Goal: Task Accomplishment & Management: Use online tool/utility

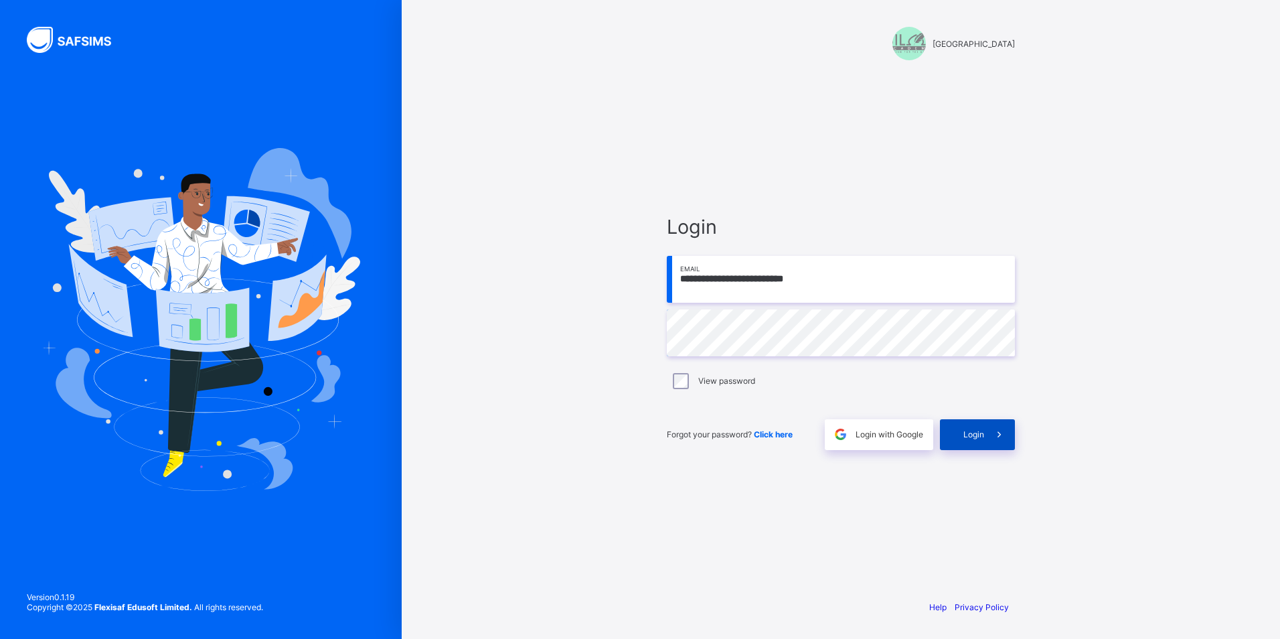
click at [967, 435] on span "Login" at bounding box center [973, 434] width 21 height 10
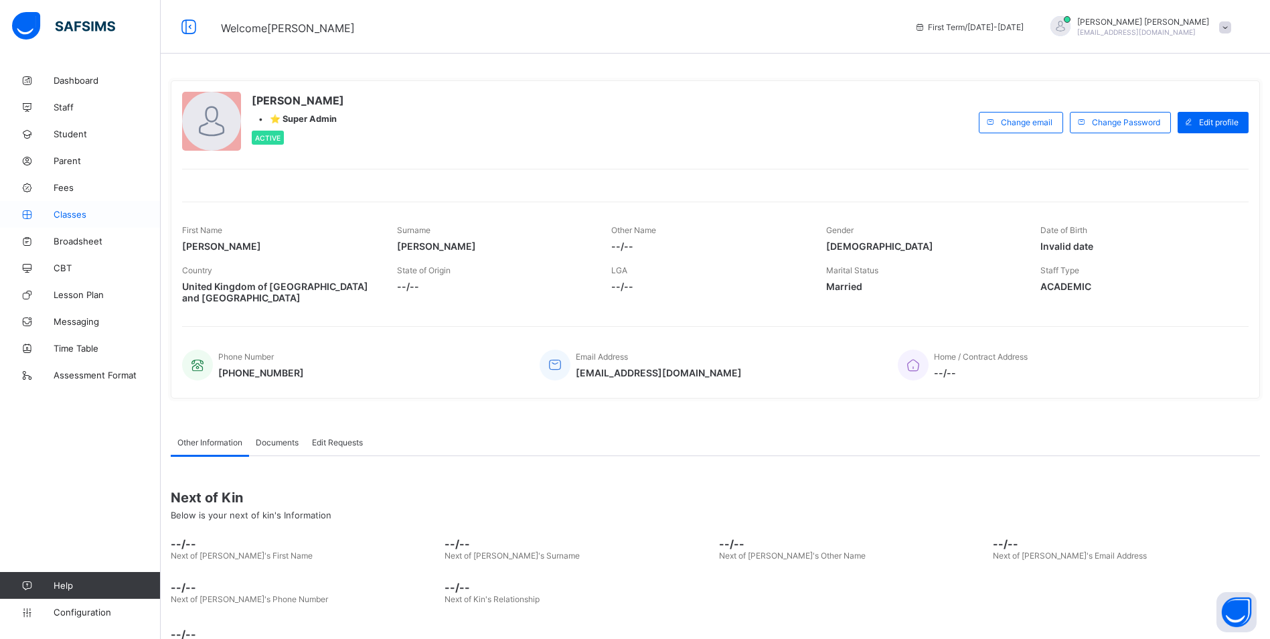
click at [74, 212] on span "Classes" at bounding box center [107, 214] width 107 height 11
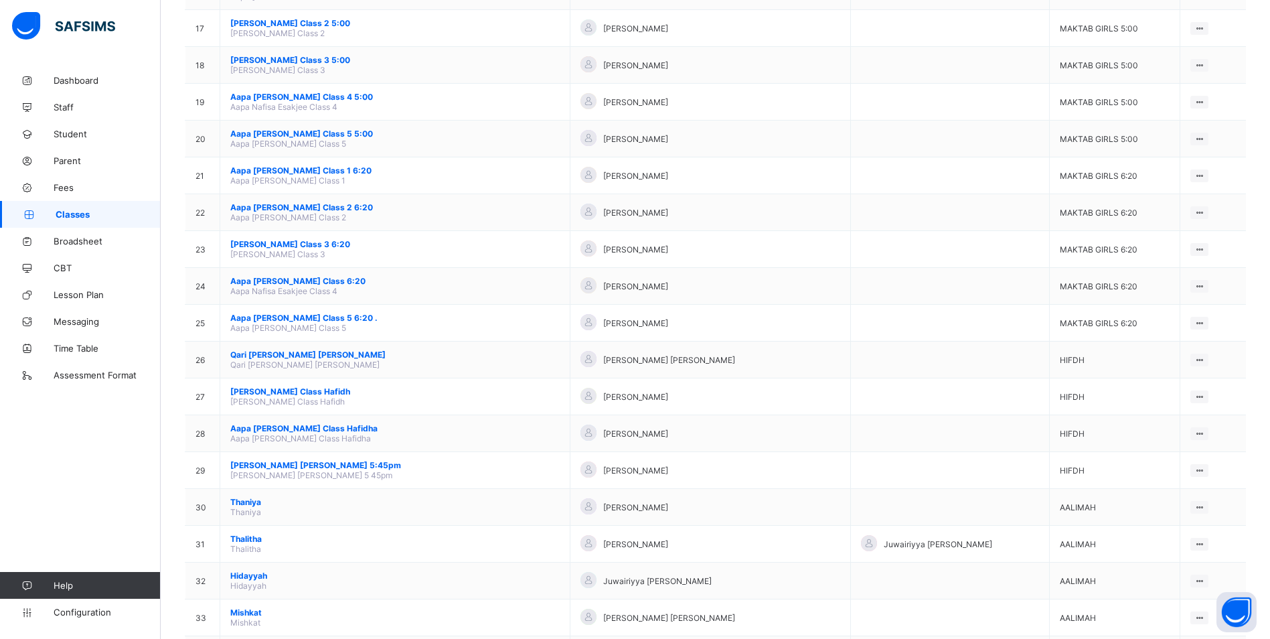
scroll to position [841, 0]
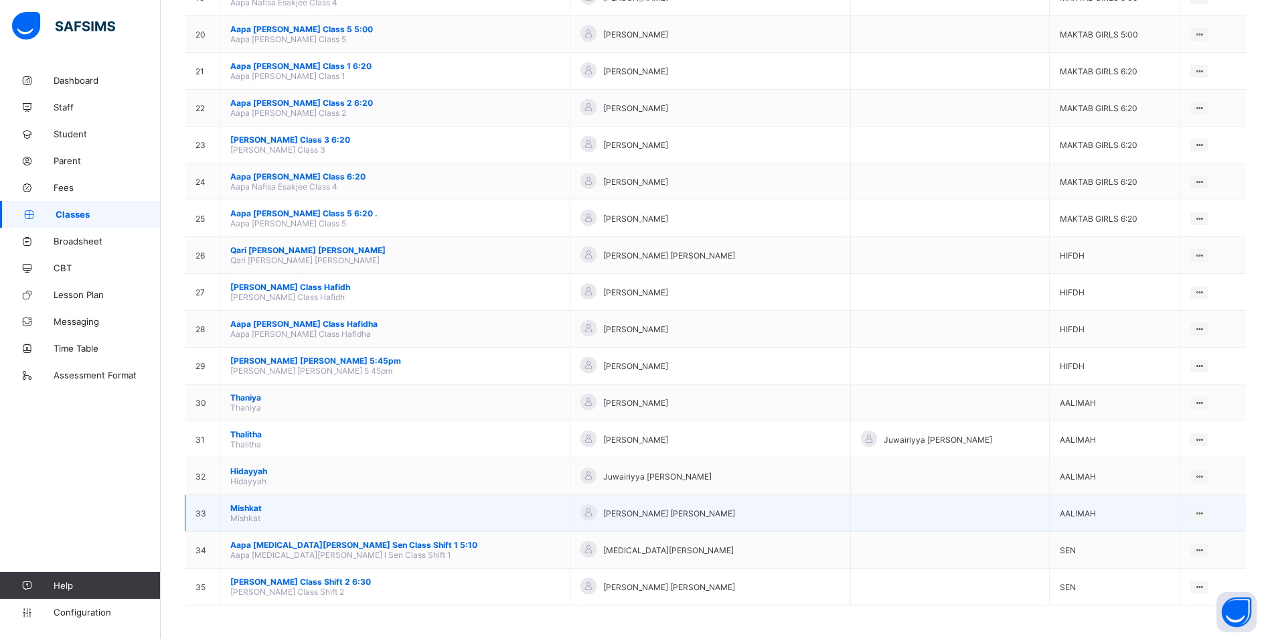
click at [249, 502] on td "Mishkat Mishkat" at bounding box center [395, 513] width 350 height 37
click at [249, 506] on span "Mishkat" at bounding box center [394, 508] width 329 height 10
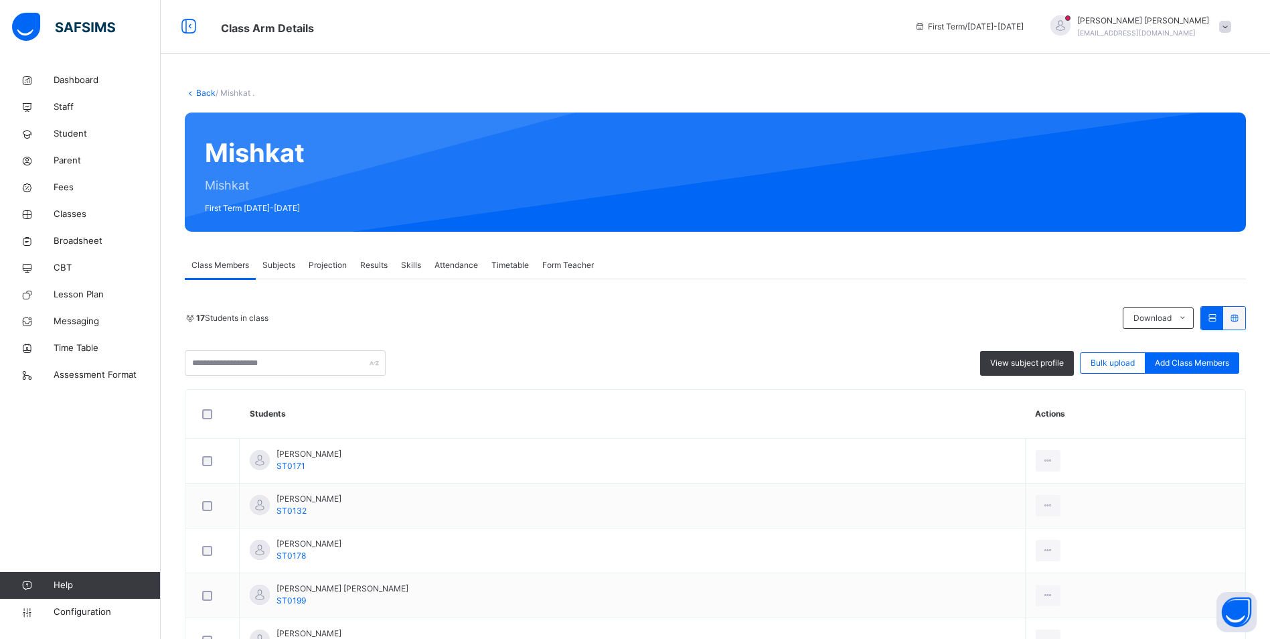
click at [468, 262] on span "Attendance" at bounding box center [456, 265] width 44 height 12
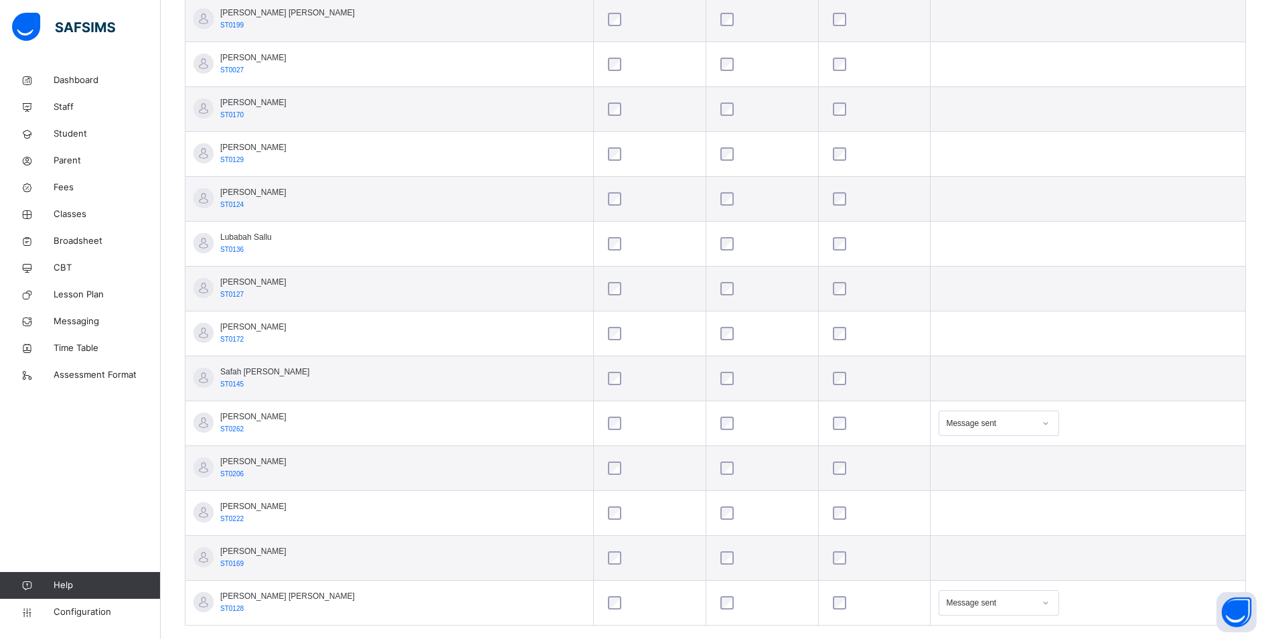
scroll to position [602, 0]
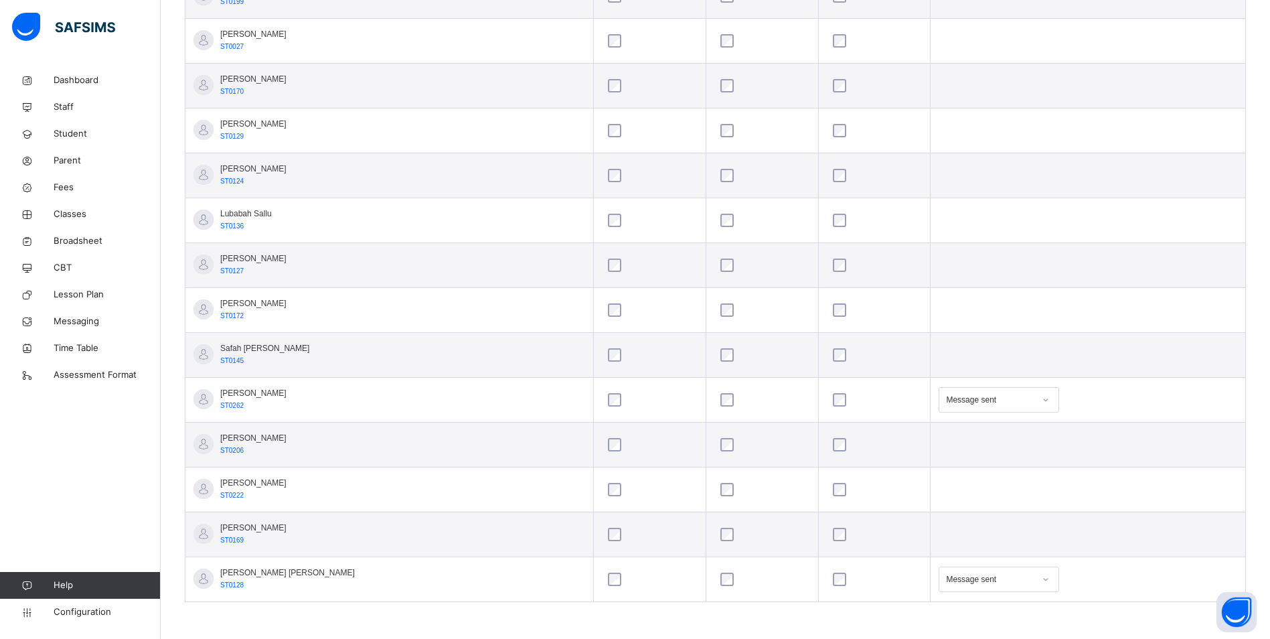
click at [1005, 580] on div "Message sent" at bounding box center [999, 578] width 120 height 25
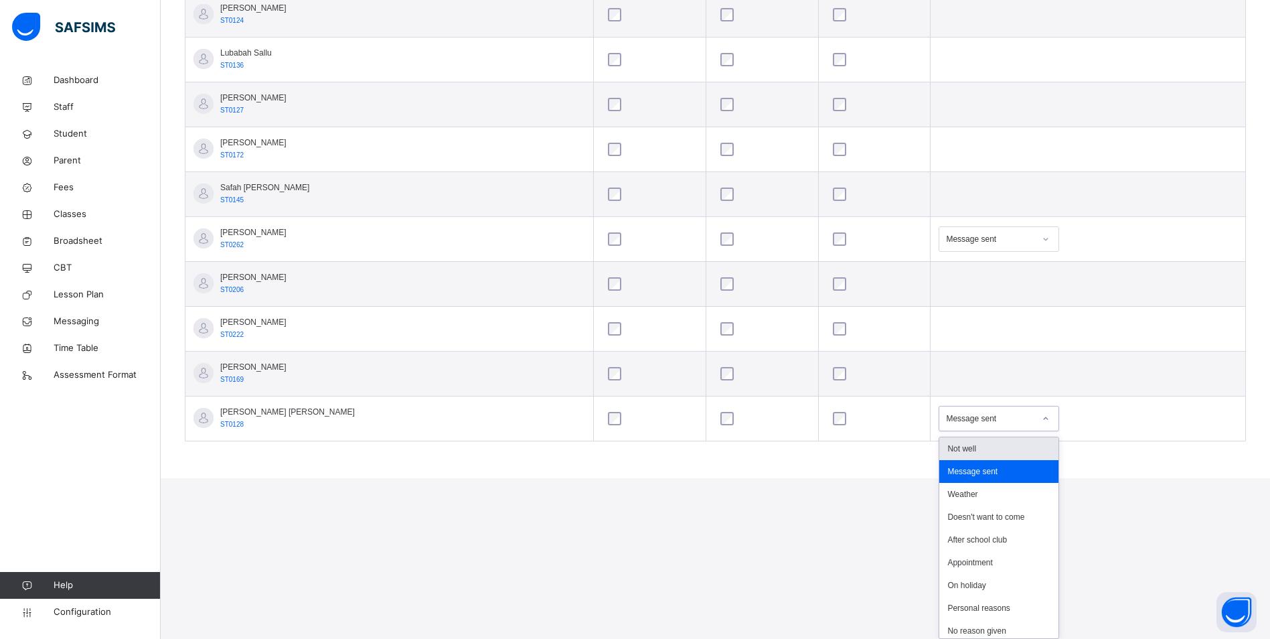
scroll to position [50, 0]
click at [973, 557] on div "Personal reasons" at bounding box center [998, 558] width 119 height 23
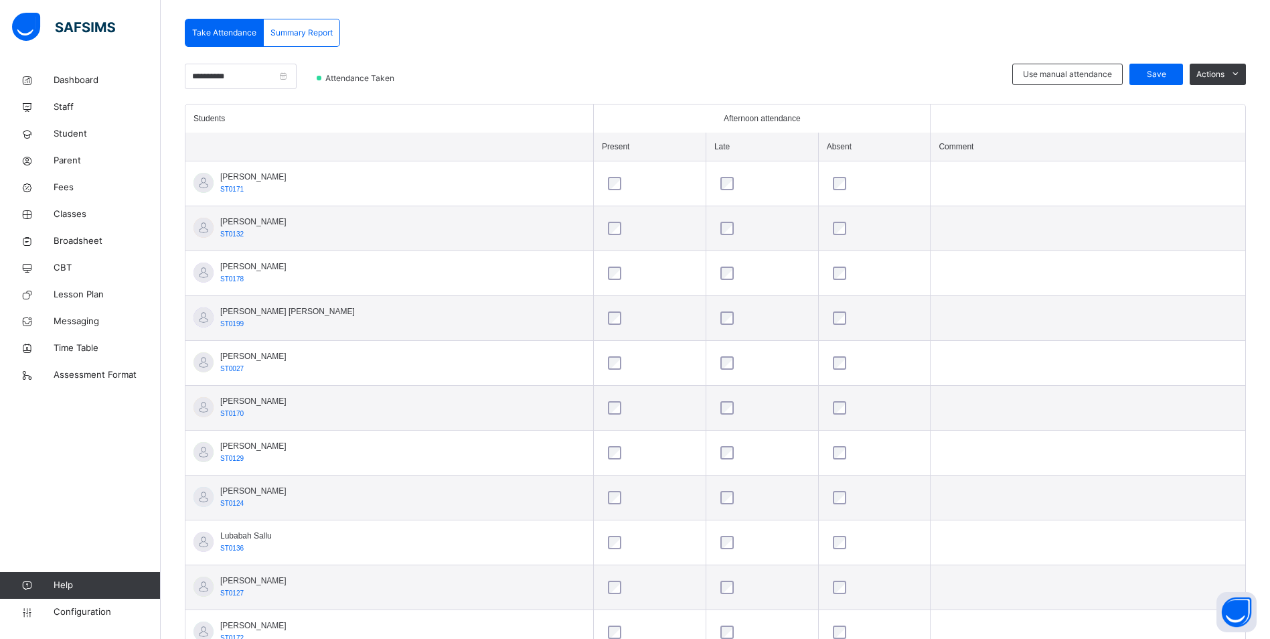
scroll to position [268, 0]
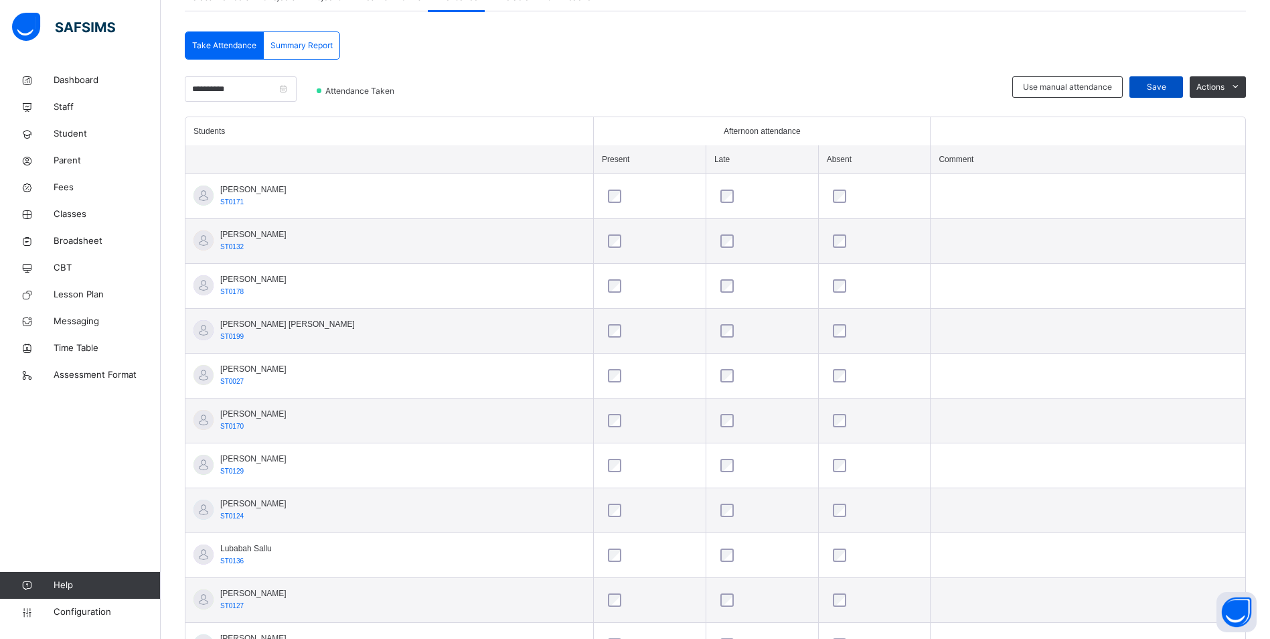
click at [1172, 84] on span "Save" at bounding box center [1155, 87] width 33 height 12
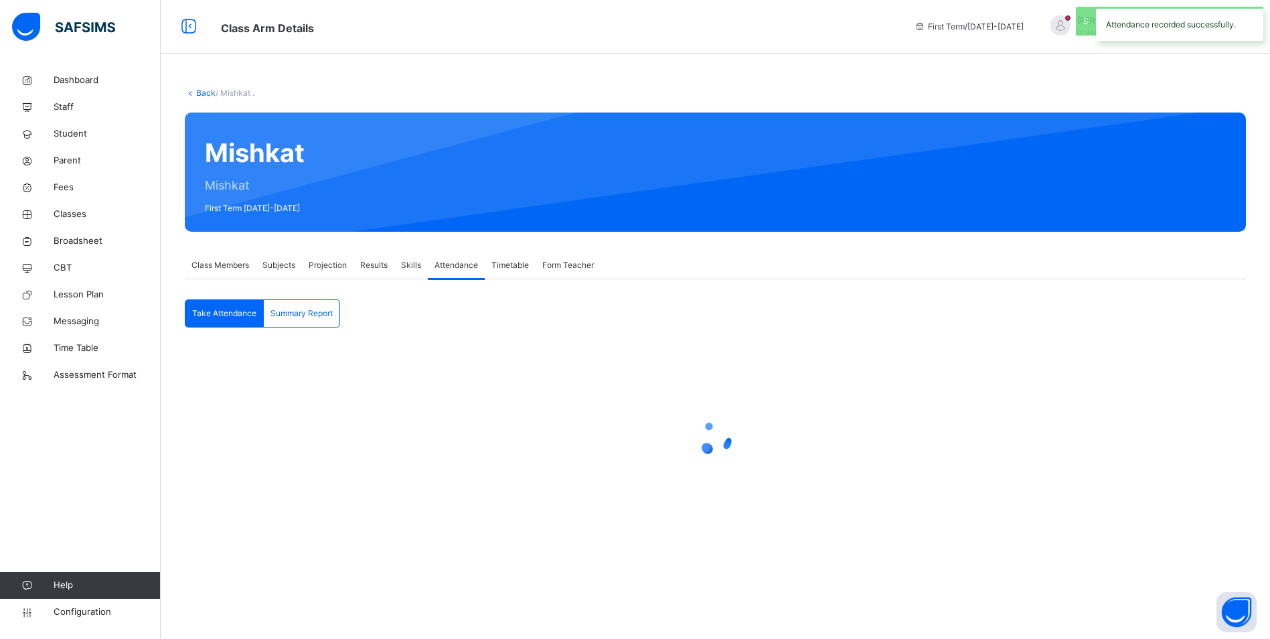
scroll to position [0, 0]
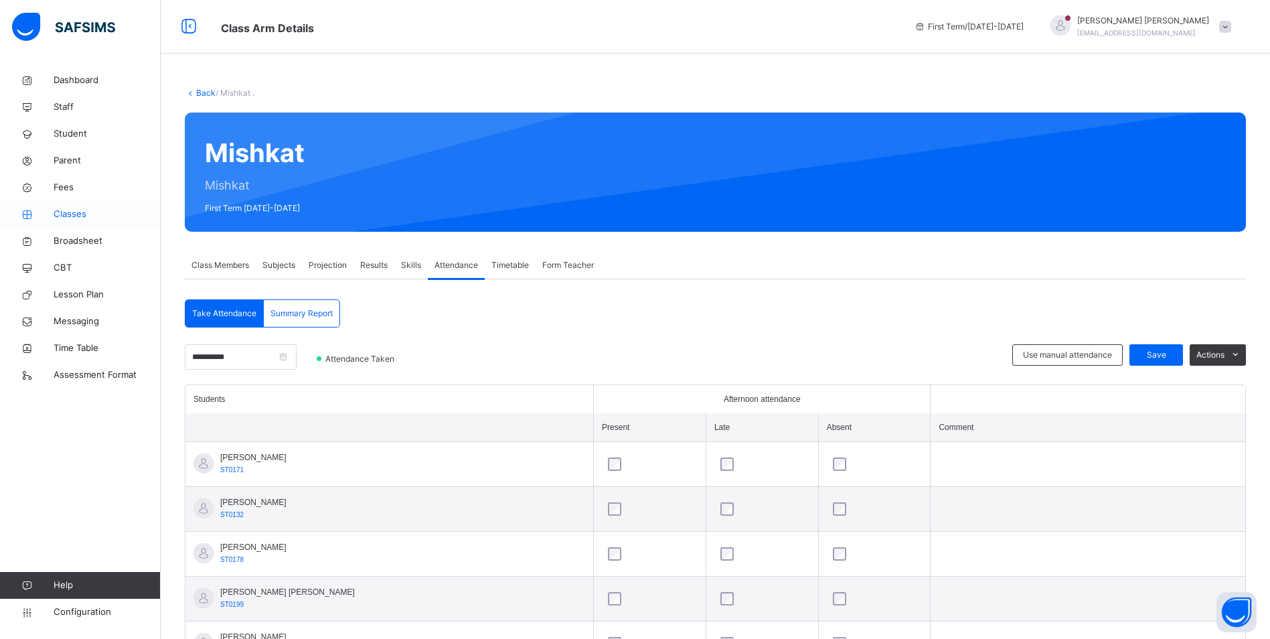
click at [80, 214] on span "Classes" at bounding box center [107, 214] width 107 height 13
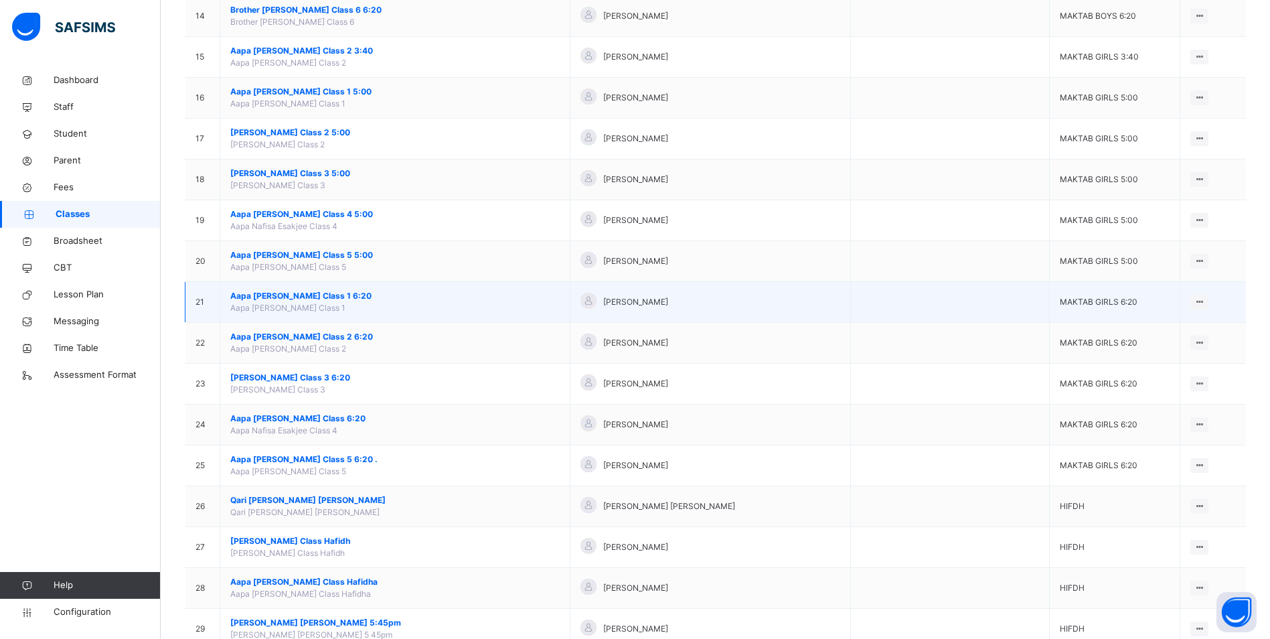
scroll to position [582, 0]
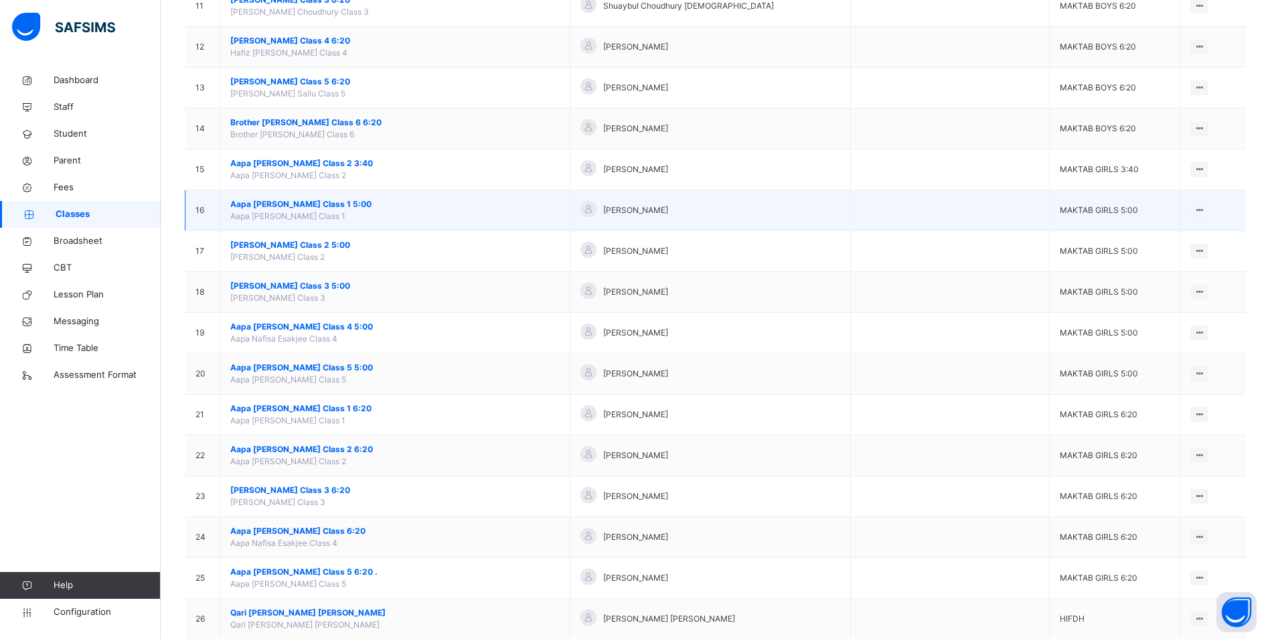
click at [312, 204] on span "Aapa [PERSON_NAME] Class 1 5:00" at bounding box center [394, 204] width 329 height 12
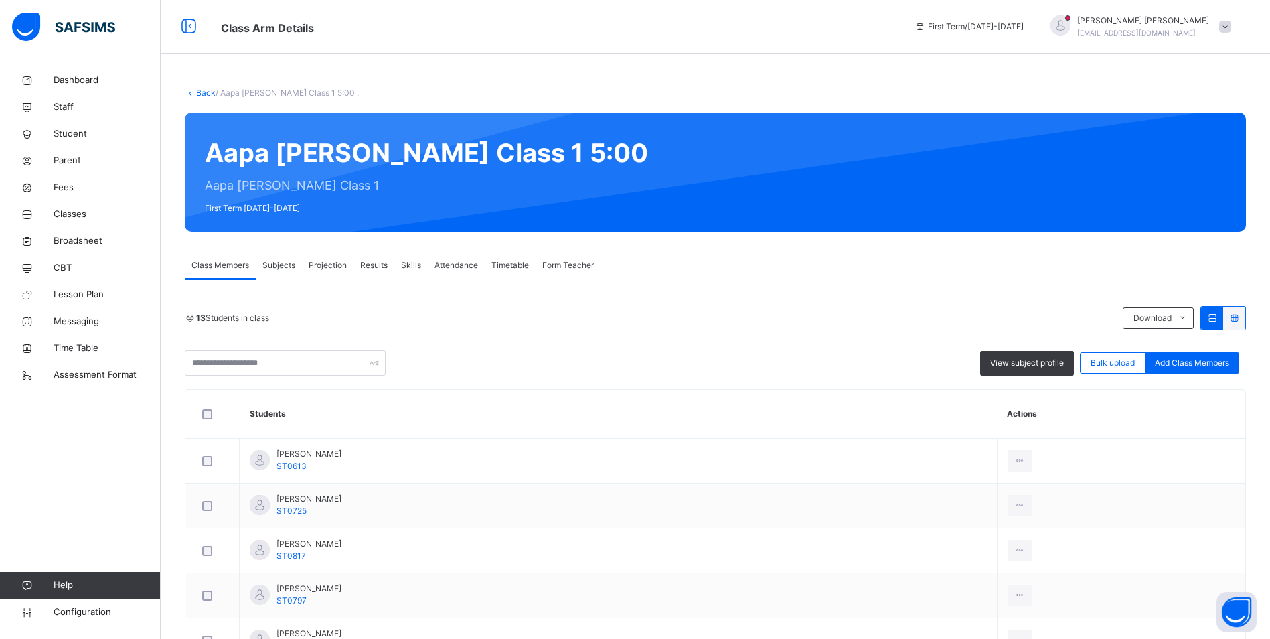
click at [466, 260] on span "Attendance" at bounding box center [456, 265] width 44 height 12
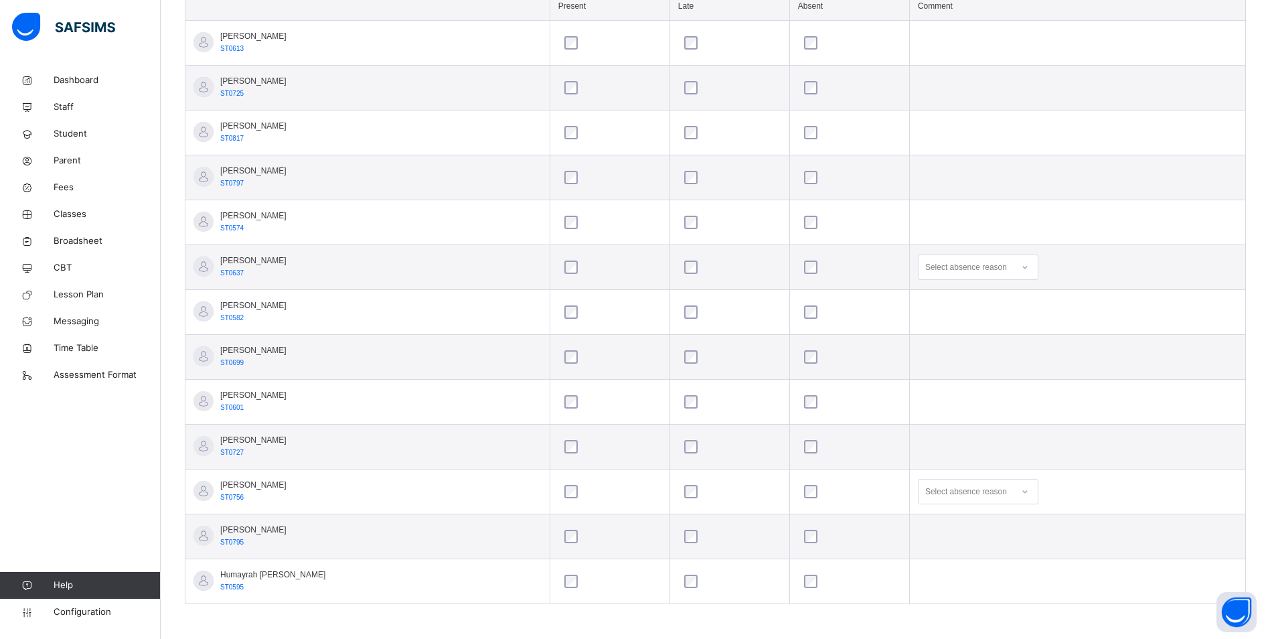
scroll to position [423, 0]
click at [1022, 266] on icon at bounding box center [1024, 265] width 5 height 3
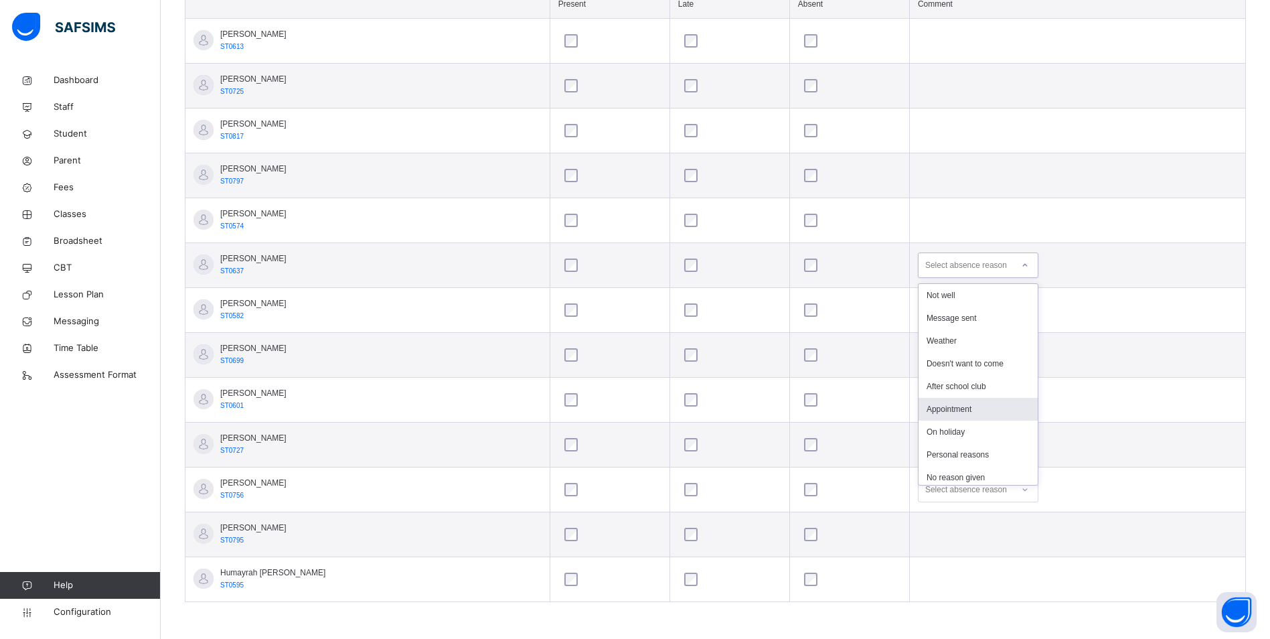
click at [956, 408] on div "Appointment" at bounding box center [977, 409] width 119 height 23
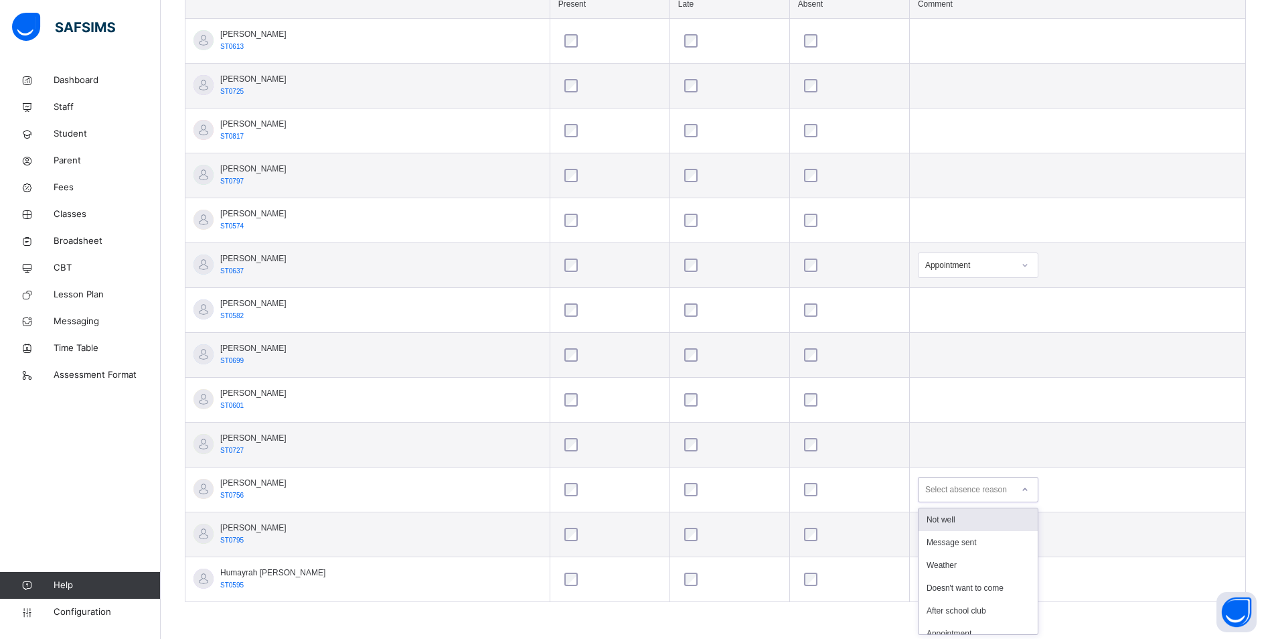
click at [1021, 485] on icon at bounding box center [1025, 489] width 8 height 13
click at [965, 517] on div "Not well" at bounding box center [977, 519] width 119 height 23
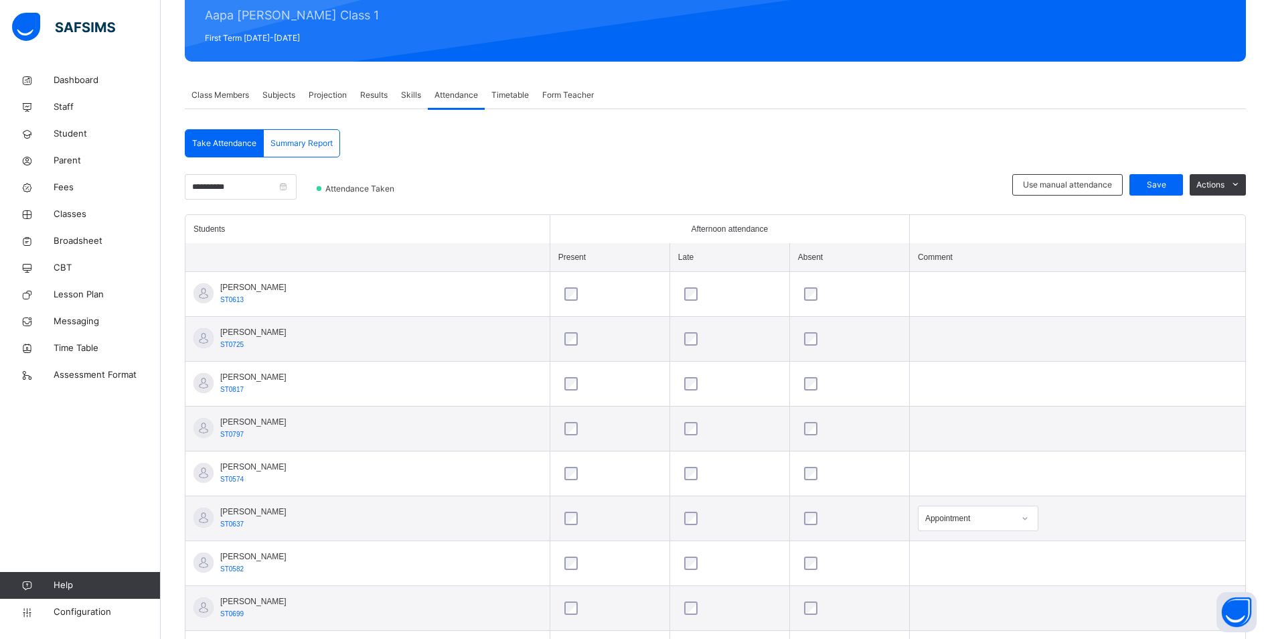
scroll to position [155, 0]
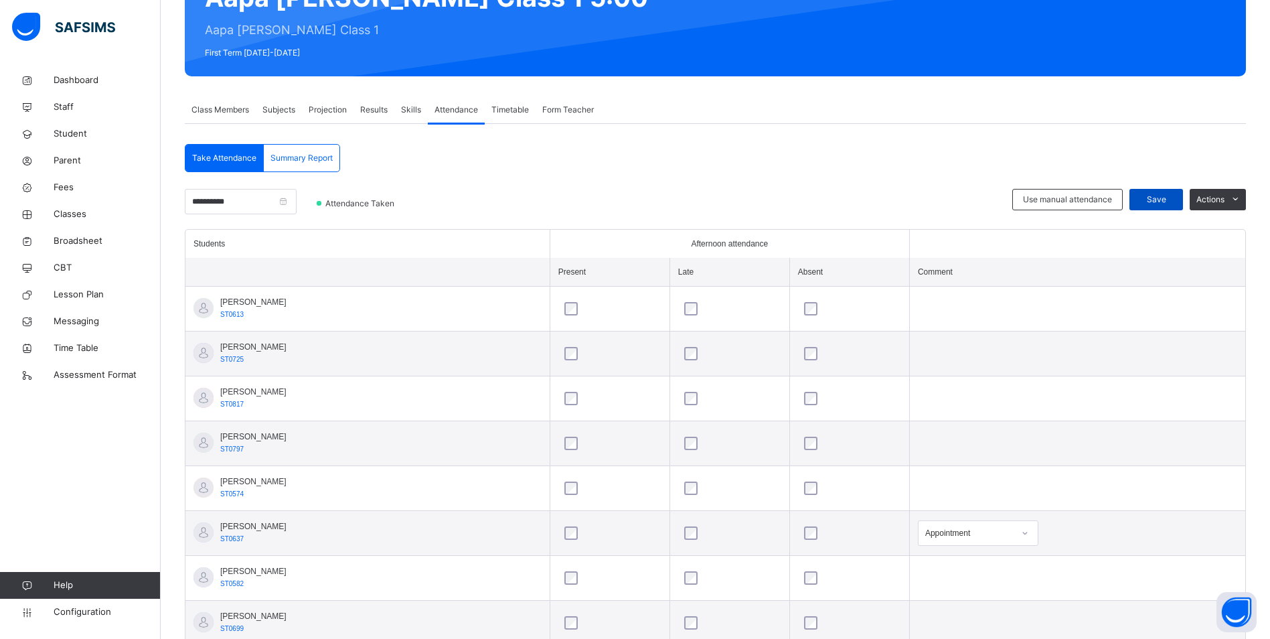
click at [1168, 195] on span "Save" at bounding box center [1155, 199] width 33 height 12
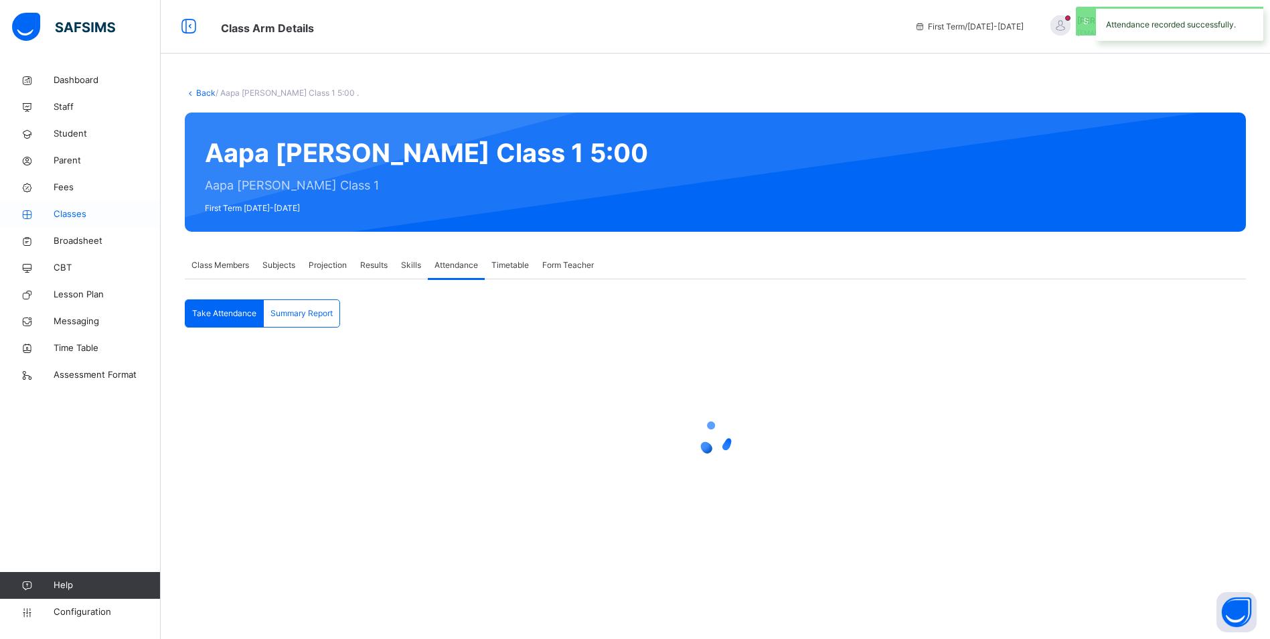
scroll to position [0, 0]
click at [69, 207] on link "Classes" at bounding box center [80, 214] width 161 height 27
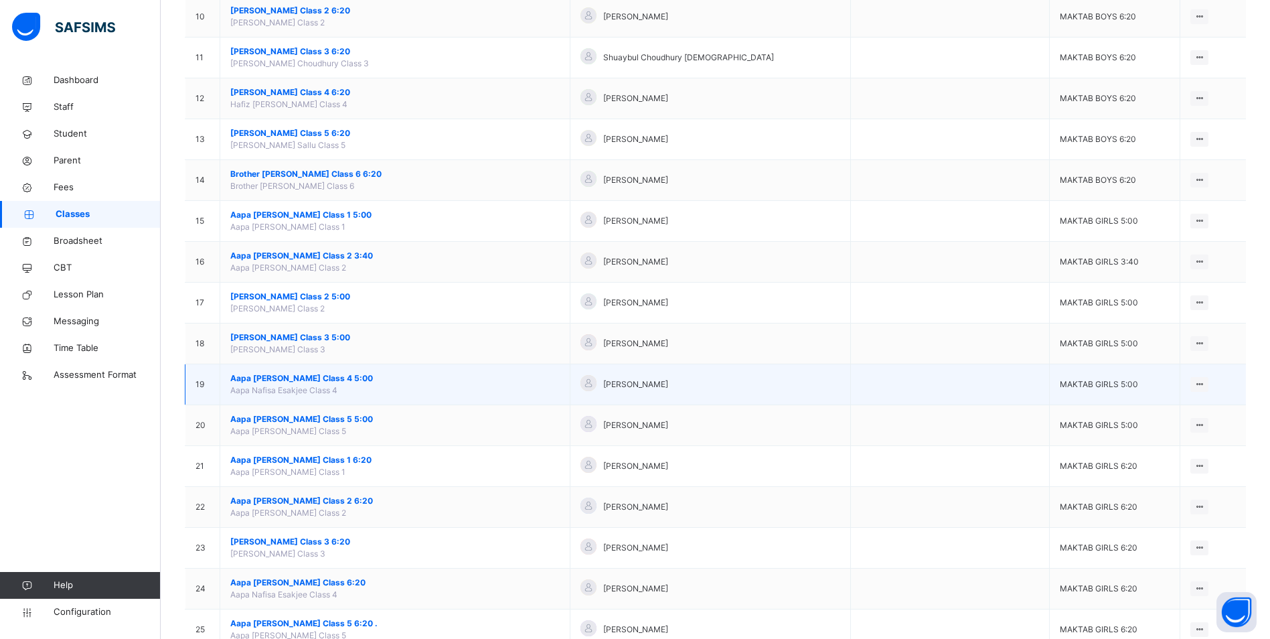
scroll to position [536, 0]
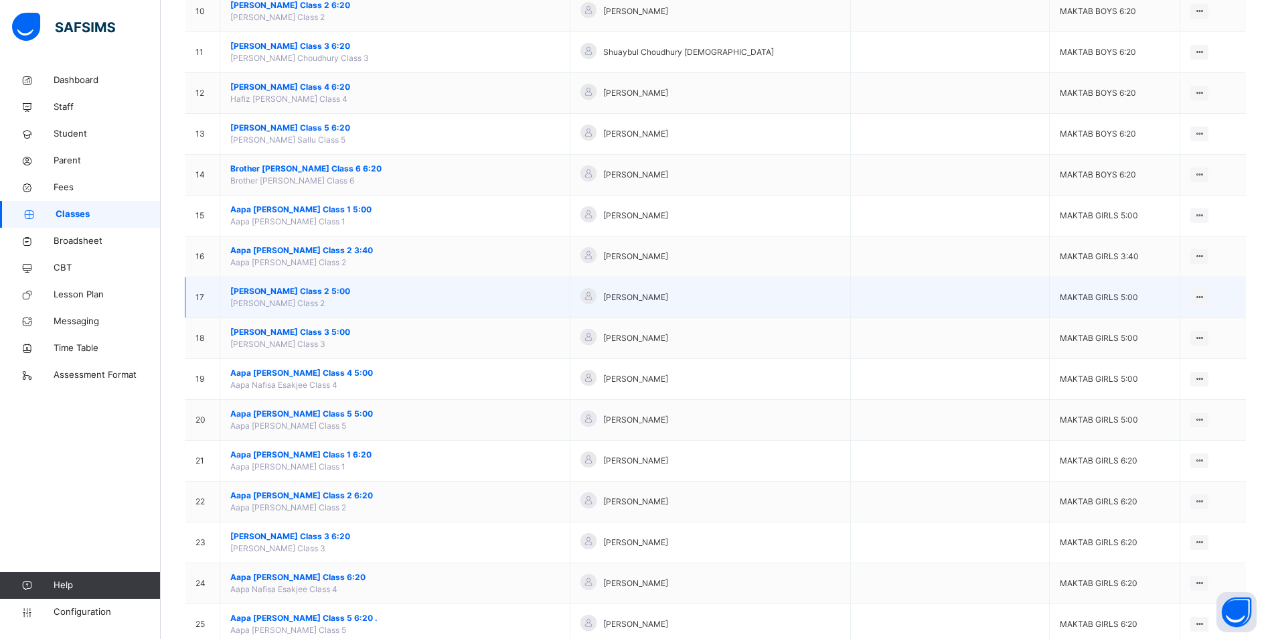
click at [299, 289] on span "[PERSON_NAME] Class 2 5:00" at bounding box center [394, 291] width 329 height 12
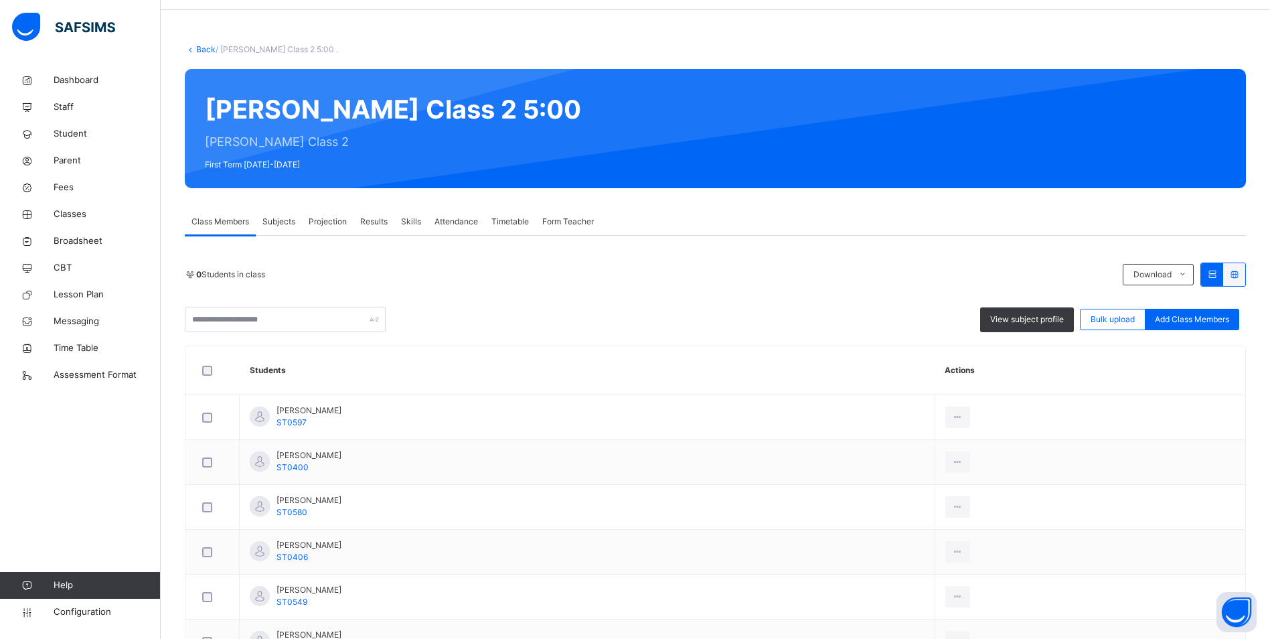
scroll to position [67, 0]
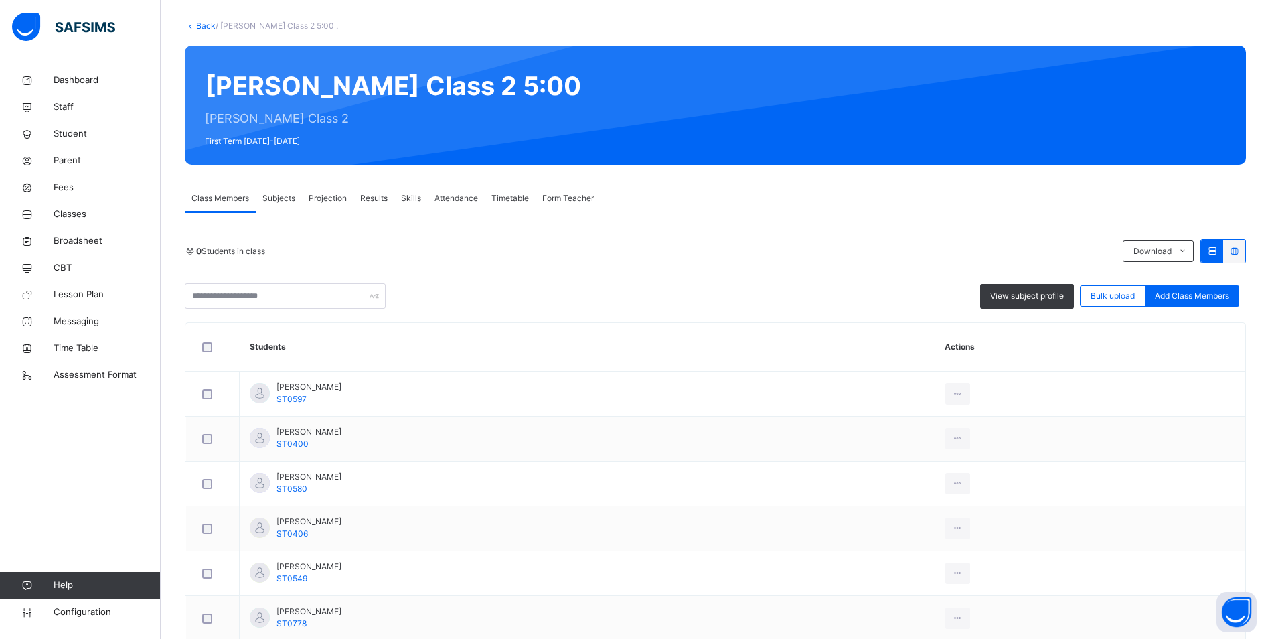
click at [460, 199] on span "Attendance" at bounding box center [456, 198] width 44 height 12
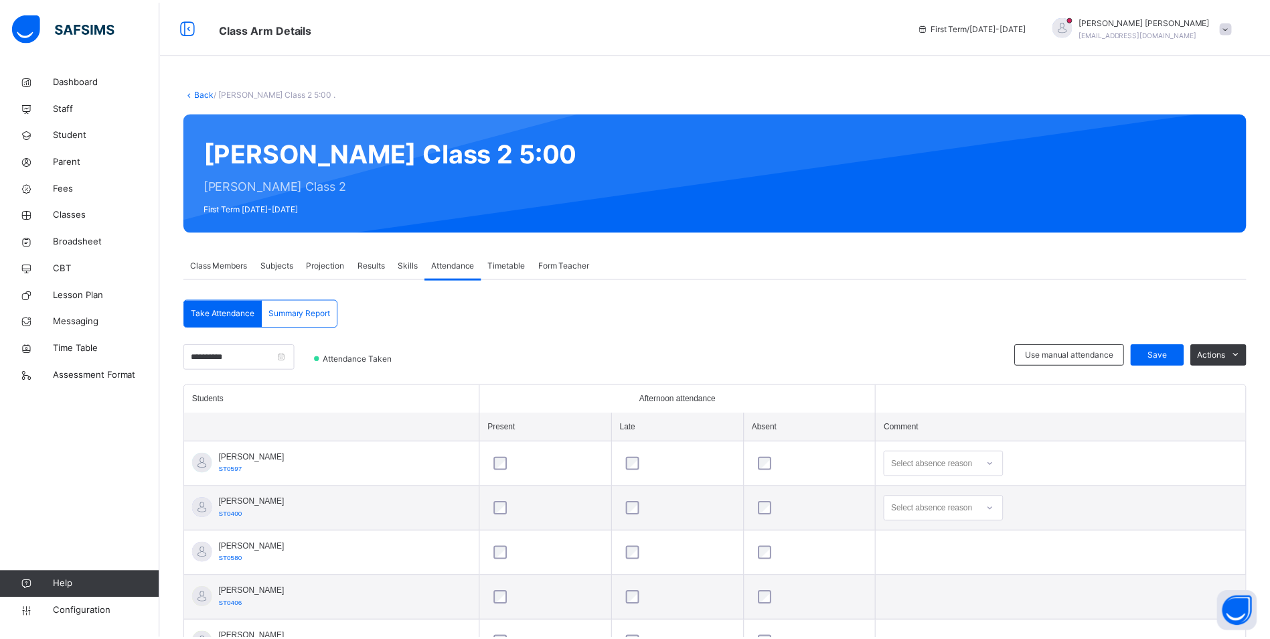
scroll to position [201, 0]
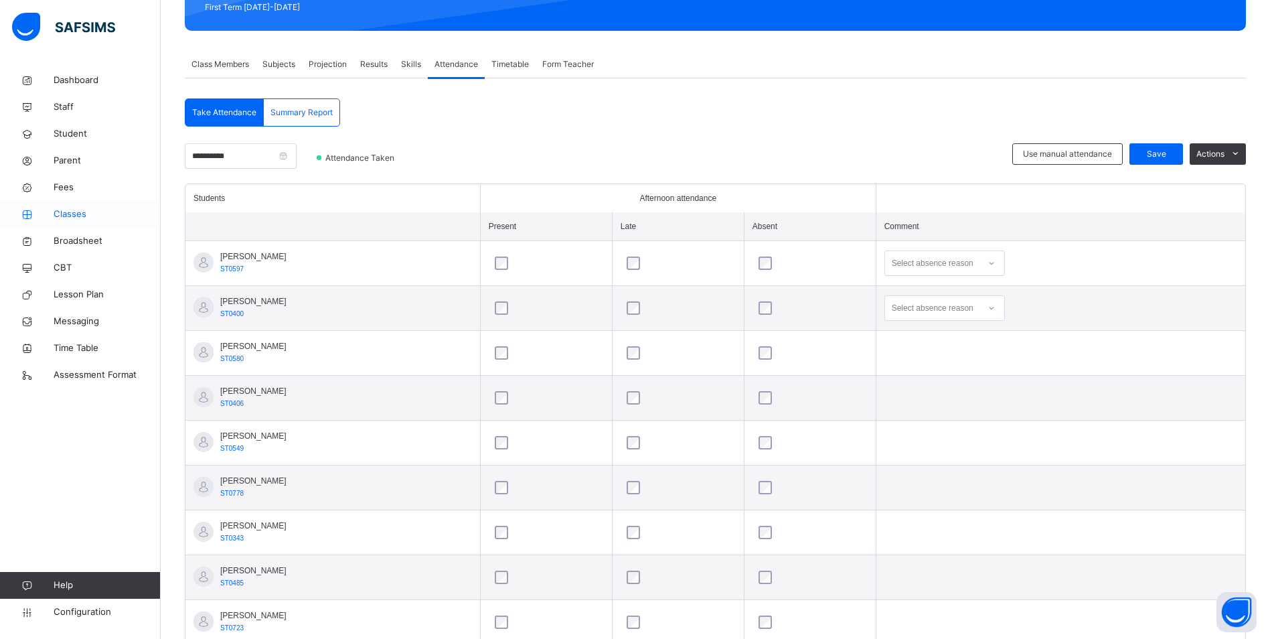
click at [68, 208] on span "Classes" at bounding box center [107, 214] width 107 height 13
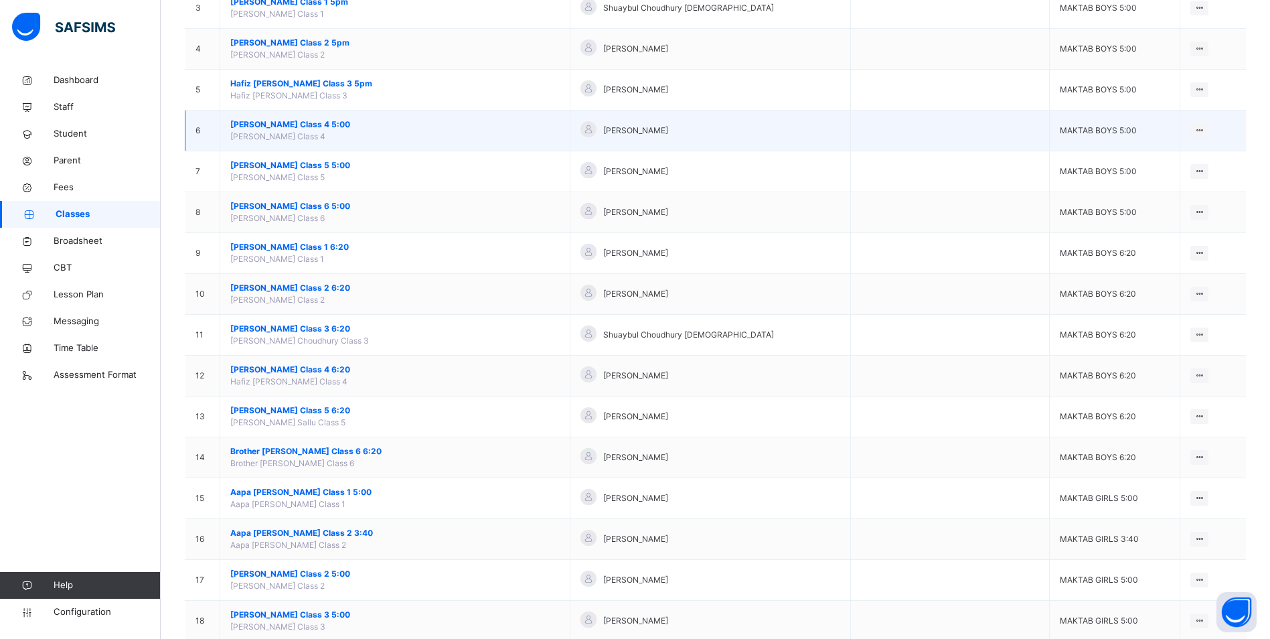
scroll to position [268, 0]
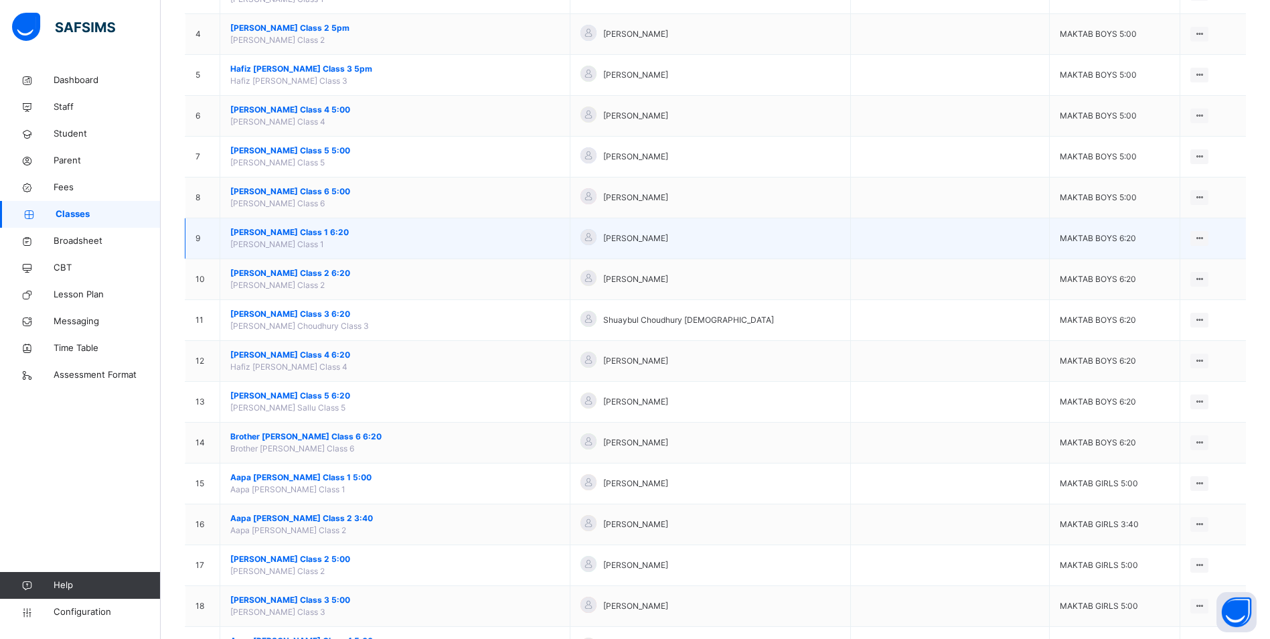
click at [325, 234] on span "[PERSON_NAME] Class 1 6:20" at bounding box center [394, 232] width 329 height 12
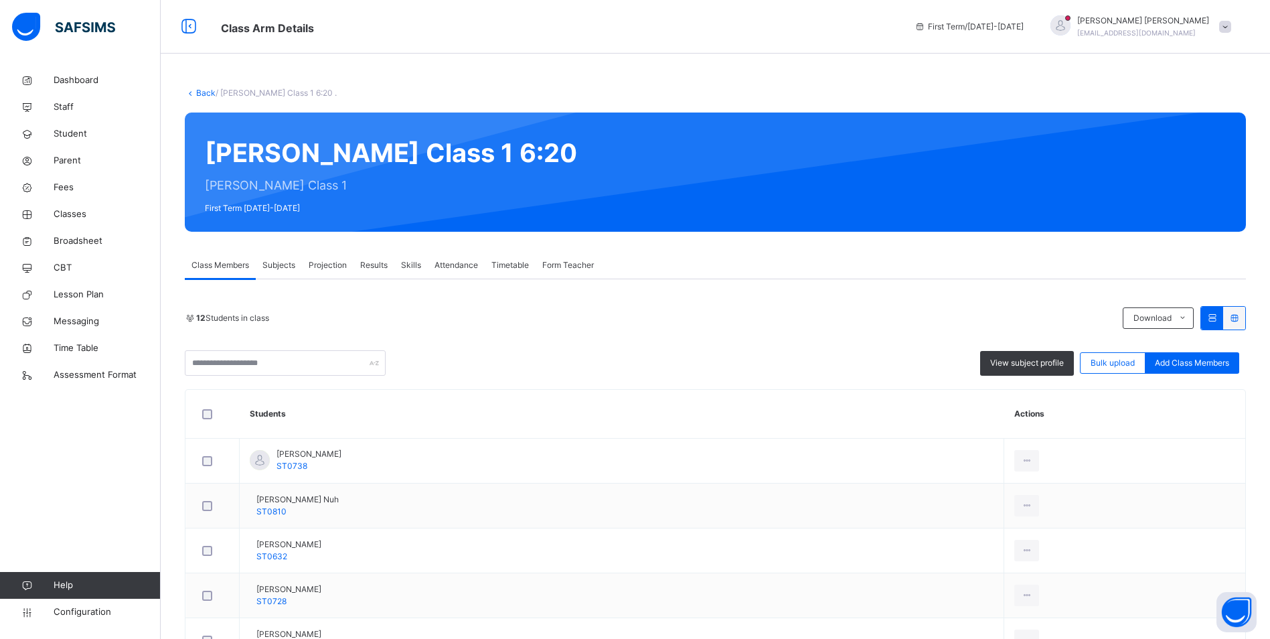
click at [451, 264] on span "Attendance" at bounding box center [456, 265] width 44 height 12
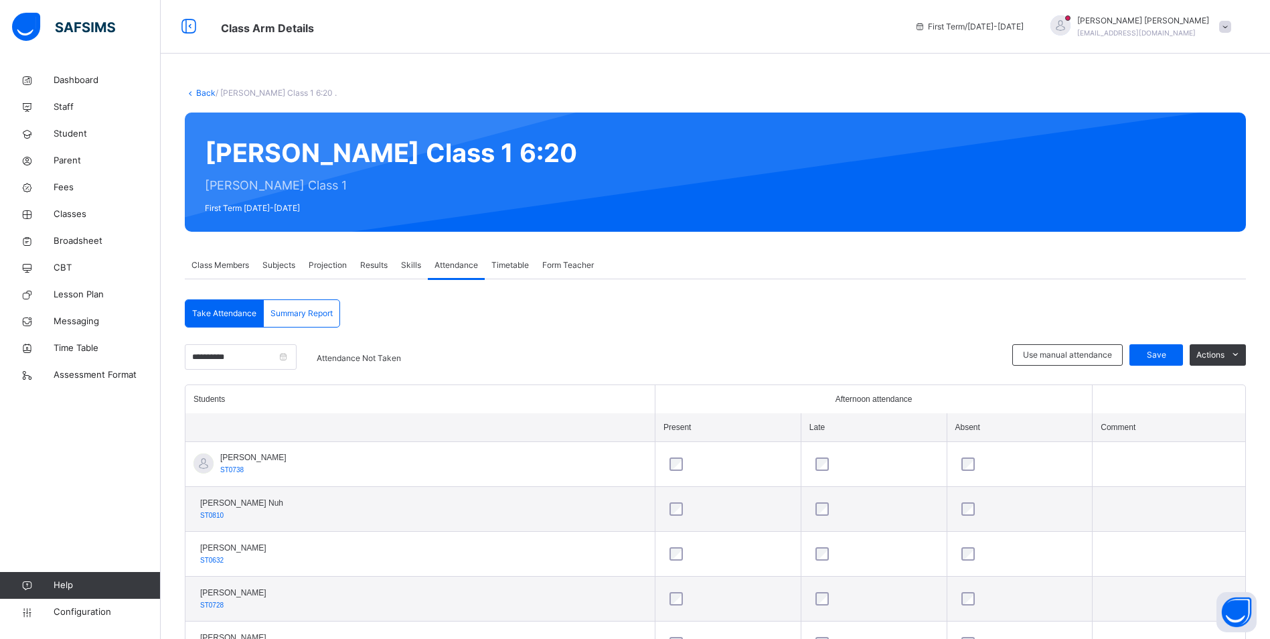
scroll to position [134, 0]
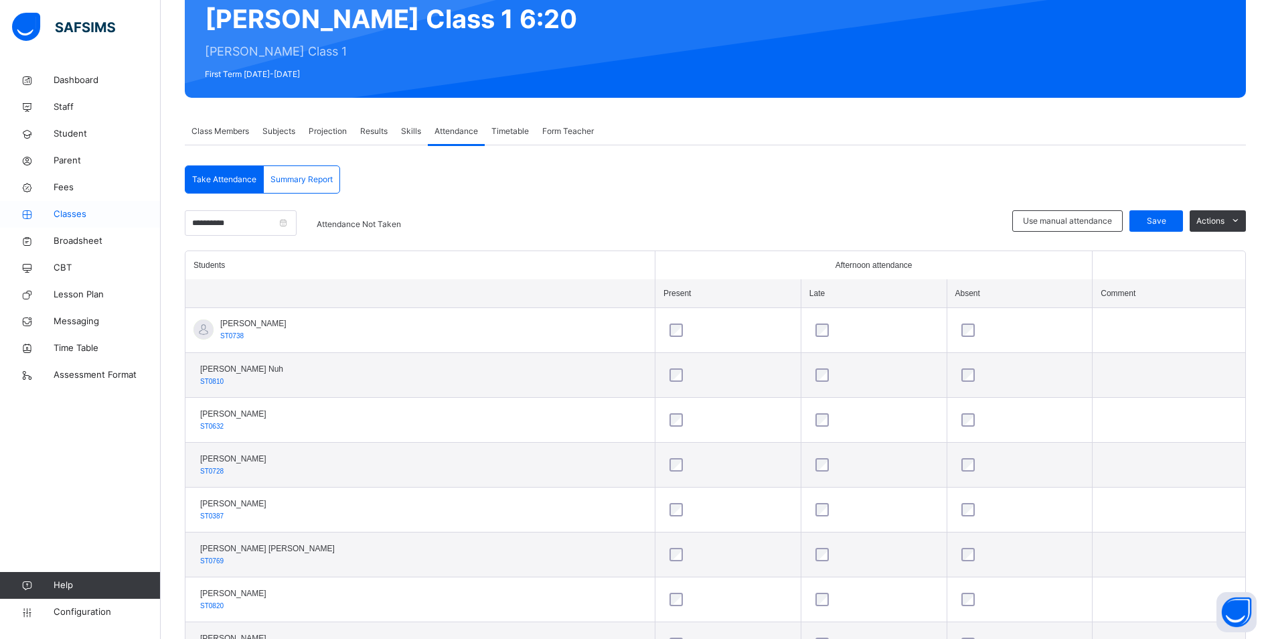
click at [78, 212] on span "Classes" at bounding box center [107, 214] width 107 height 13
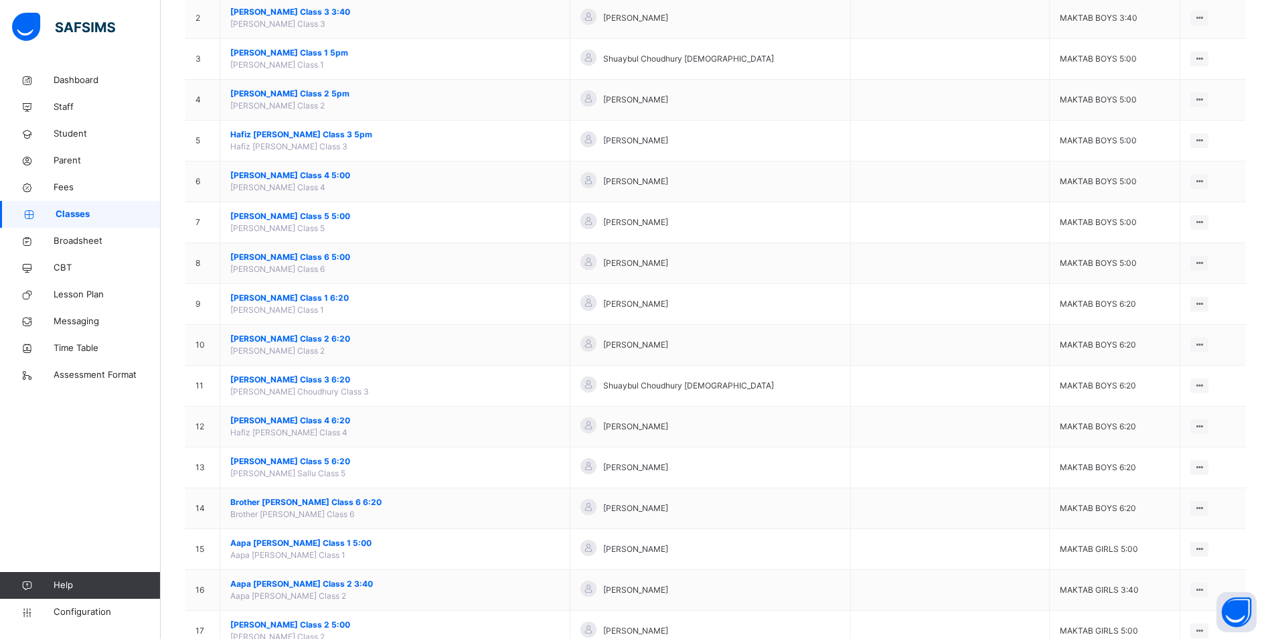
scroll to position [268, 0]
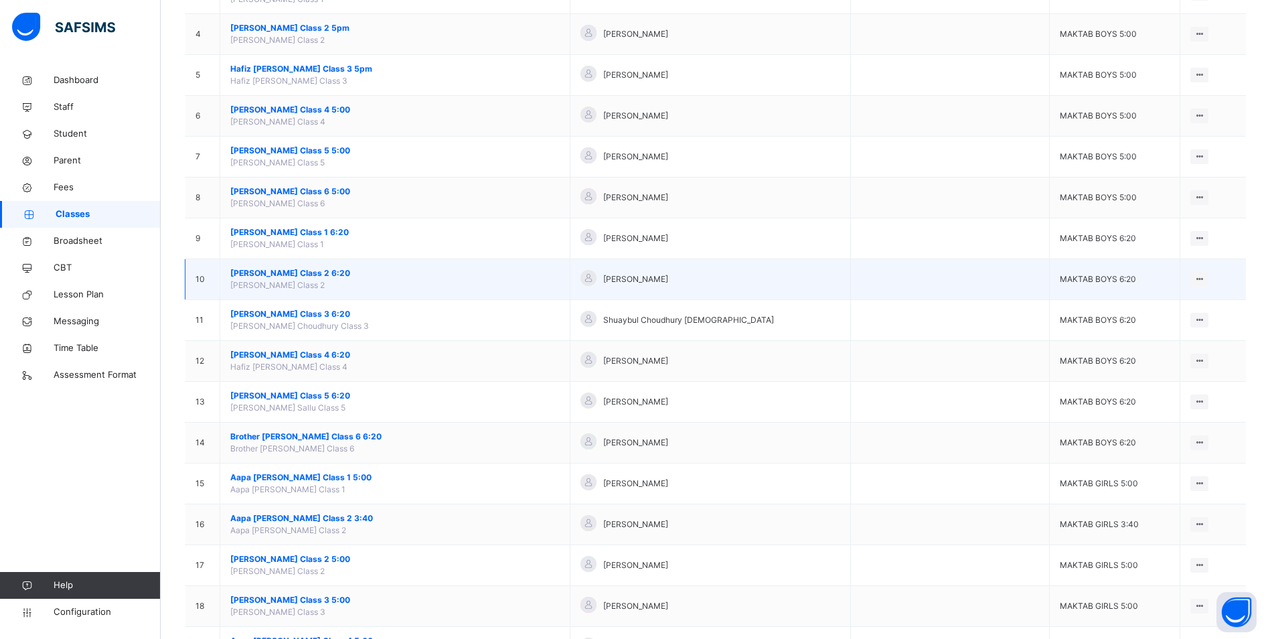
click at [323, 274] on span "[PERSON_NAME] Class 2 6:20" at bounding box center [394, 273] width 329 height 12
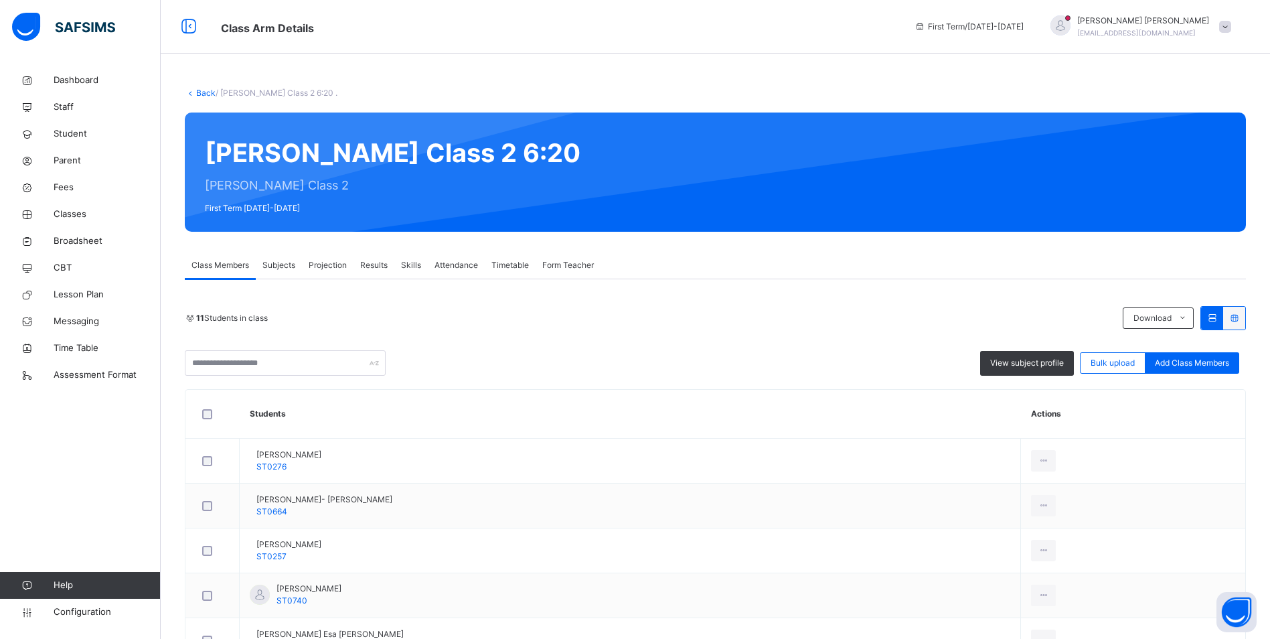
click at [444, 264] on span "Attendance" at bounding box center [456, 265] width 44 height 12
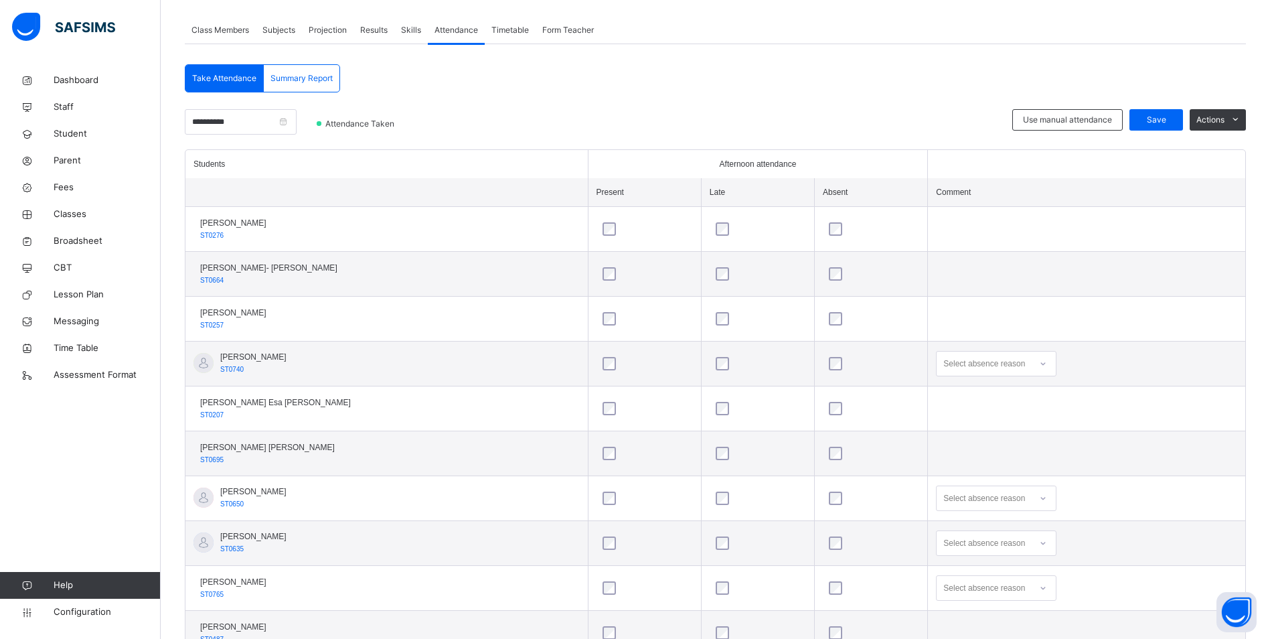
scroll to position [333, 0]
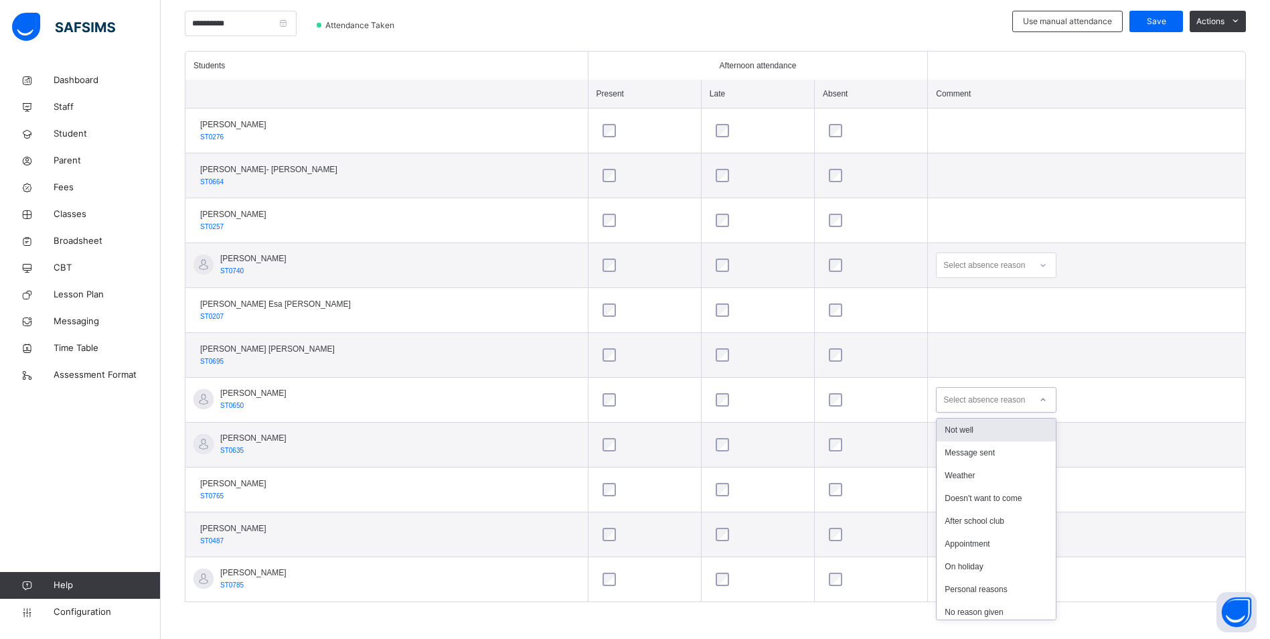
click at [1032, 401] on div at bounding box center [1043, 399] width 23 height 21
click at [984, 453] on div "Message sent" at bounding box center [995, 452] width 119 height 23
click at [1039, 443] on icon at bounding box center [1043, 444] width 8 height 13
click at [983, 497] on div "Message sent" at bounding box center [995, 497] width 119 height 23
click at [1032, 488] on div at bounding box center [1043, 489] width 23 height 21
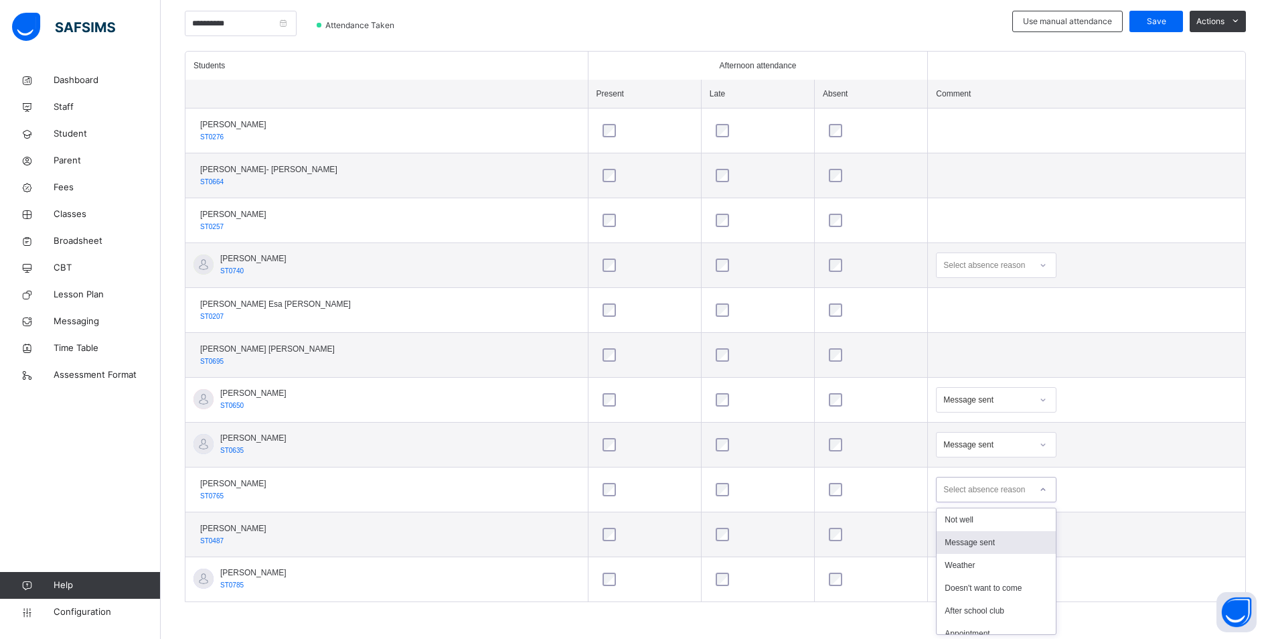
click at [980, 542] on div "Message sent" at bounding box center [995, 542] width 119 height 23
click at [1173, 21] on span "Save" at bounding box center [1155, 21] width 33 height 12
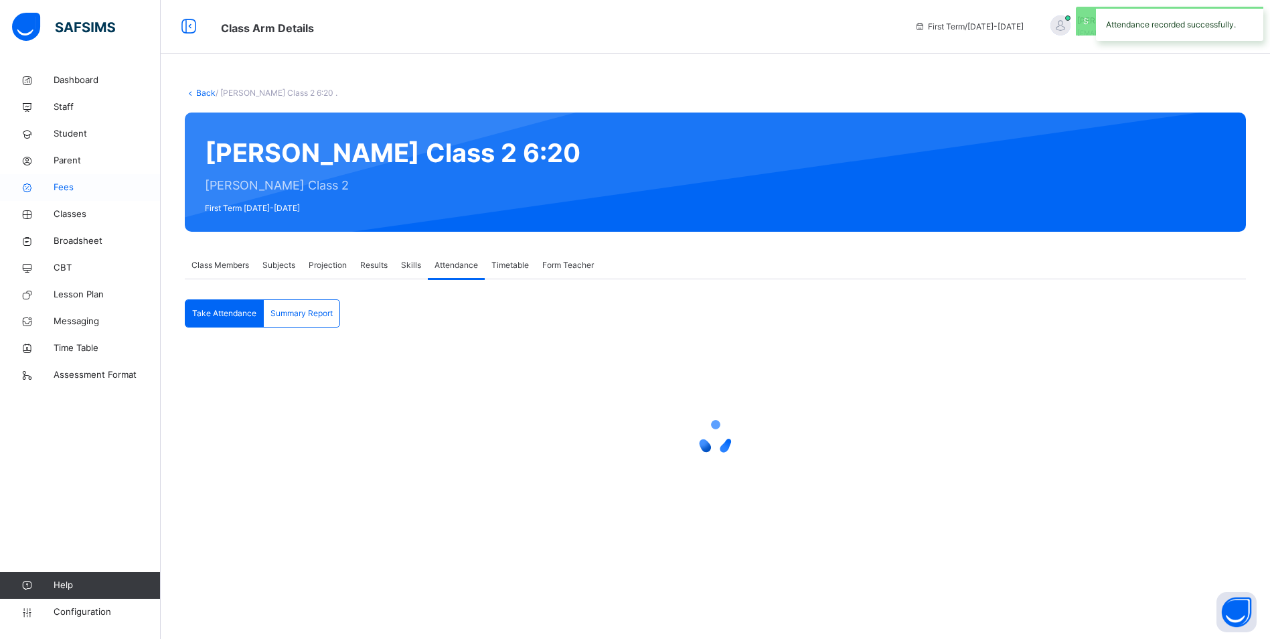
scroll to position [0, 0]
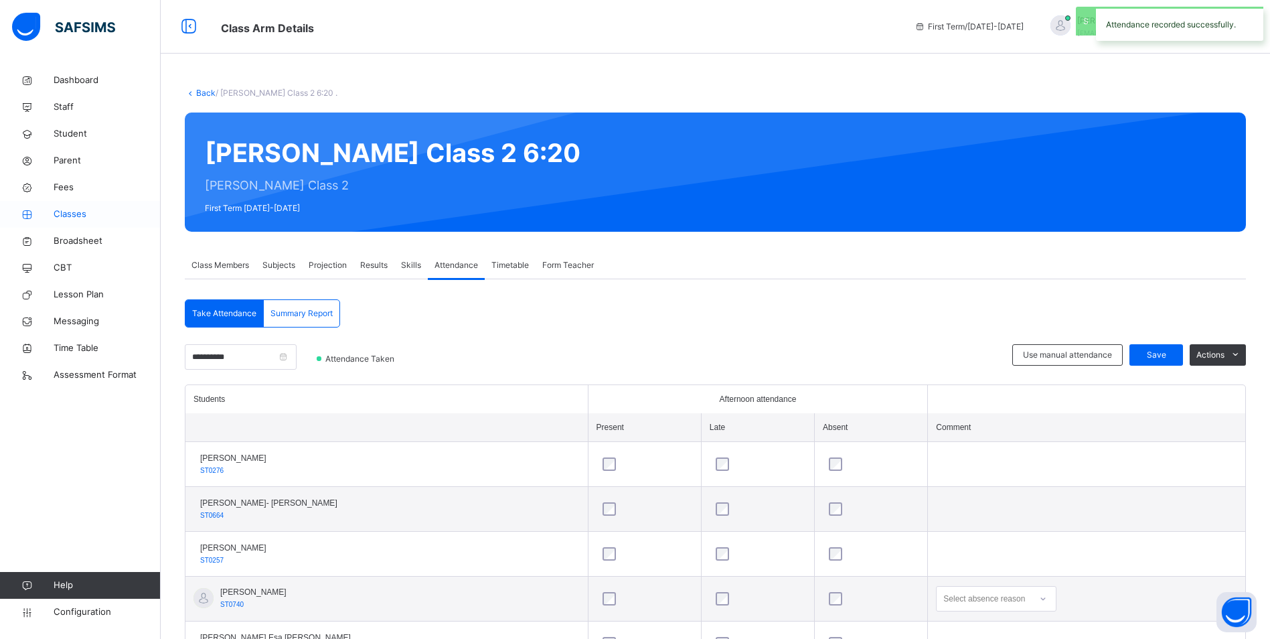
click at [70, 214] on span "Classes" at bounding box center [107, 214] width 107 height 13
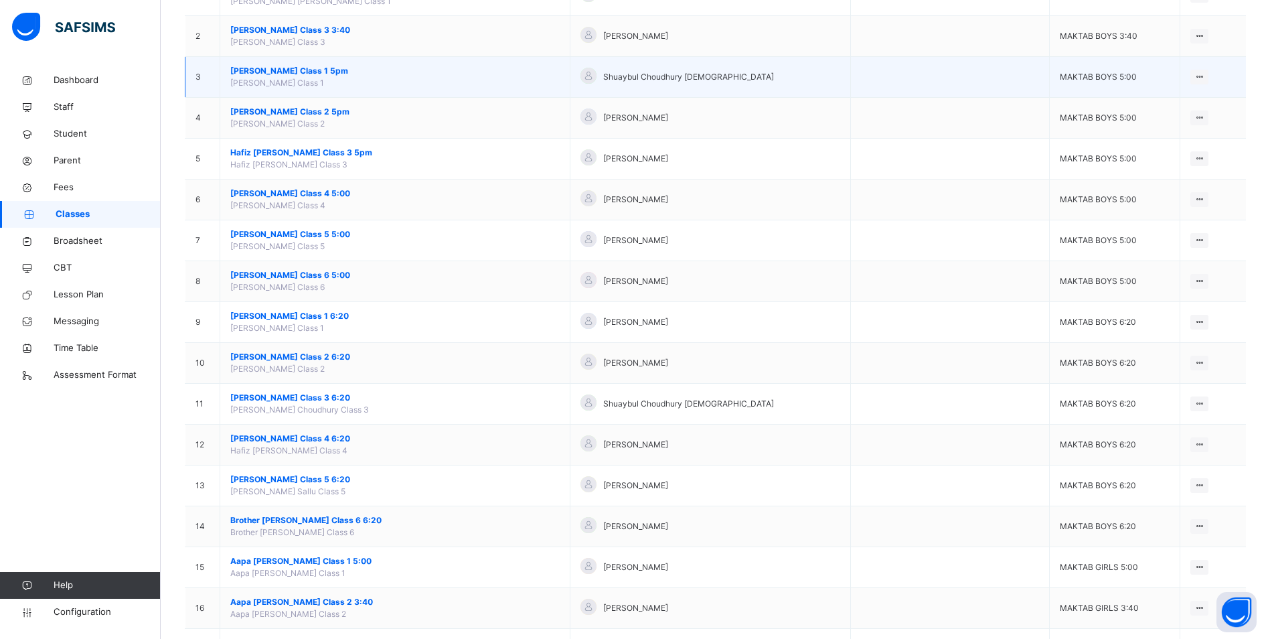
scroll to position [201, 0]
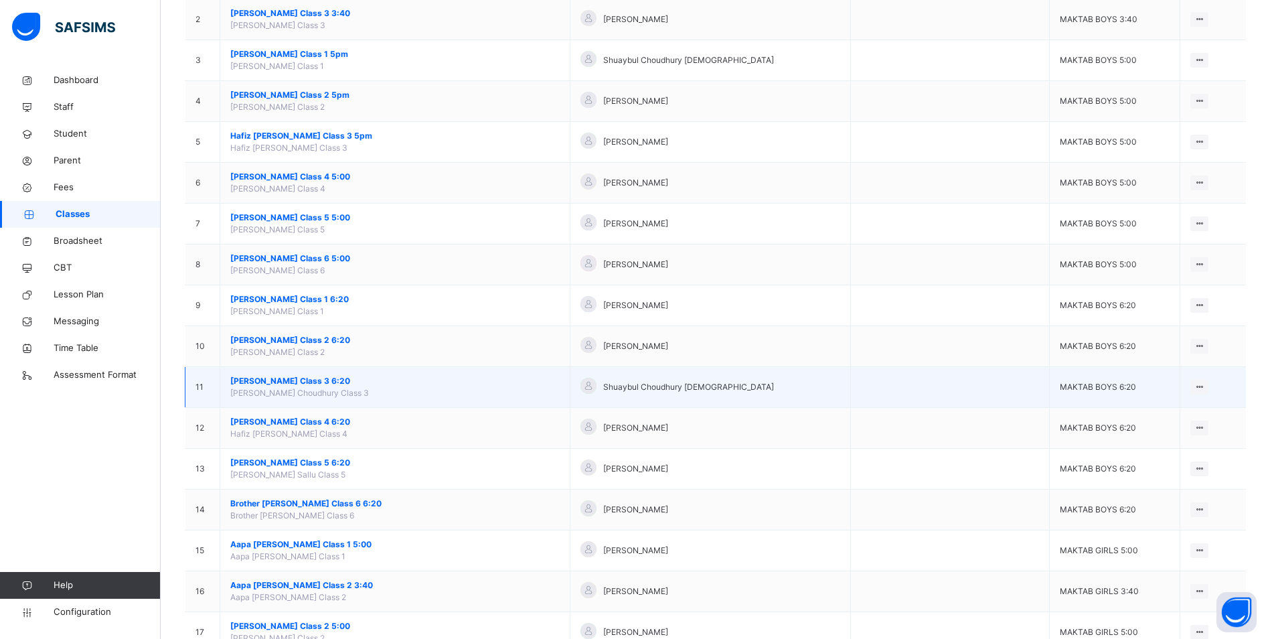
click at [292, 374] on td "Hafiz Shuaybul Choudhury Class 3 6:20 Hafiz Shuaybul Choudhury Class 3" at bounding box center [395, 387] width 350 height 41
click at [292, 376] on span "[PERSON_NAME] Class 3 6:20" at bounding box center [394, 381] width 329 height 12
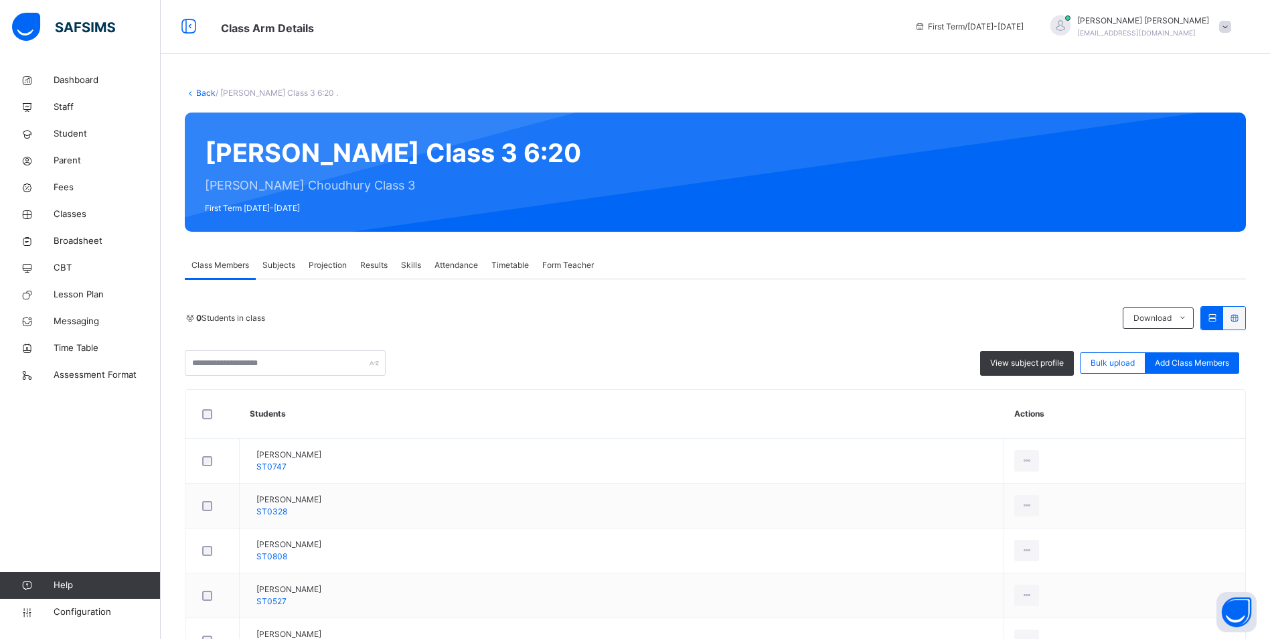
click at [465, 265] on span "Attendance" at bounding box center [456, 265] width 44 height 12
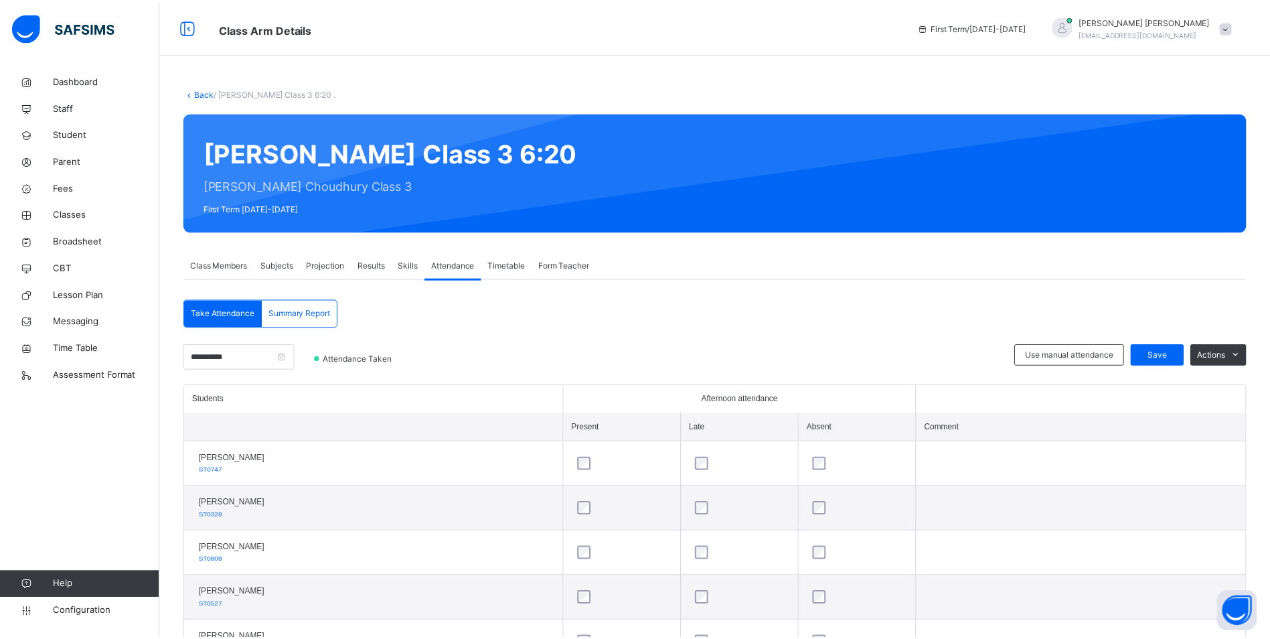
scroll to position [289, 0]
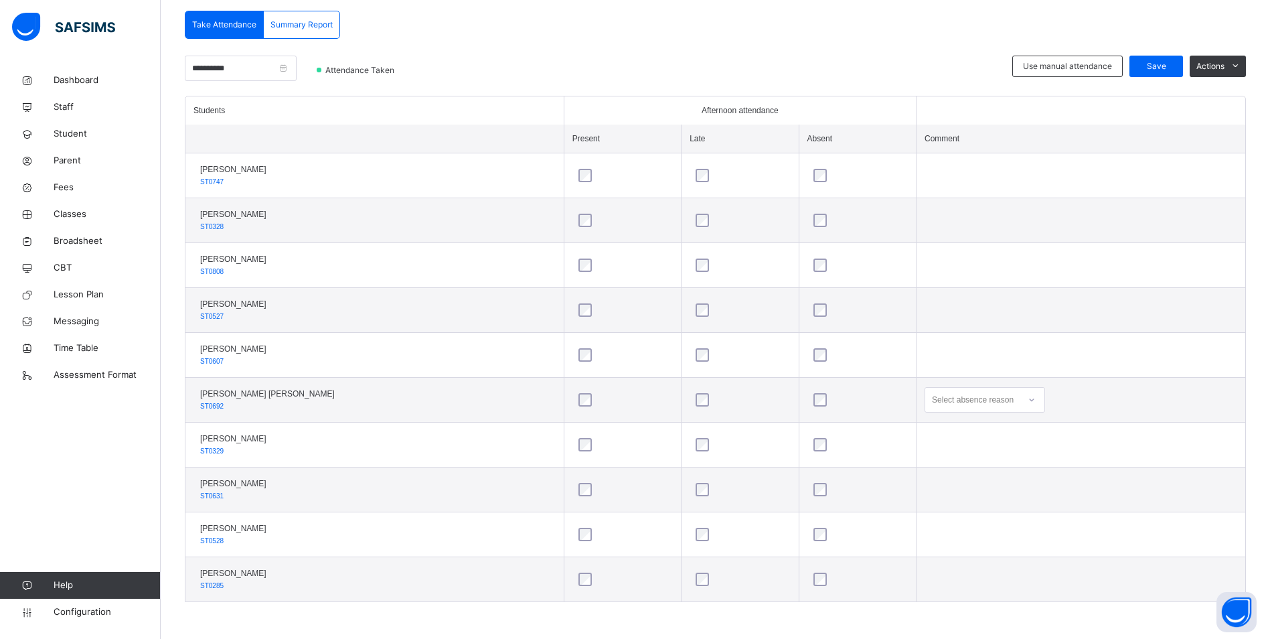
click at [1028, 398] on icon at bounding box center [1032, 399] width 8 height 13
click at [954, 591] on div "Personal reasons" at bounding box center [984, 589] width 119 height 23
click at [1167, 67] on span "Save" at bounding box center [1155, 66] width 33 height 12
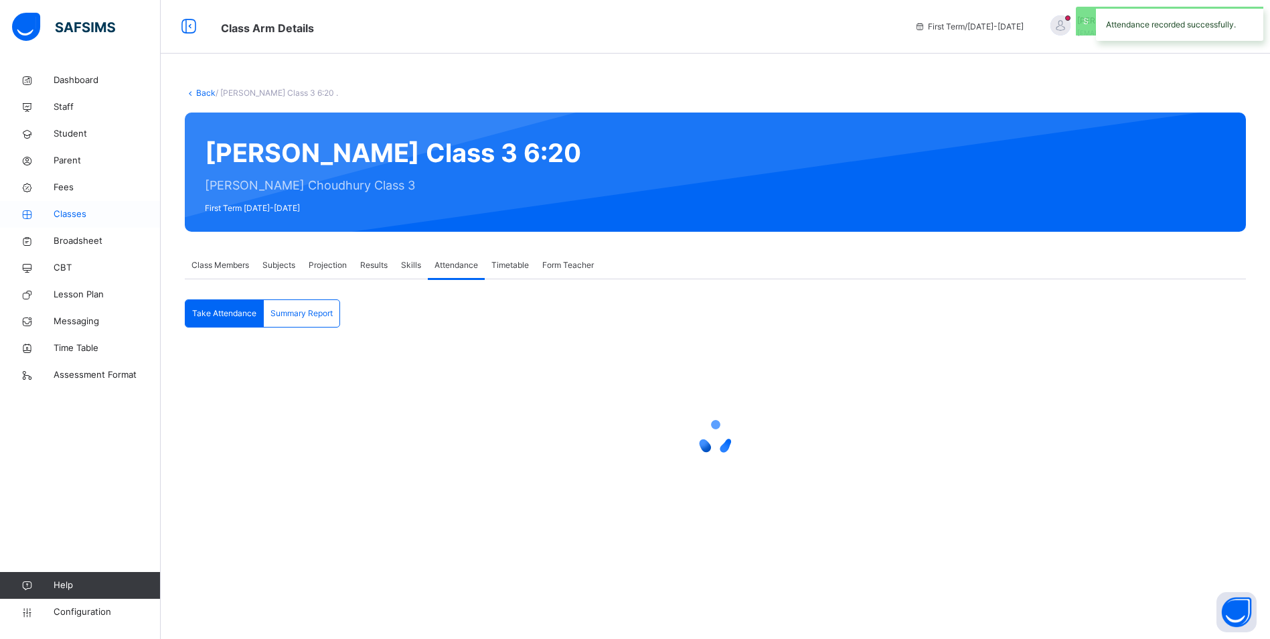
scroll to position [0, 0]
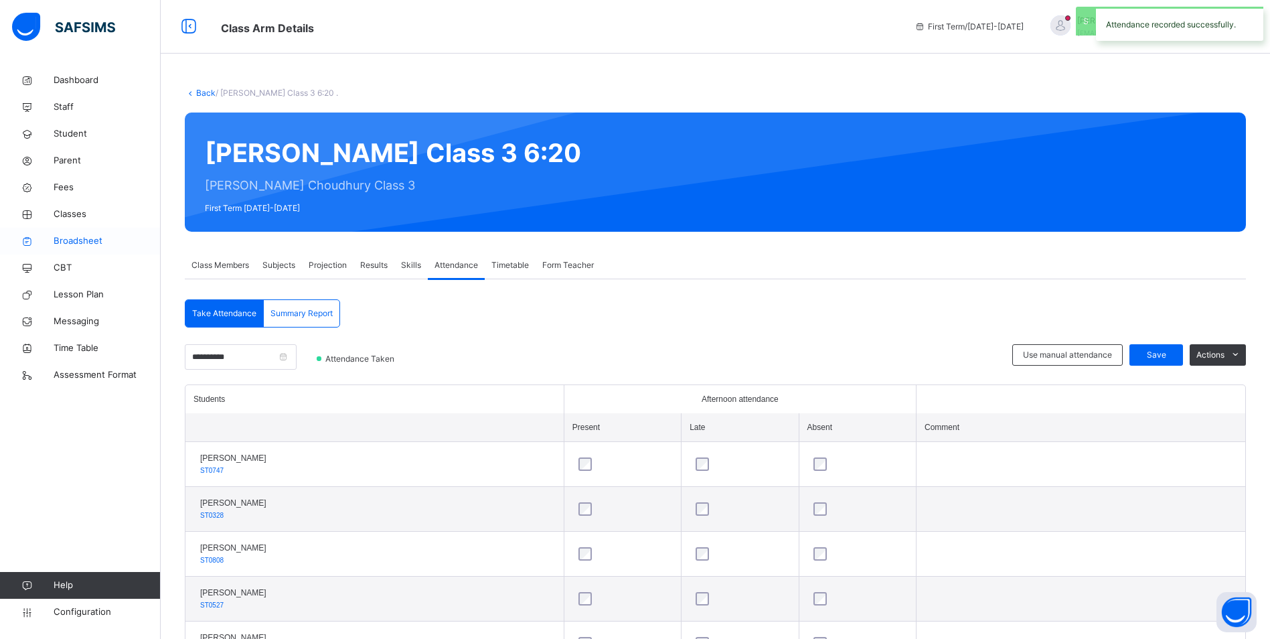
drag, startPoint x: 60, startPoint y: 210, endPoint x: 144, endPoint y: 237, distance: 88.7
click at [60, 210] on span "Classes" at bounding box center [107, 214] width 107 height 13
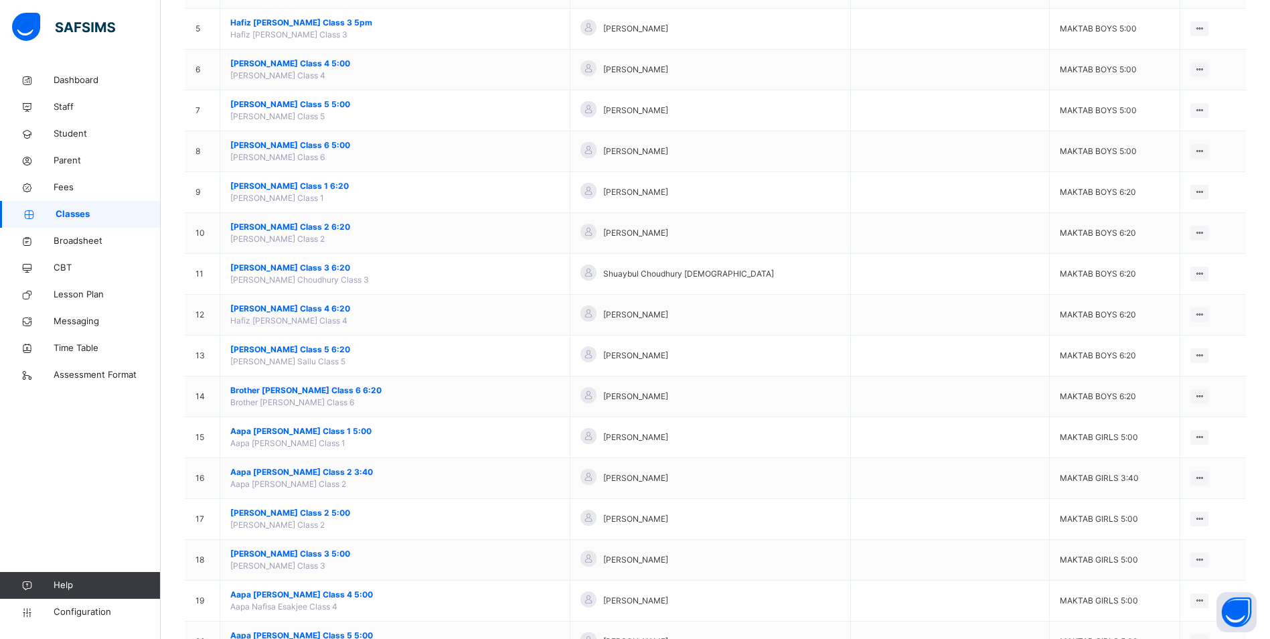
scroll to position [335, 0]
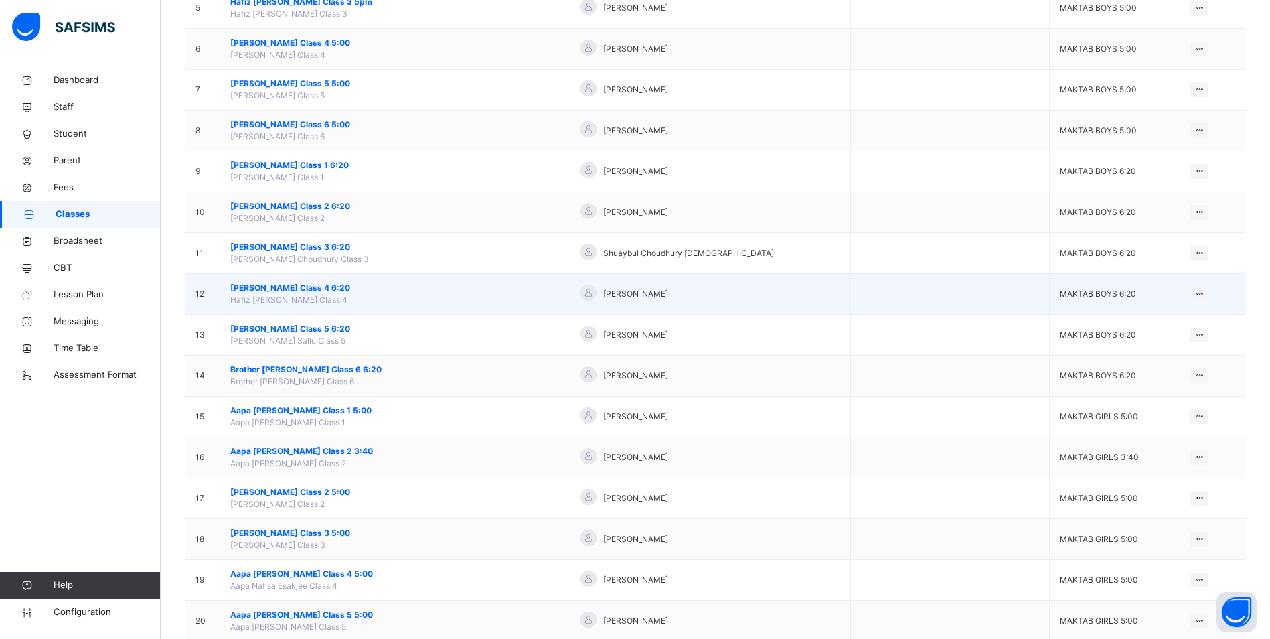
click at [317, 284] on span "[PERSON_NAME] Class 4 6:20" at bounding box center [394, 288] width 329 height 12
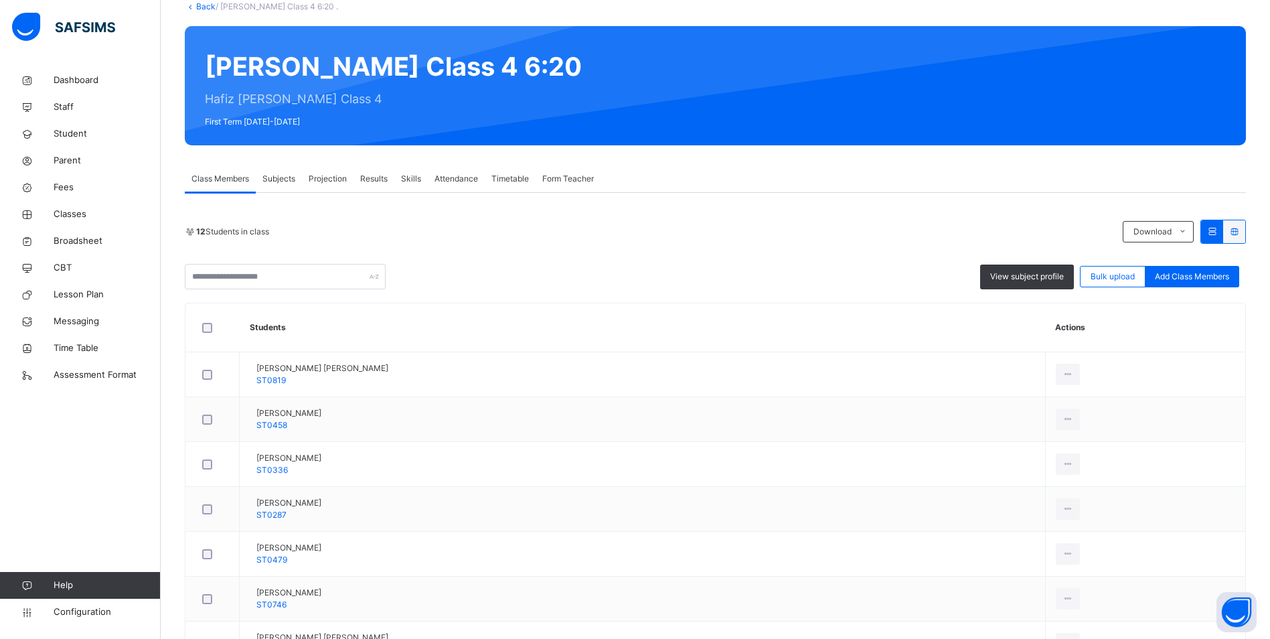
scroll to position [134, 0]
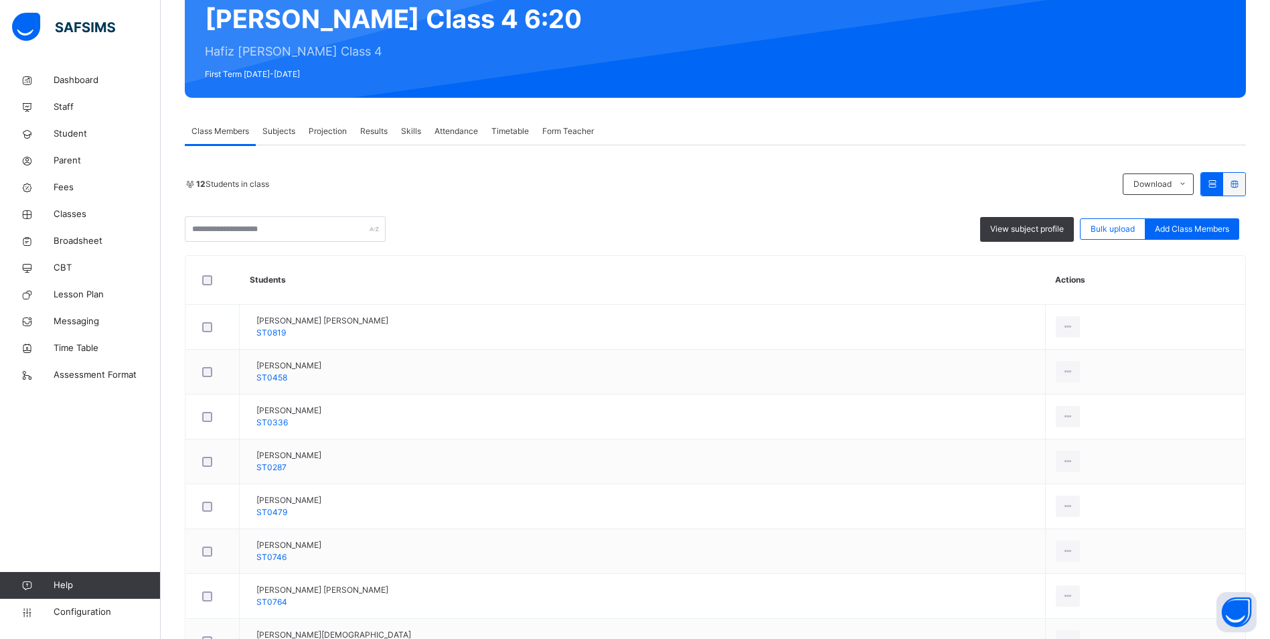
click at [471, 127] on span "Attendance" at bounding box center [456, 131] width 44 height 12
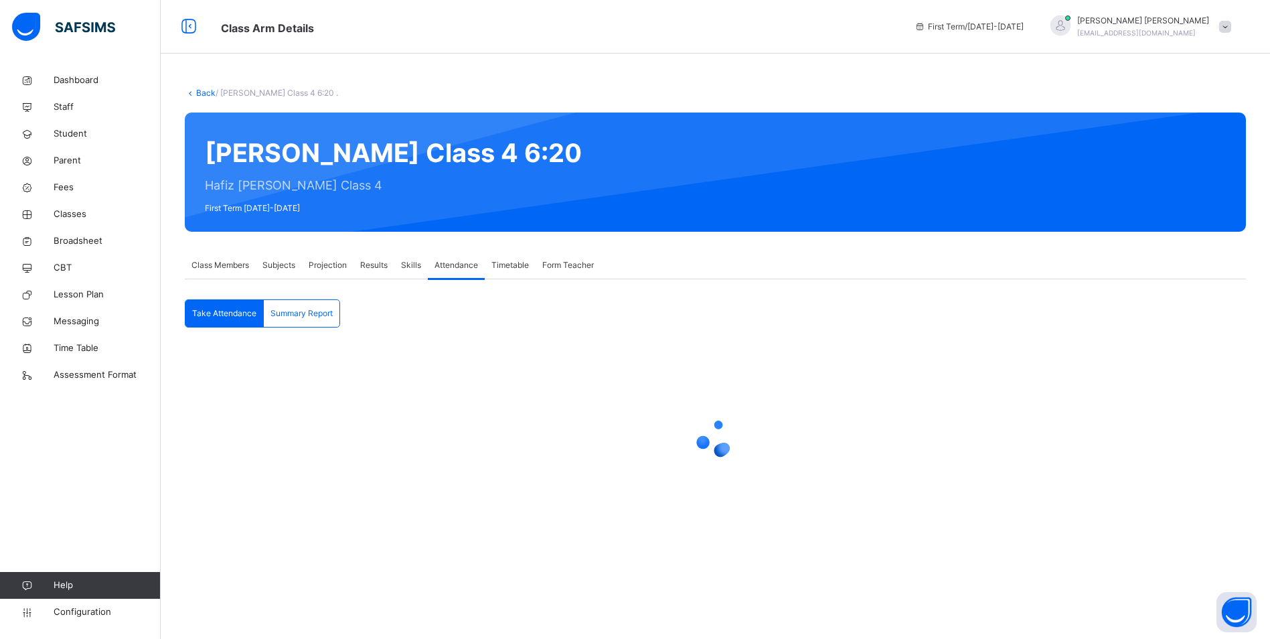
scroll to position [0, 0]
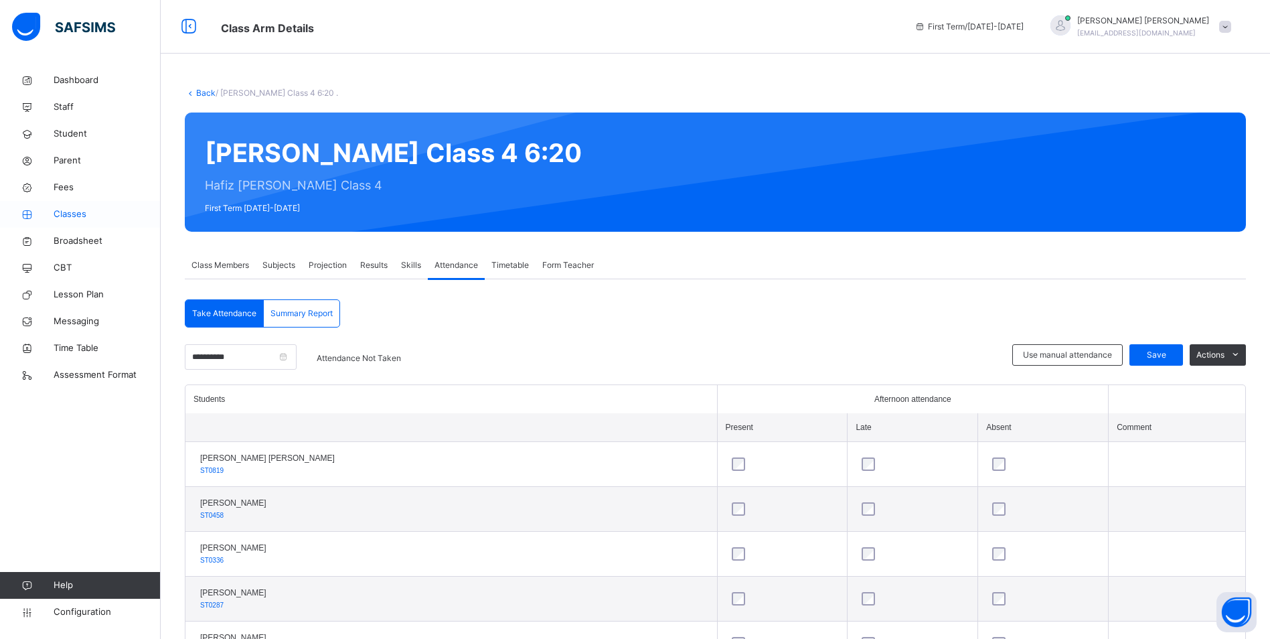
click at [88, 217] on span "Classes" at bounding box center [107, 214] width 107 height 13
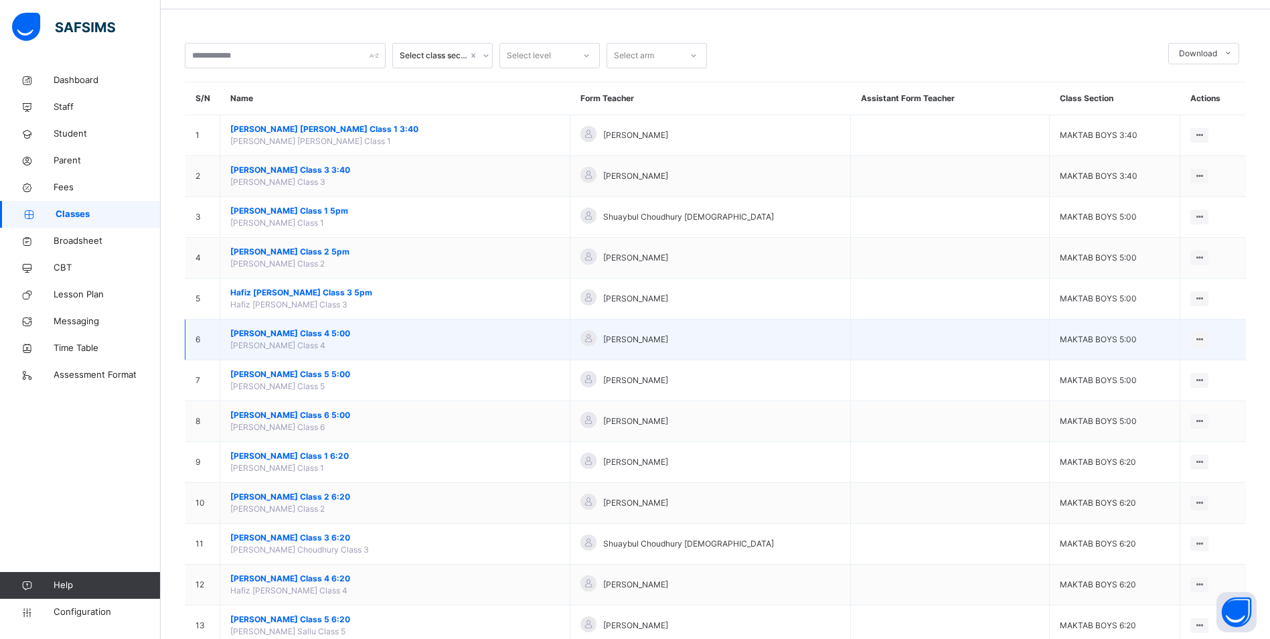
scroll to position [67, 0]
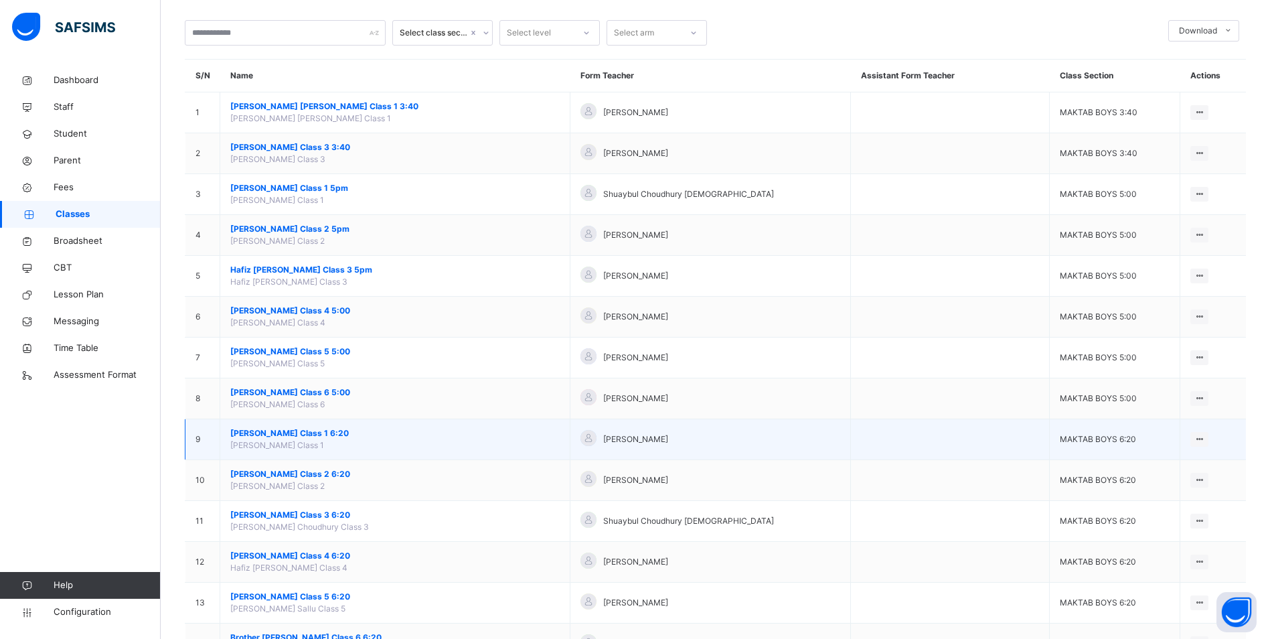
click at [324, 431] on span "[PERSON_NAME] Class 1 6:20" at bounding box center [394, 433] width 329 height 12
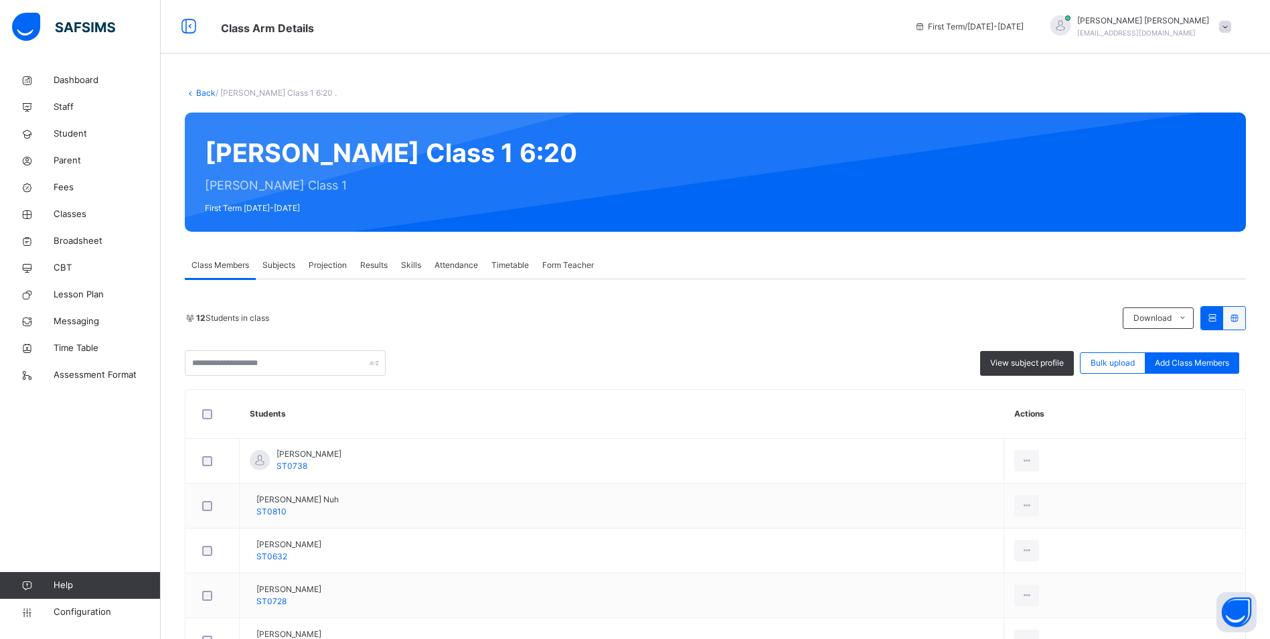
click at [463, 270] on span "Attendance" at bounding box center [456, 265] width 44 height 12
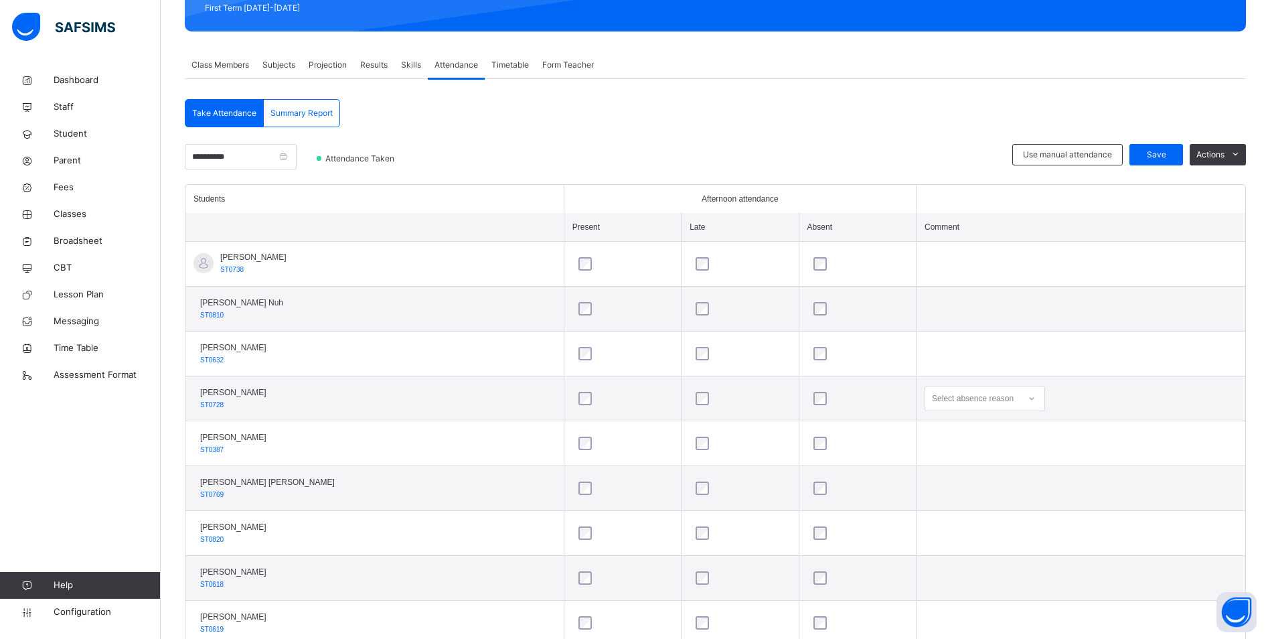
scroll to position [201, 0]
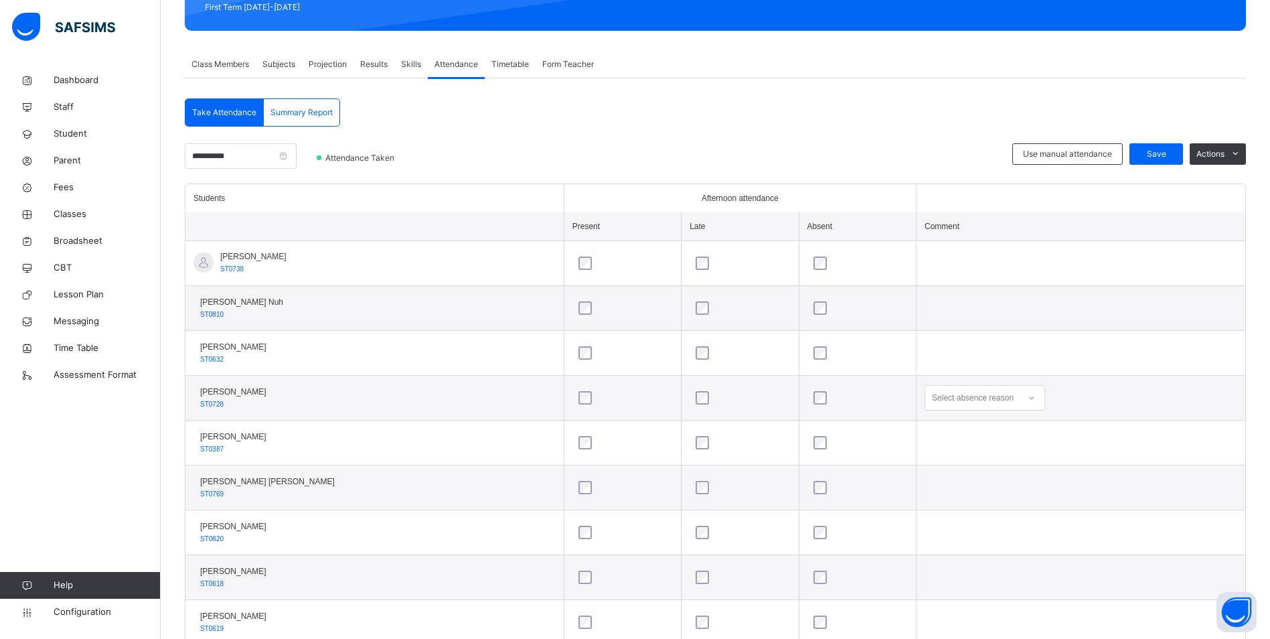
click at [1033, 394] on icon at bounding box center [1032, 397] width 8 height 13
click at [951, 446] on div "Message sent" at bounding box center [984, 450] width 119 height 23
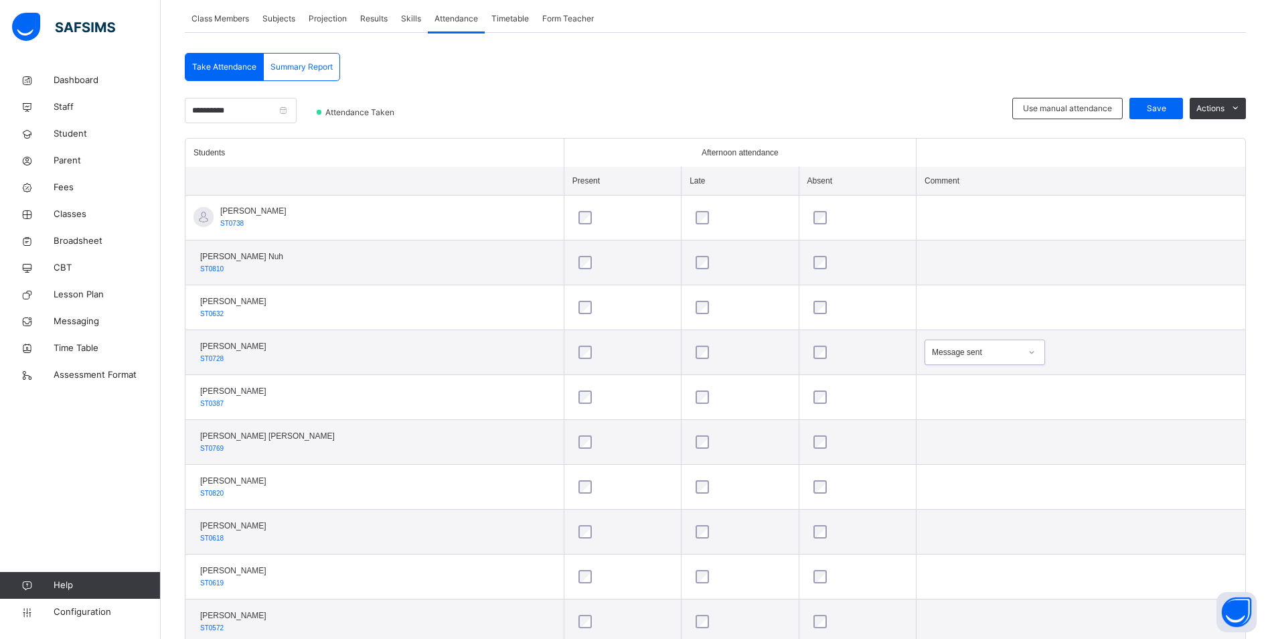
scroll to position [110, 0]
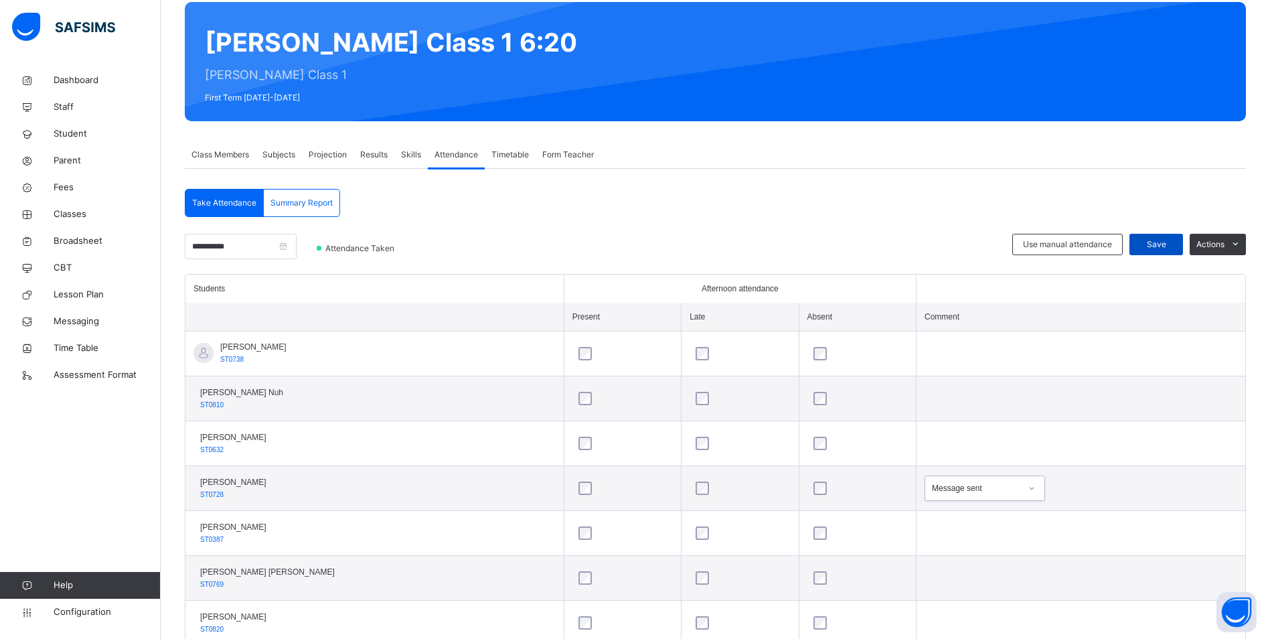
click at [1167, 241] on span "Save" at bounding box center [1155, 244] width 33 height 12
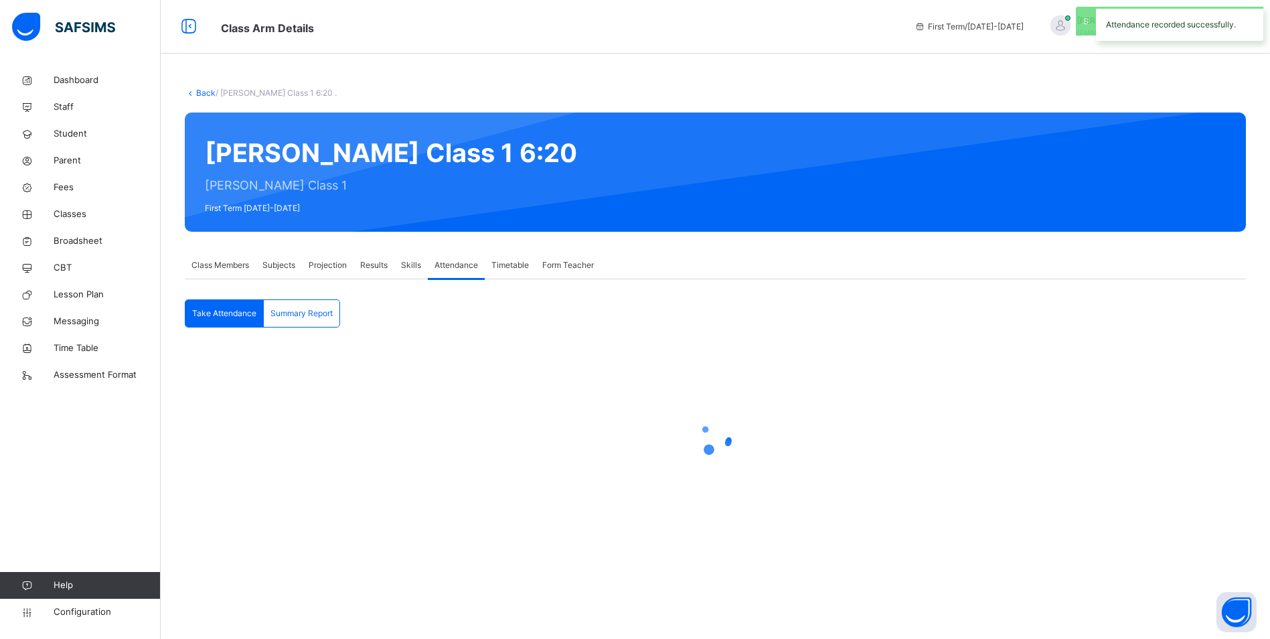
scroll to position [0, 0]
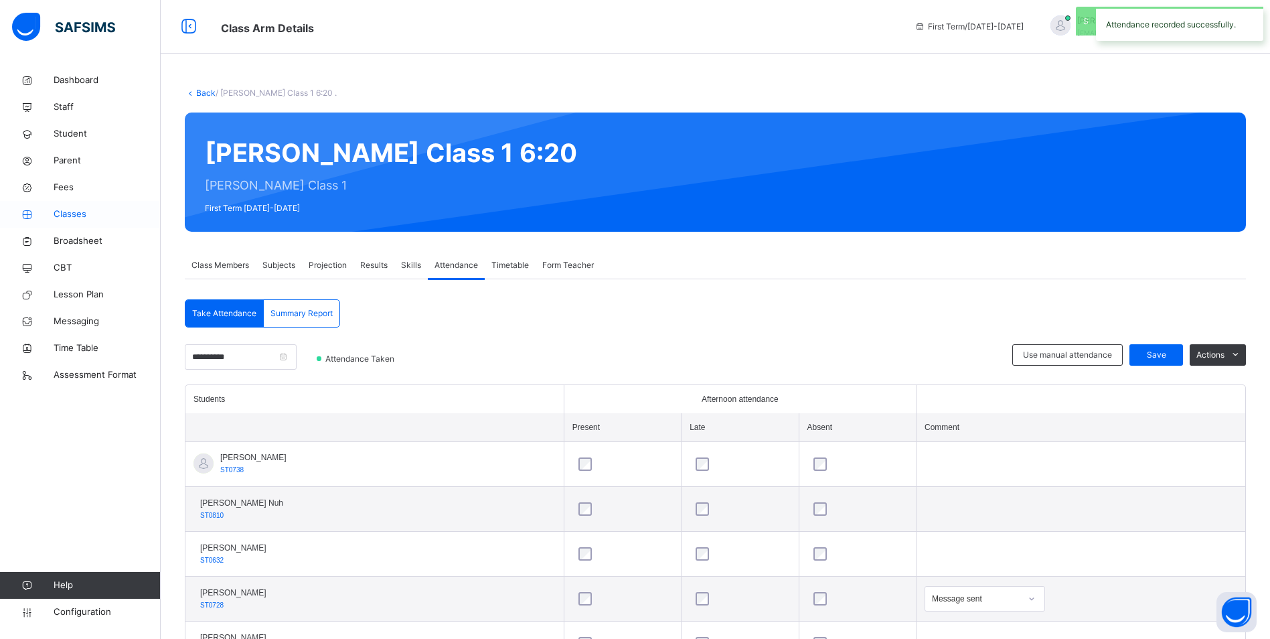
click at [94, 212] on span "Classes" at bounding box center [107, 214] width 107 height 13
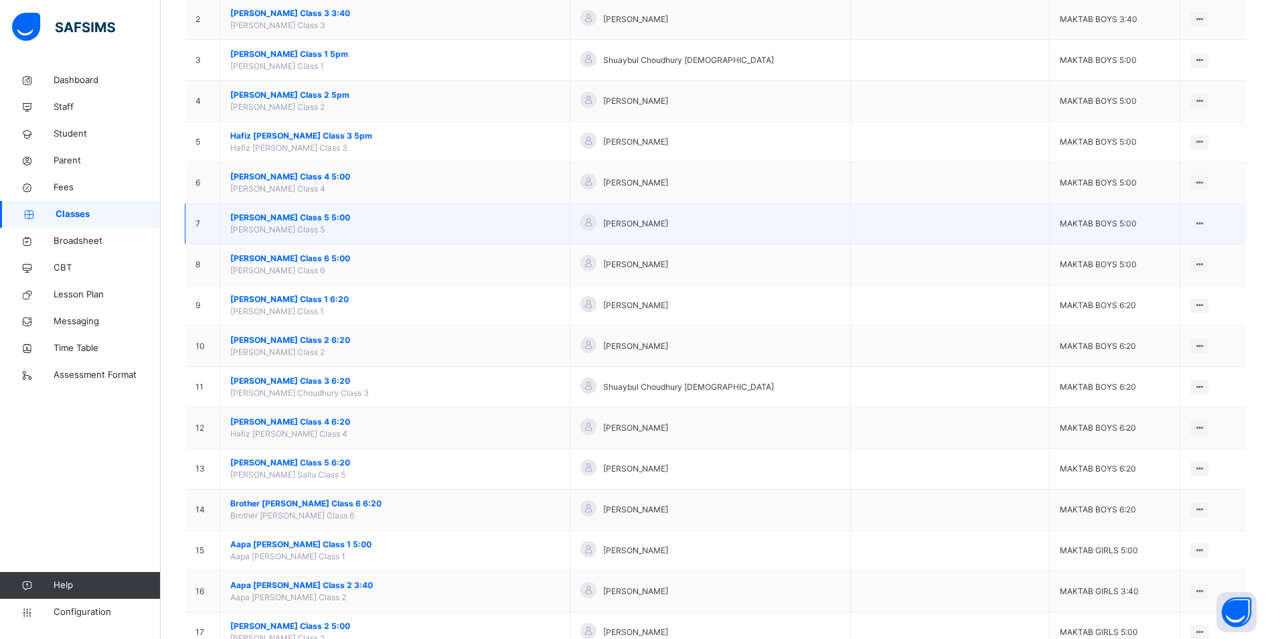
scroll to position [335, 0]
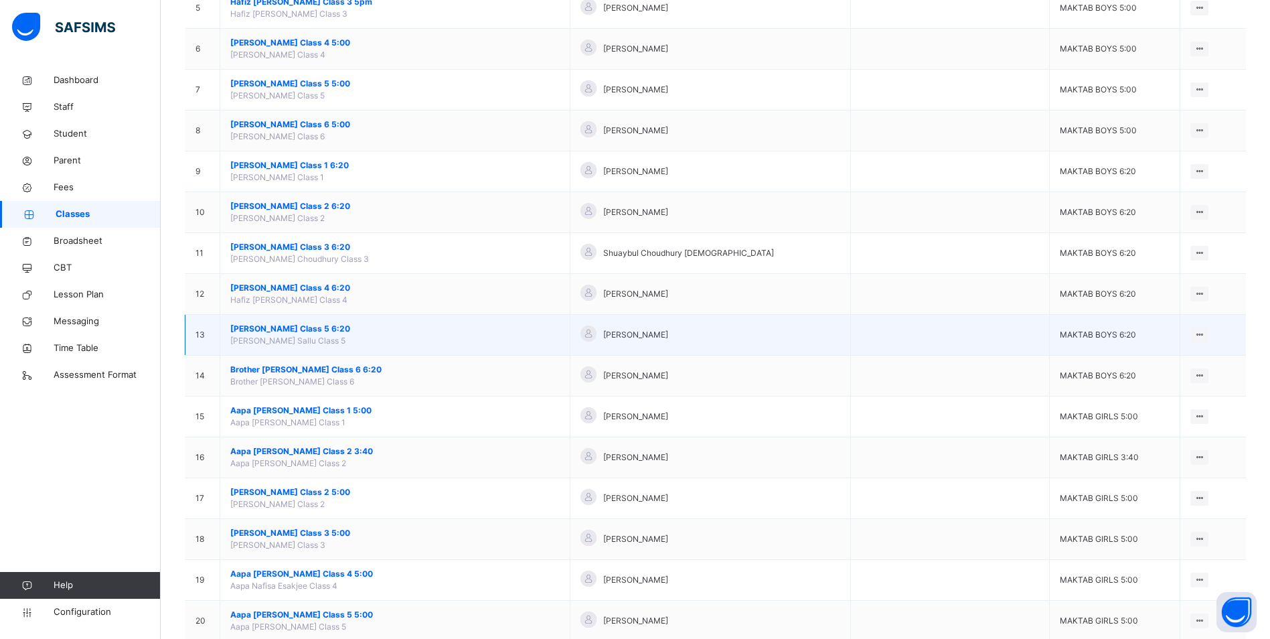
click at [324, 324] on span "[PERSON_NAME] Class 5 6:20" at bounding box center [394, 329] width 329 height 12
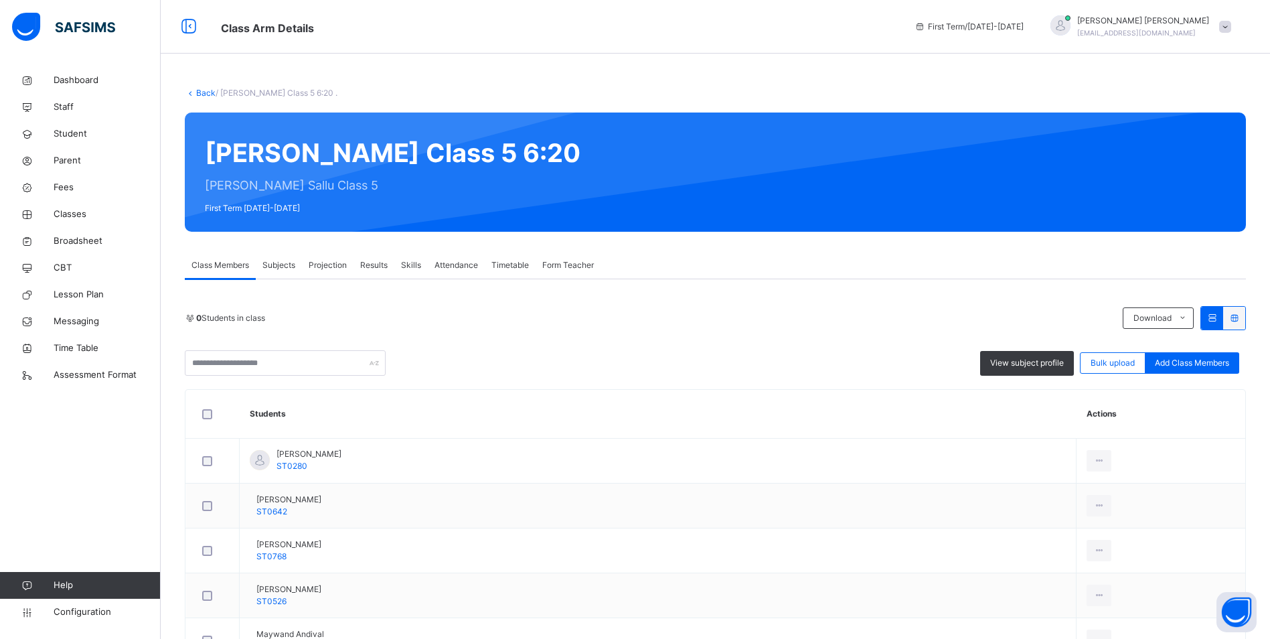
click at [454, 264] on span "Attendance" at bounding box center [456, 265] width 44 height 12
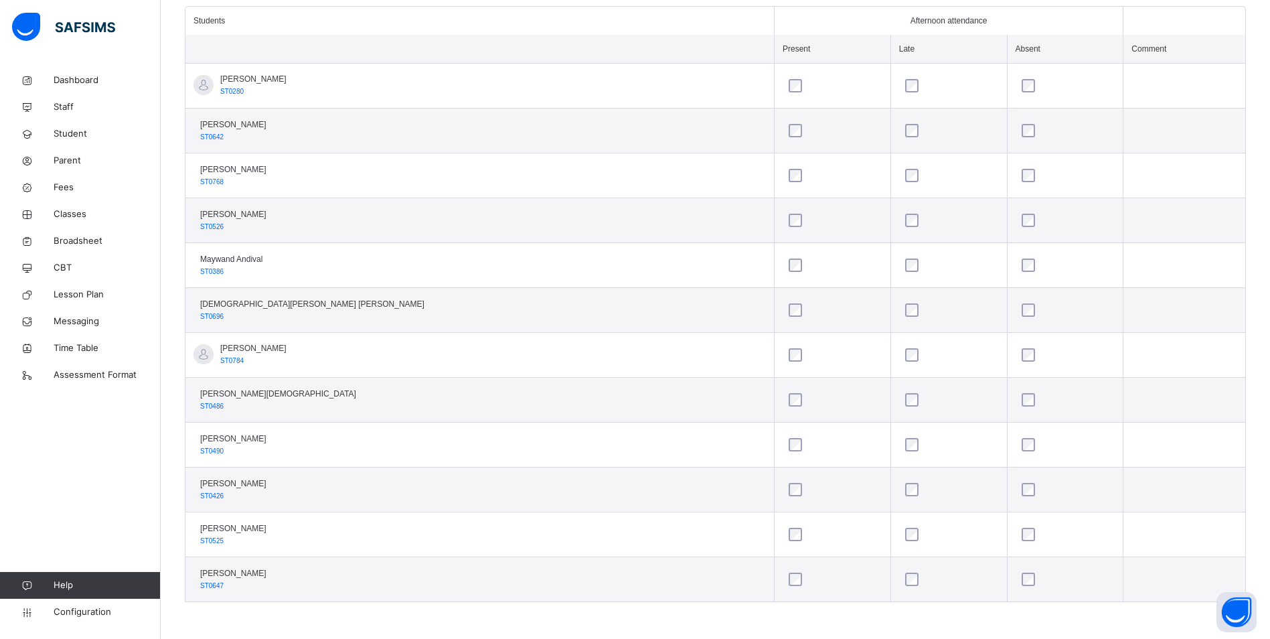
scroll to position [110, 0]
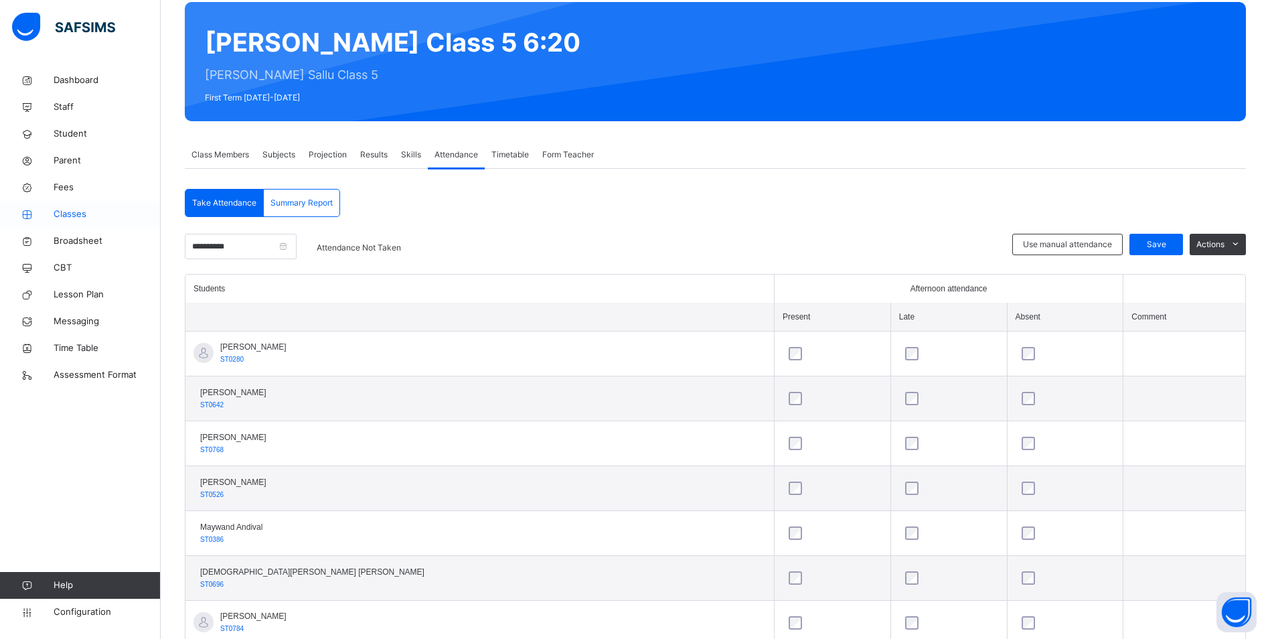
click at [64, 210] on span "Classes" at bounding box center [107, 214] width 107 height 13
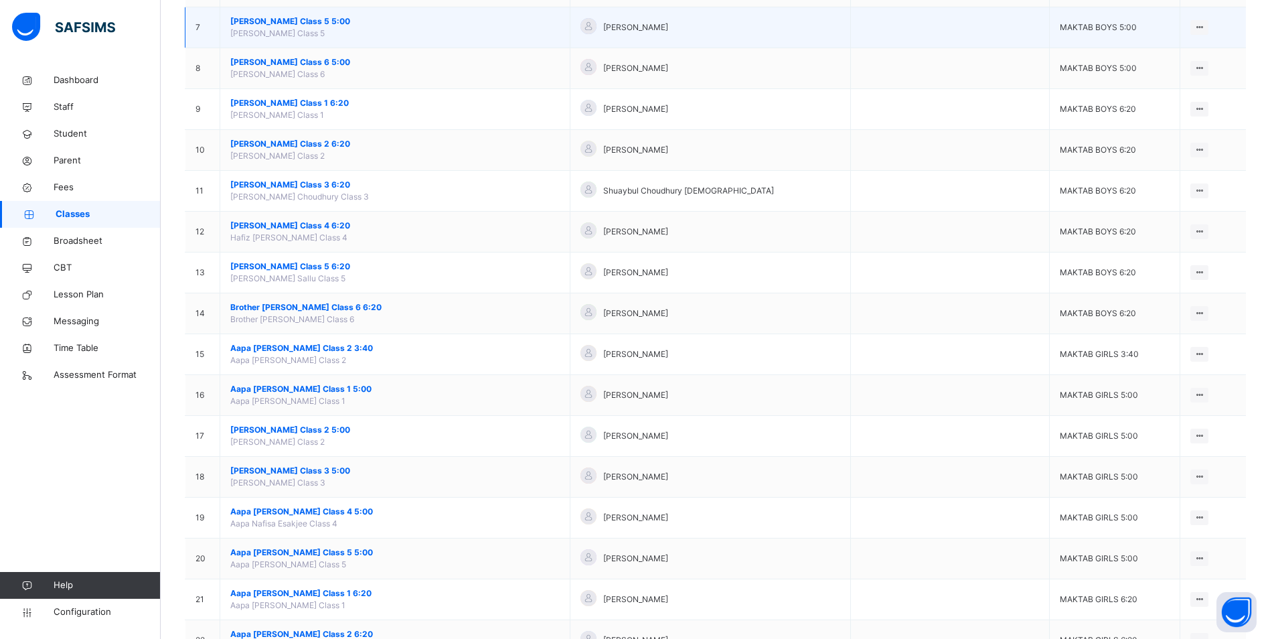
scroll to position [402, 0]
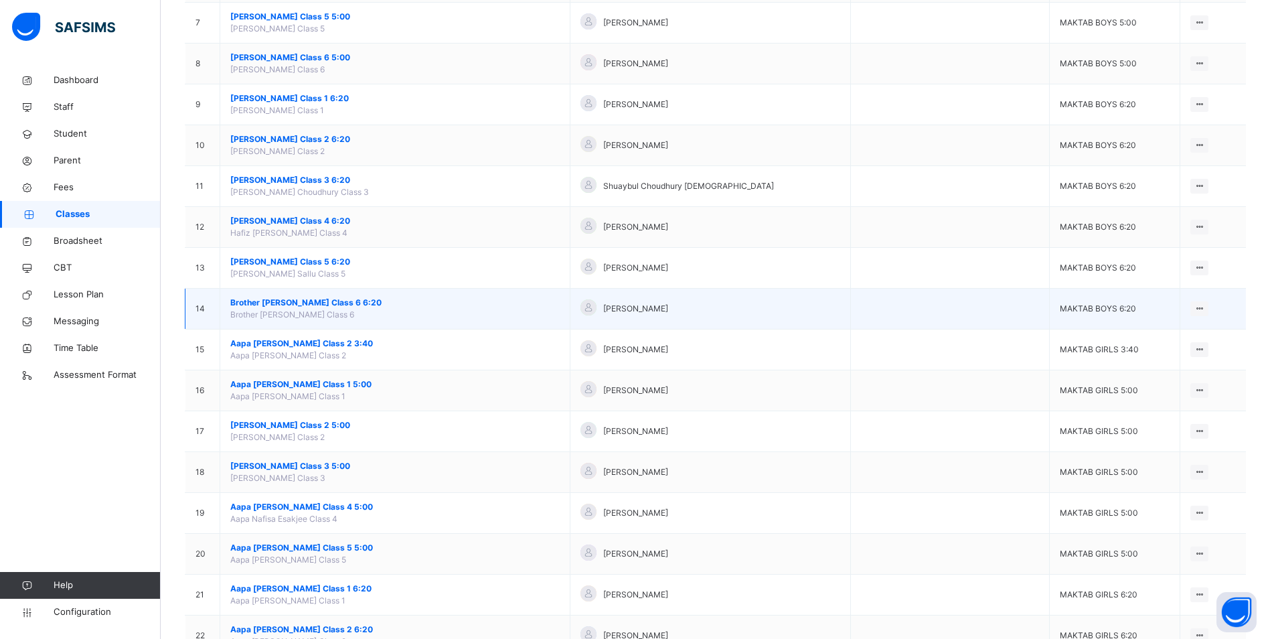
click at [329, 301] on span "Brother [PERSON_NAME] Class 6 6:20" at bounding box center [394, 303] width 329 height 12
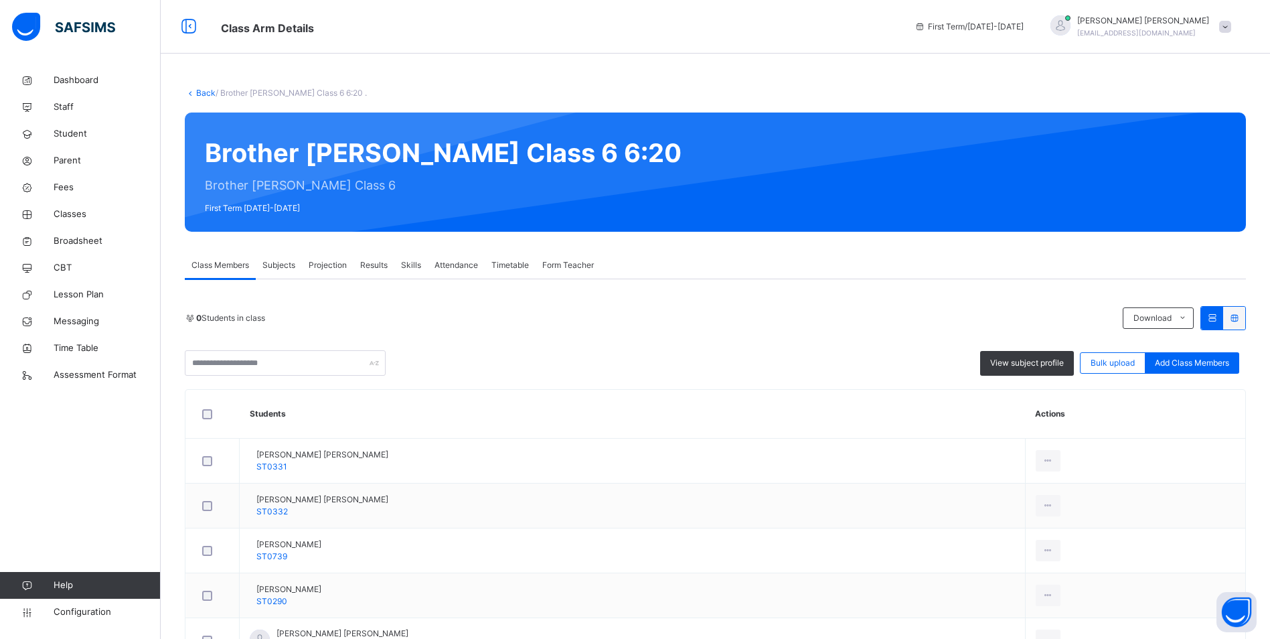
click at [475, 266] on span "Attendance" at bounding box center [456, 265] width 44 height 12
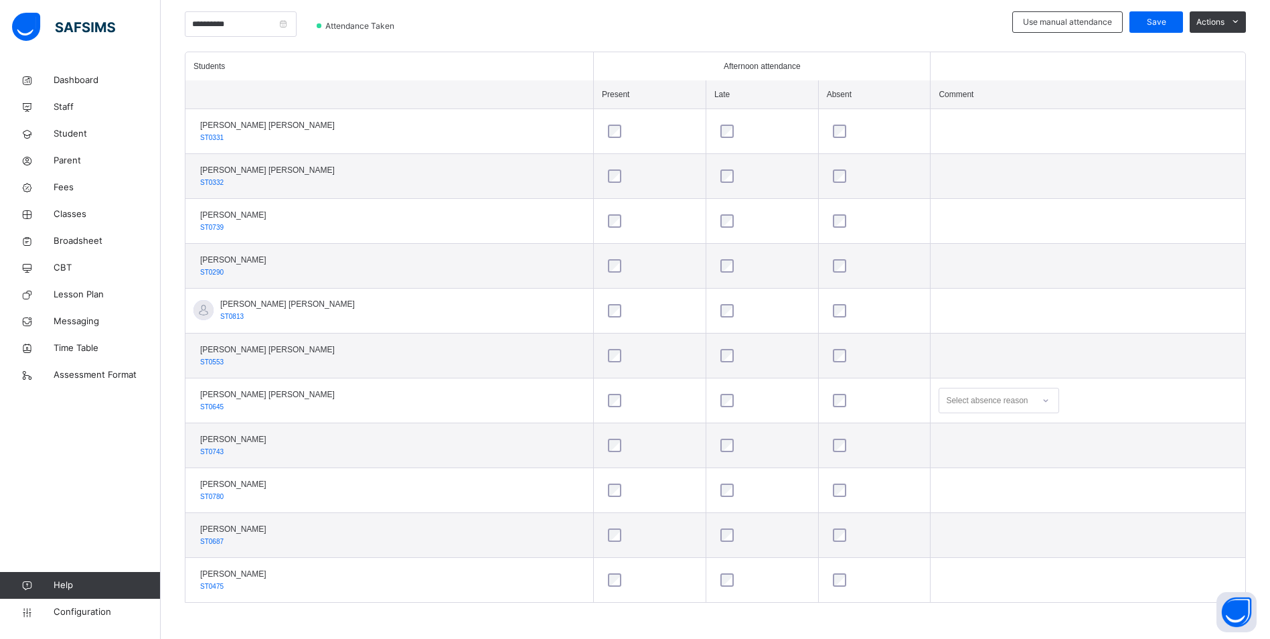
scroll to position [333, 0]
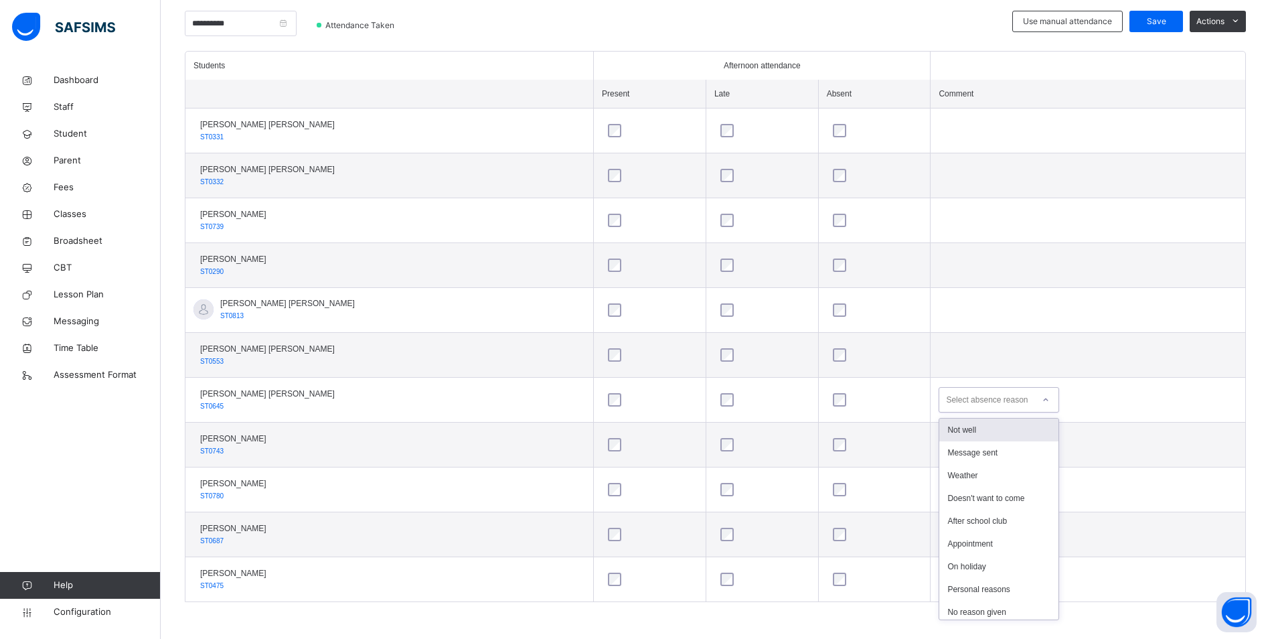
click at [1042, 401] on icon at bounding box center [1046, 399] width 8 height 13
click at [975, 449] on div "Message sent" at bounding box center [998, 452] width 119 height 23
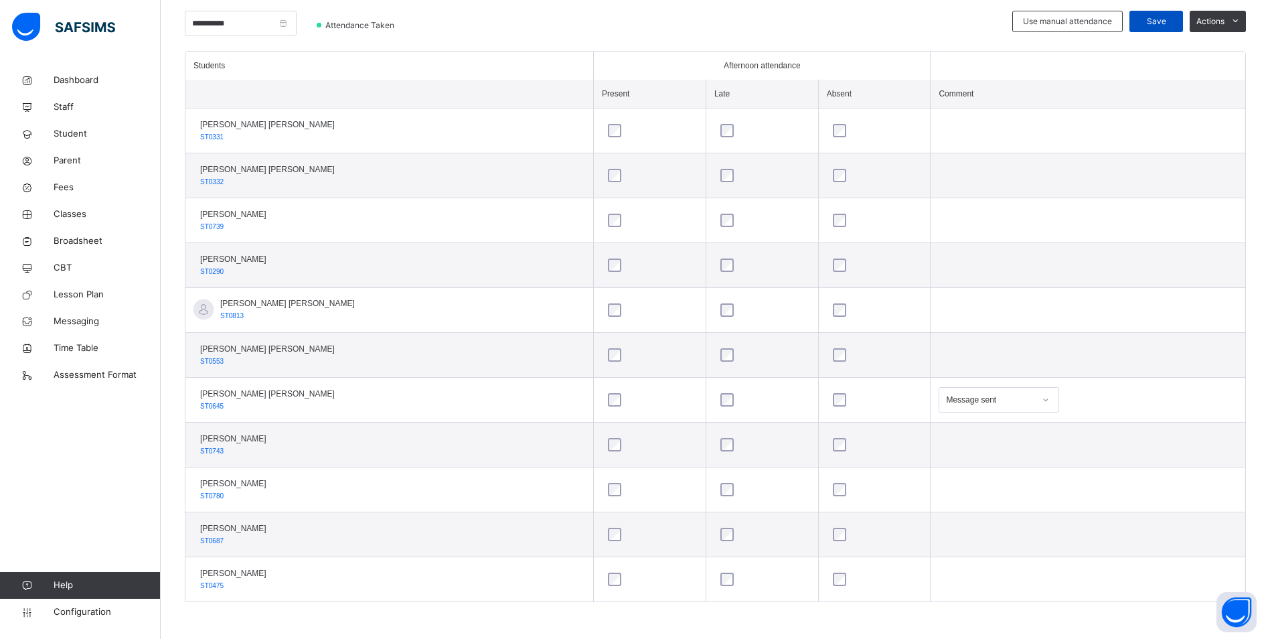
click at [1158, 18] on span "Save" at bounding box center [1155, 21] width 33 height 12
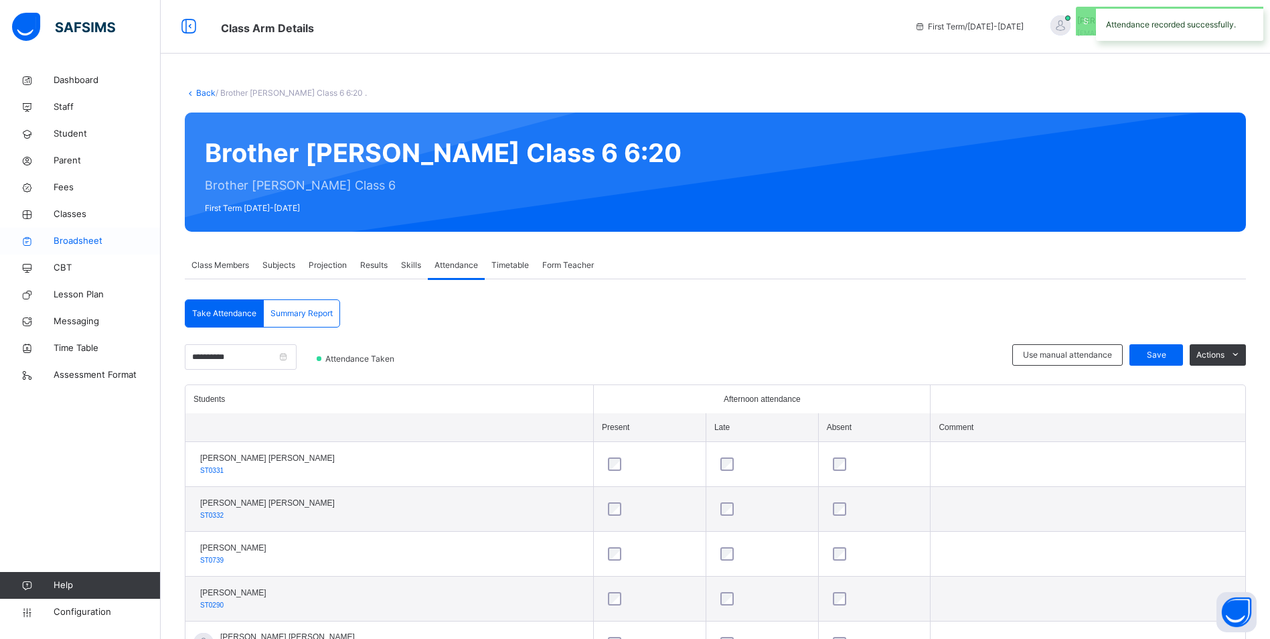
drag, startPoint x: 72, startPoint y: 209, endPoint x: 155, endPoint y: 244, distance: 89.4
click at [72, 209] on span "Classes" at bounding box center [107, 214] width 107 height 13
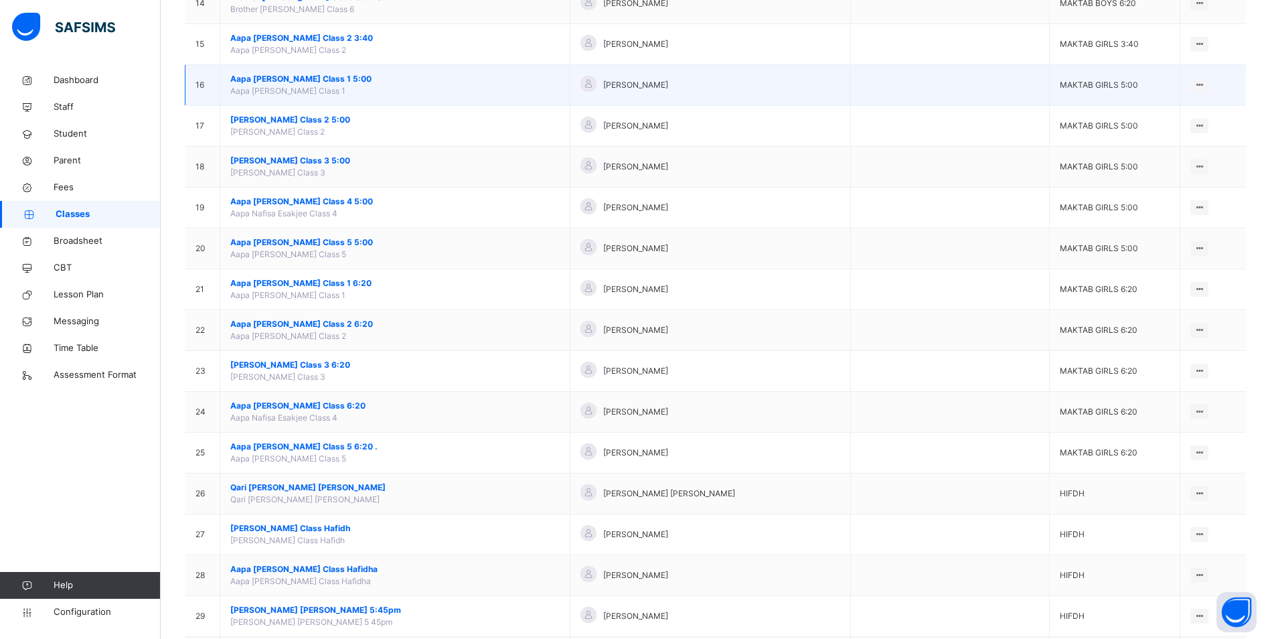
scroll to position [736, 0]
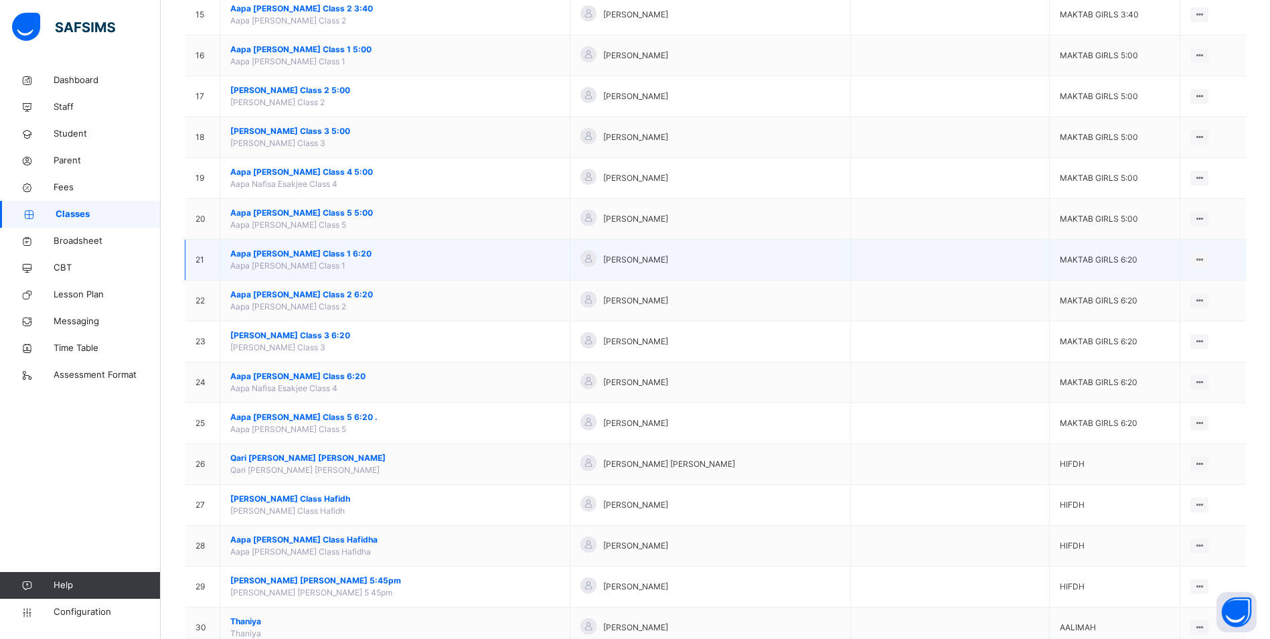
click at [325, 250] on span "Aapa [PERSON_NAME] Class 1 6:20" at bounding box center [394, 254] width 329 height 12
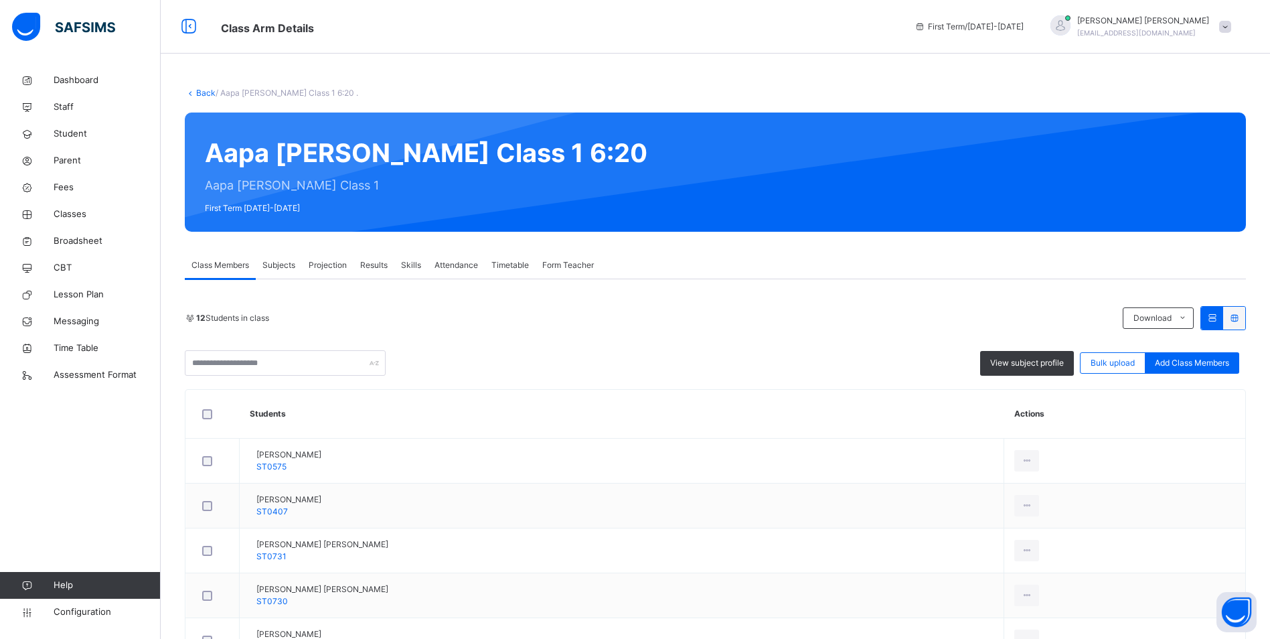
click at [444, 263] on span "Attendance" at bounding box center [456, 265] width 44 height 12
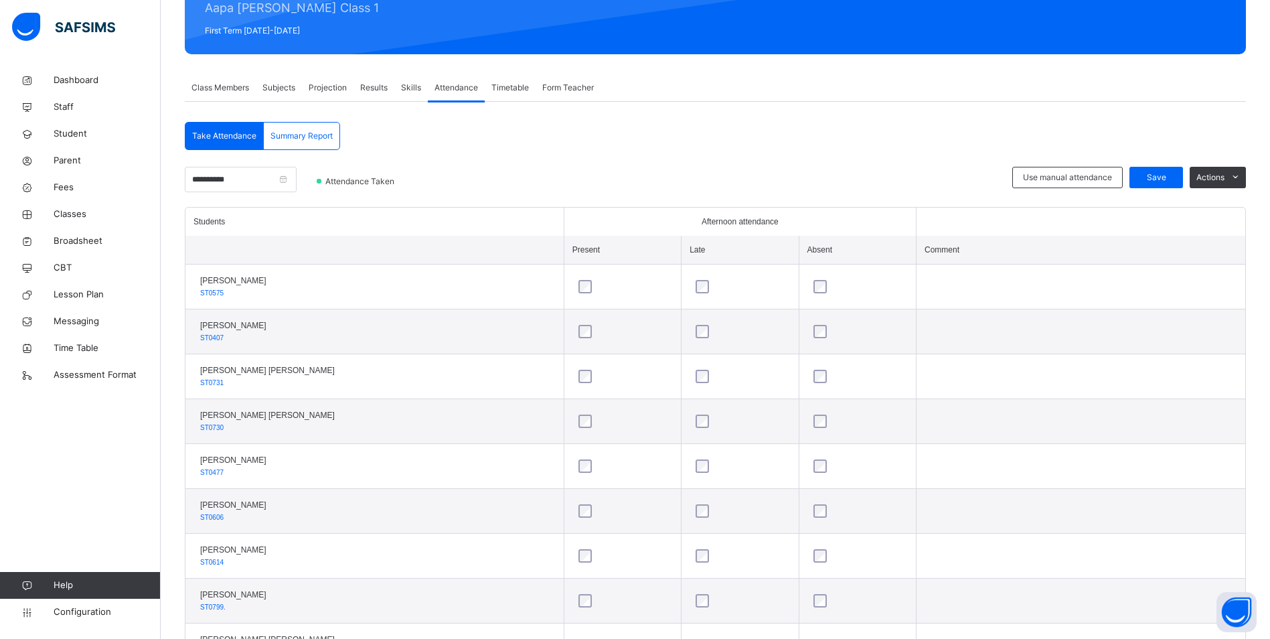
scroll to position [378, 0]
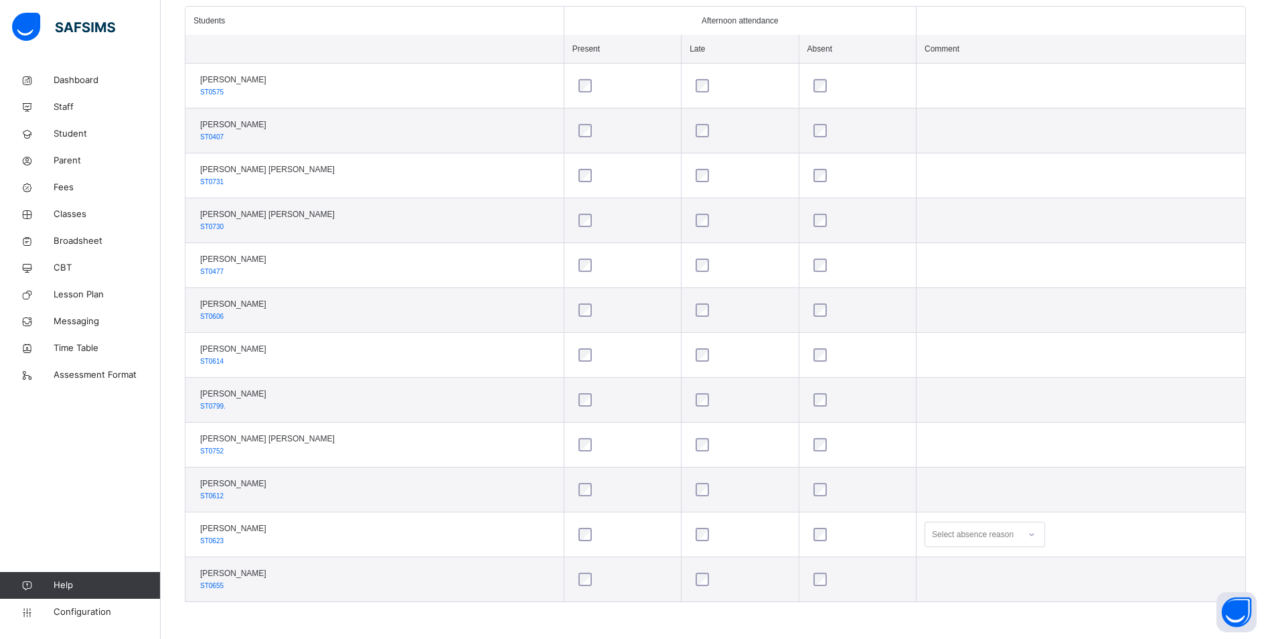
click at [1026, 536] on div "Select absence reason" at bounding box center [984, 533] width 120 height 25
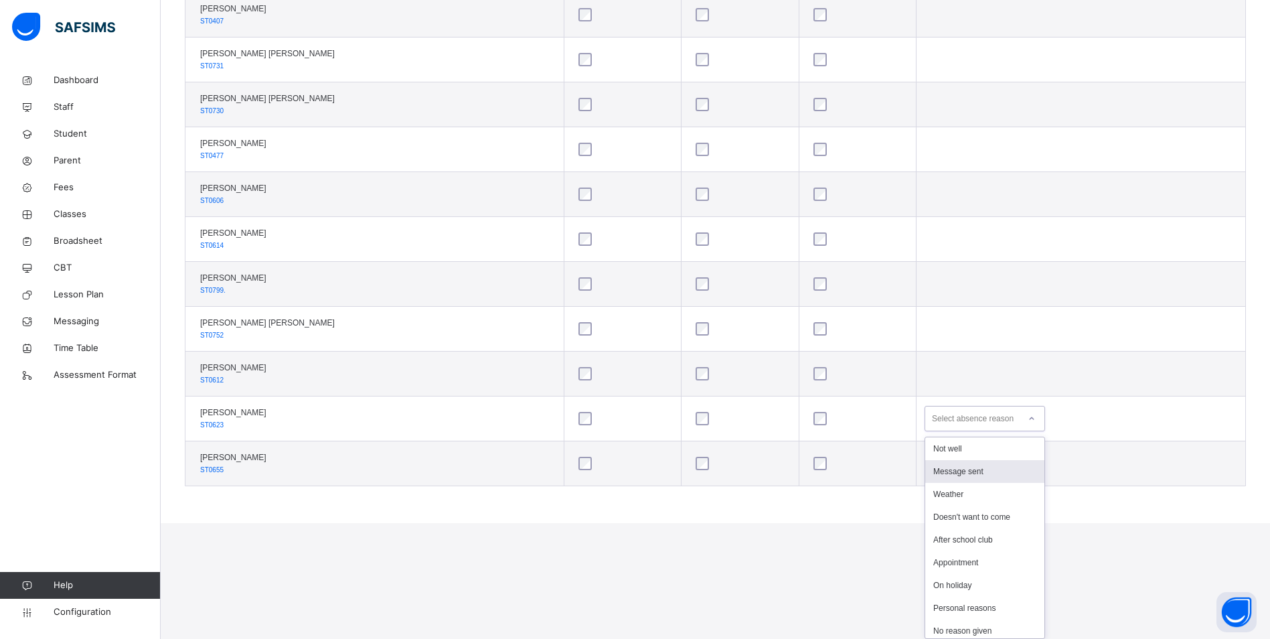
click at [975, 473] on div "Message sent" at bounding box center [984, 471] width 119 height 23
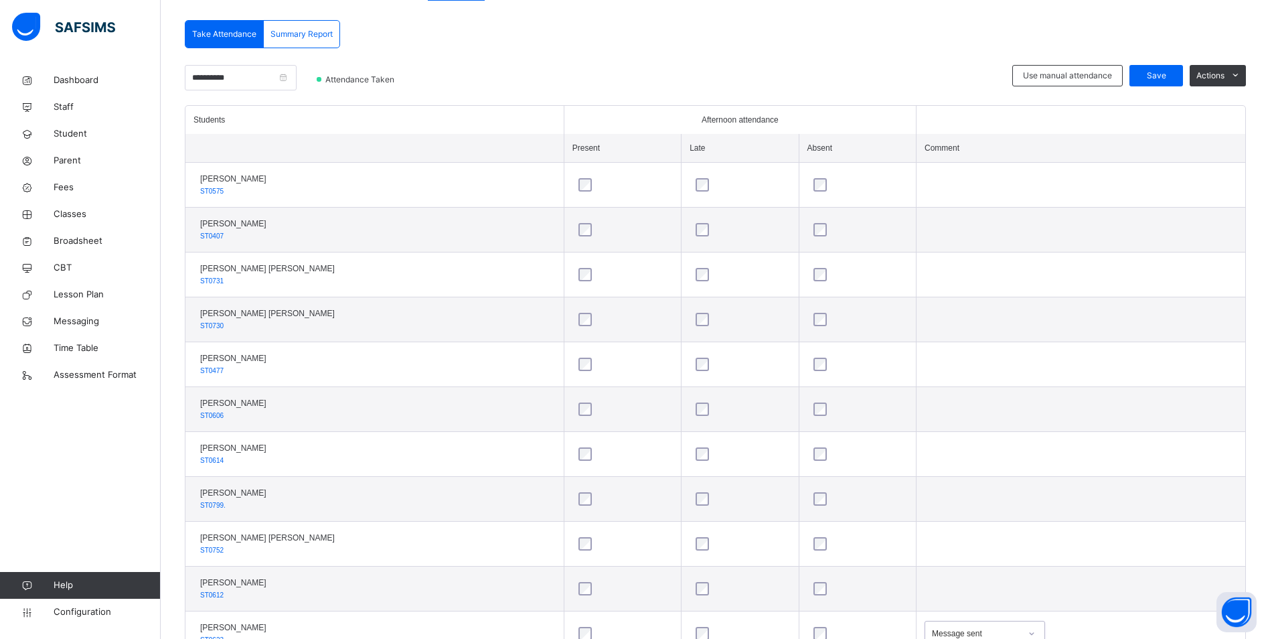
scroll to position [110, 0]
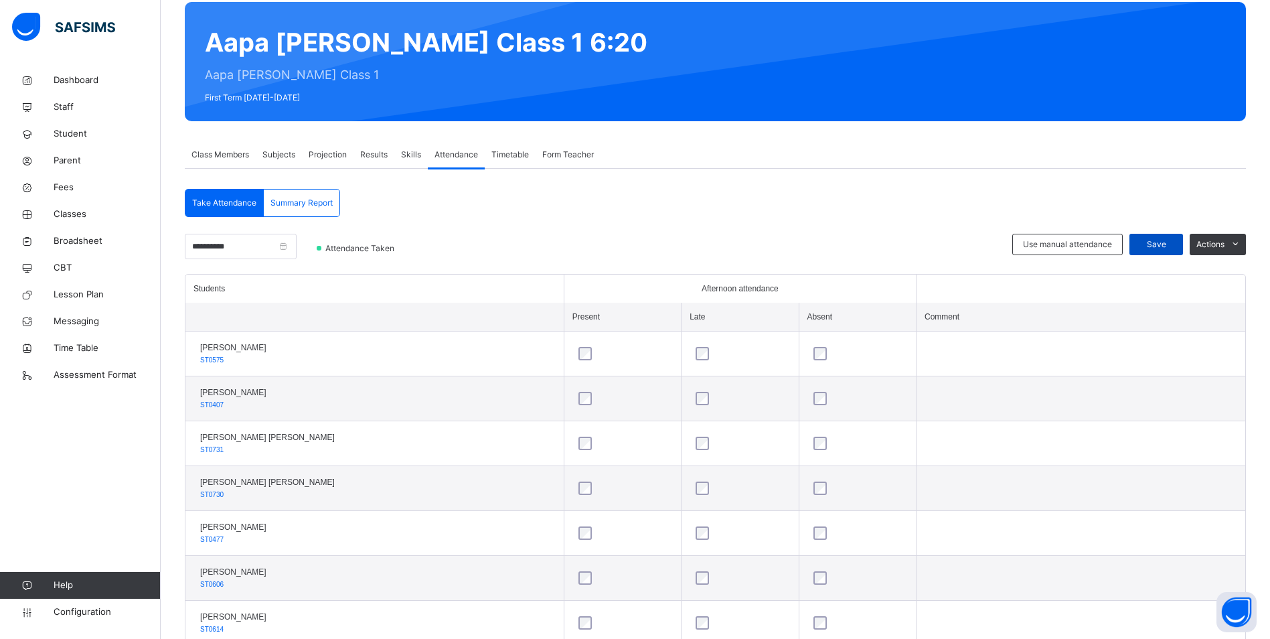
click at [1159, 245] on span "Save" at bounding box center [1155, 244] width 33 height 12
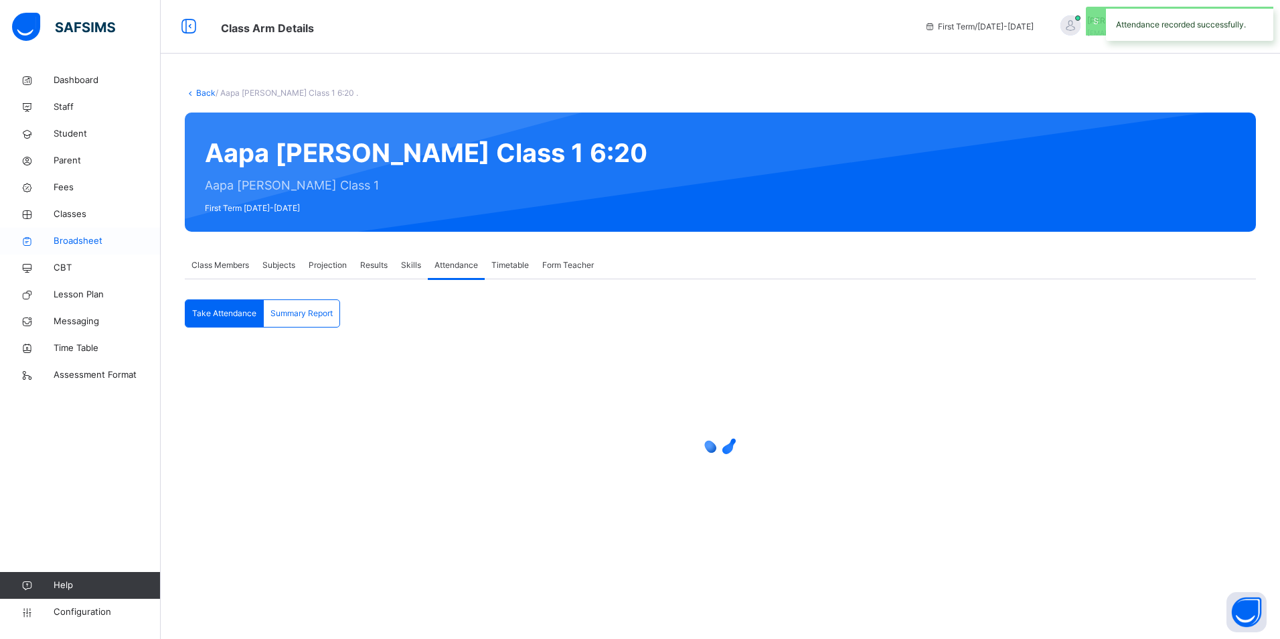
drag, startPoint x: 66, startPoint y: 221, endPoint x: 101, endPoint y: 234, distance: 37.9
click at [66, 221] on link "Classes" at bounding box center [80, 214] width 161 height 27
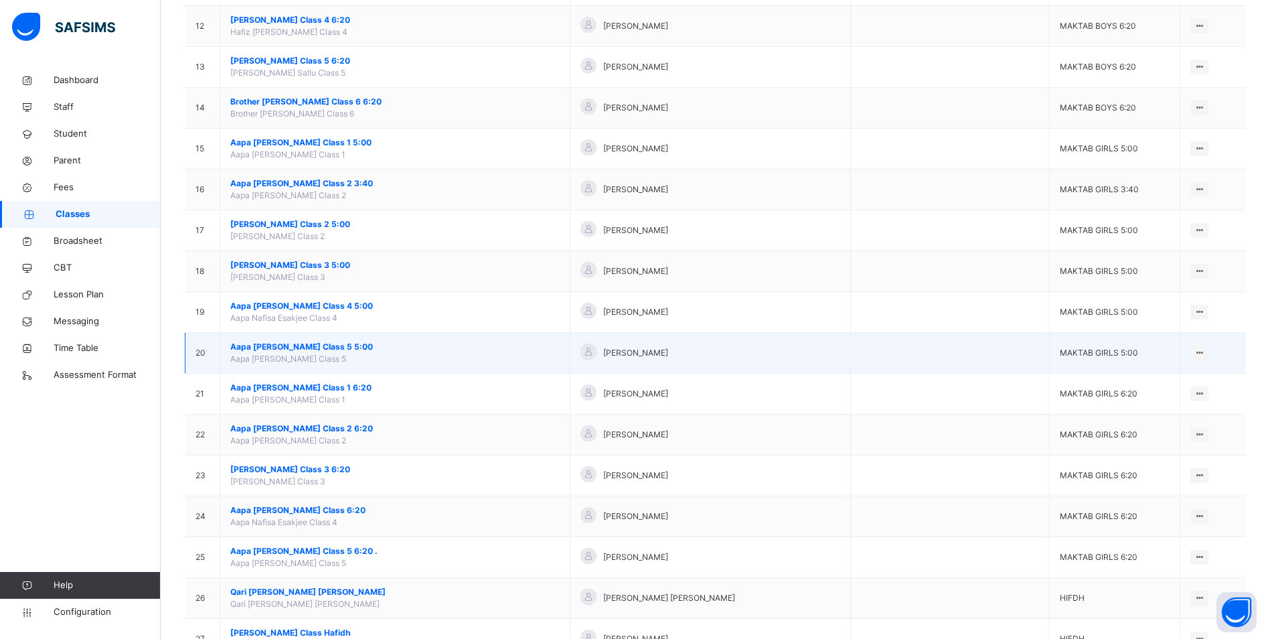
scroll to position [669, 0]
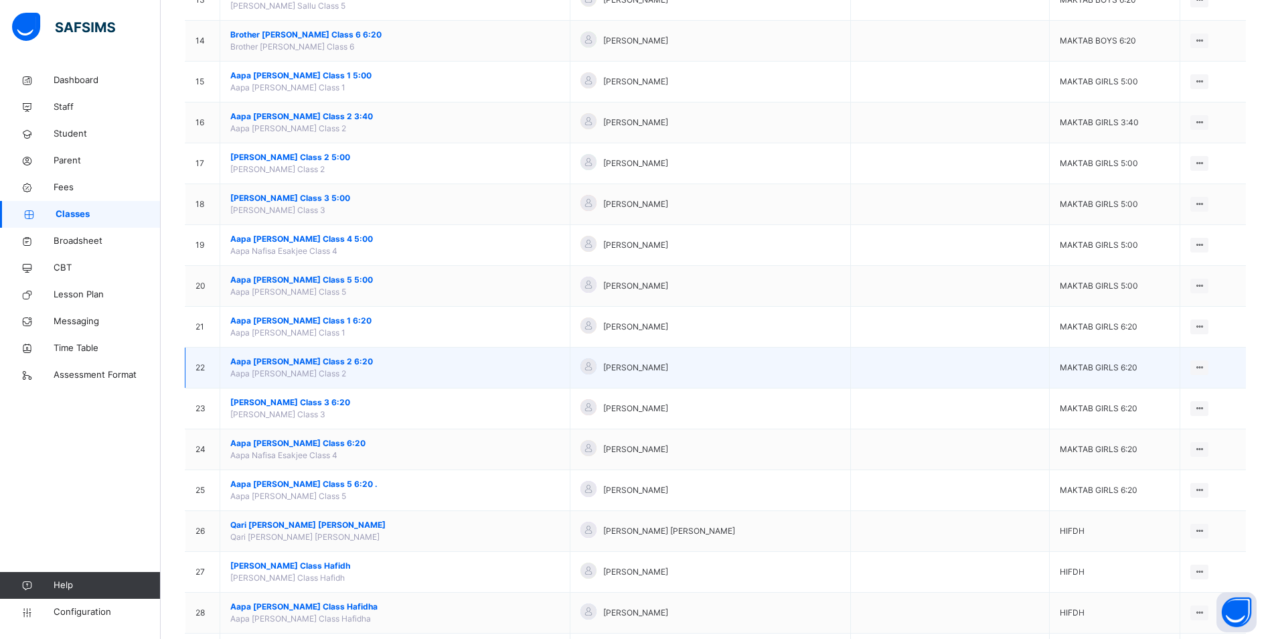
click at [313, 361] on span "Aapa [PERSON_NAME] Class 2 6:20" at bounding box center [394, 361] width 329 height 12
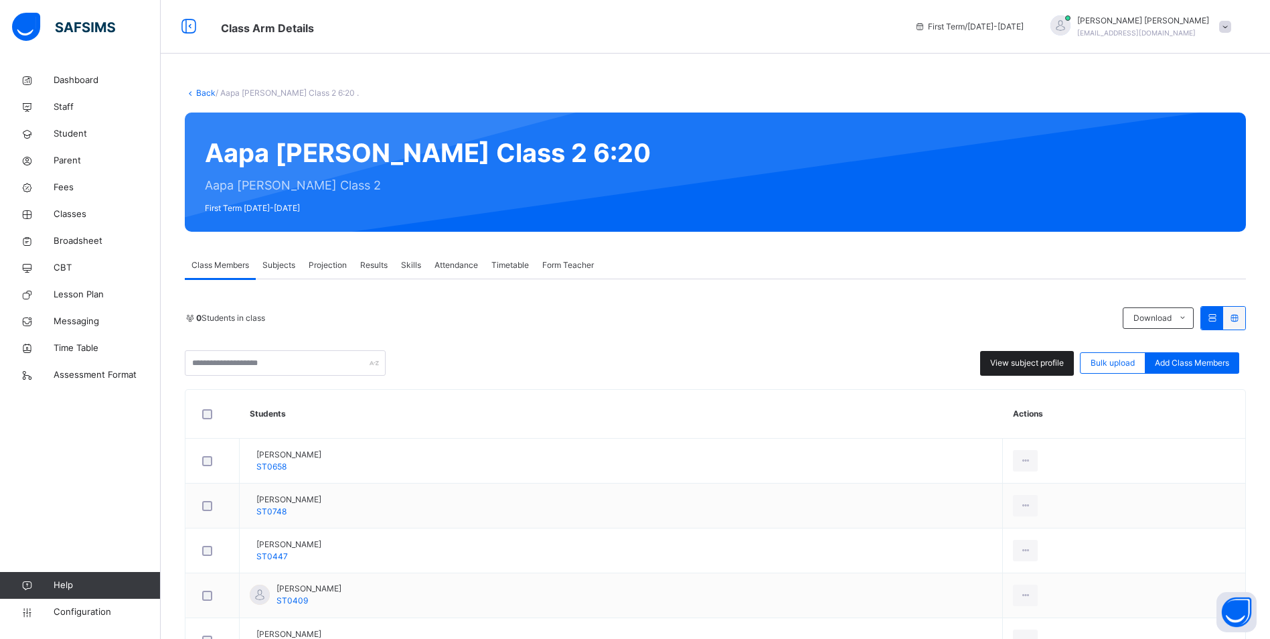
scroll to position [201, 0]
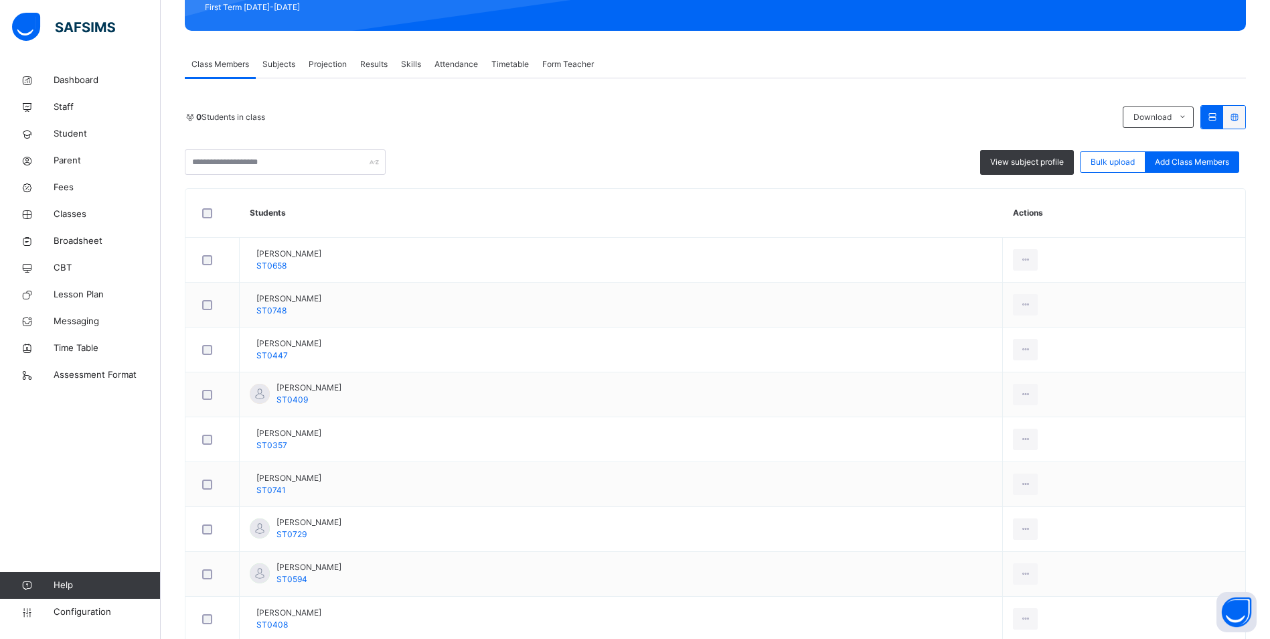
click at [470, 56] on div "Attendance" at bounding box center [456, 64] width 57 height 27
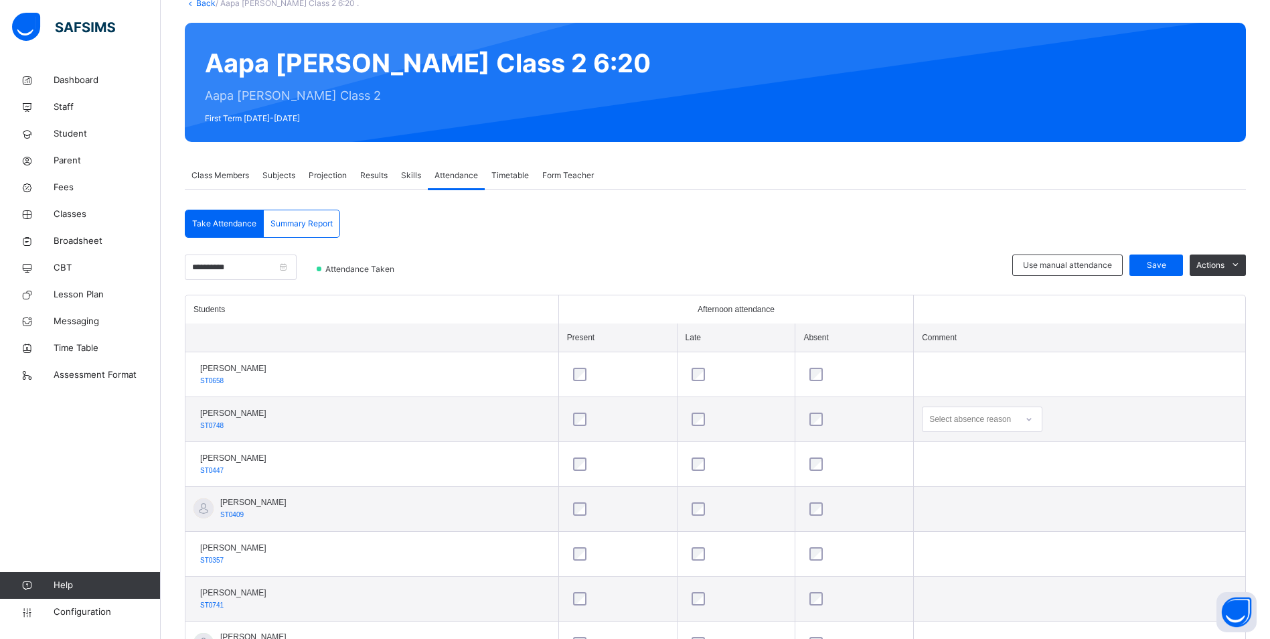
scroll to position [88, 0]
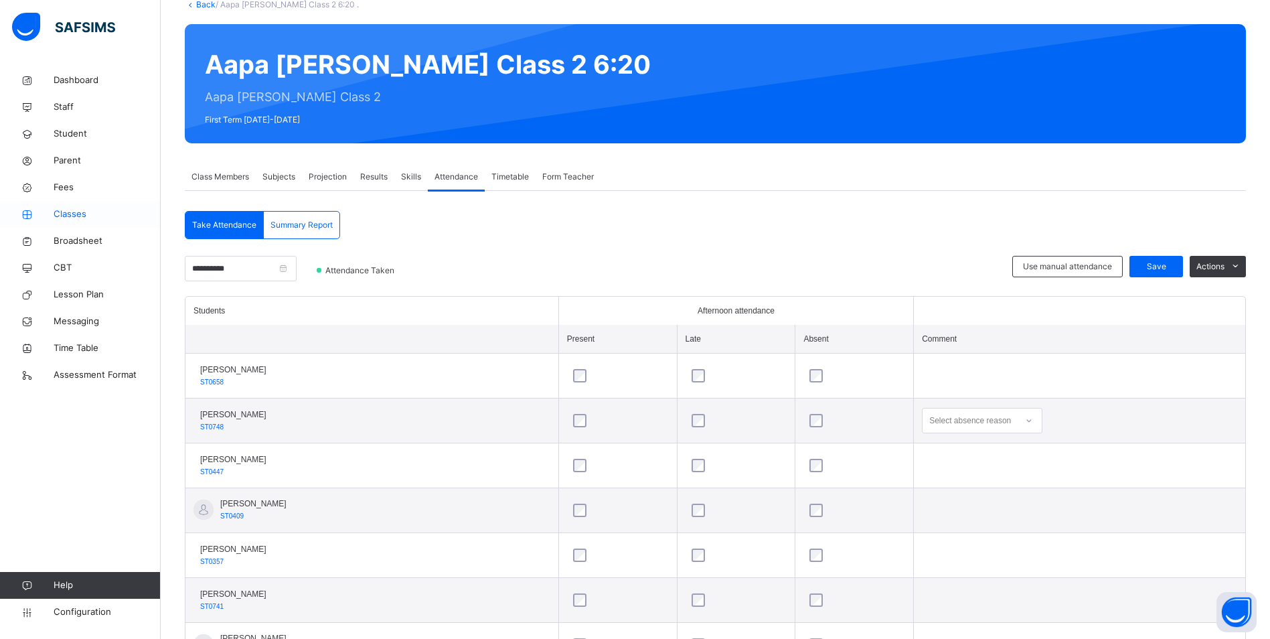
click at [74, 217] on span "Classes" at bounding box center [107, 214] width 107 height 13
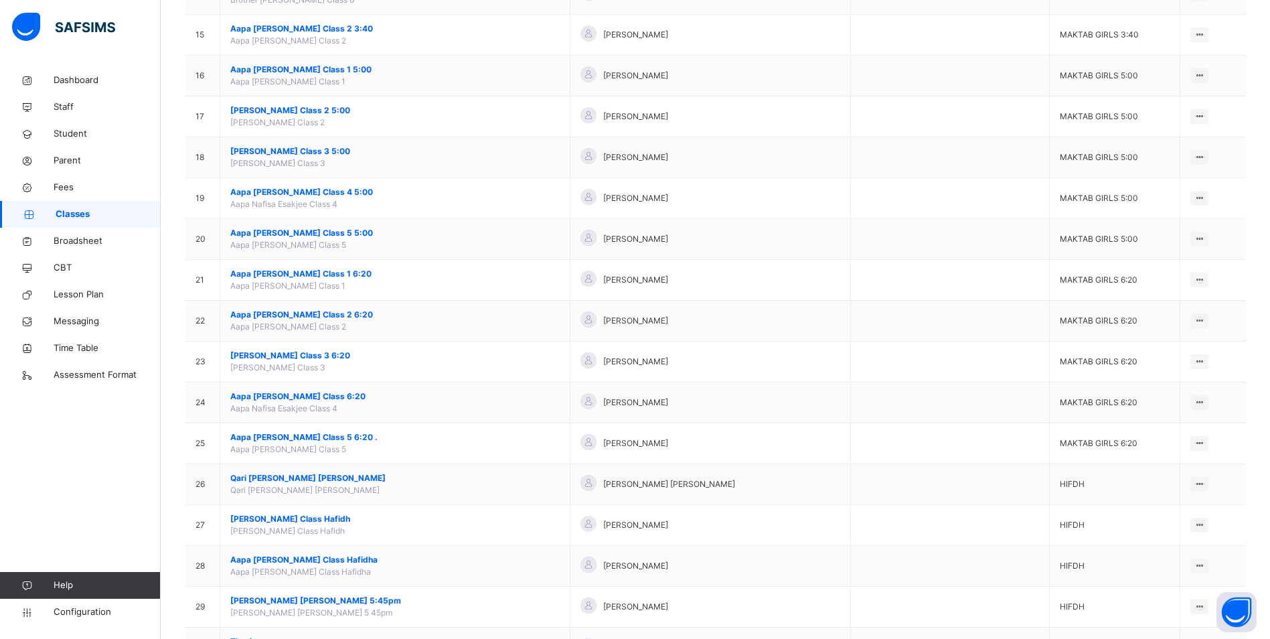
scroll to position [736, 0]
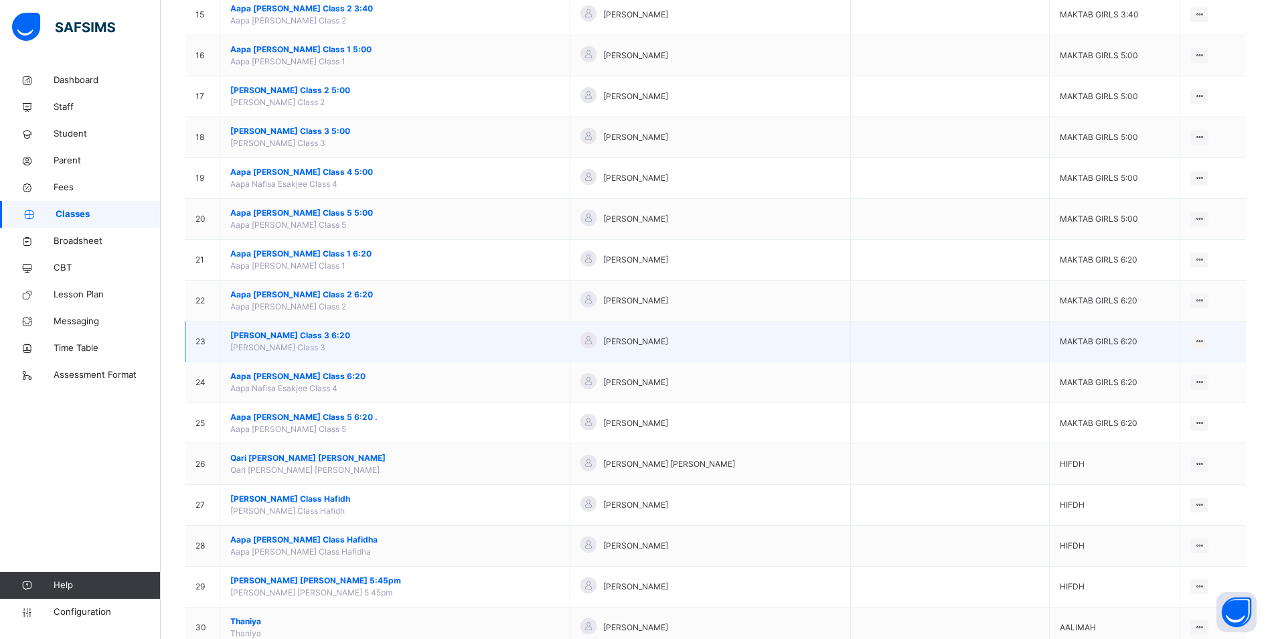
click at [319, 335] on span "[PERSON_NAME] Class 3 6:20" at bounding box center [394, 335] width 329 height 12
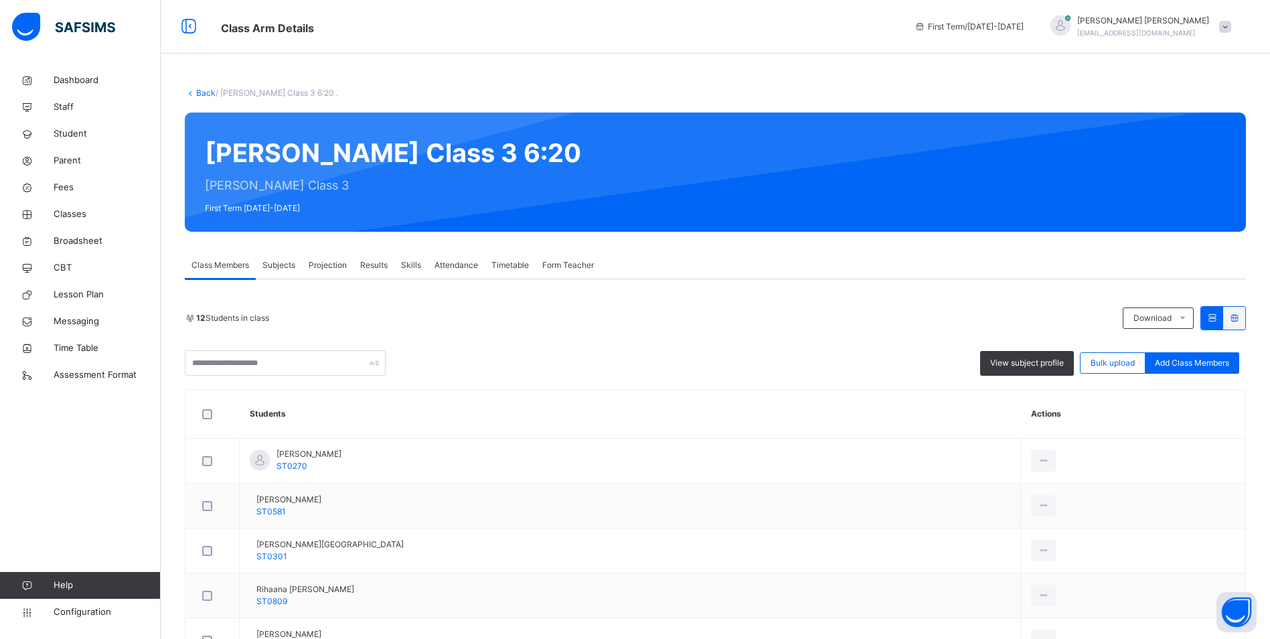
click at [463, 263] on span "Attendance" at bounding box center [456, 265] width 44 height 12
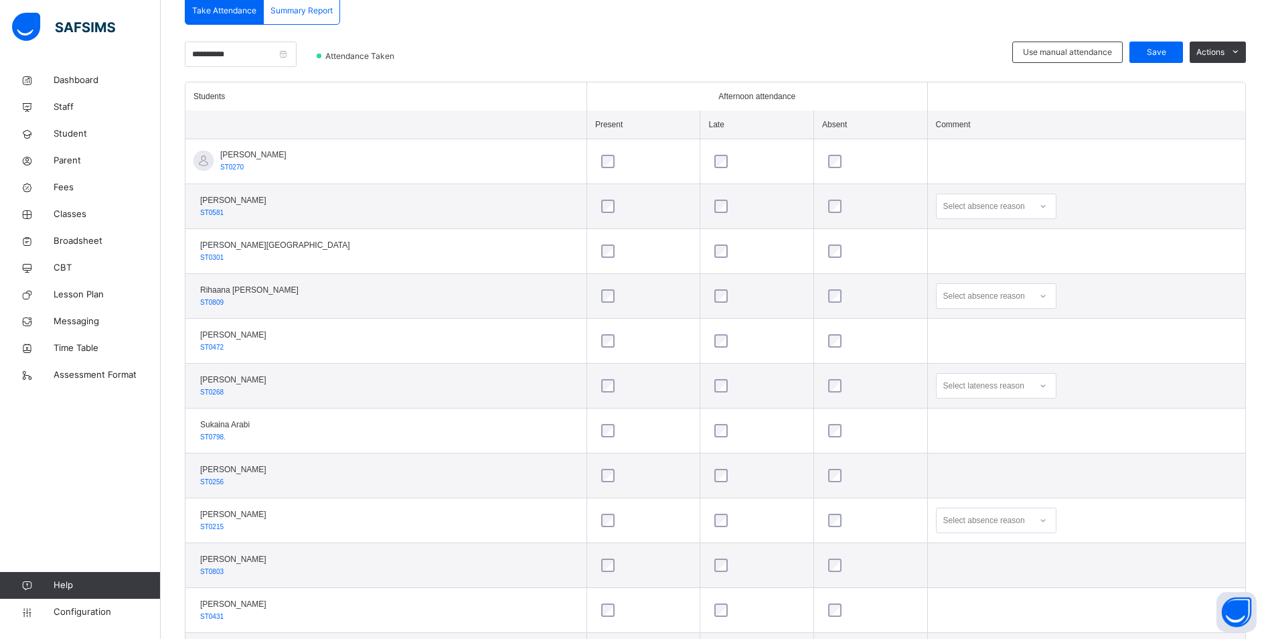
scroll to position [335, 0]
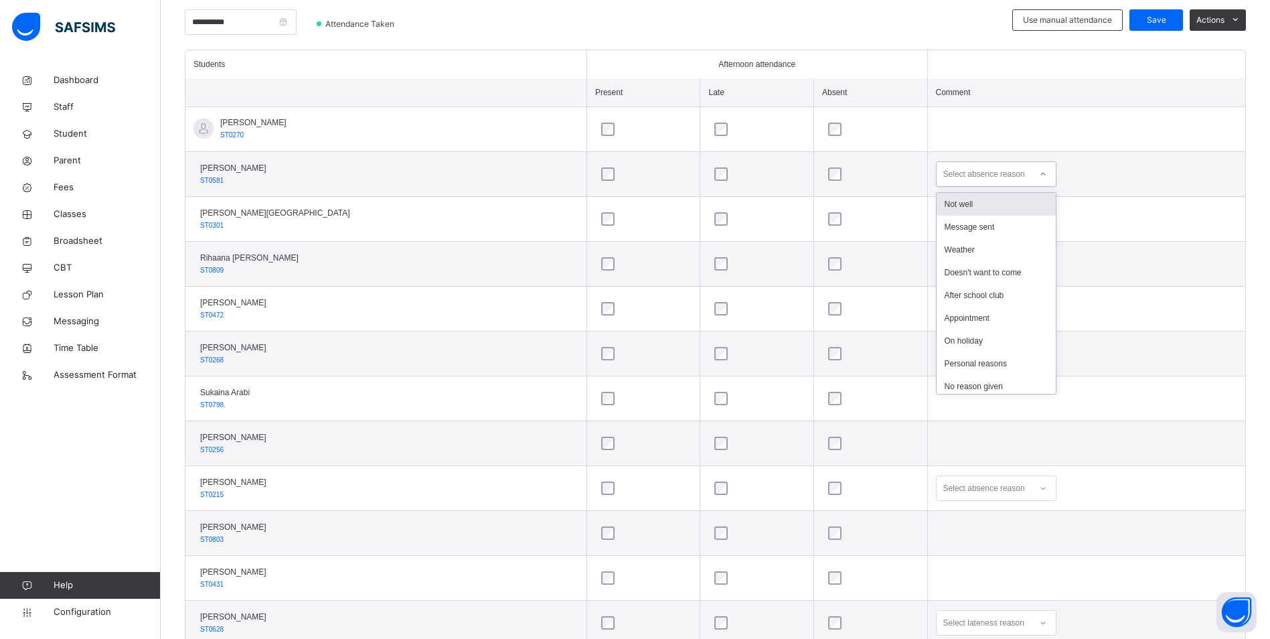
click at [1039, 174] on icon at bounding box center [1043, 173] width 8 height 13
click at [957, 359] on div "Personal reasons" at bounding box center [995, 363] width 119 height 23
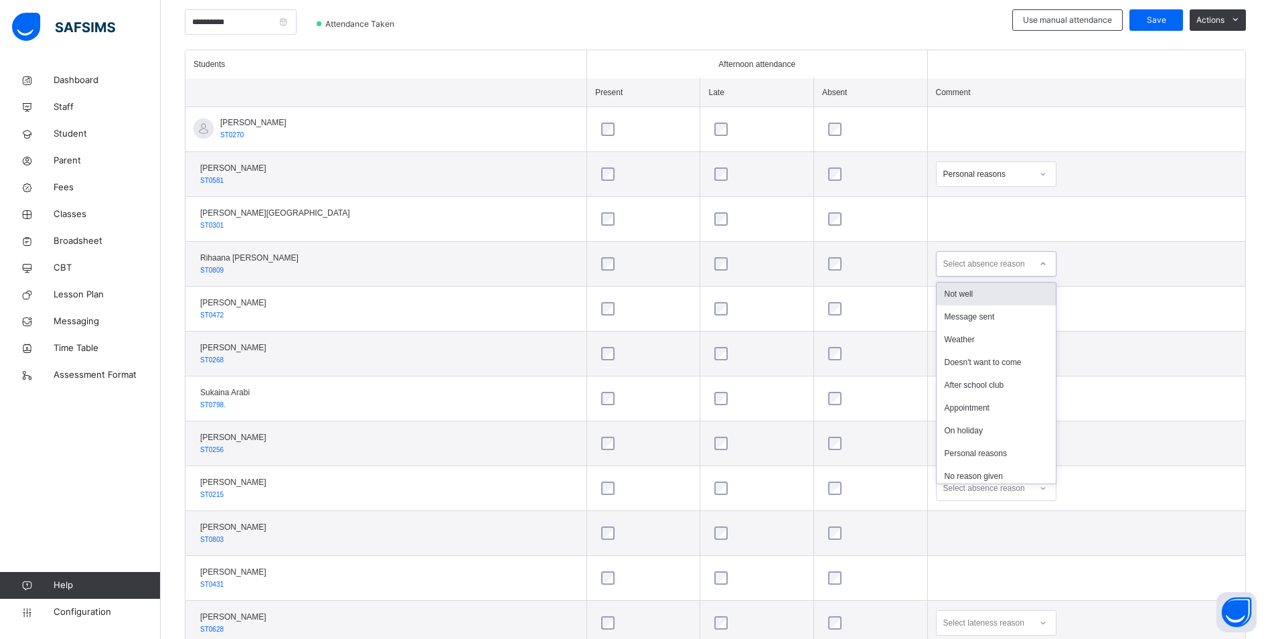
click at [1032, 271] on div at bounding box center [1043, 263] width 23 height 21
click at [955, 295] on div "Not well" at bounding box center [995, 293] width 119 height 23
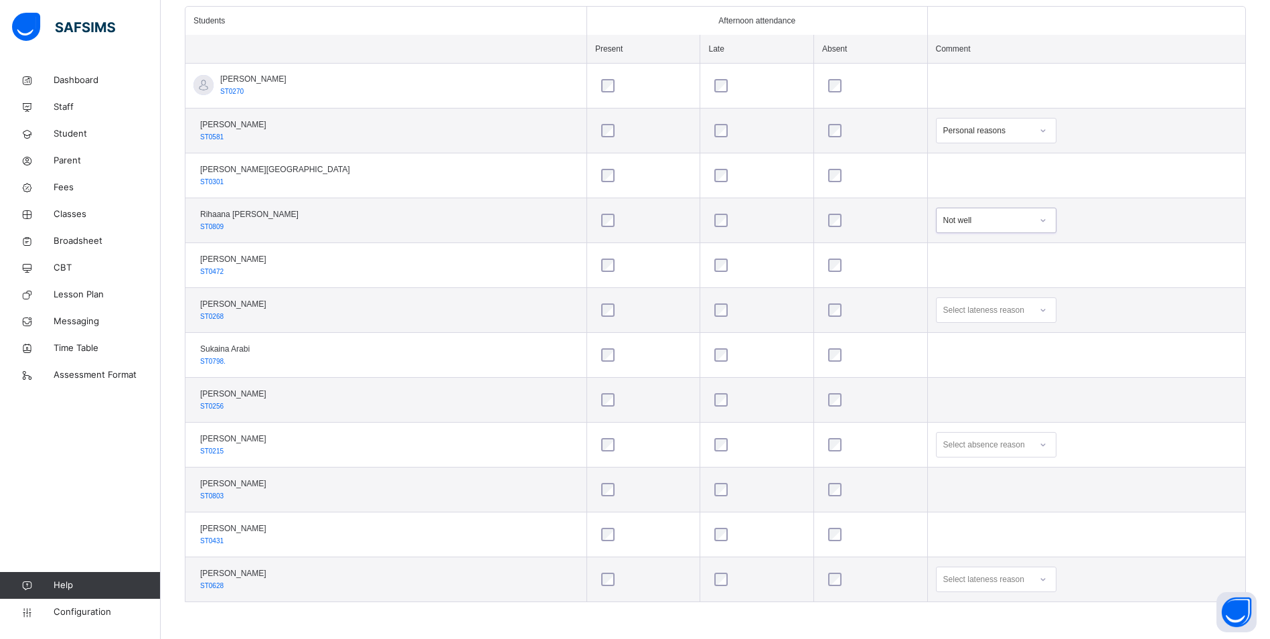
click at [1039, 445] on icon at bounding box center [1043, 444] width 8 height 13
click at [1032, 444] on div at bounding box center [1043, 444] width 23 height 21
click at [936, 500] on div "Message sent" at bounding box center [995, 497] width 119 height 23
click at [1039, 444] on icon at bounding box center [1043, 444] width 8 height 13
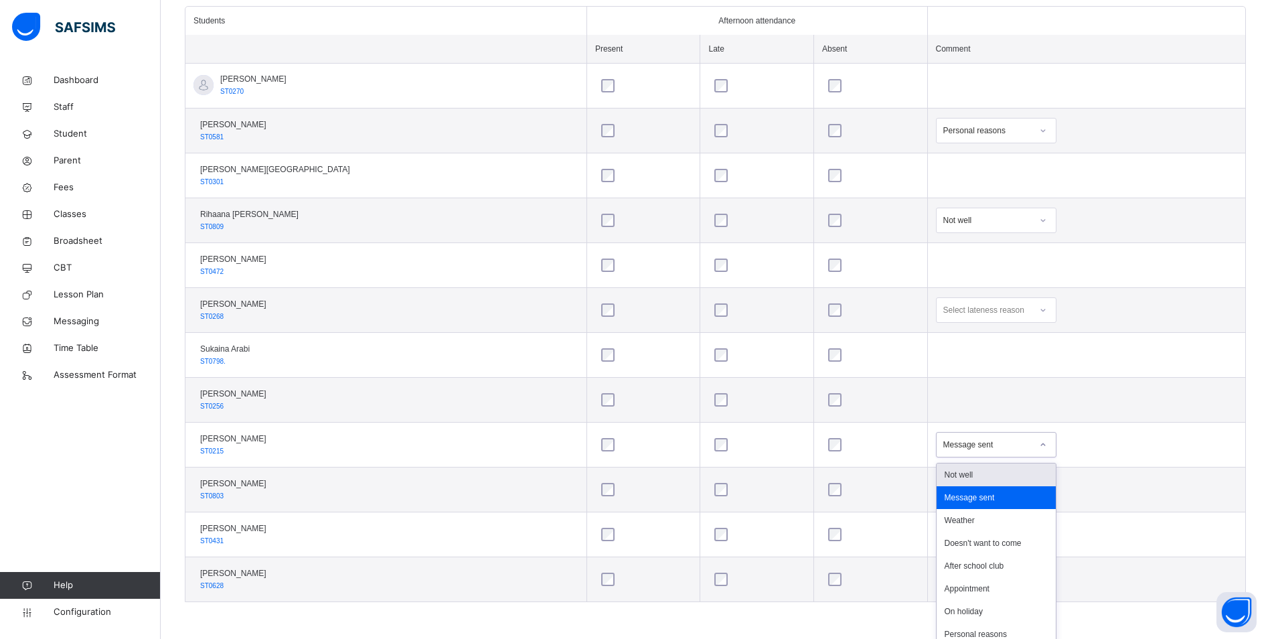
click at [945, 468] on div "Not well" at bounding box center [995, 474] width 119 height 23
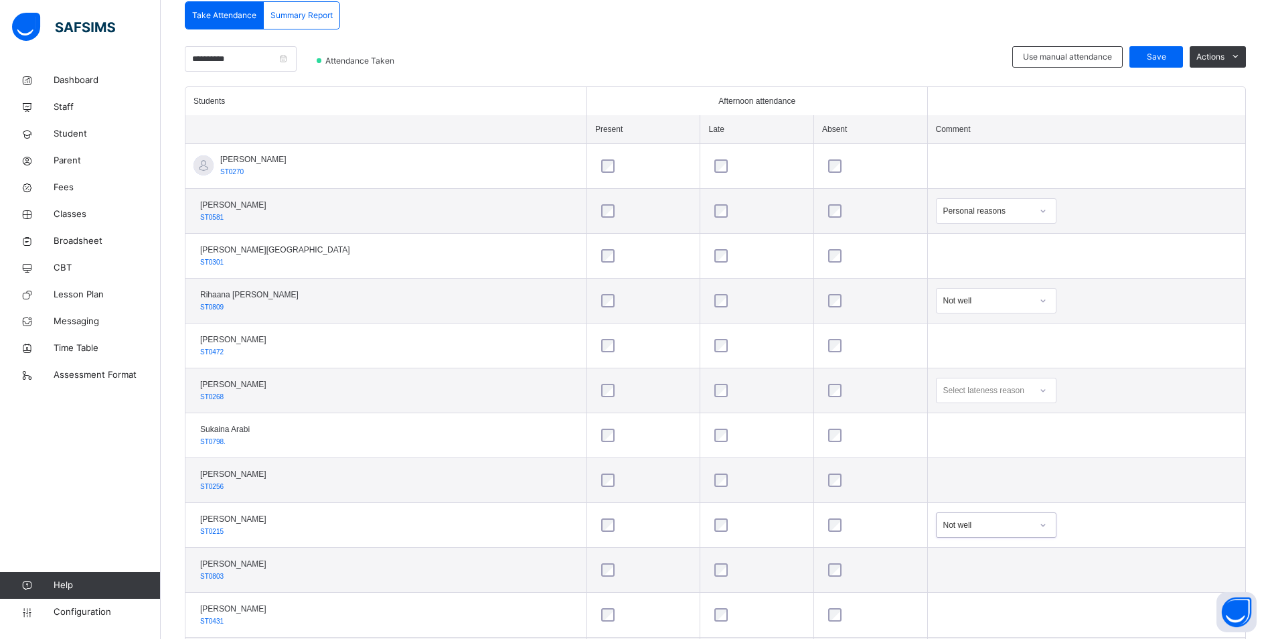
scroll to position [177, 0]
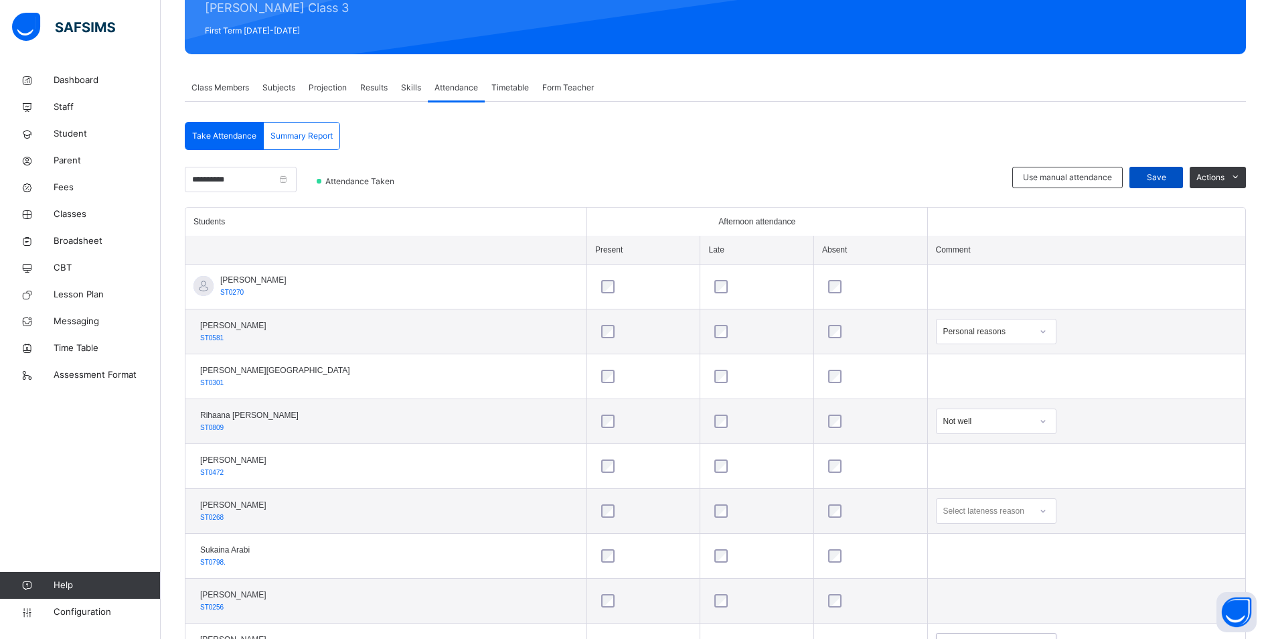
click at [1165, 181] on span "Save" at bounding box center [1155, 177] width 33 height 12
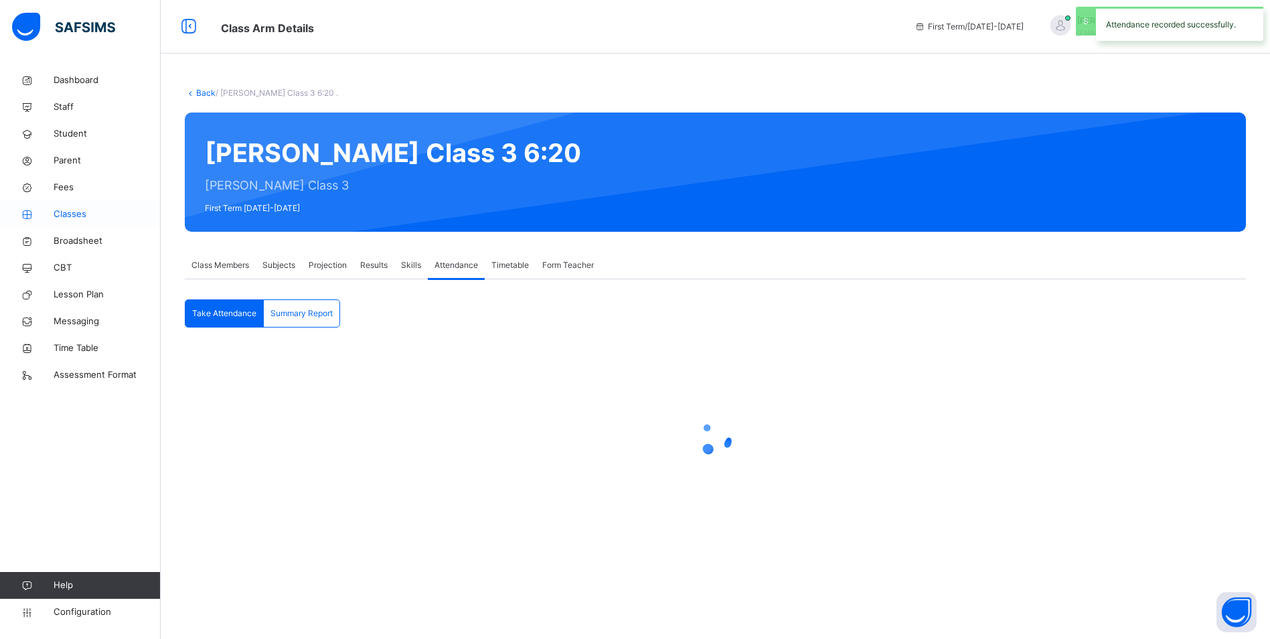
scroll to position [0, 0]
click at [85, 209] on span "Classes" at bounding box center [107, 214] width 107 height 13
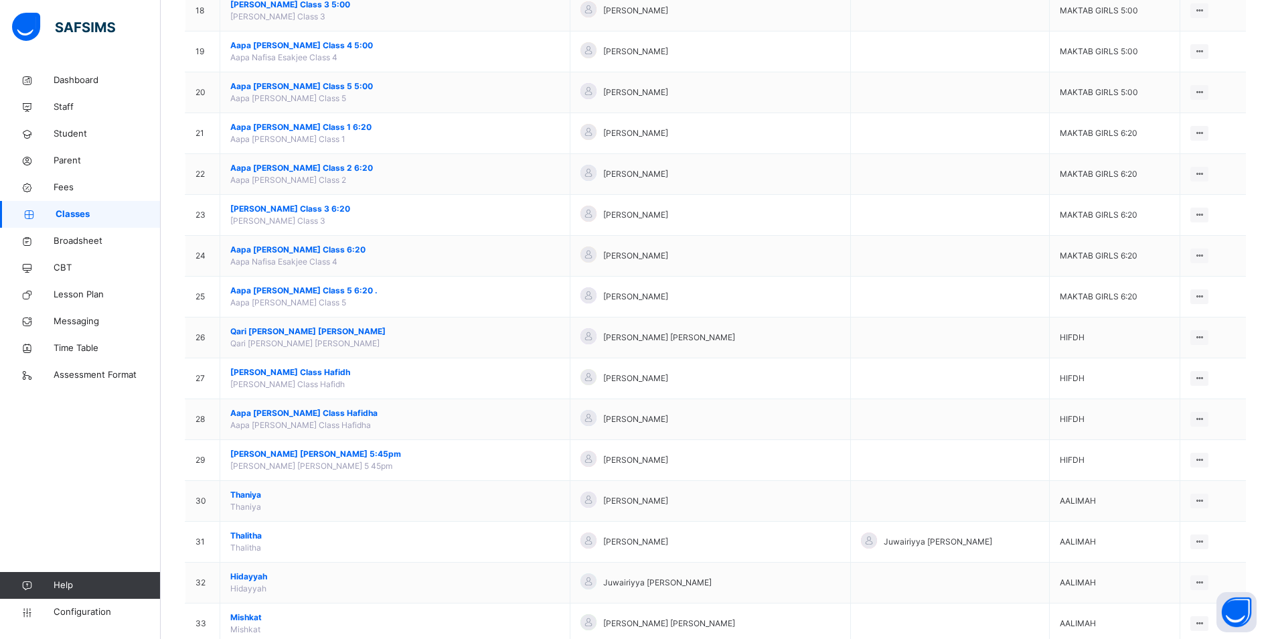
scroll to position [870, 0]
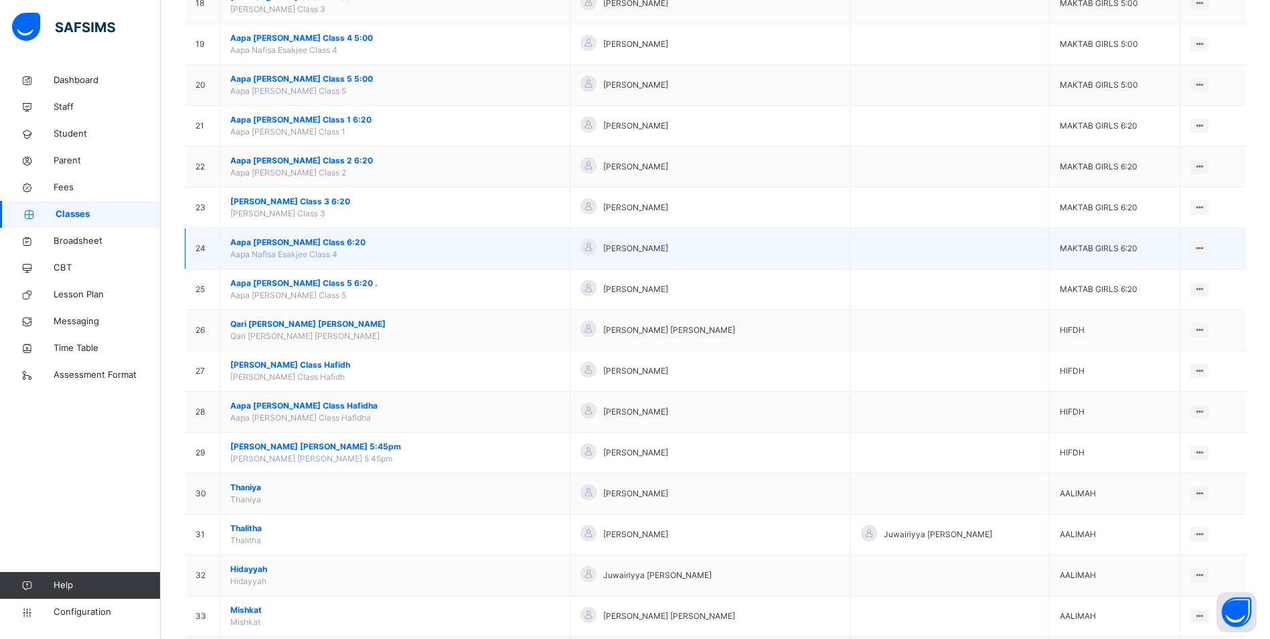
click at [261, 241] on span "Aapa [PERSON_NAME] Class 6:20" at bounding box center [394, 242] width 329 height 12
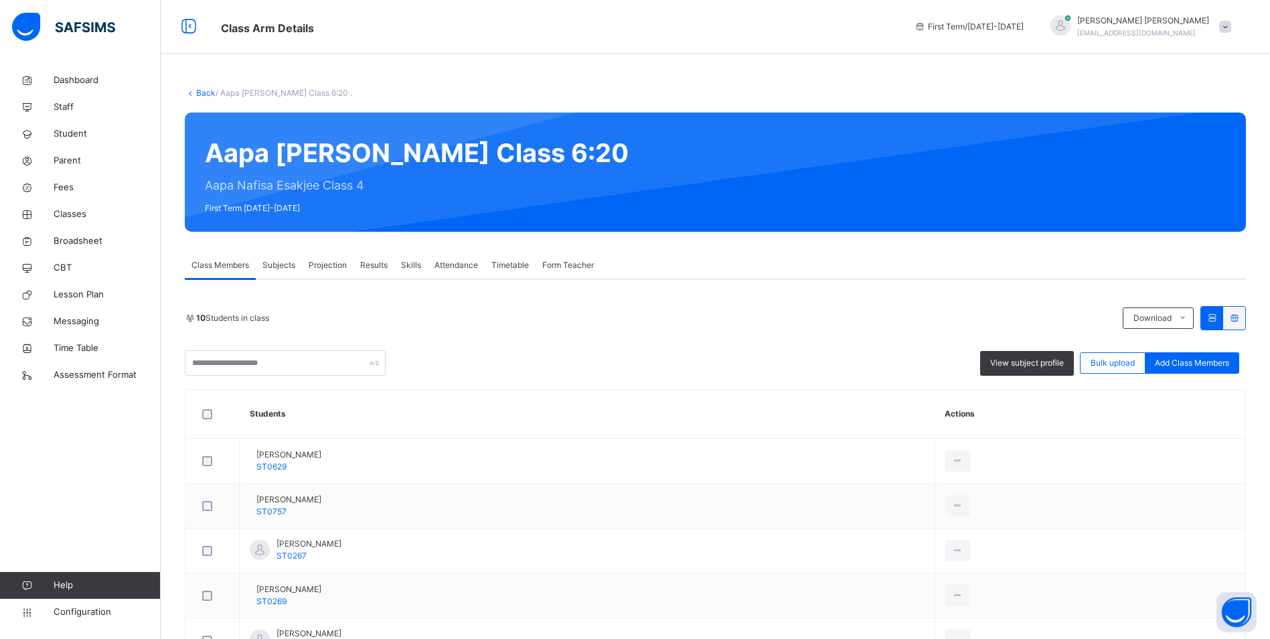
click at [460, 261] on span "Attendance" at bounding box center [456, 265] width 44 height 12
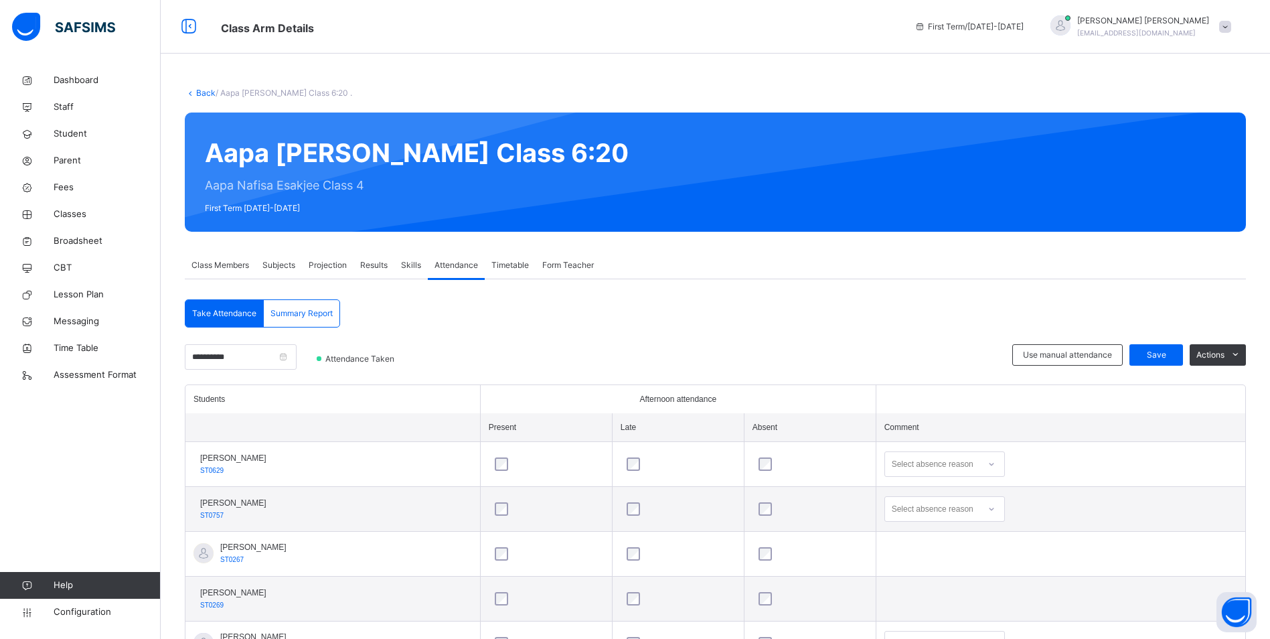
scroll to position [201, 0]
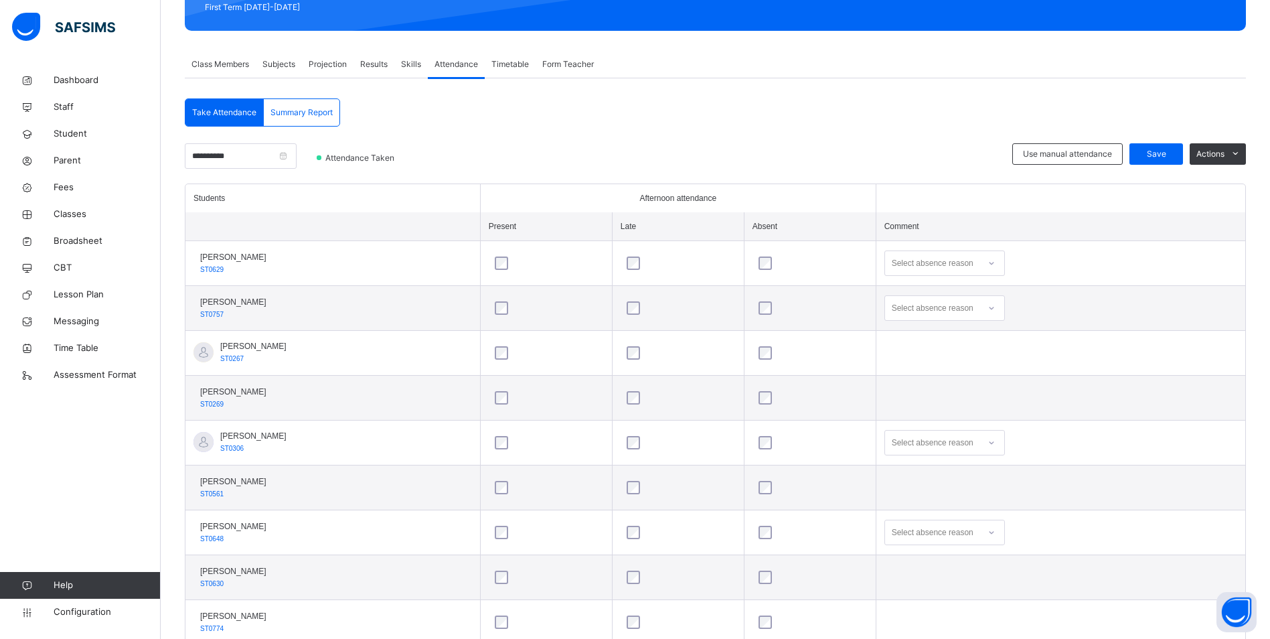
click at [998, 313] on div at bounding box center [991, 307] width 23 height 21
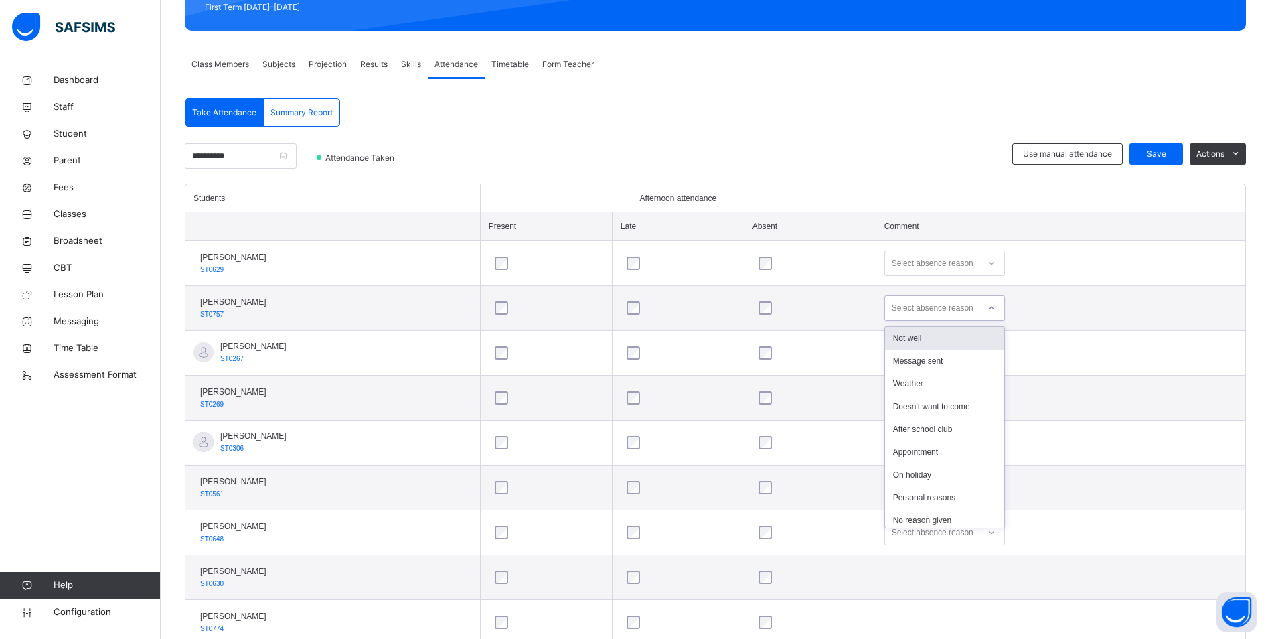
click at [963, 337] on div "Not well" at bounding box center [944, 338] width 119 height 23
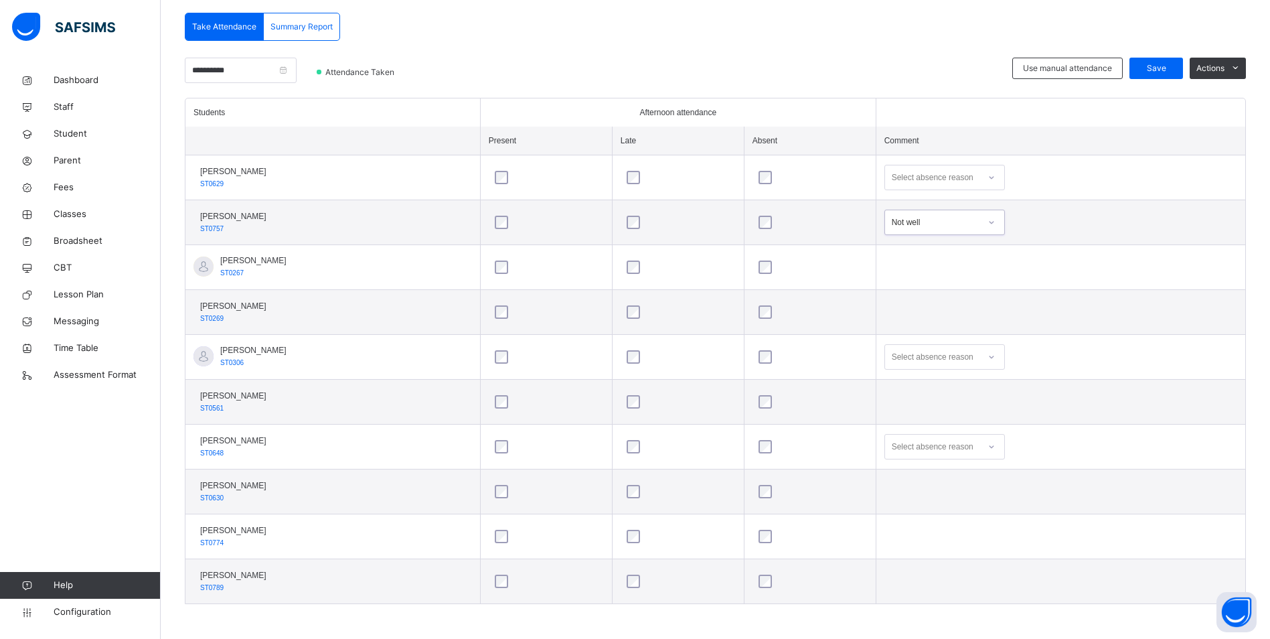
scroll to position [289, 0]
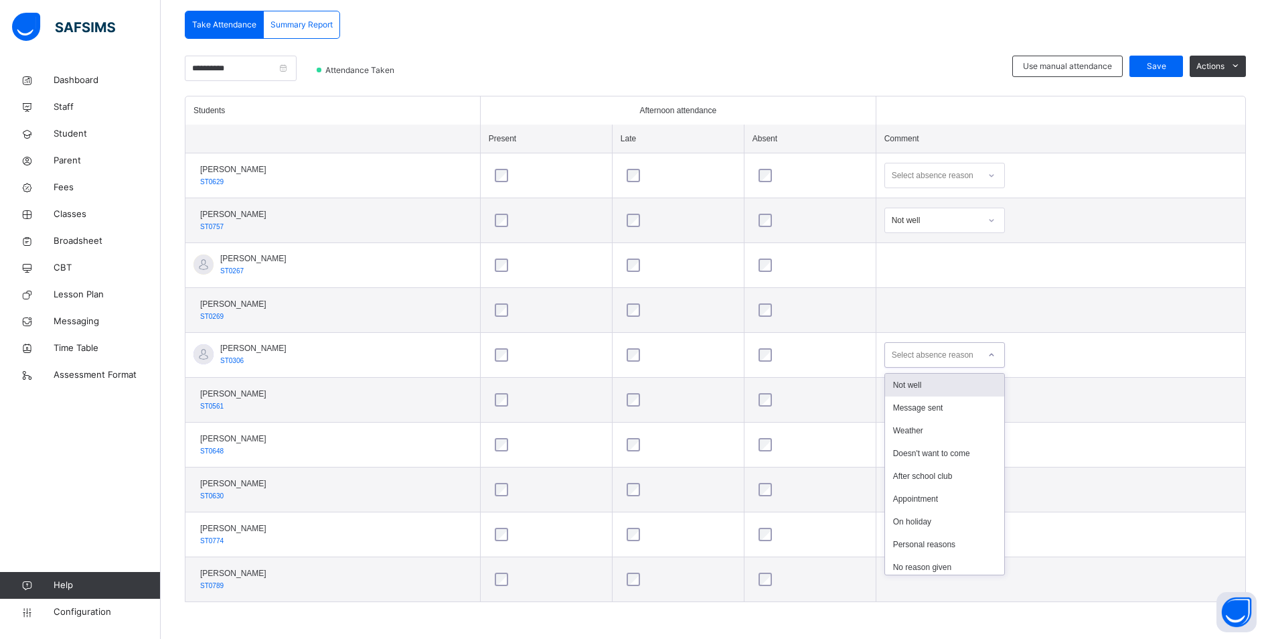
click at [992, 353] on icon at bounding box center [991, 354] width 8 height 13
click at [947, 382] on div "Not well" at bounding box center [944, 385] width 119 height 23
click at [993, 441] on icon at bounding box center [991, 444] width 8 height 13
click at [947, 493] on div "Message sent" at bounding box center [944, 497] width 119 height 23
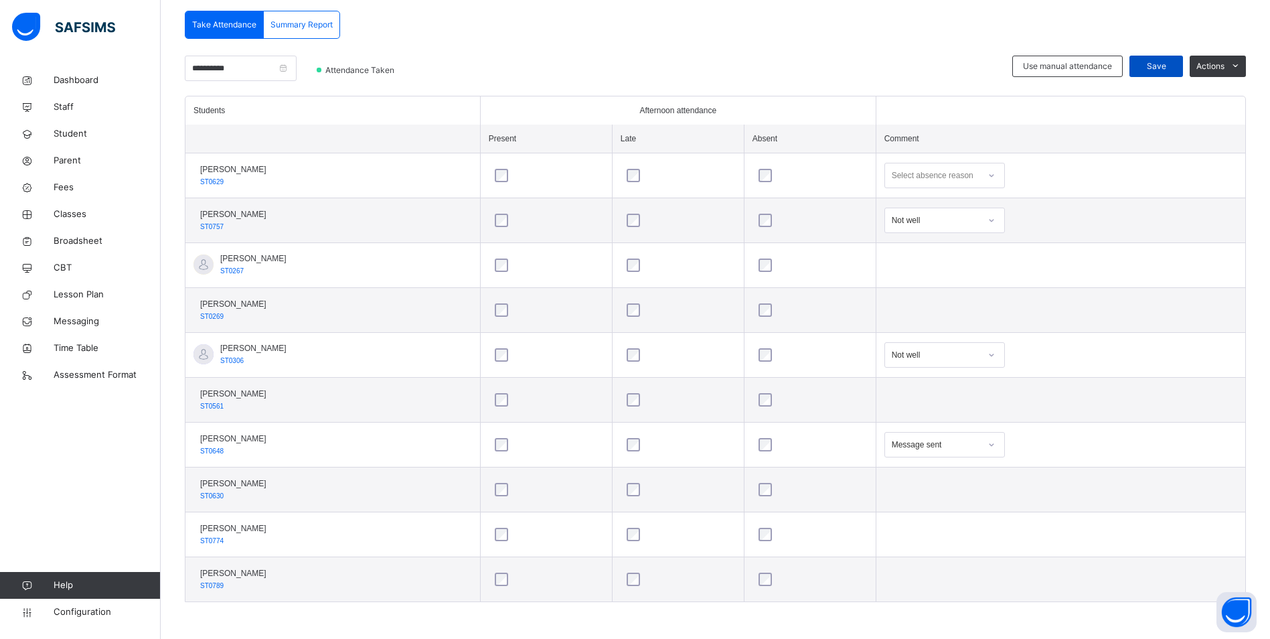
click at [1159, 64] on span "Save" at bounding box center [1155, 66] width 33 height 12
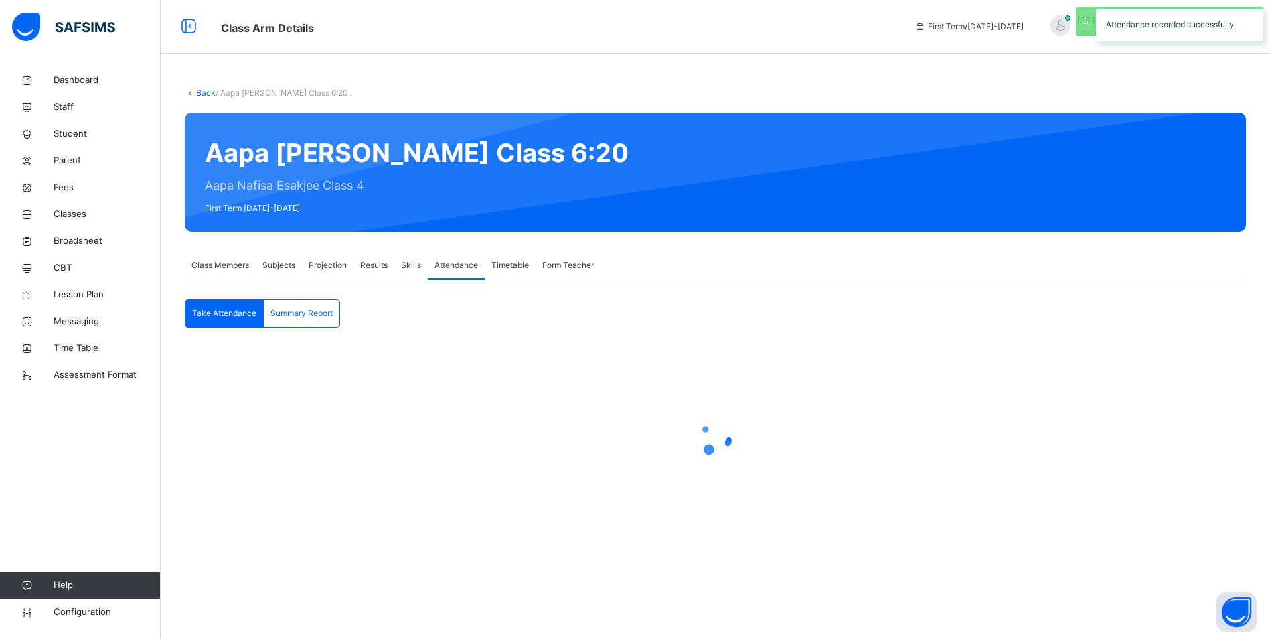
scroll to position [0, 0]
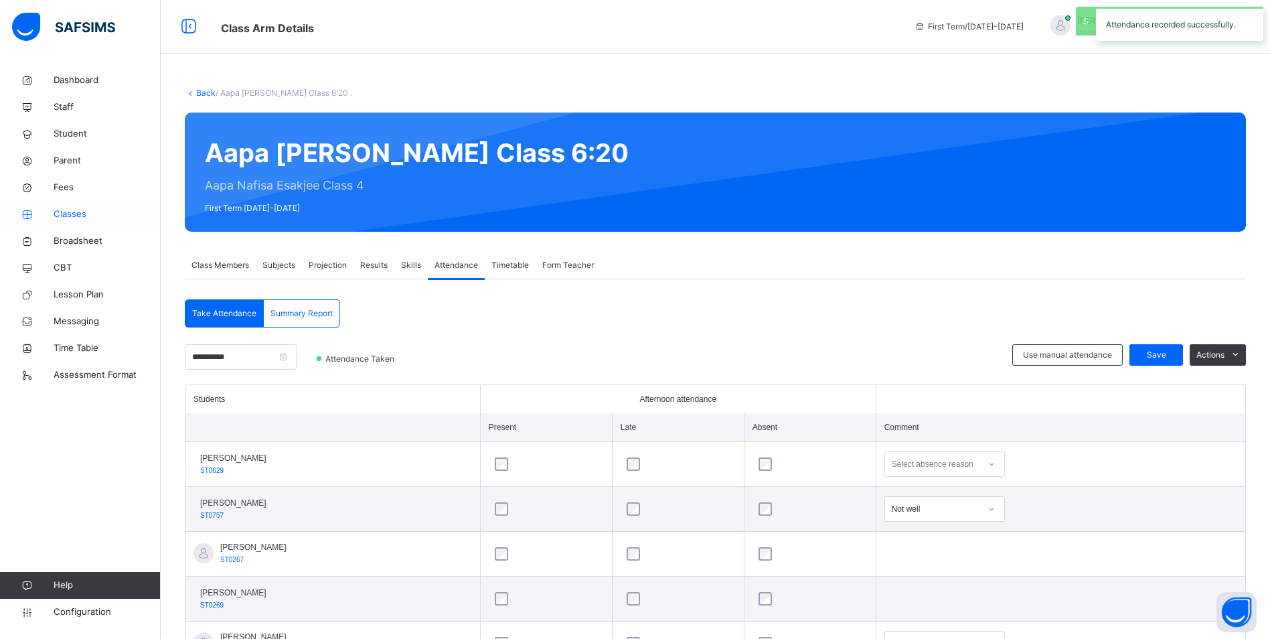
click at [70, 216] on span "Classes" at bounding box center [107, 214] width 107 height 13
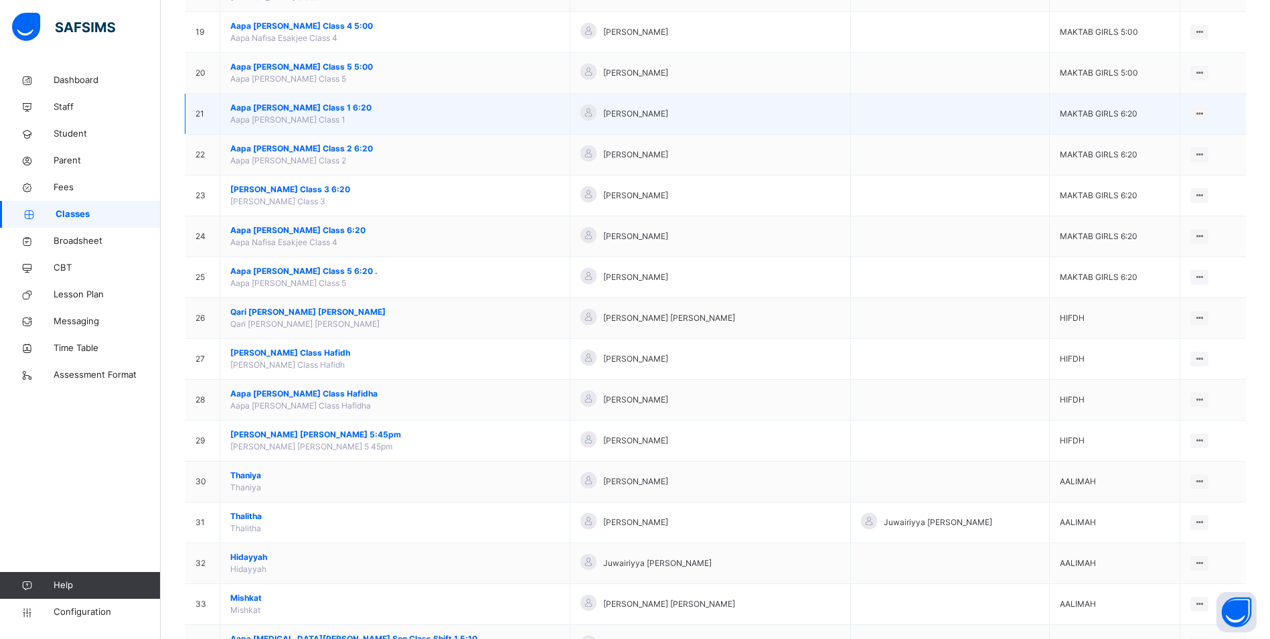
scroll to position [937, 0]
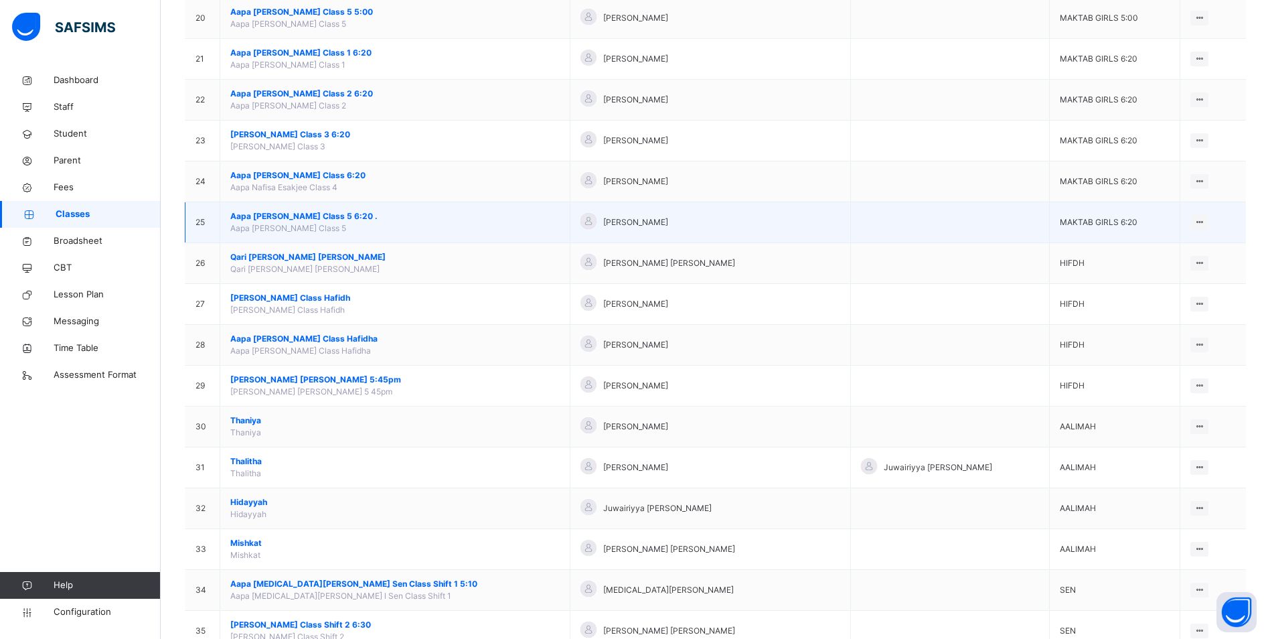
click at [277, 216] on span "Aapa [PERSON_NAME] Class 5 6:20 ." at bounding box center [394, 216] width 329 height 12
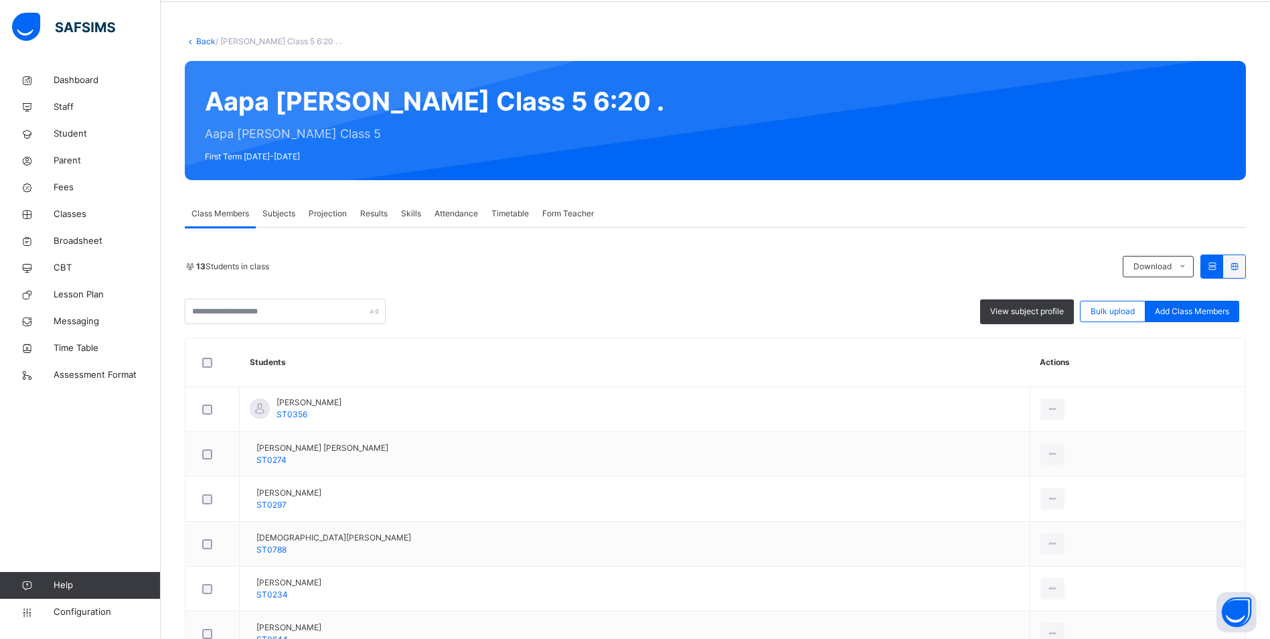
scroll to position [134, 0]
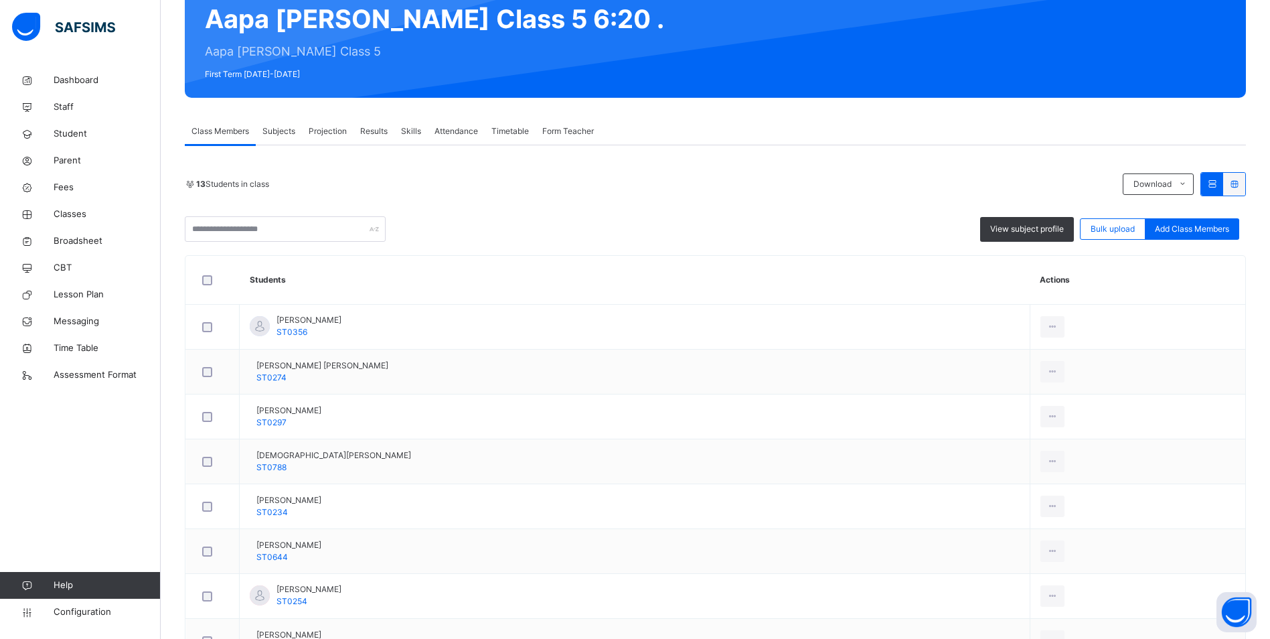
click at [467, 135] on span "Attendance" at bounding box center [456, 131] width 44 height 12
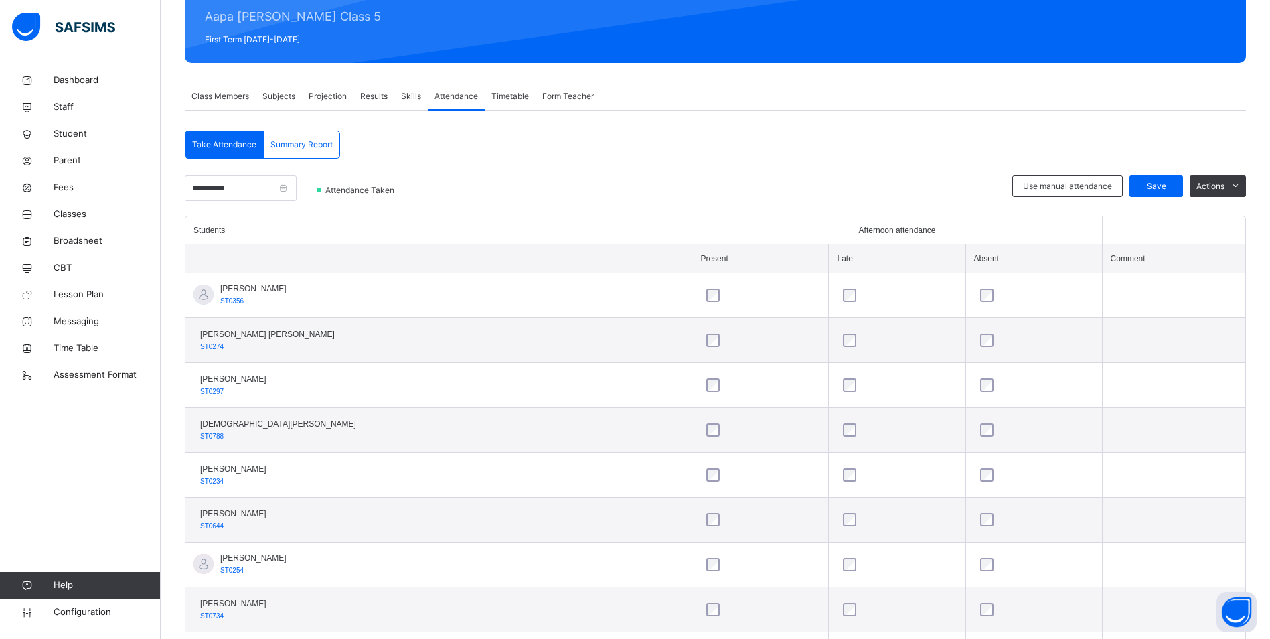
scroll to position [88, 0]
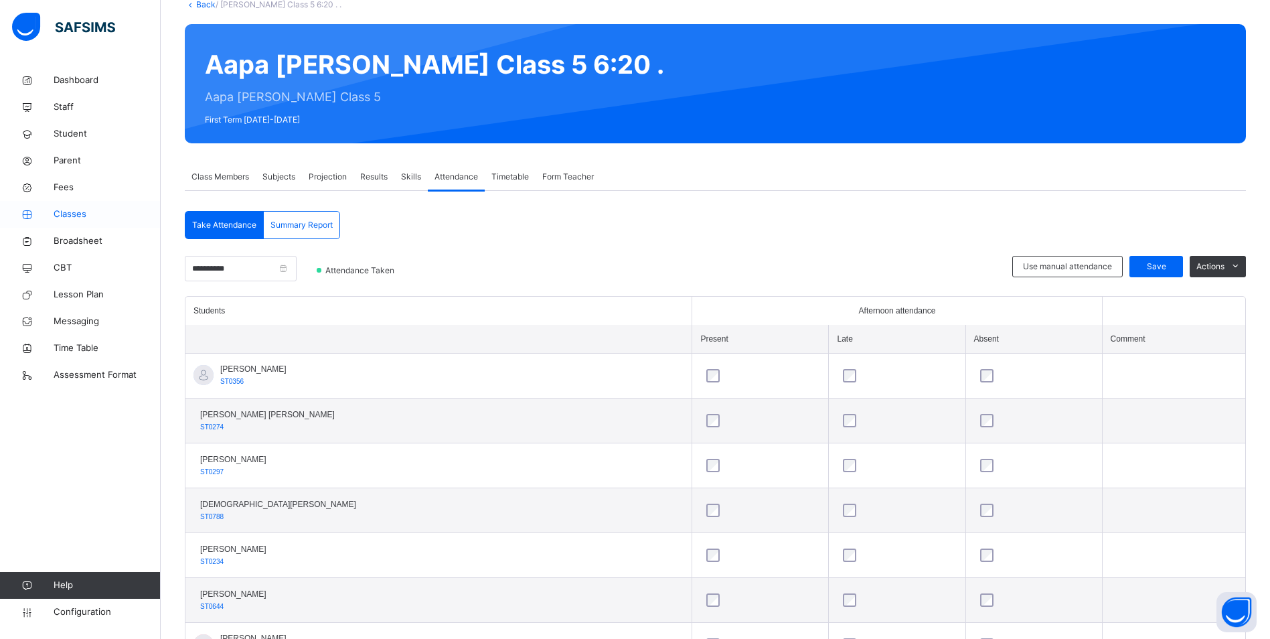
drag, startPoint x: 83, startPoint y: 216, endPoint x: 153, endPoint y: 214, distance: 69.6
click at [83, 216] on span "Classes" at bounding box center [107, 214] width 107 height 13
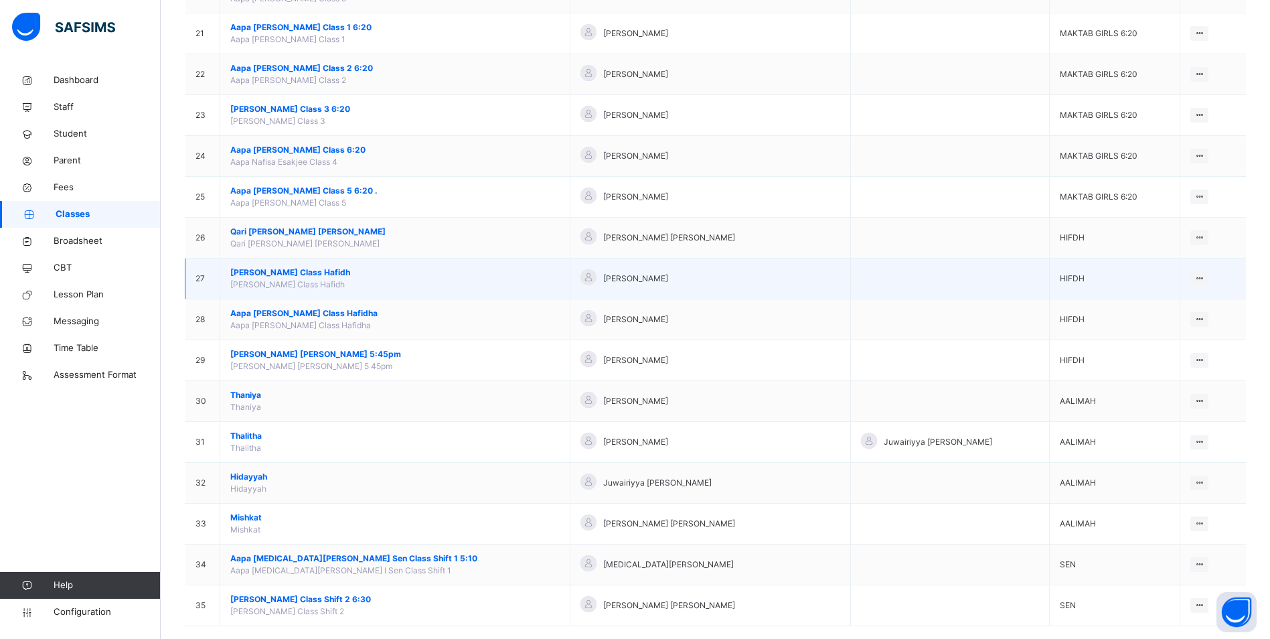
scroll to position [983, 0]
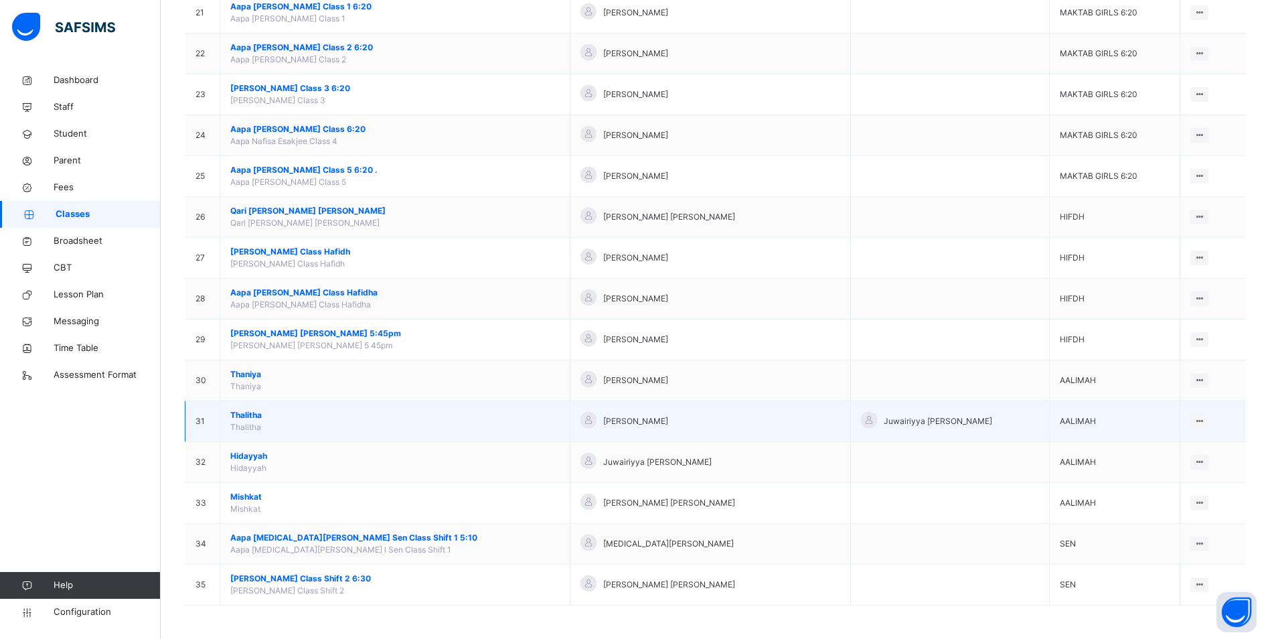
click at [253, 414] on span "Thalitha" at bounding box center [394, 415] width 329 height 12
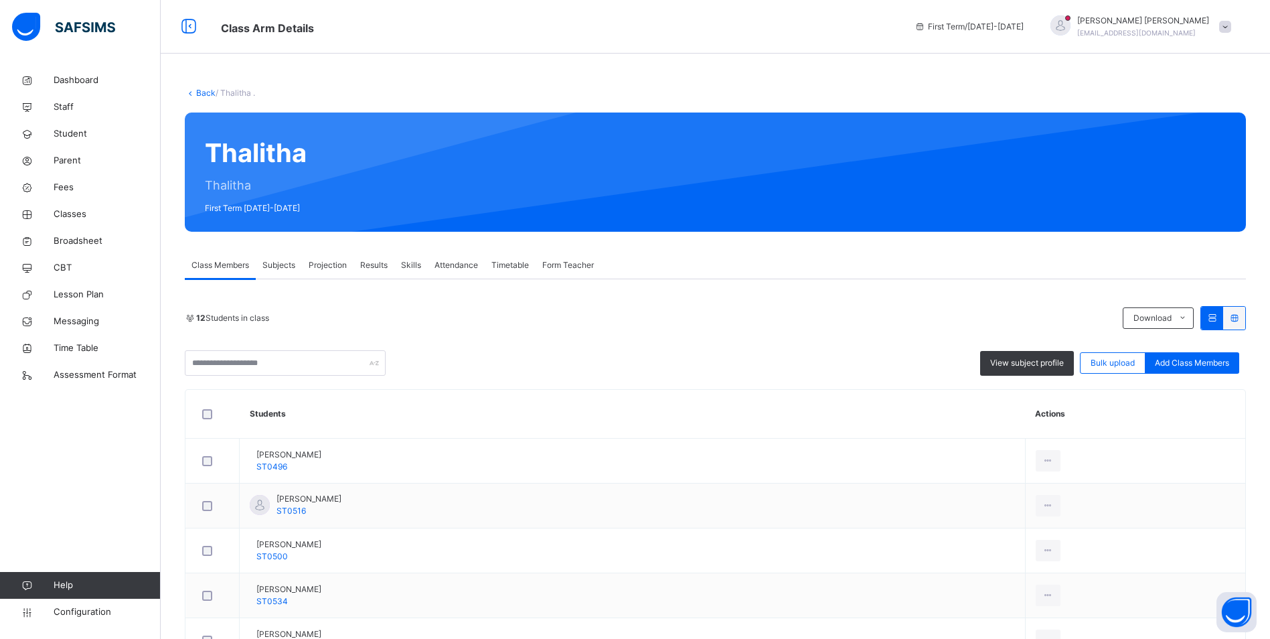
click at [462, 264] on span "Attendance" at bounding box center [456, 265] width 44 height 12
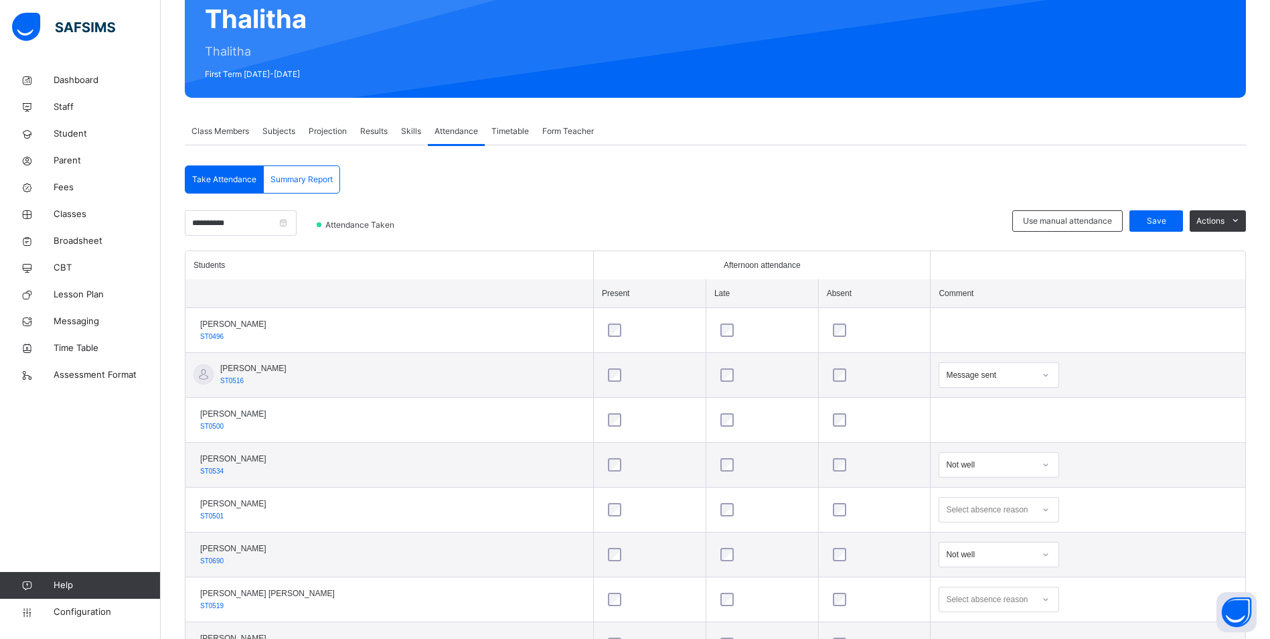
scroll to position [201, 0]
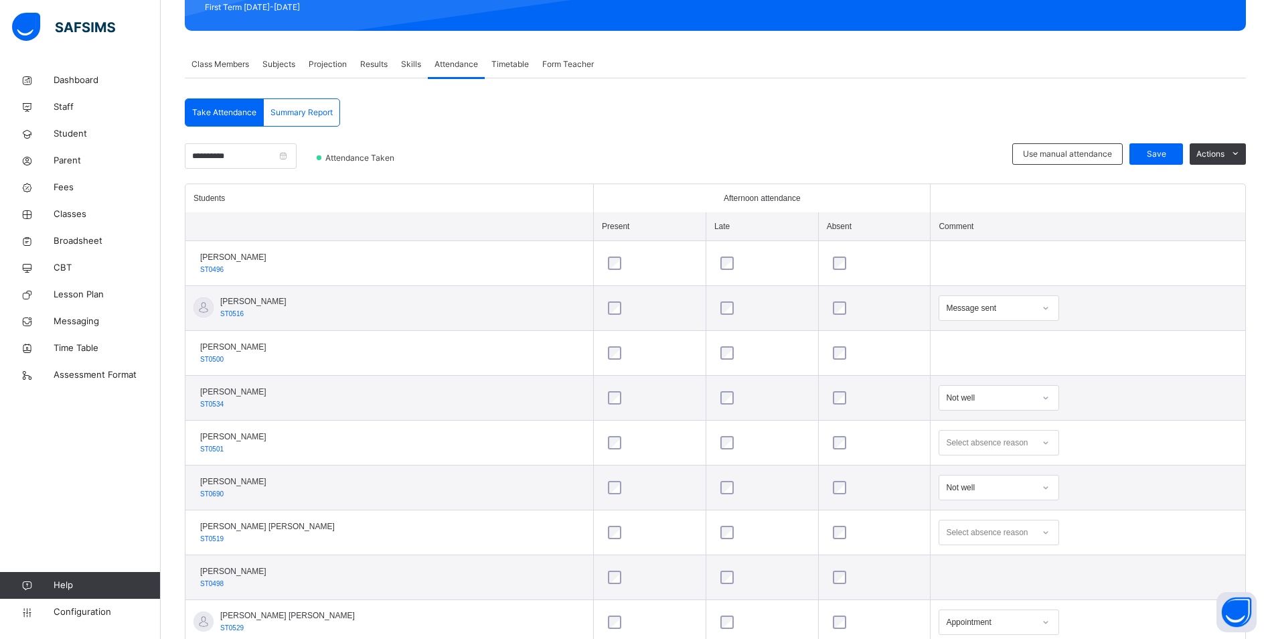
click at [1042, 304] on icon at bounding box center [1046, 307] width 8 height 13
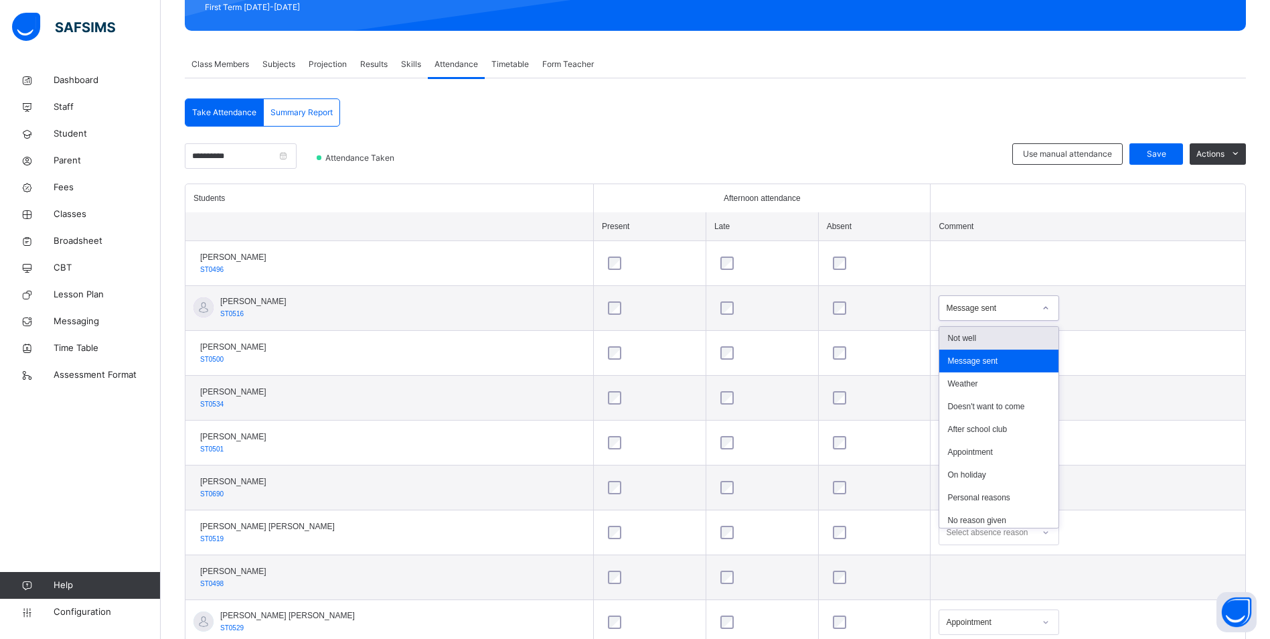
click at [983, 337] on div "Not well" at bounding box center [998, 338] width 119 height 23
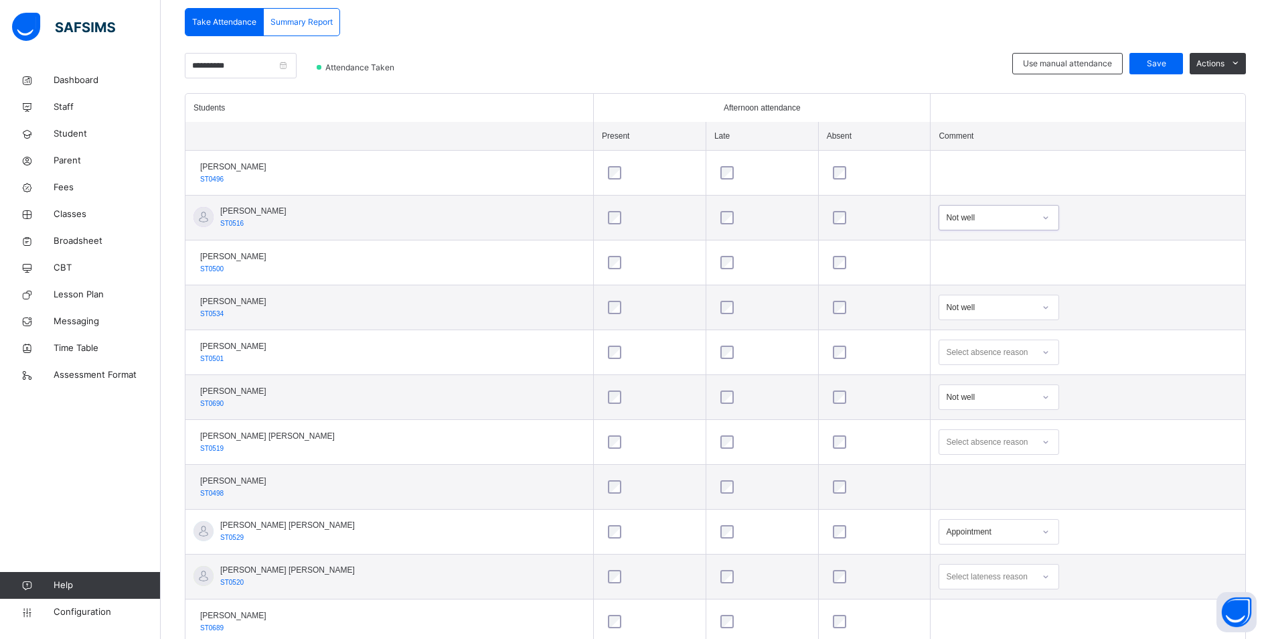
scroll to position [268, 0]
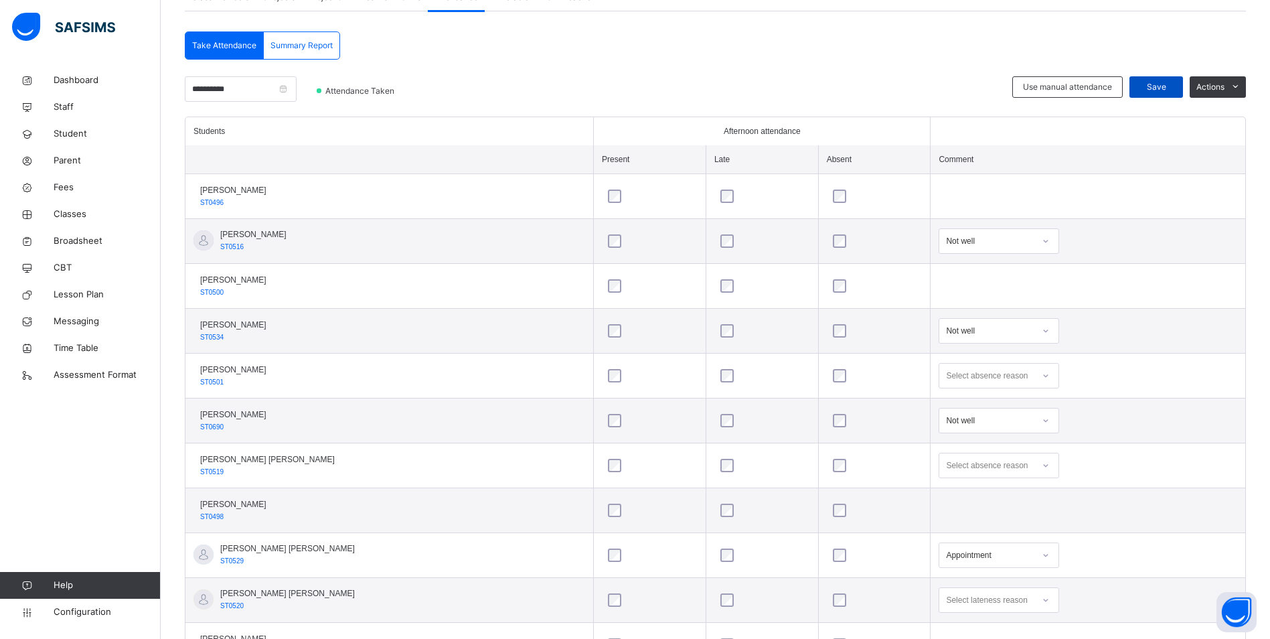
click at [1159, 87] on span "Save" at bounding box center [1155, 87] width 33 height 12
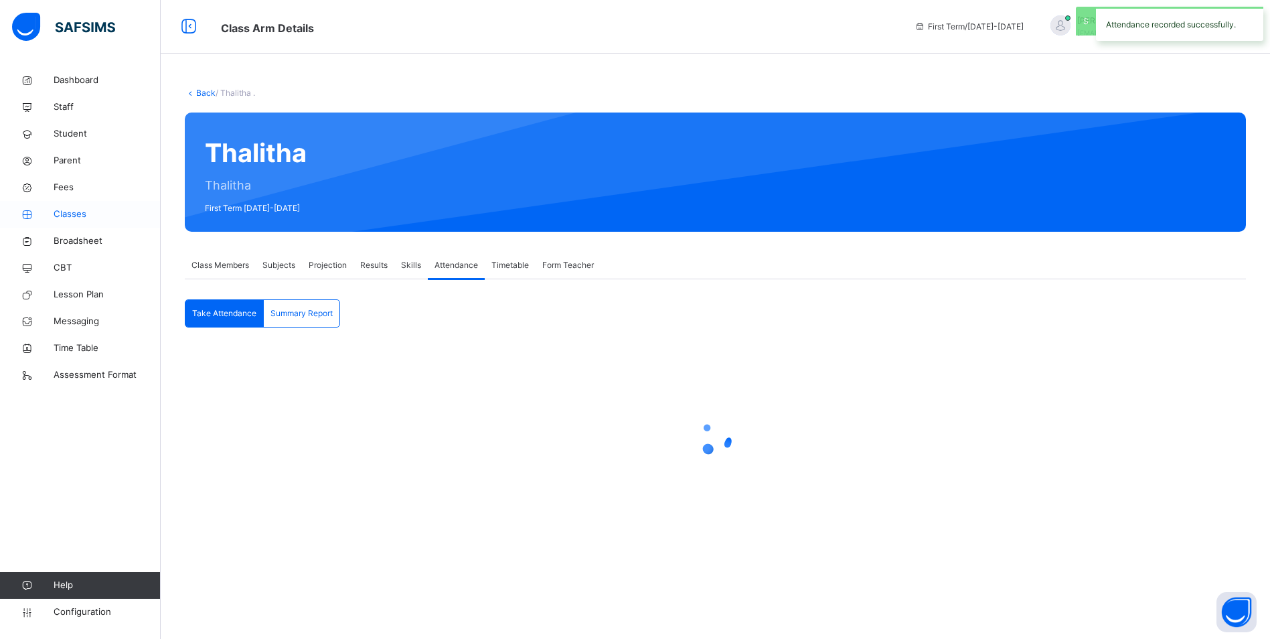
scroll to position [0, 0]
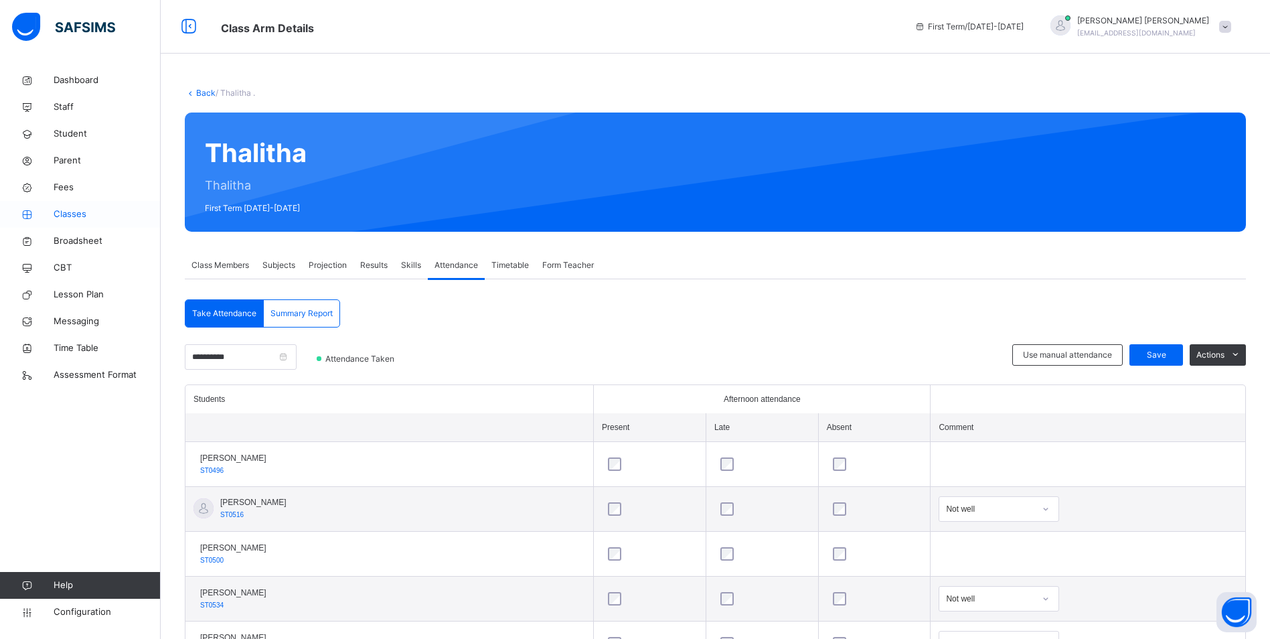
click at [74, 212] on span "Classes" at bounding box center [107, 214] width 107 height 13
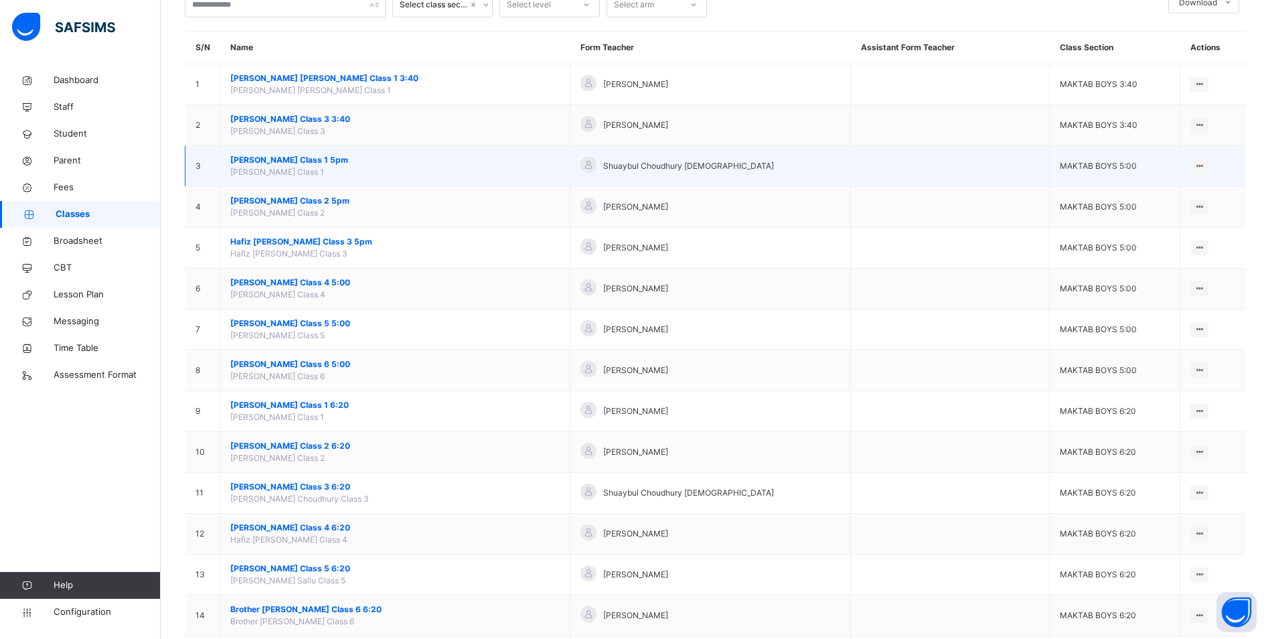
scroll to position [134, 0]
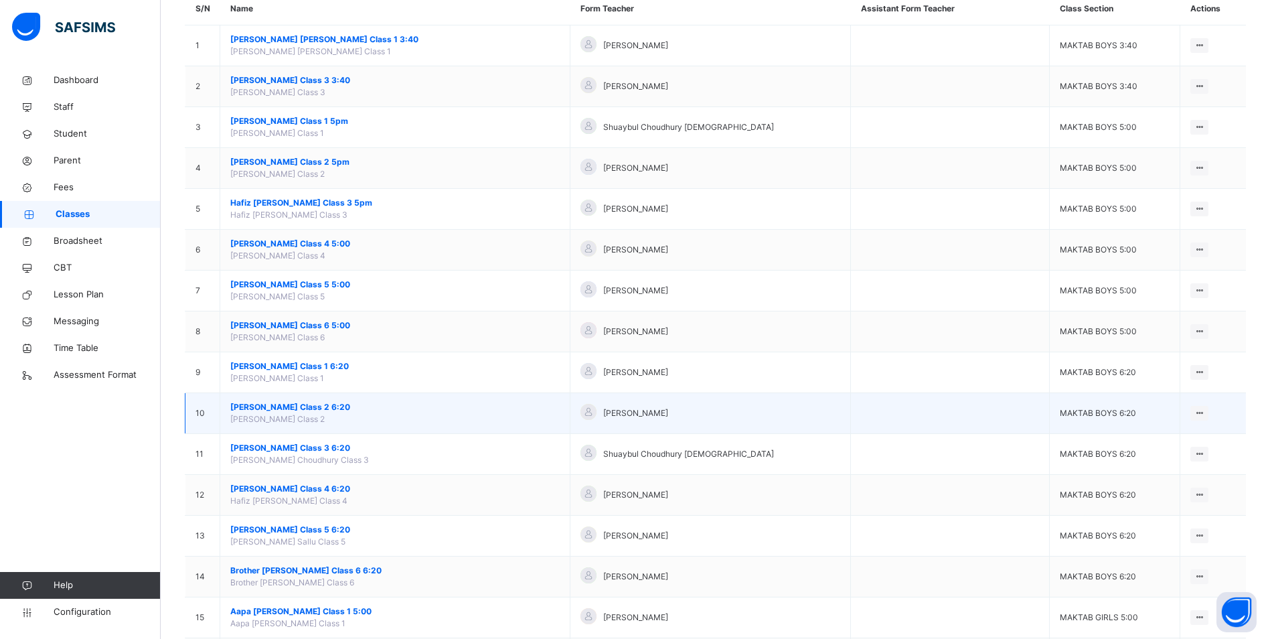
click at [313, 404] on span "[PERSON_NAME] Class 2 6:20" at bounding box center [394, 407] width 329 height 12
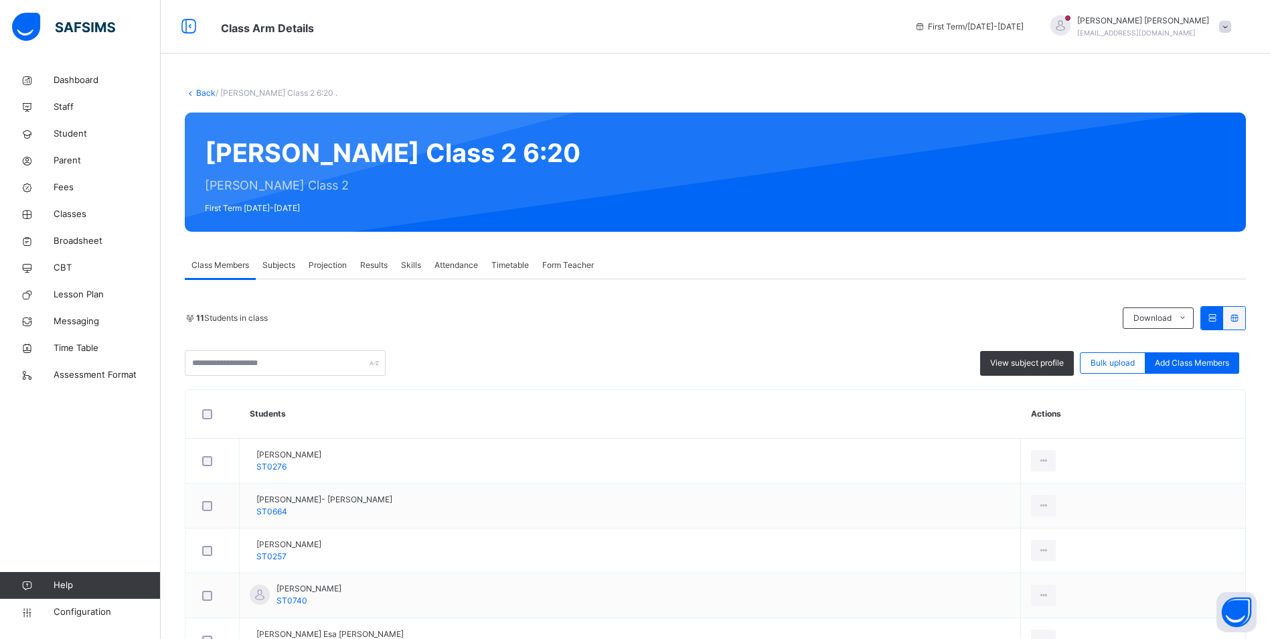
click at [448, 268] on span "Attendance" at bounding box center [456, 265] width 44 height 12
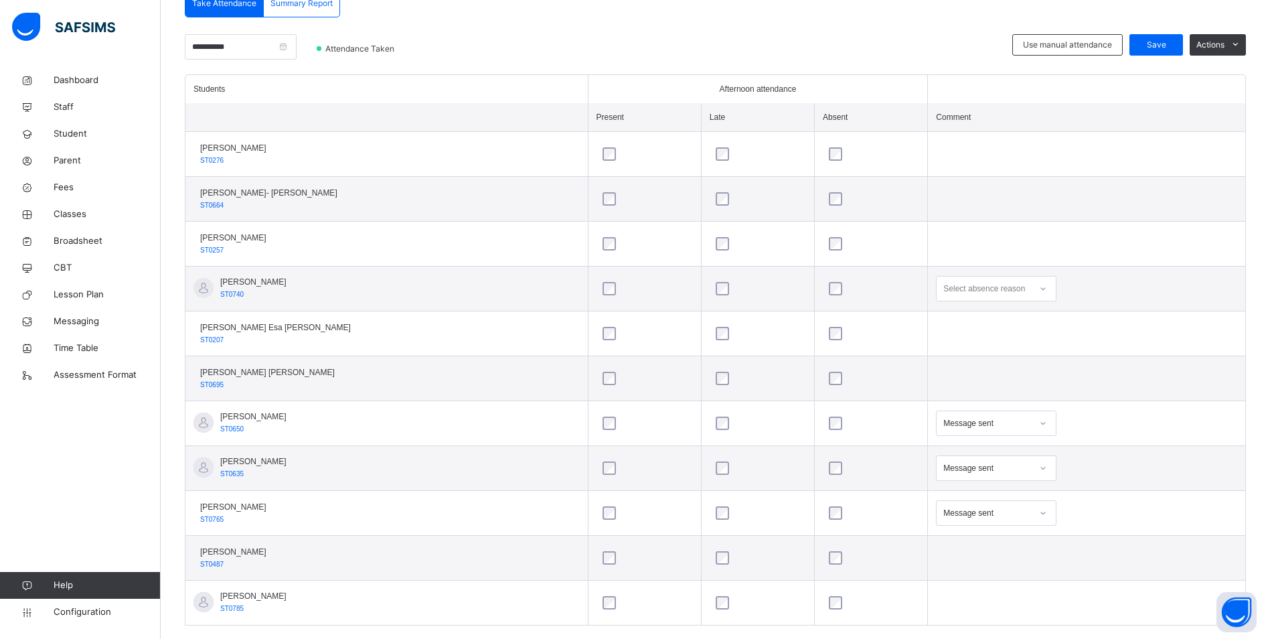
scroll to position [333, 0]
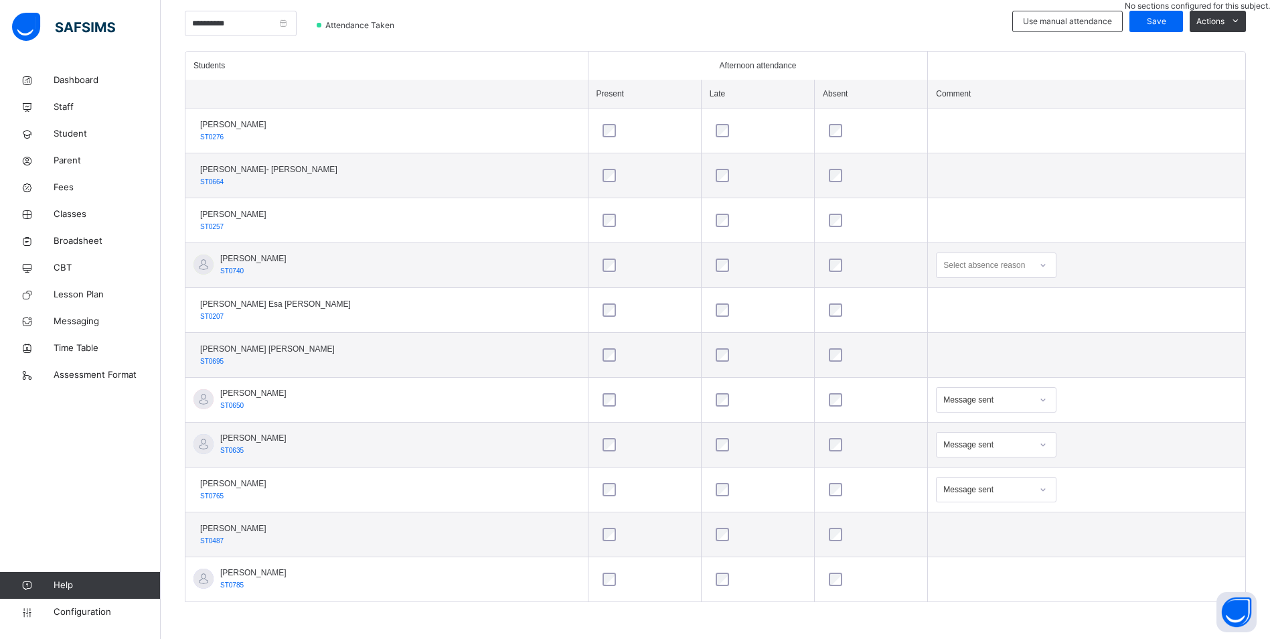
click at [1039, 490] on icon at bounding box center [1043, 489] width 8 height 13
click at [989, 558] on div "Personal reasons" at bounding box center [995, 554] width 119 height 23
click at [1165, 22] on span "Save" at bounding box center [1155, 21] width 33 height 12
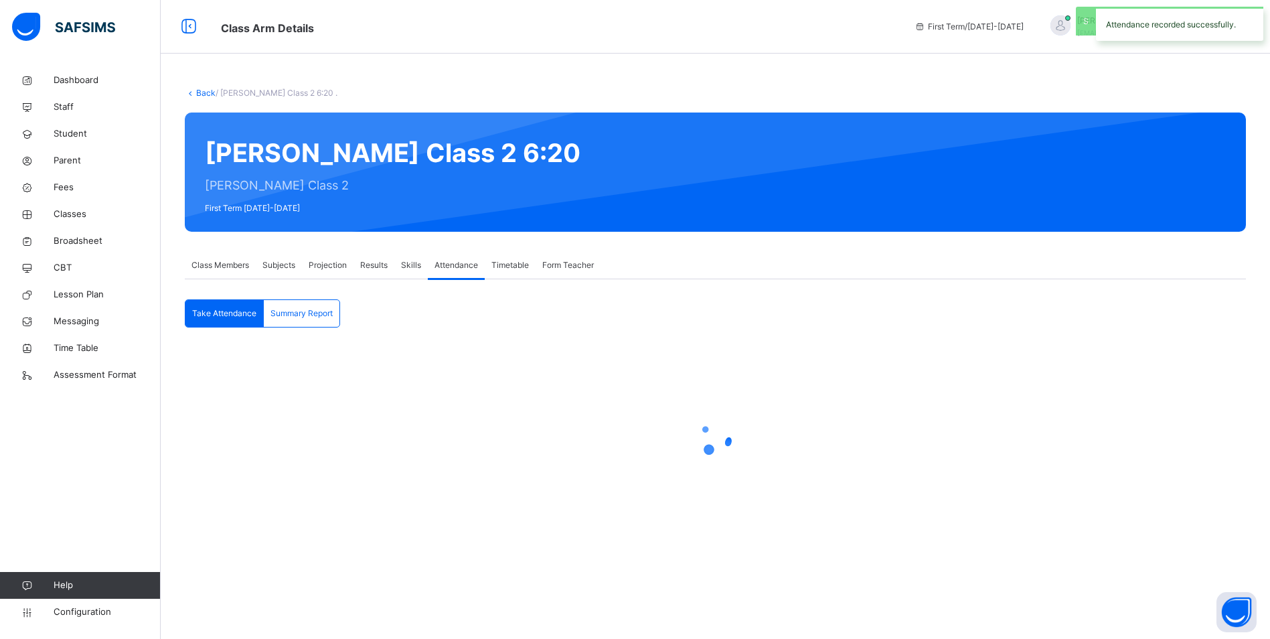
scroll to position [0, 0]
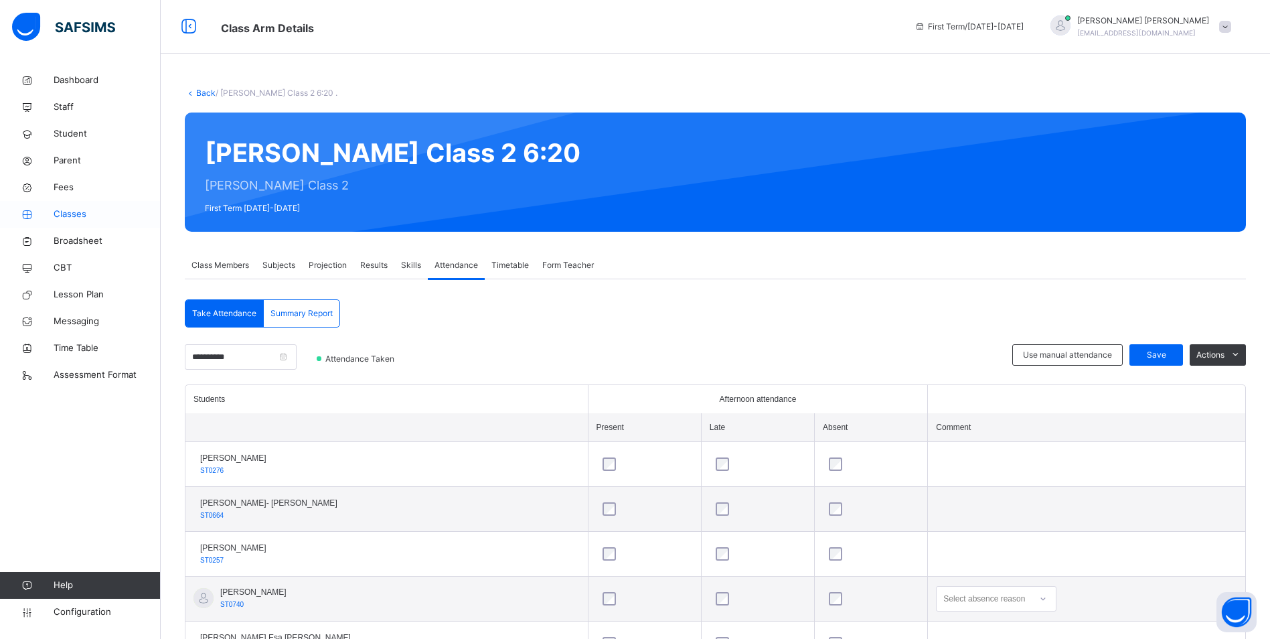
click at [86, 210] on span "Classes" at bounding box center [107, 214] width 107 height 13
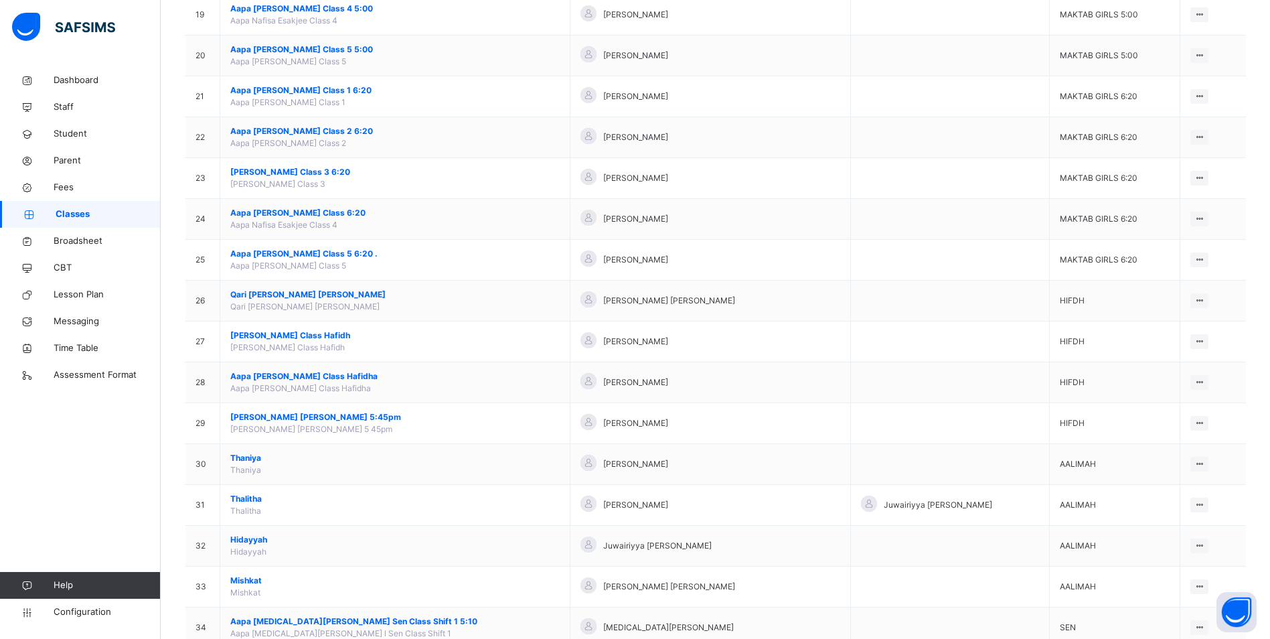
scroll to position [983, 0]
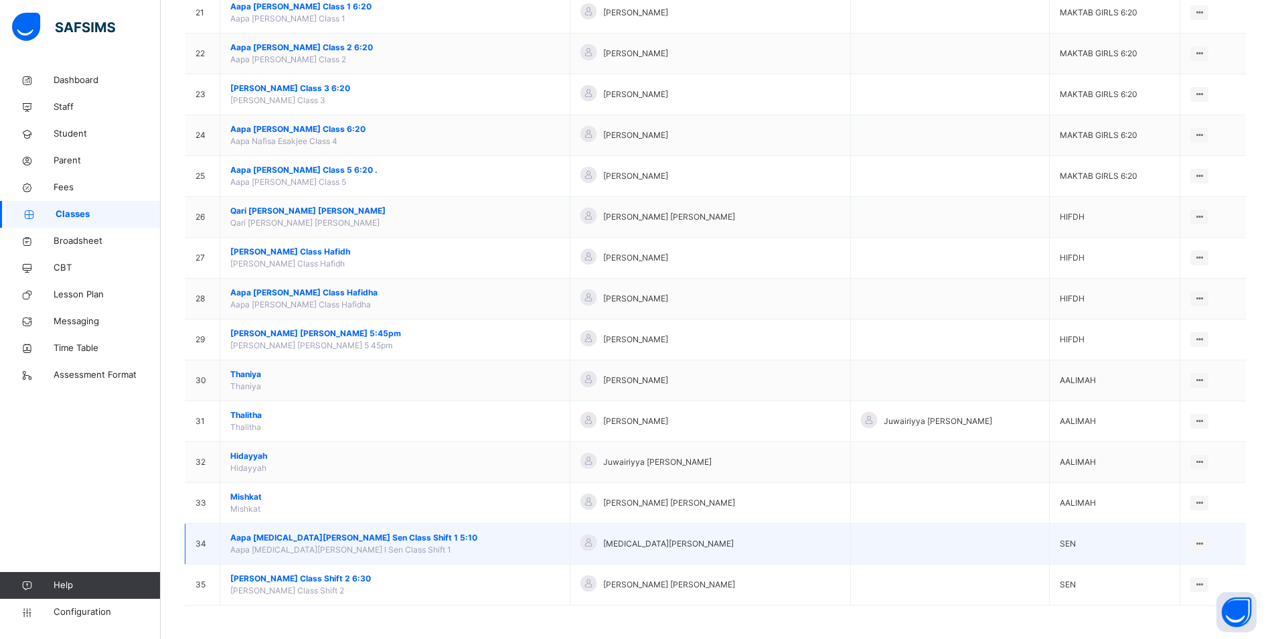
click at [337, 533] on span "Aapa [MEDICAL_DATA][PERSON_NAME] Sen Class Shift 1 5:10" at bounding box center [394, 538] width 329 height 12
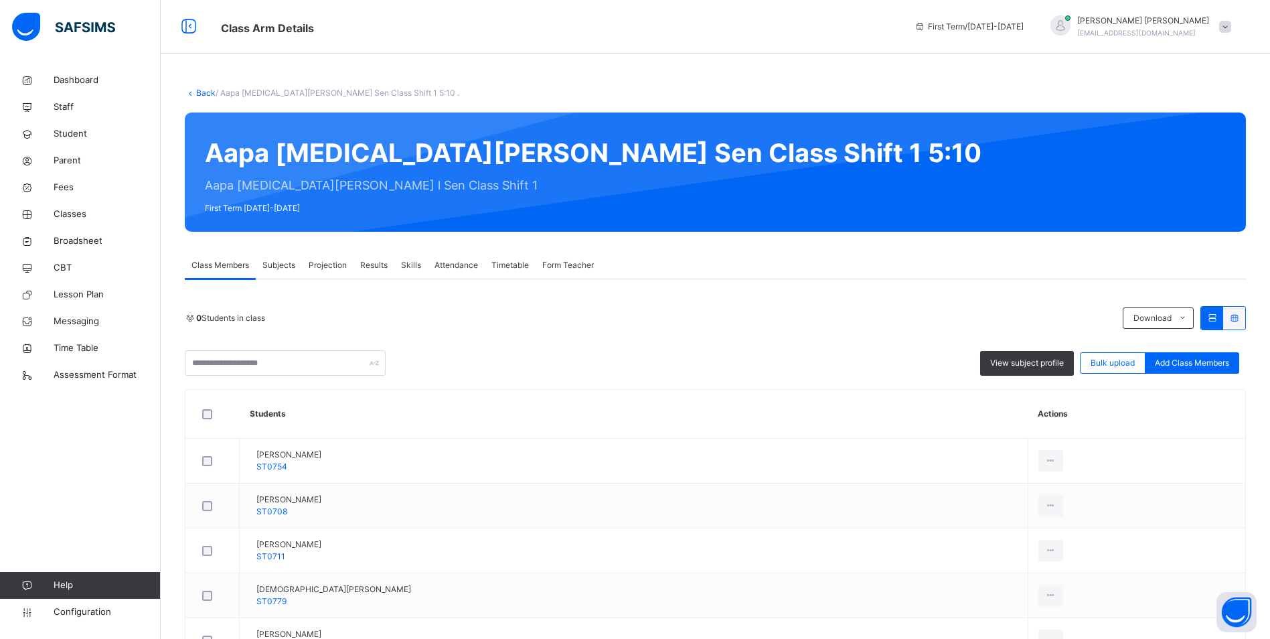
click at [446, 264] on span "Attendance" at bounding box center [456, 265] width 44 height 12
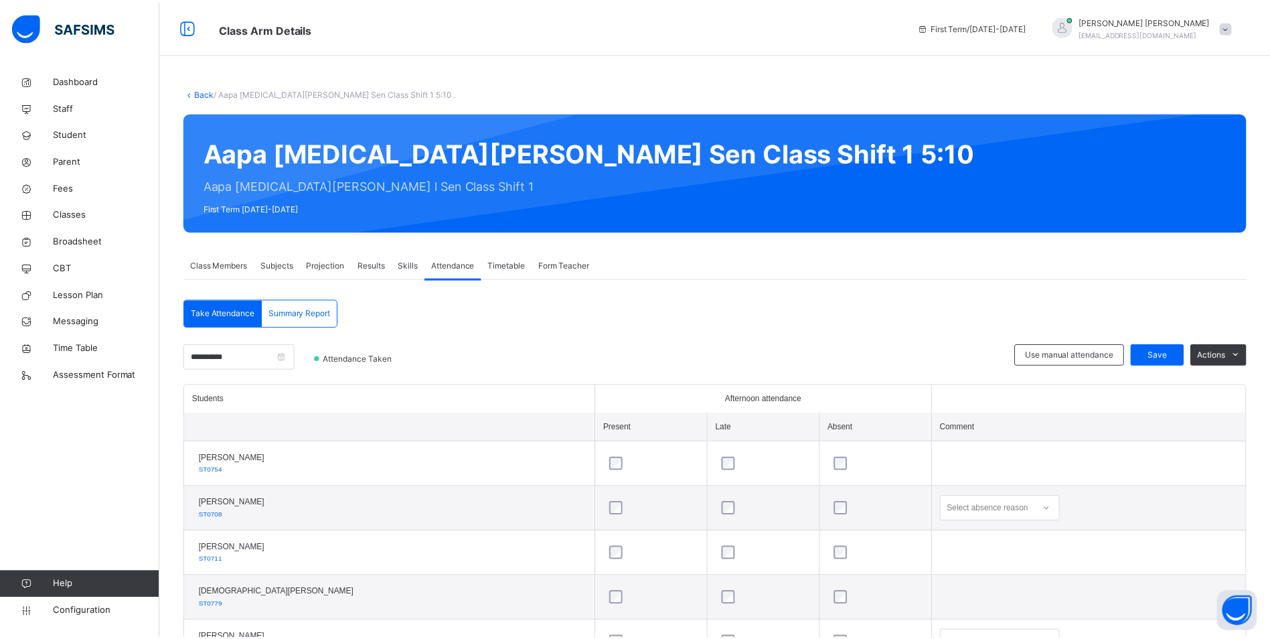
scroll to position [154, 0]
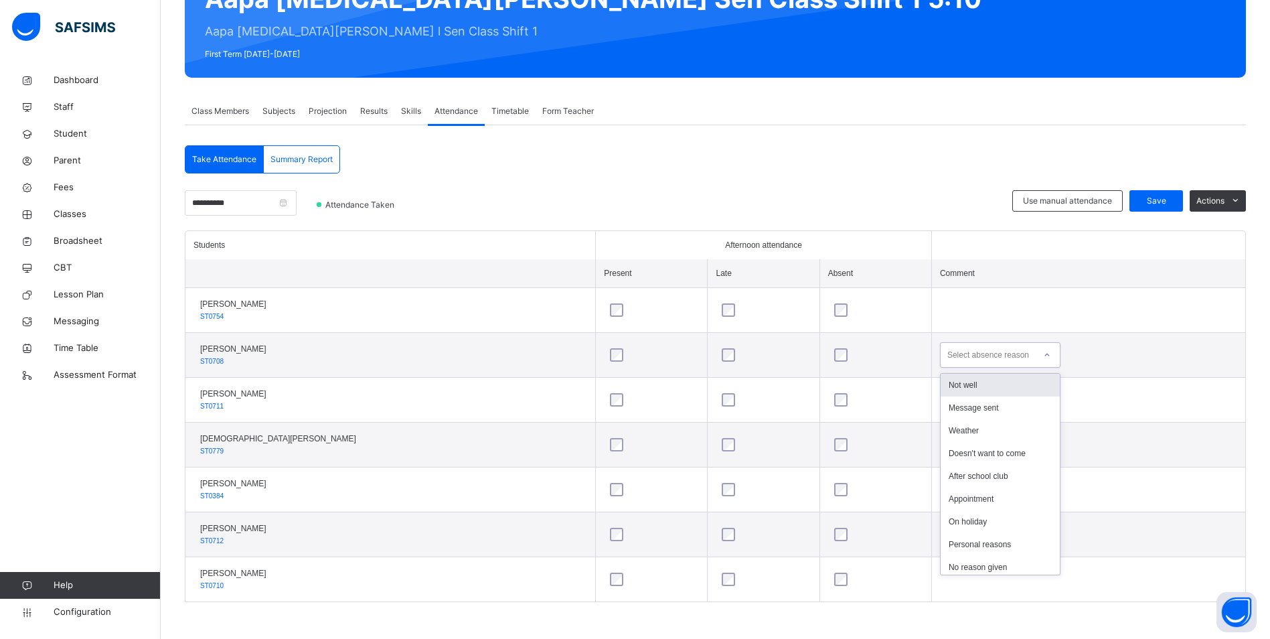
click at [1043, 357] on icon at bounding box center [1047, 354] width 8 height 13
click at [941, 380] on div "Not well" at bounding box center [1000, 385] width 119 height 23
click at [1161, 193] on div "Save" at bounding box center [1156, 200] width 54 height 21
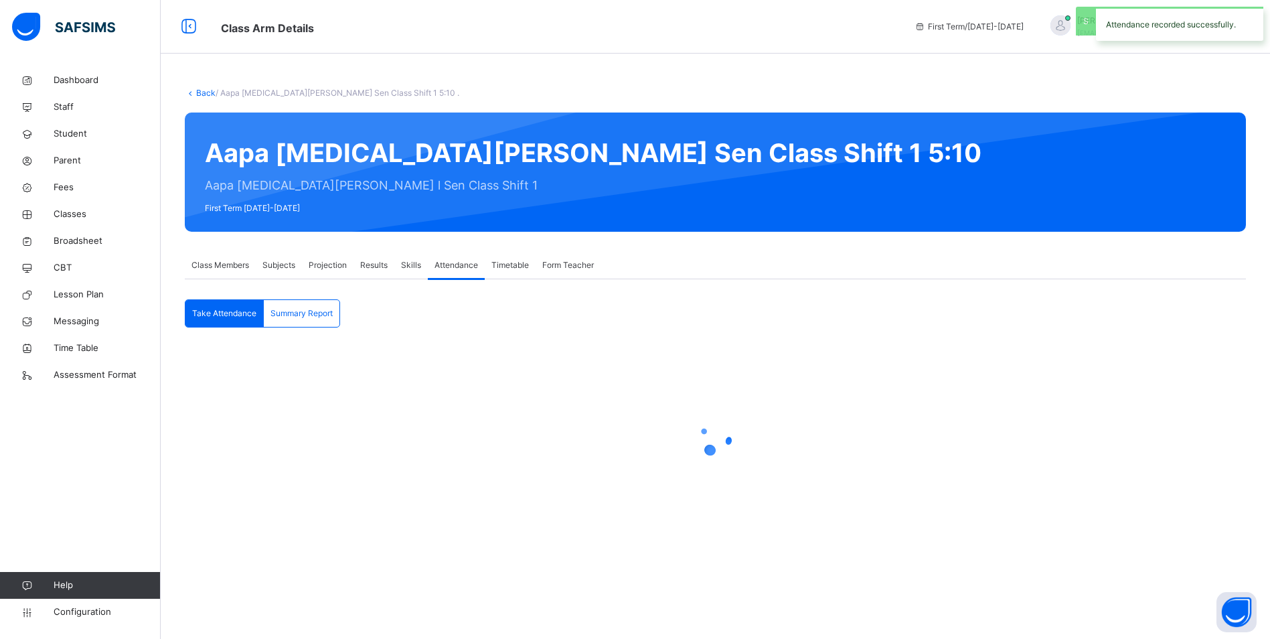
scroll to position [0, 0]
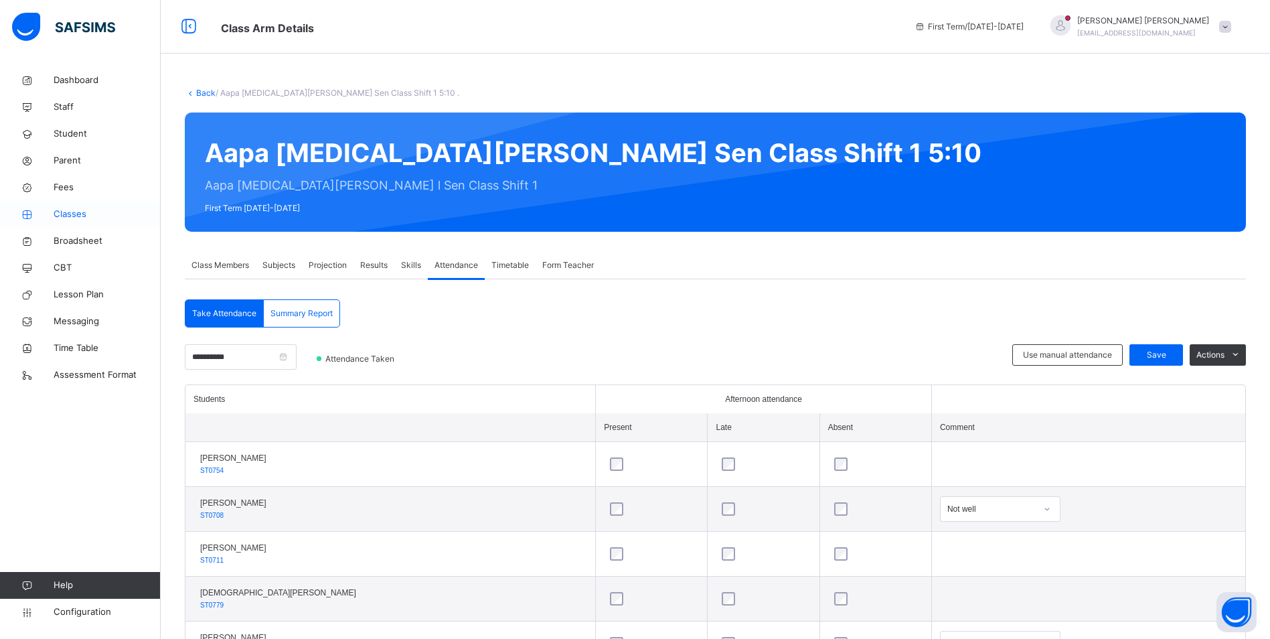
click at [74, 207] on link "Classes" at bounding box center [80, 214] width 161 height 27
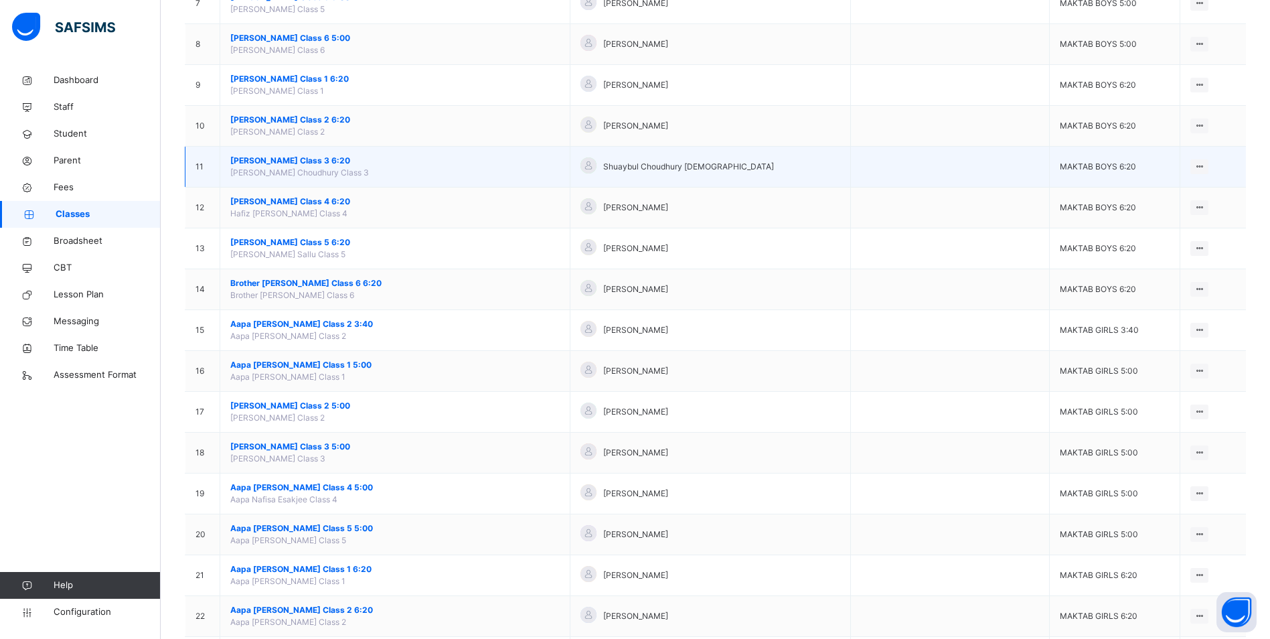
scroll to position [536, 0]
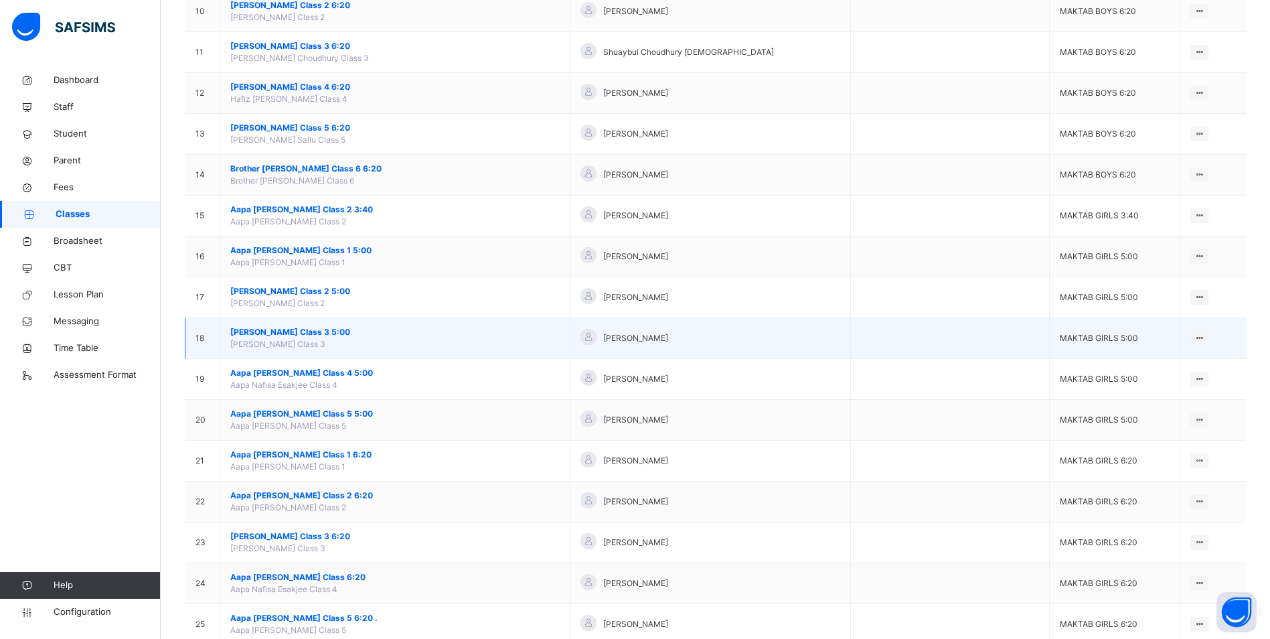
click at [321, 327] on span "[PERSON_NAME] Class 3 5:00" at bounding box center [394, 332] width 329 height 12
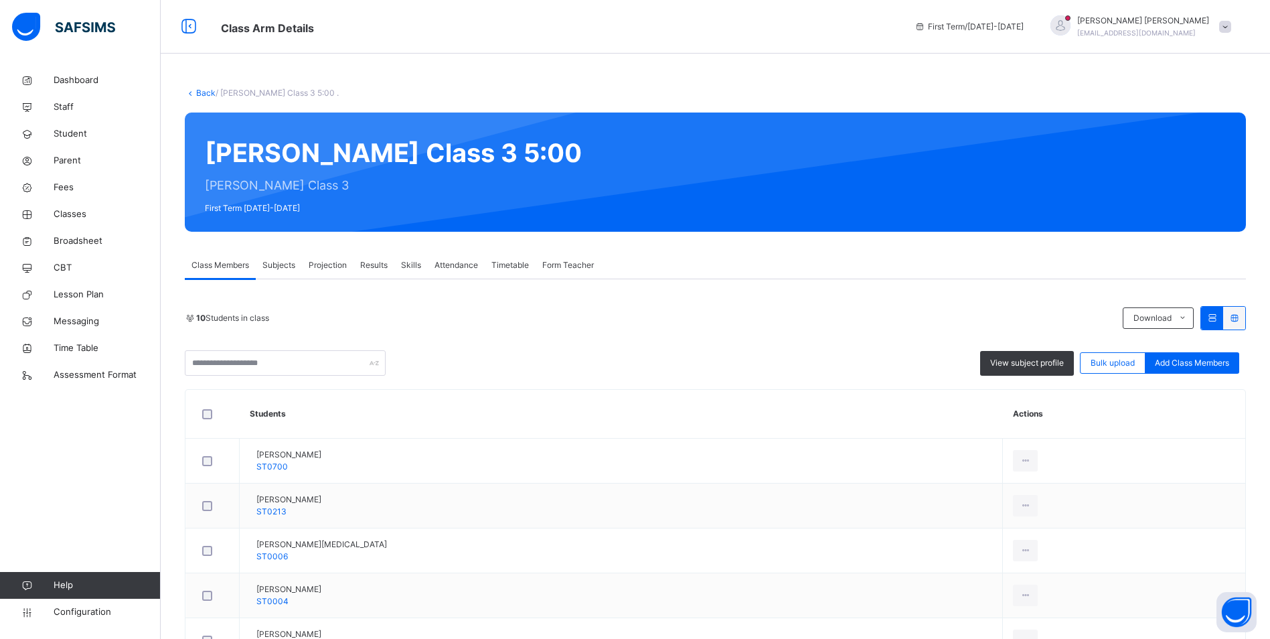
click at [451, 260] on span "Attendance" at bounding box center [456, 265] width 44 height 12
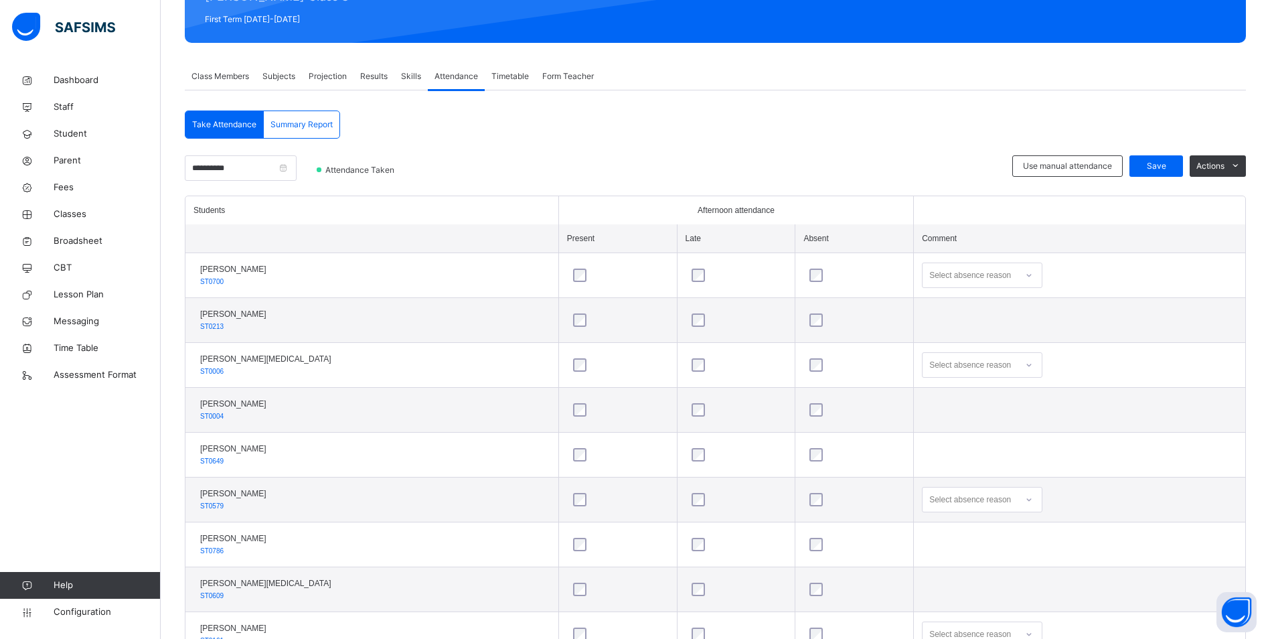
scroll to position [201, 0]
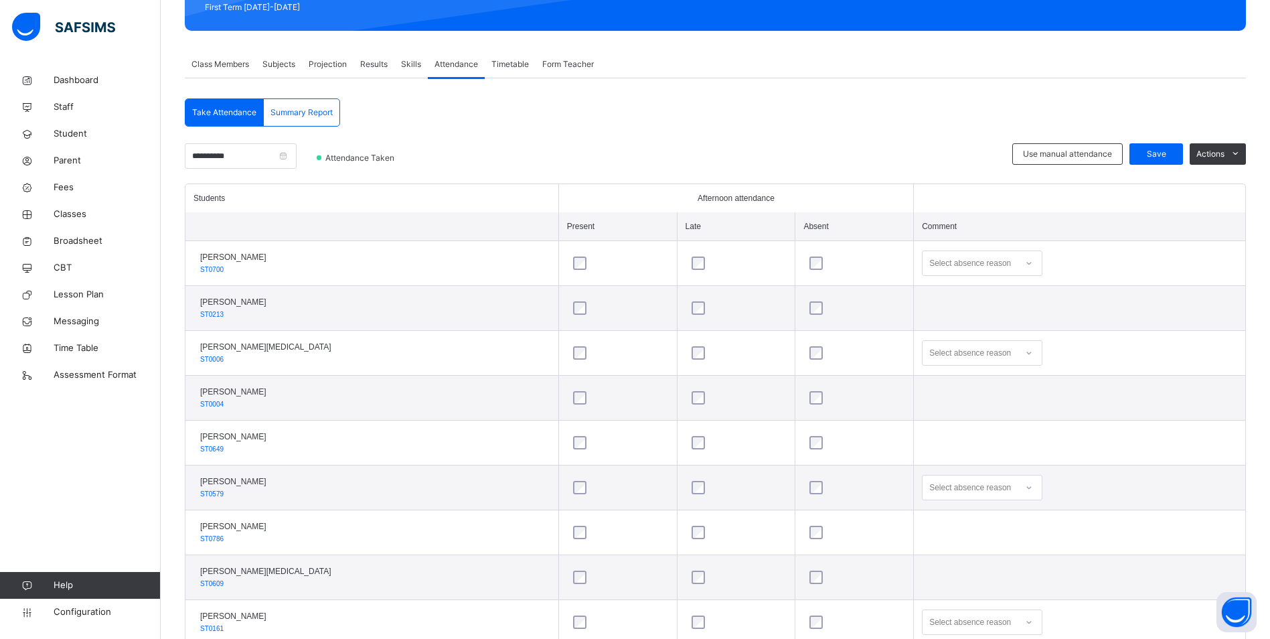
click at [1025, 350] on icon at bounding box center [1029, 352] width 8 height 13
click at [981, 541] on div "Personal reasons" at bounding box center [981, 542] width 119 height 23
click at [1172, 154] on span "Save" at bounding box center [1155, 154] width 33 height 12
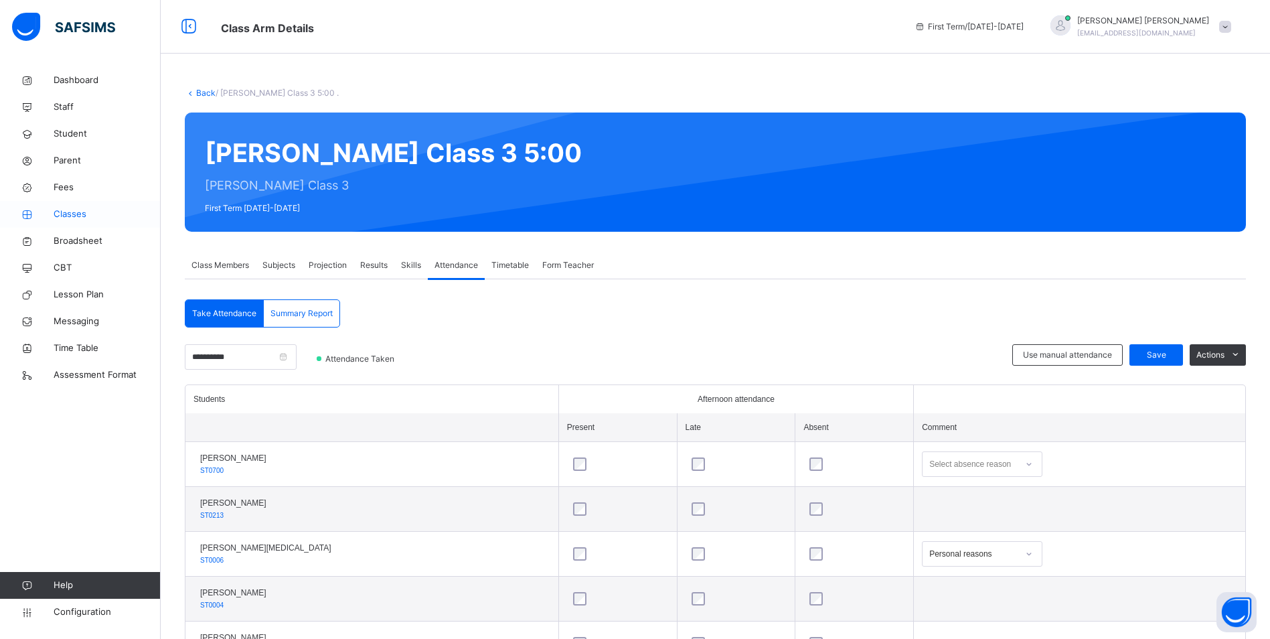
drag, startPoint x: 76, startPoint y: 210, endPoint x: 96, endPoint y: 214, distance: 20.5
click at [76, 210] on span "Classes" at bounding box center [107, 214] width 107 height 13
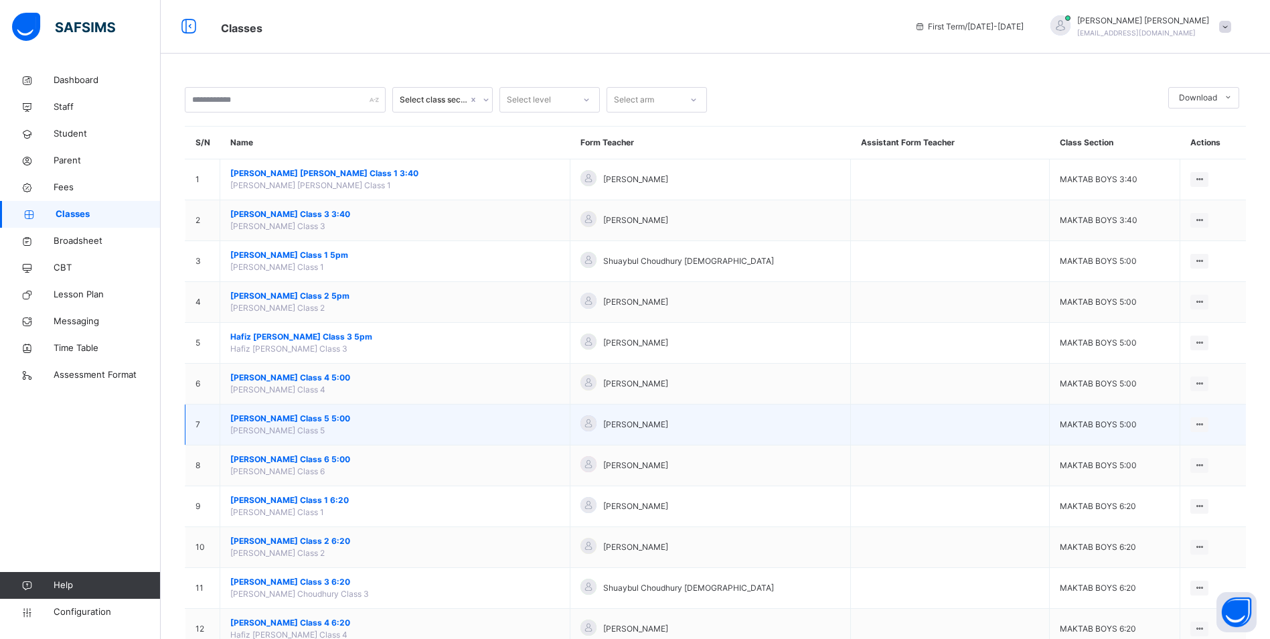
click at [334, 418] on span "[PERSON_NAME] Class 5 5:00" at bounding box center [394, 418] width 329 height 12
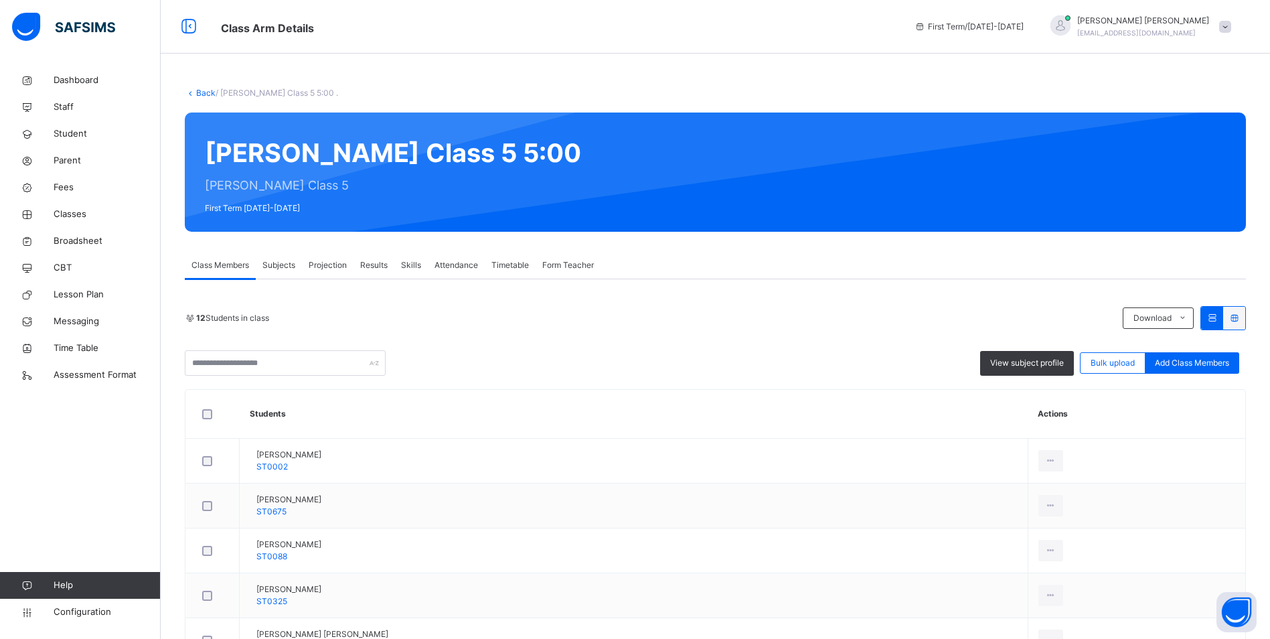
click at [474, 263] on span "Attendance" at bounding box center [456, 265] width 44 height 12
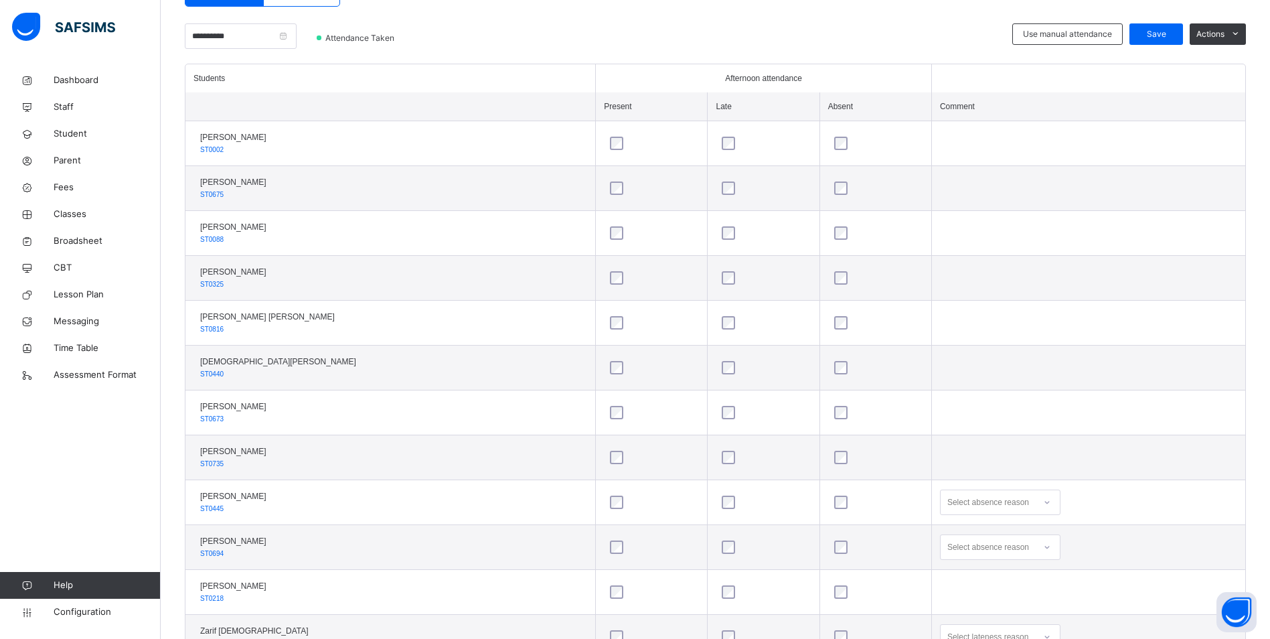
scroll to position [177, 0]
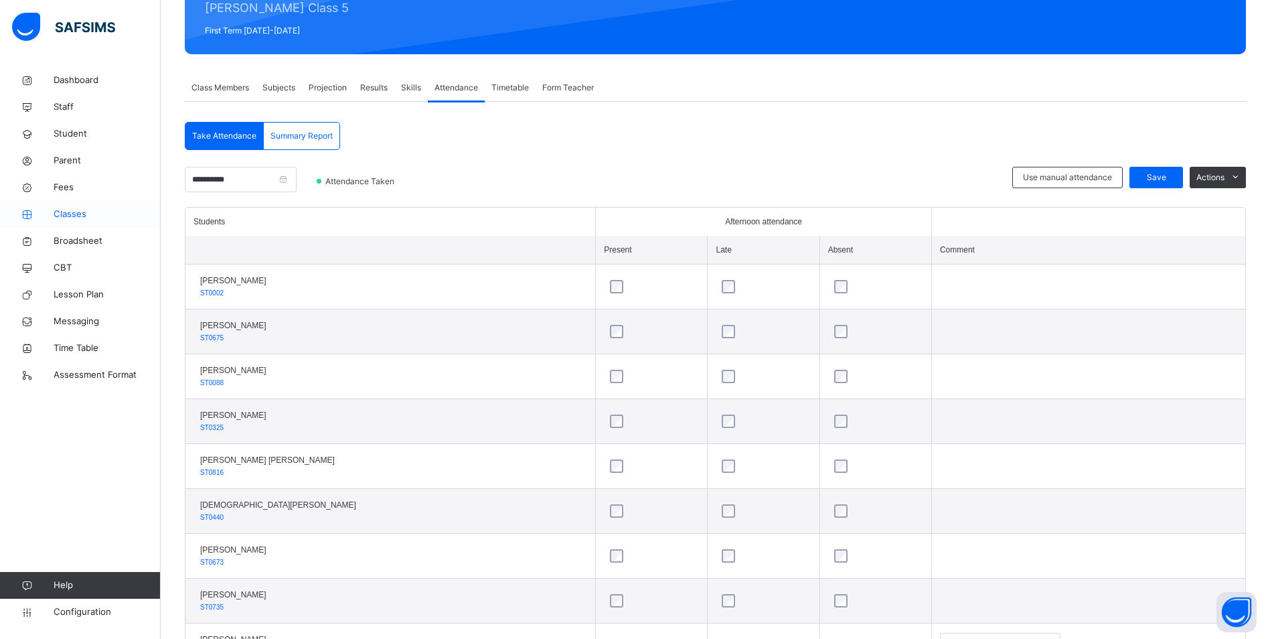
click at [68, 208] on span "Classes" at bounding box center [107, 214] width 107 height 13
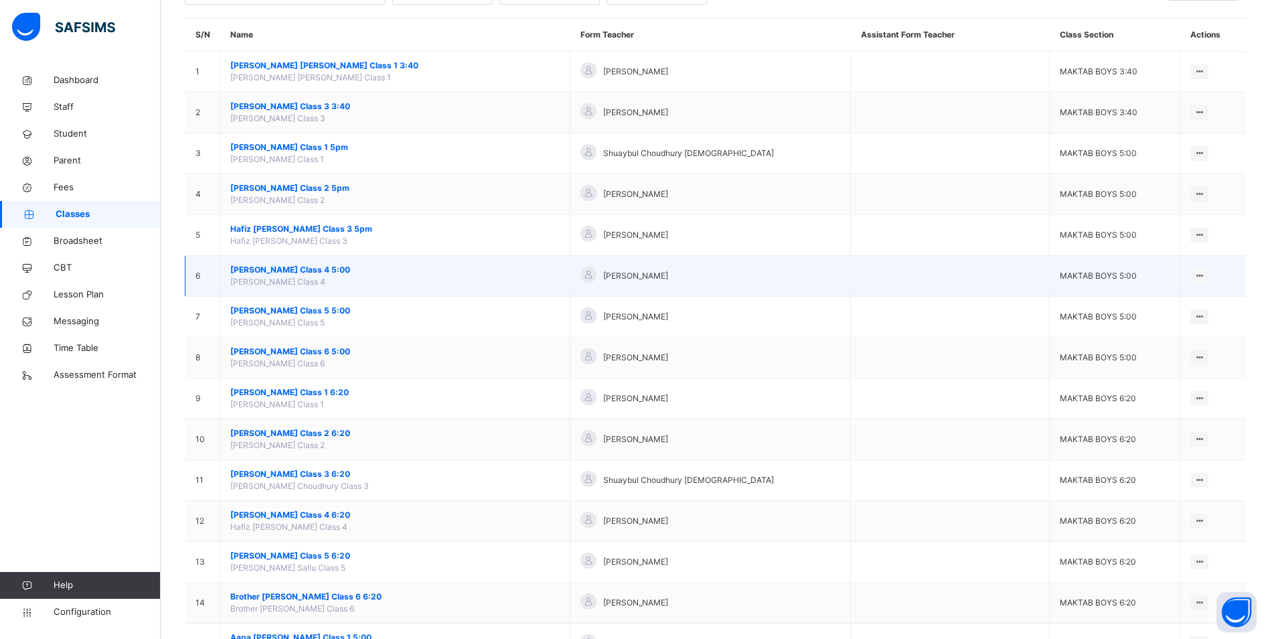
scroll to position [134, 0]
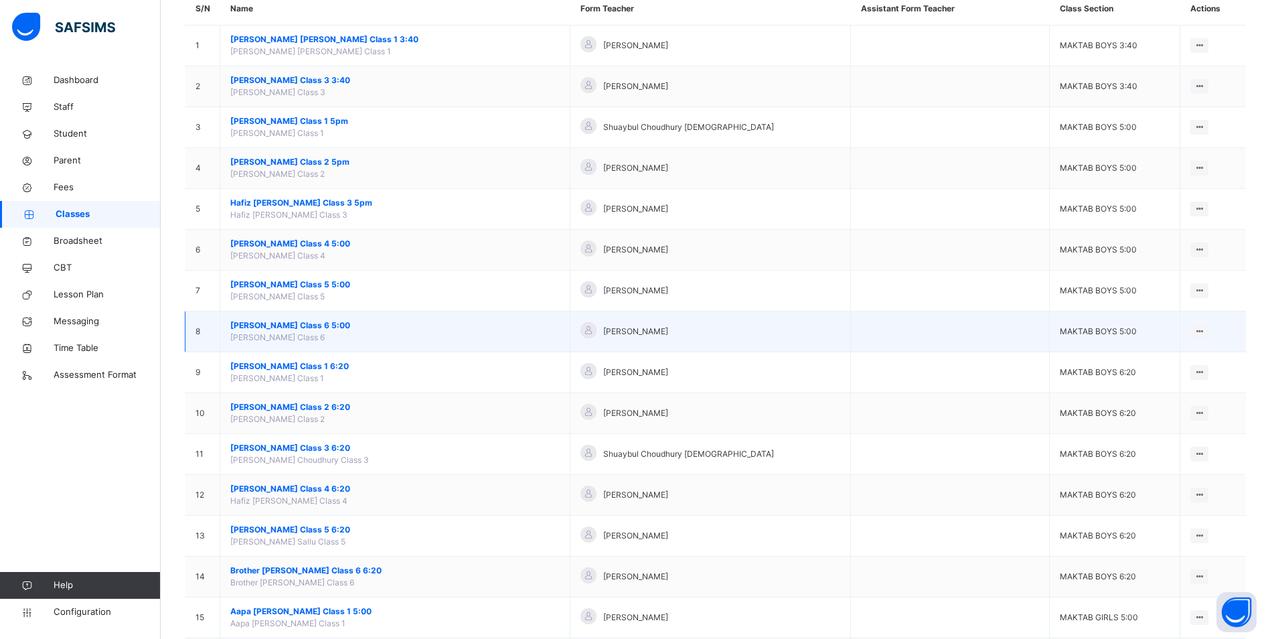
click at [326, 323] on span "[PERSON_NAME] Class 6 5:00" at bounding box center [394, 325] width 329 height 12
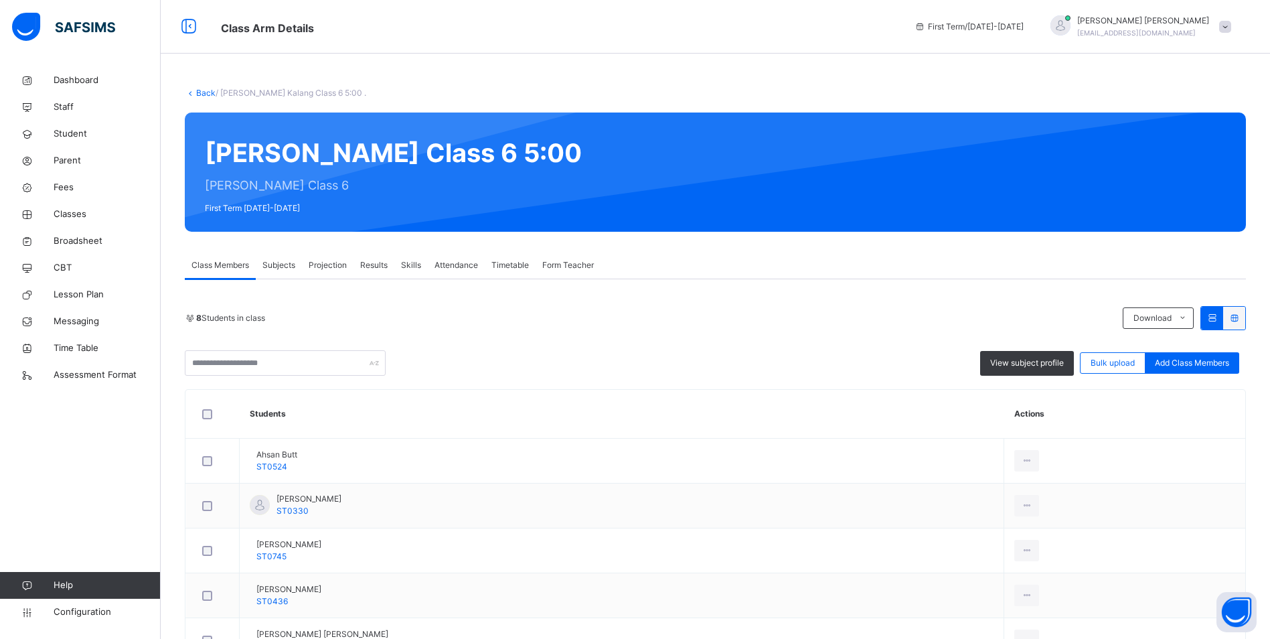
click at [451, 262] on span "Attendance" at bounding box center [456, 265] width 44 height 12
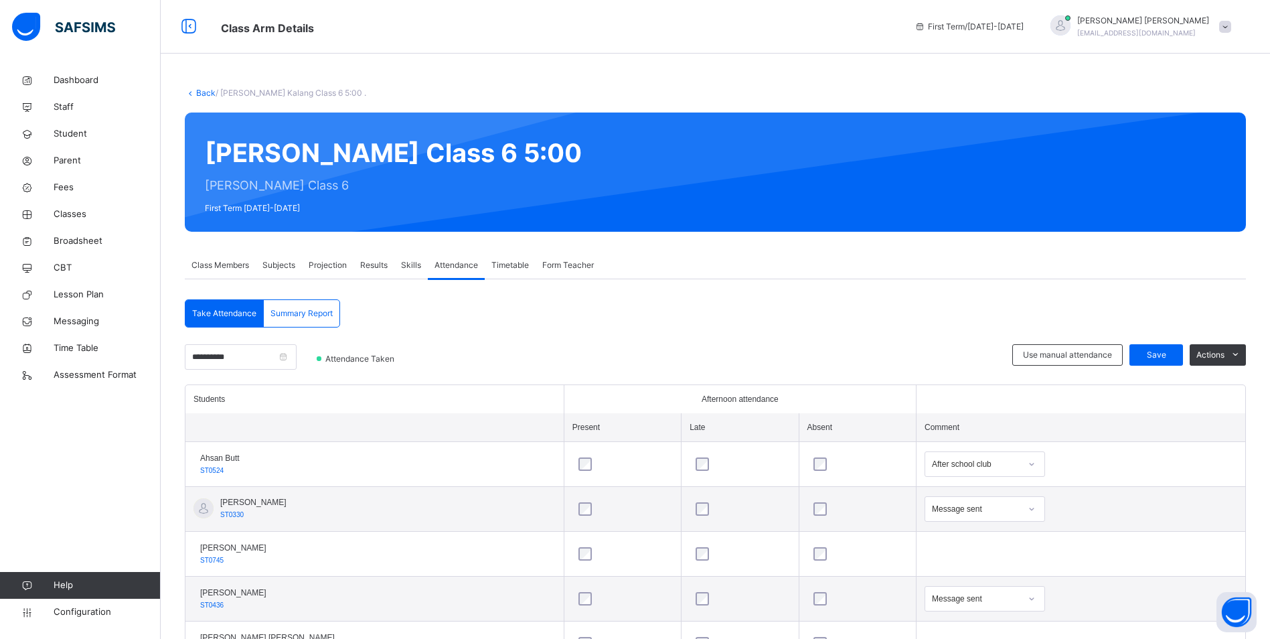
scroll to position [199, 0]
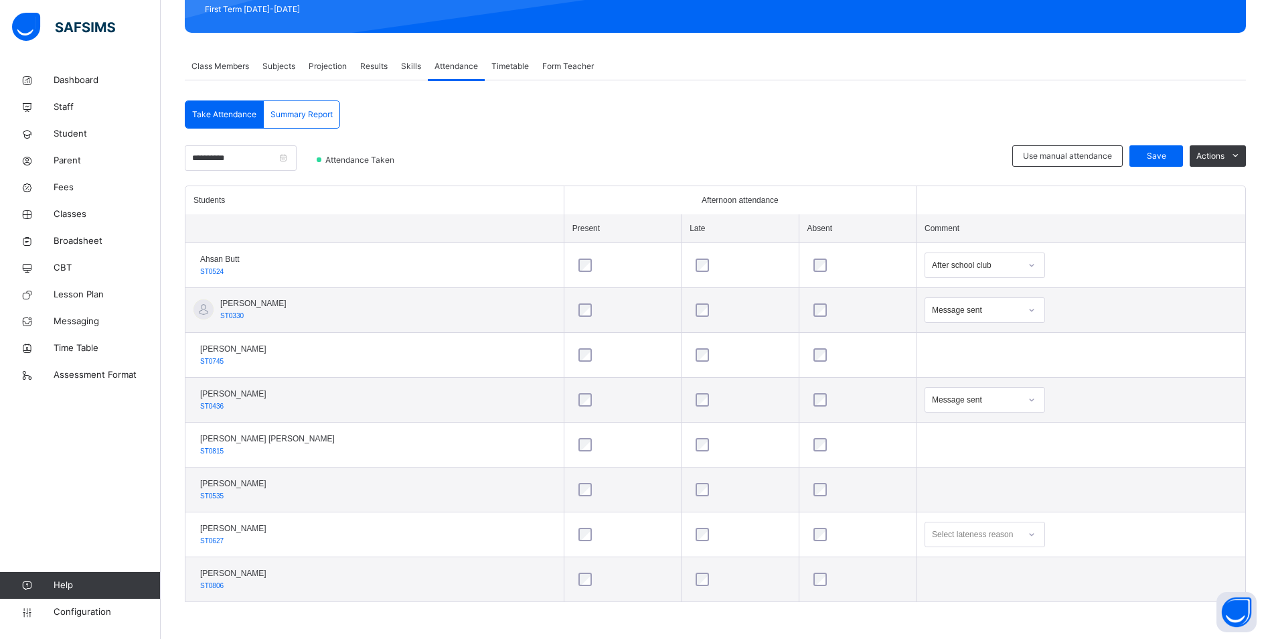
click at [224, 64] on span "Class Members" at bounding box center [220, 66] width 58 height 12
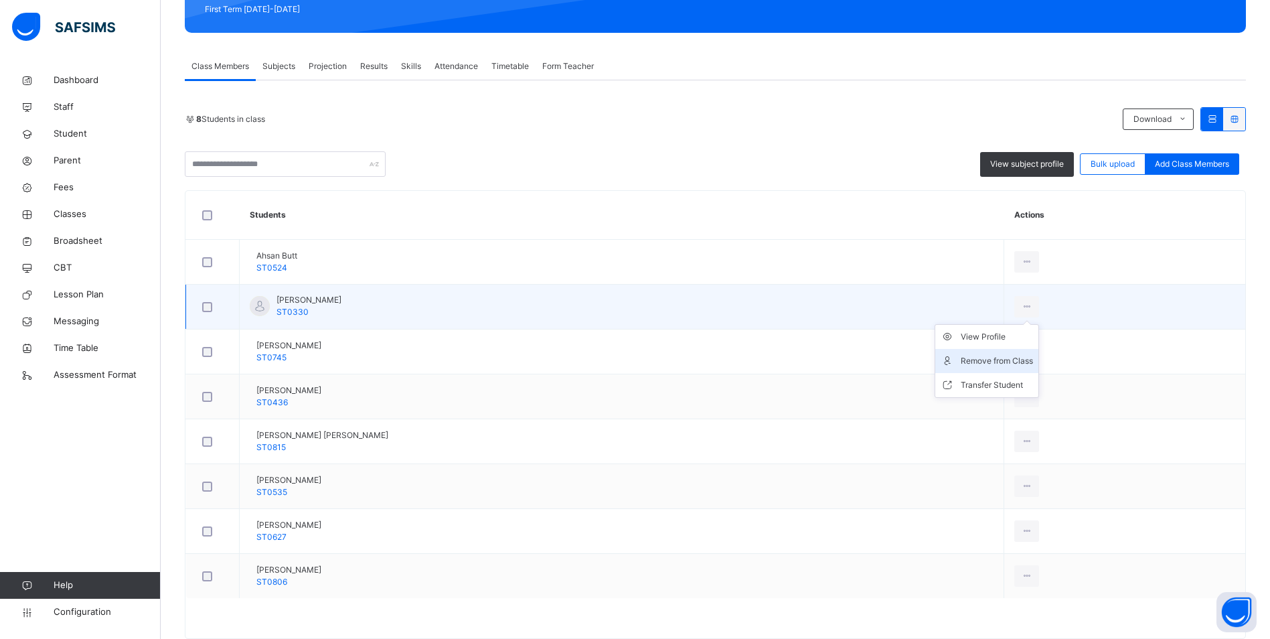
click at [1003, 359] on div "Remove from Class" at bounding box center [997, 360] width 72 height 13
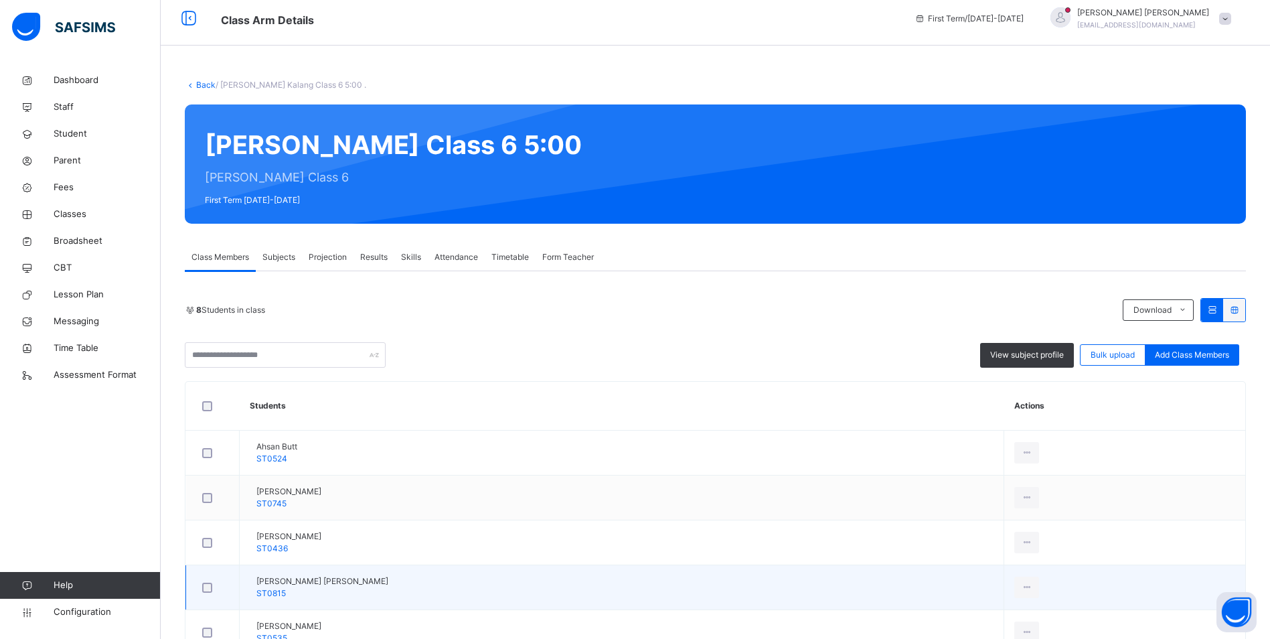
scroll to position [0, 0]
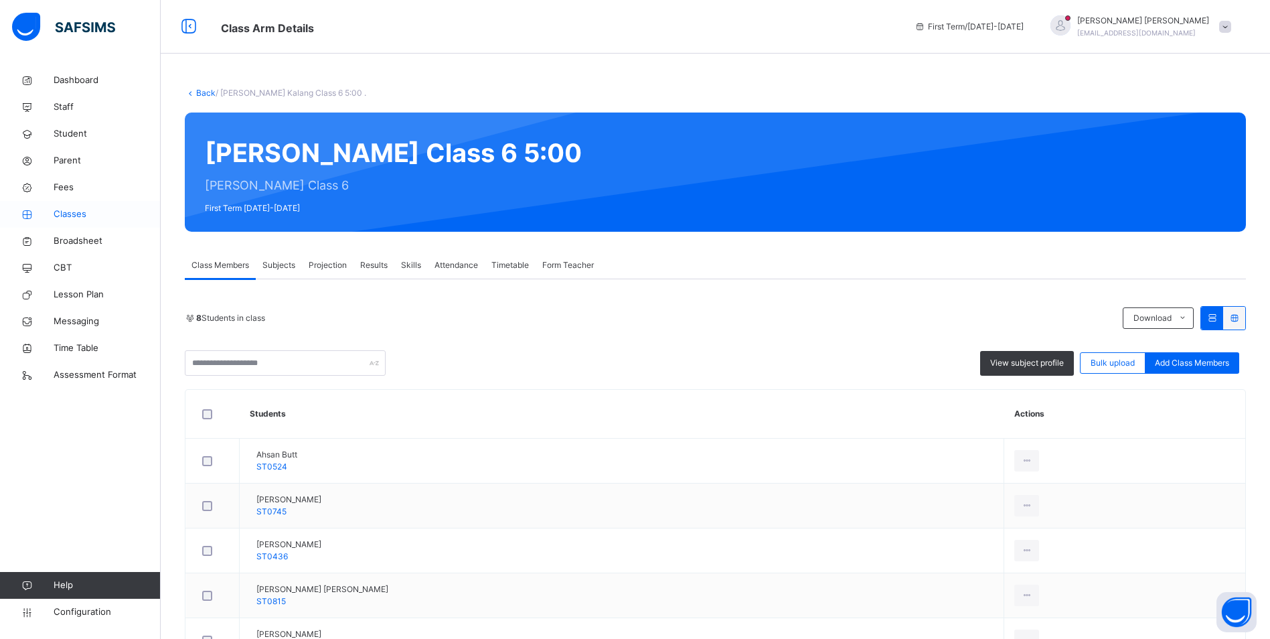
click at [76, 212] on span "Classes" at bounding box center [107, 214] width 107 height 13
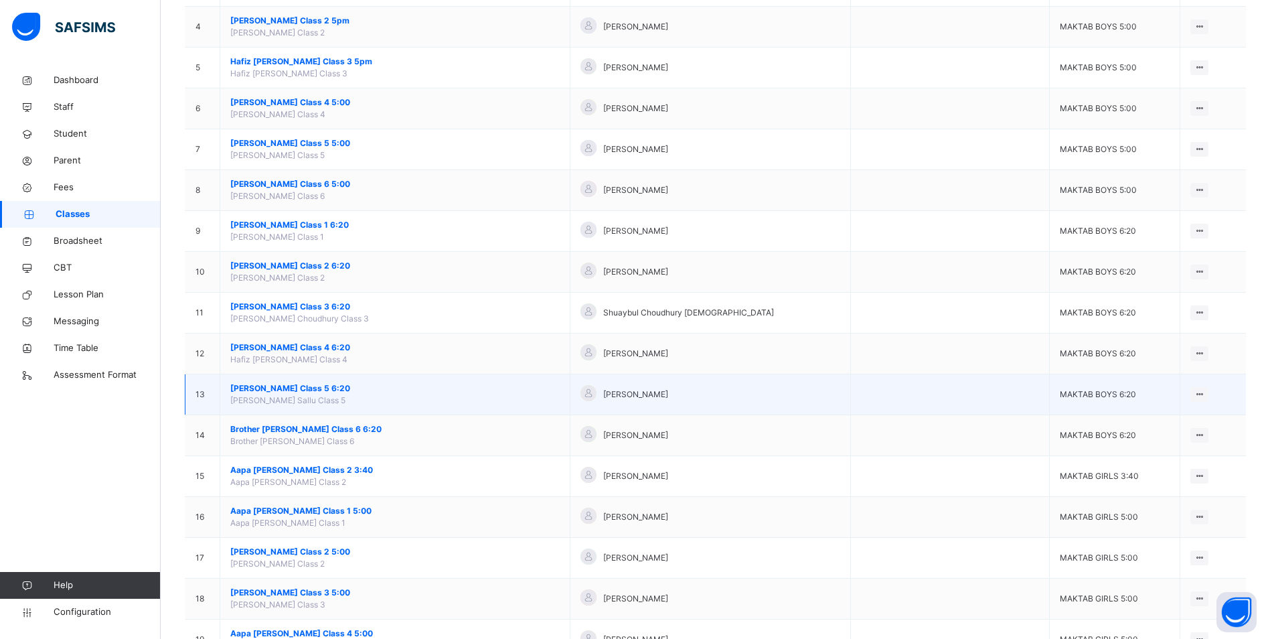
scroll to position [268, 0]
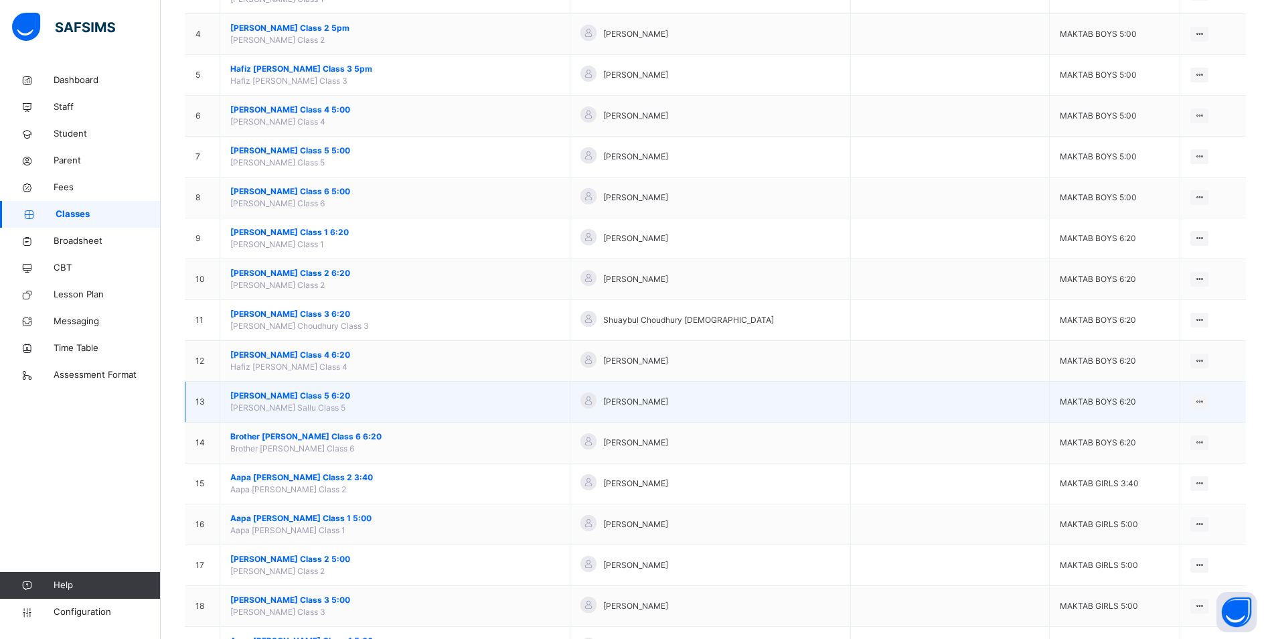
click at [270, 390] on span "[PERSON_NAME] Class 5 6:20" at bounding box center [394, 396] width 329 height 12
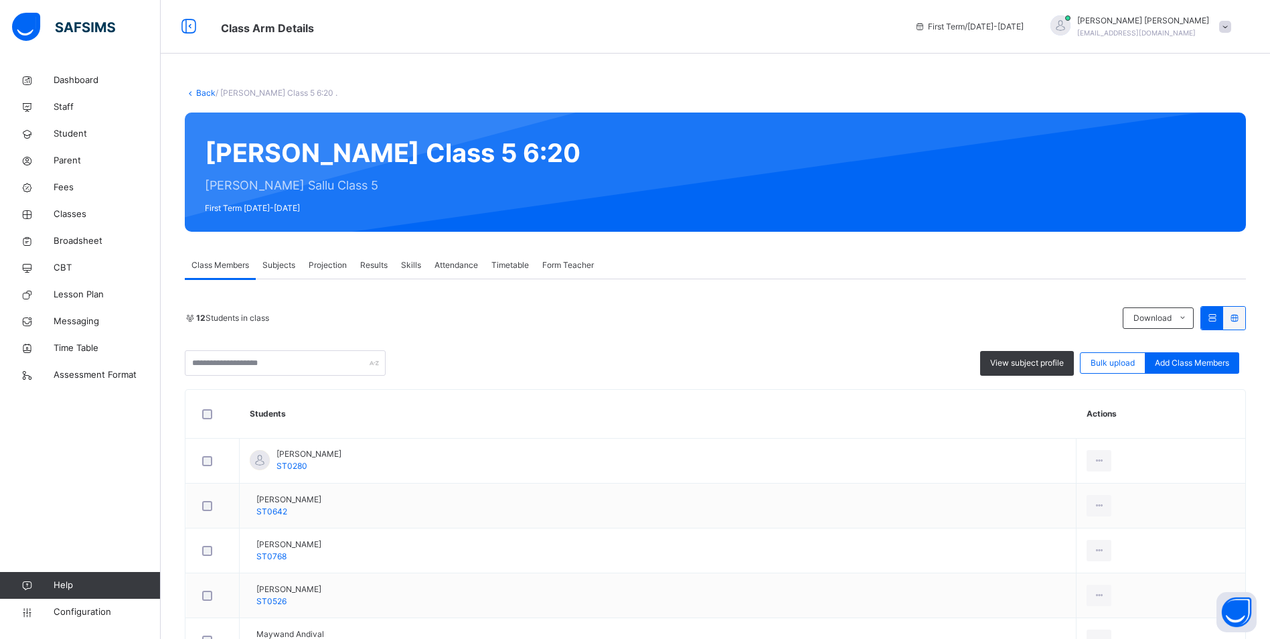
click at [463, 263] on span "Attendance" at bounding box center [456, 265] width 44 height 12
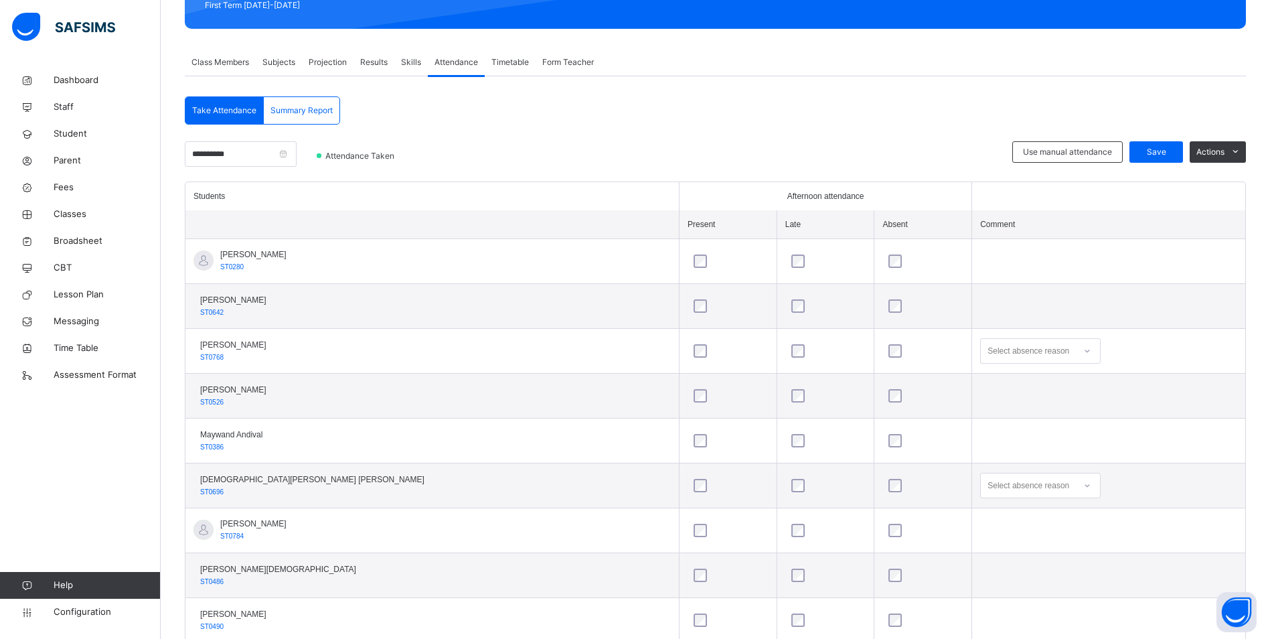
scroll to position [268, 0]
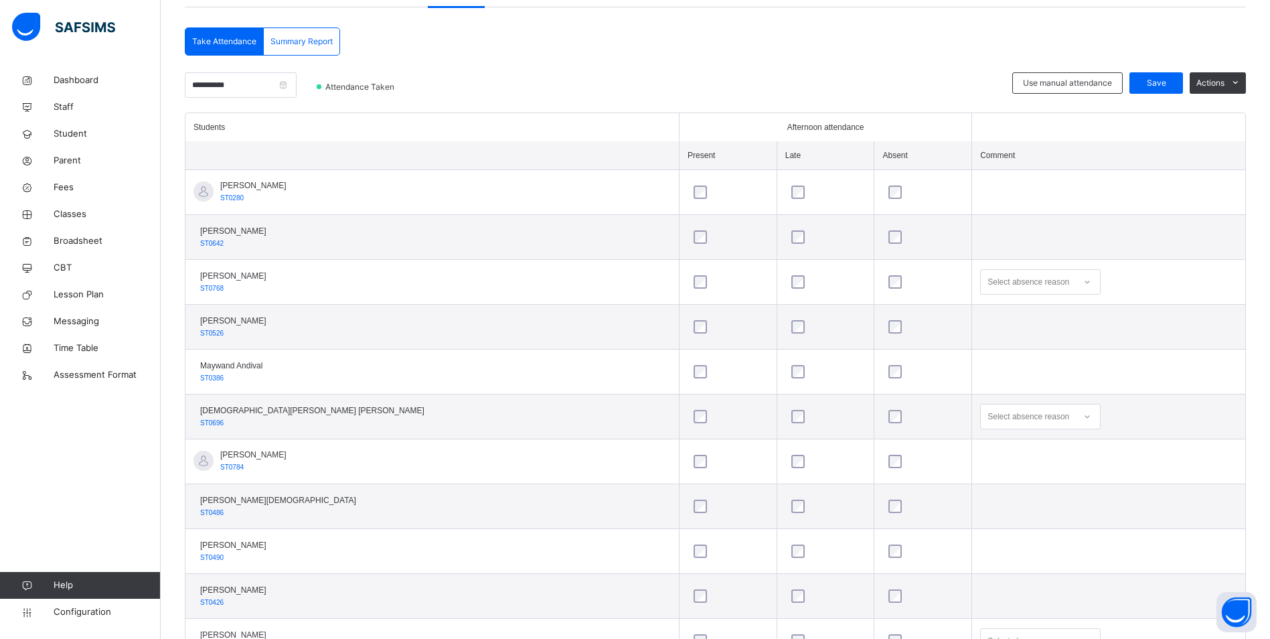
click at [1083, 421] on icon at bounding box center [1087, 416] width 8 height 13
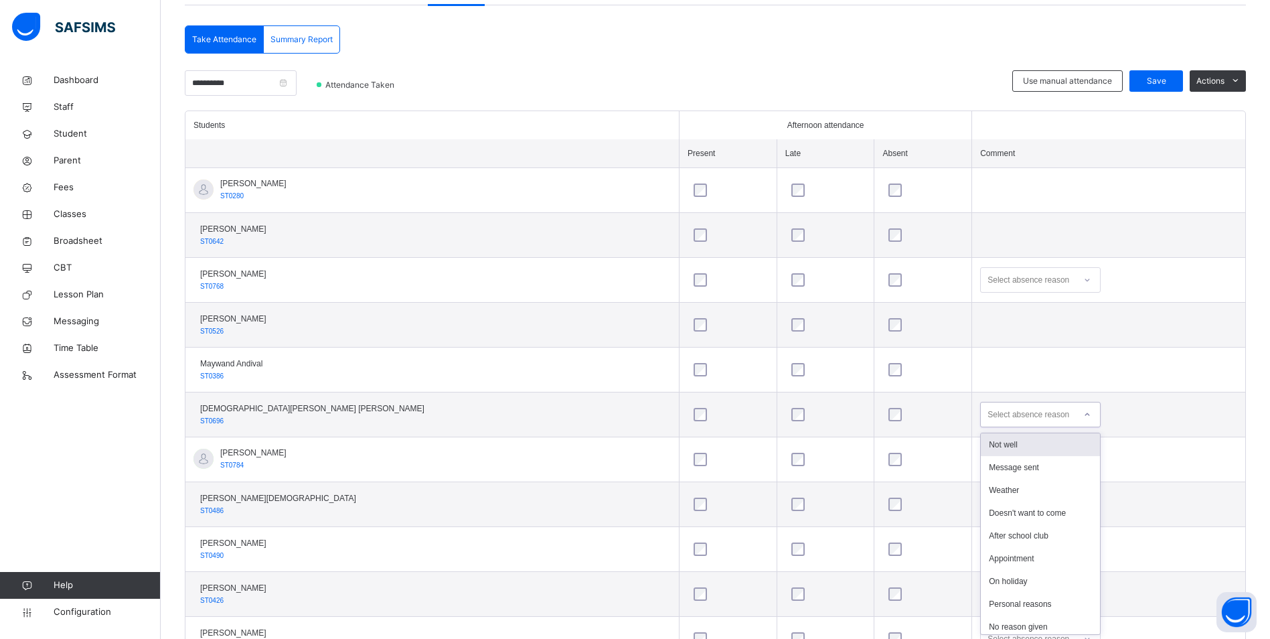
scroll to position [275, 0]
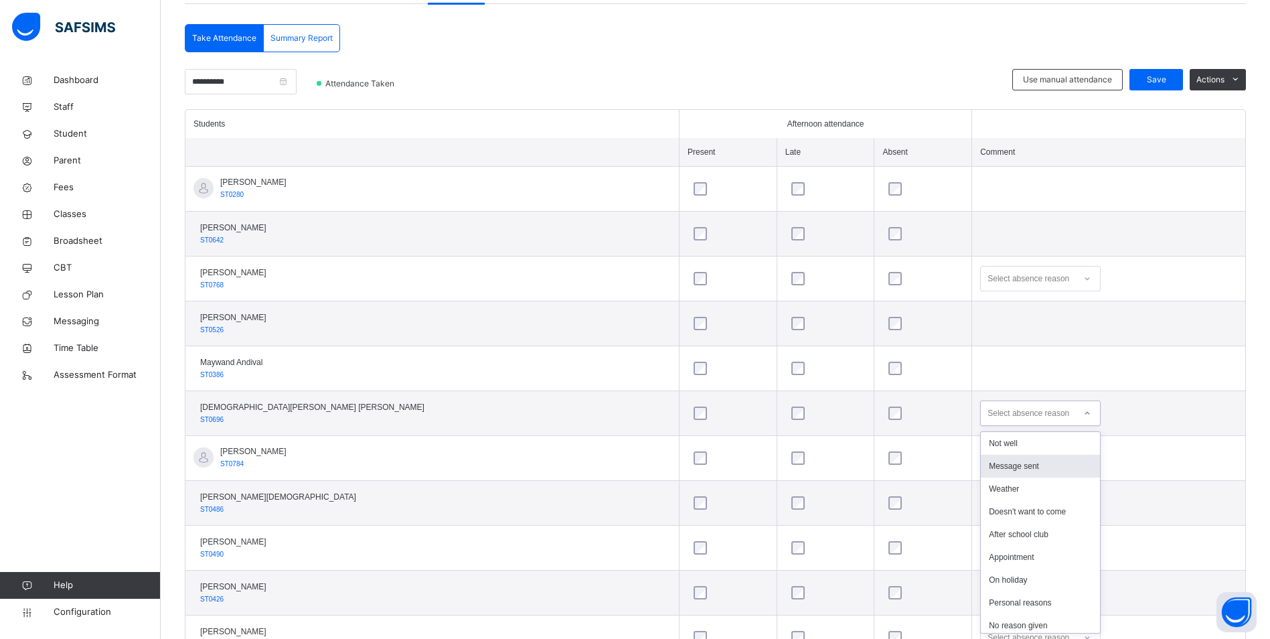
click at [981, 465] on div "Message sent" at bounding box center [1040, 466] width 119 height 23
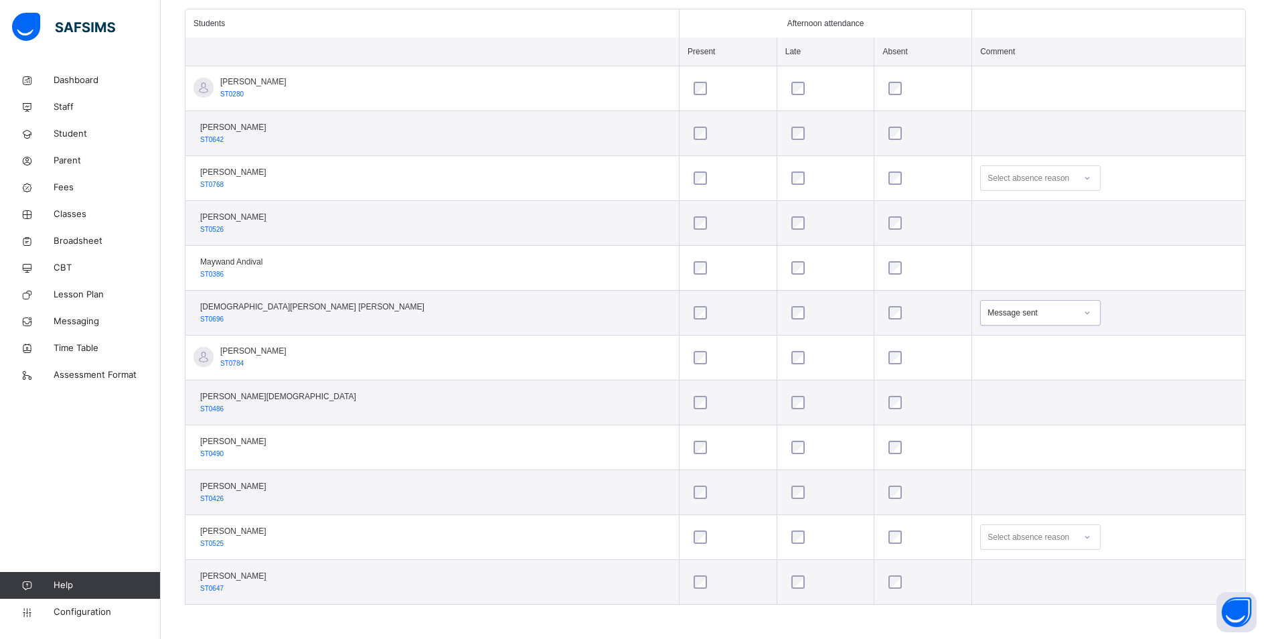
scroll to position [378, 0]
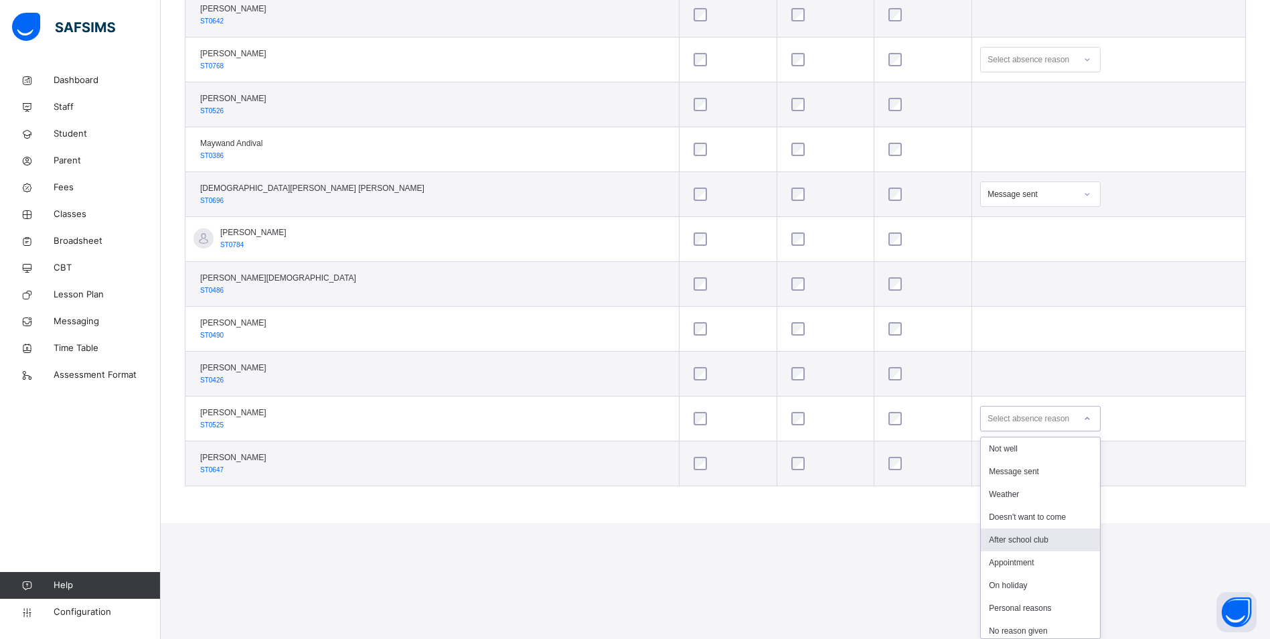
click at [1024, 431] on div "option After school club focused, 5 of 11. 11 results available. Use Up and Dow…" at bounding box center [1040, 418] width 120 height 25
click at [981, 442] on div "Not well" at bounding box center [1040, 448] width 119 height 23
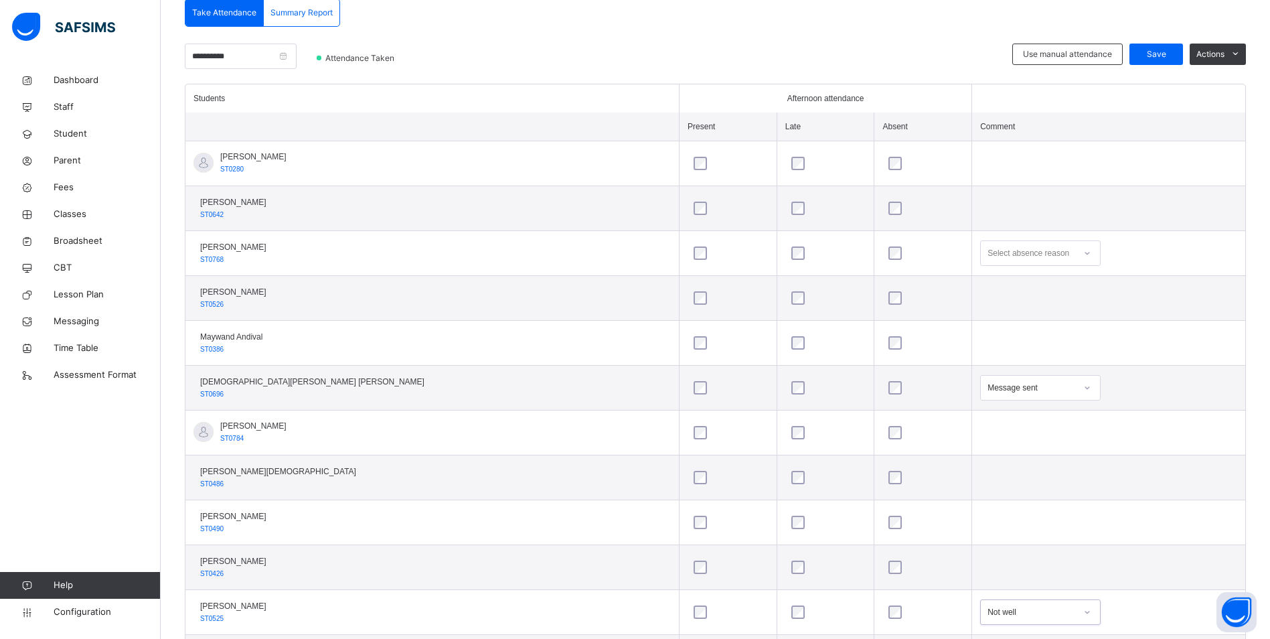
scroll to position [110, 0]
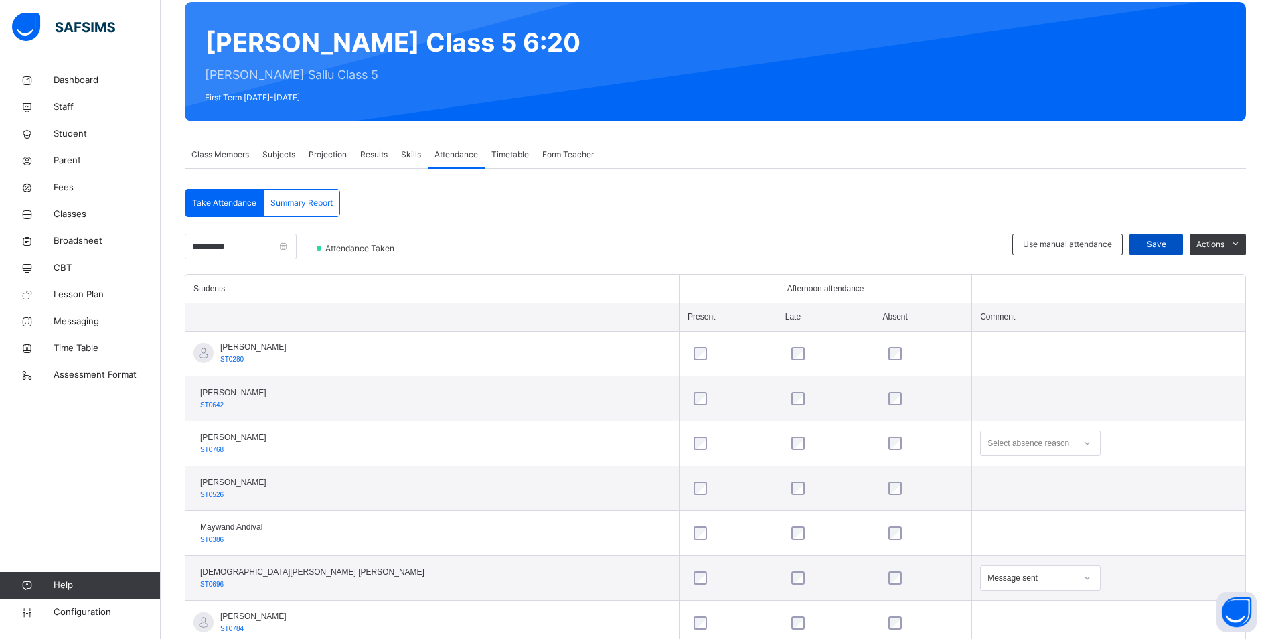
click at [1153, 246] on span "Save" at bounding box center [1155, 244] width 33 height 12
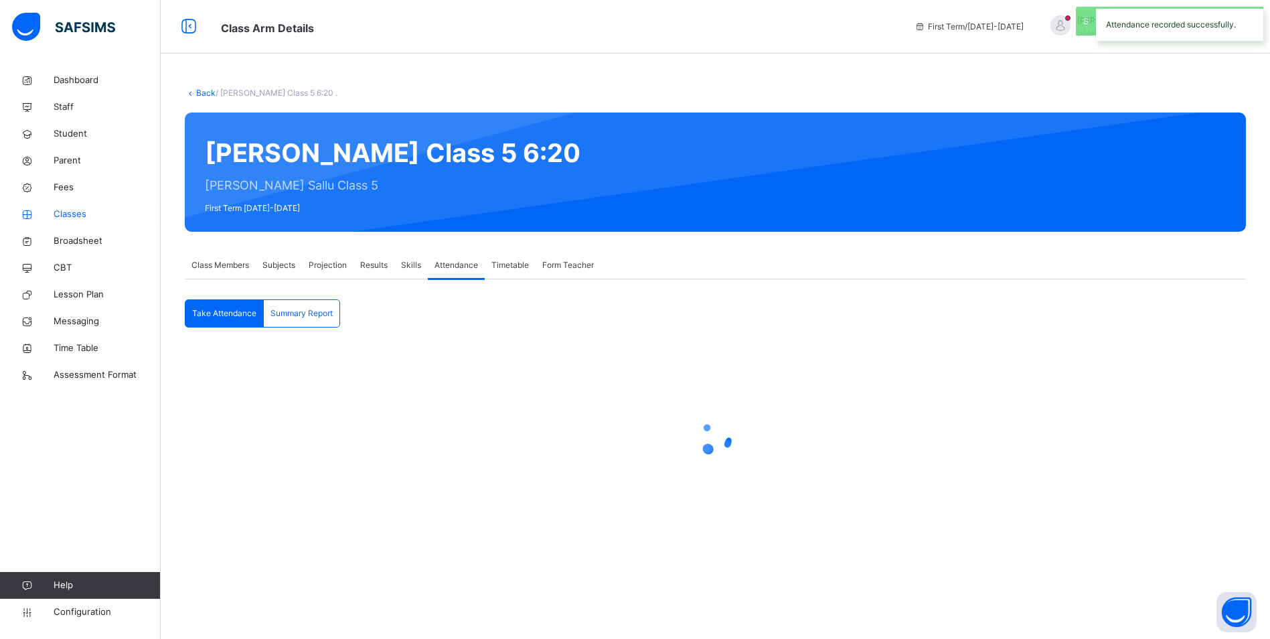
scroll to position [0, 0]
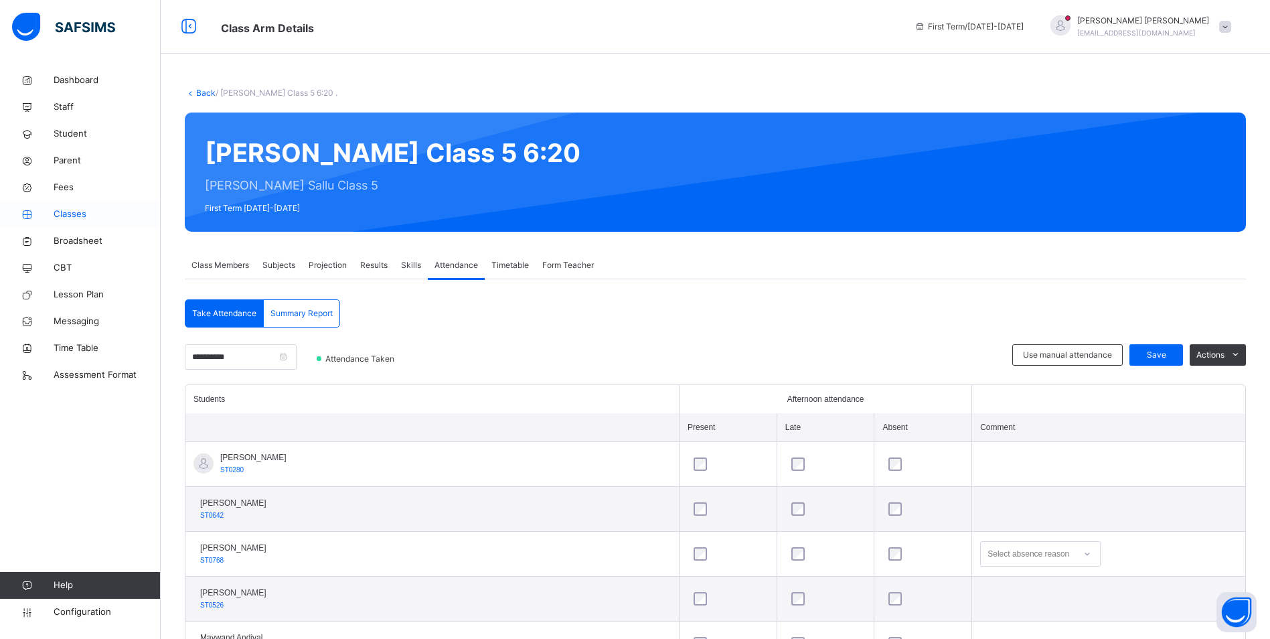
click at [74, 216] on span "Classes" at bounding box center [107, 214] width 107 height 13
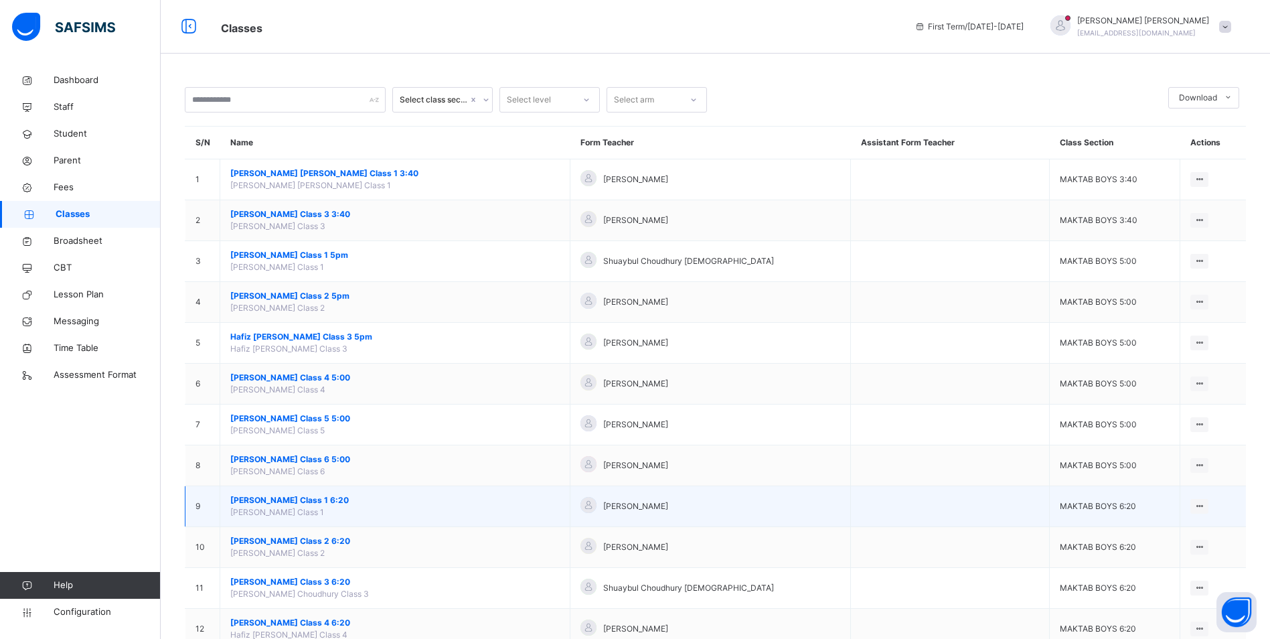
scroll to position [201, 0]
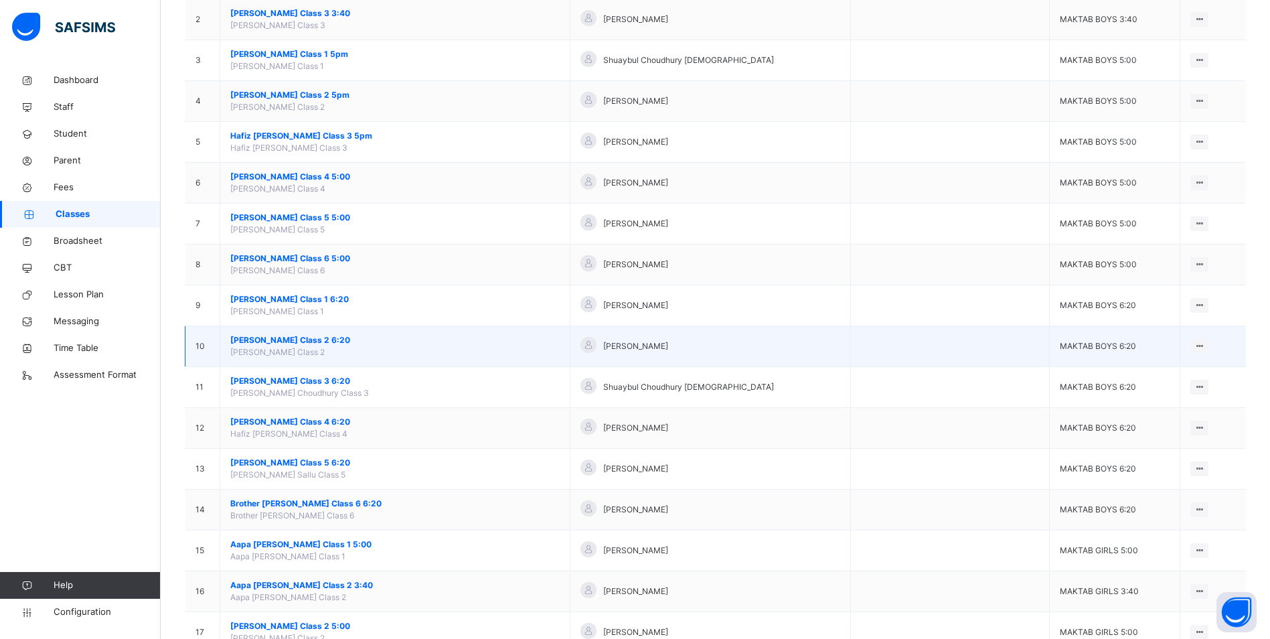
click at [344, 341] on span "[PERSON_NAME] Class 2 6:20" at bounding box center [394, 340] width 329 height 12
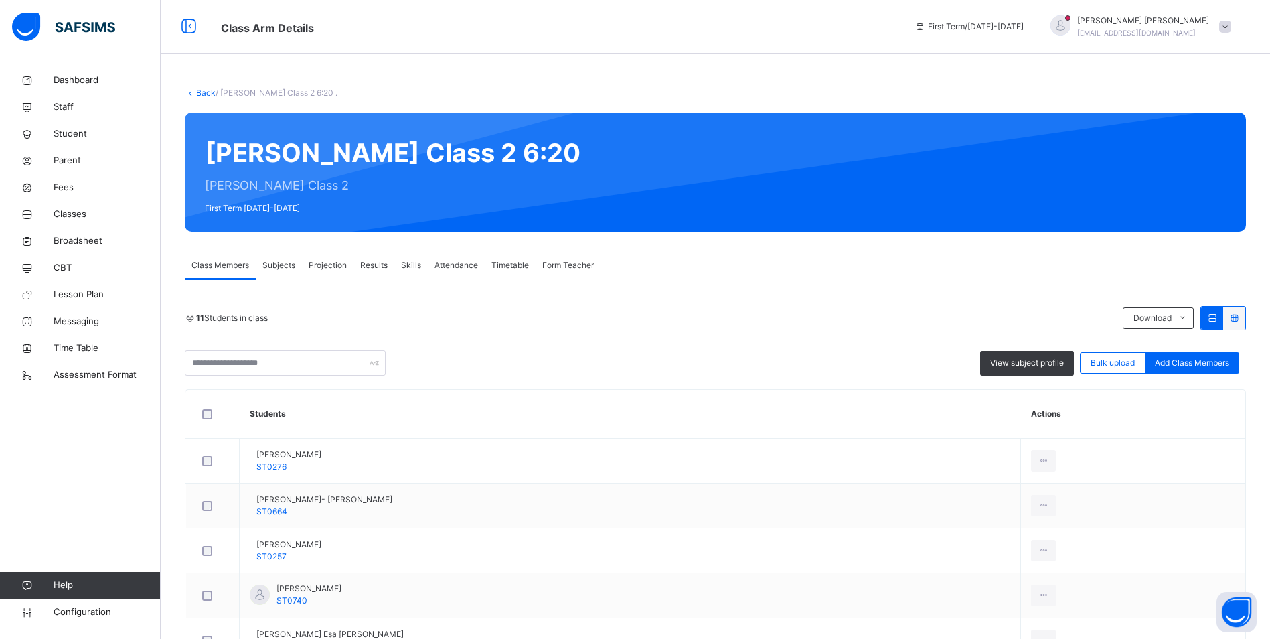
click at [467, 269] on span "Attendance" at bounding box center [456, 265] width 44 height 12
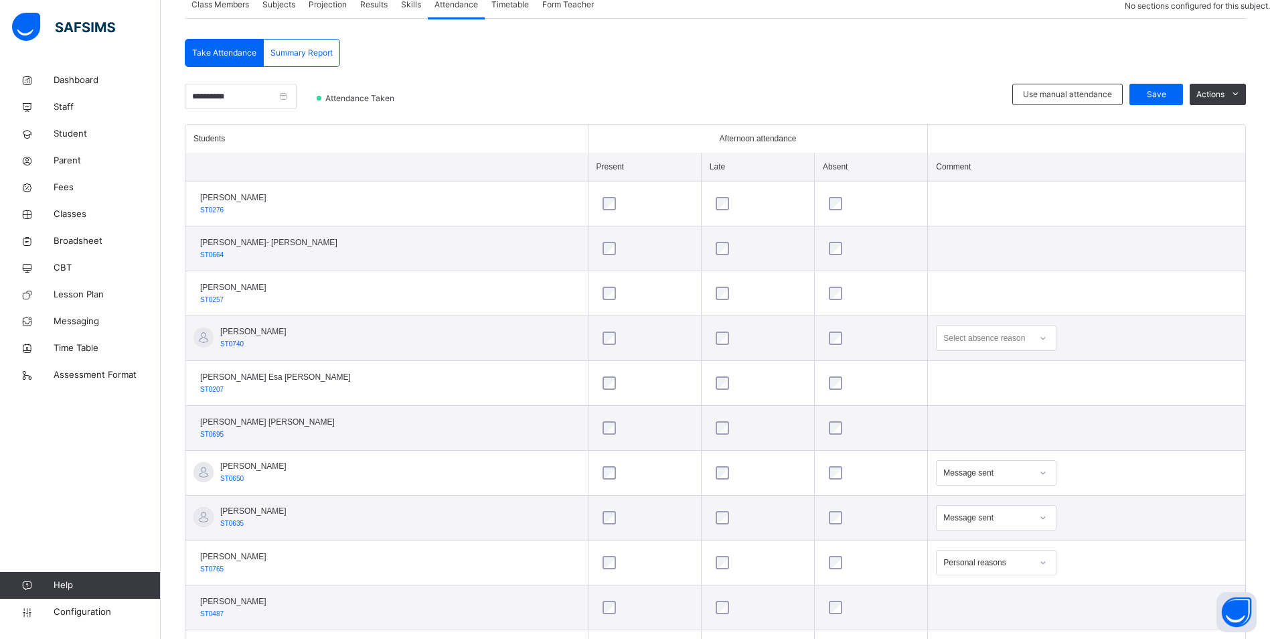
scroll to position [333, 0]
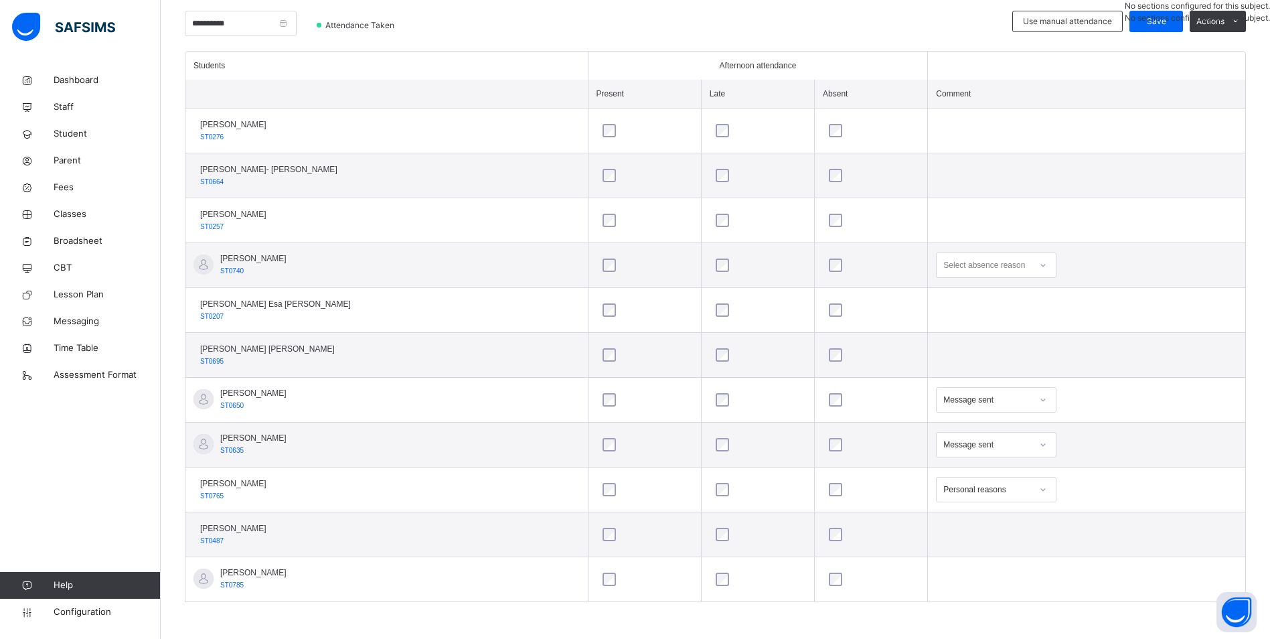
click at [1039, 441] on icon at bounding box center [1043, 444] width 8 height 13
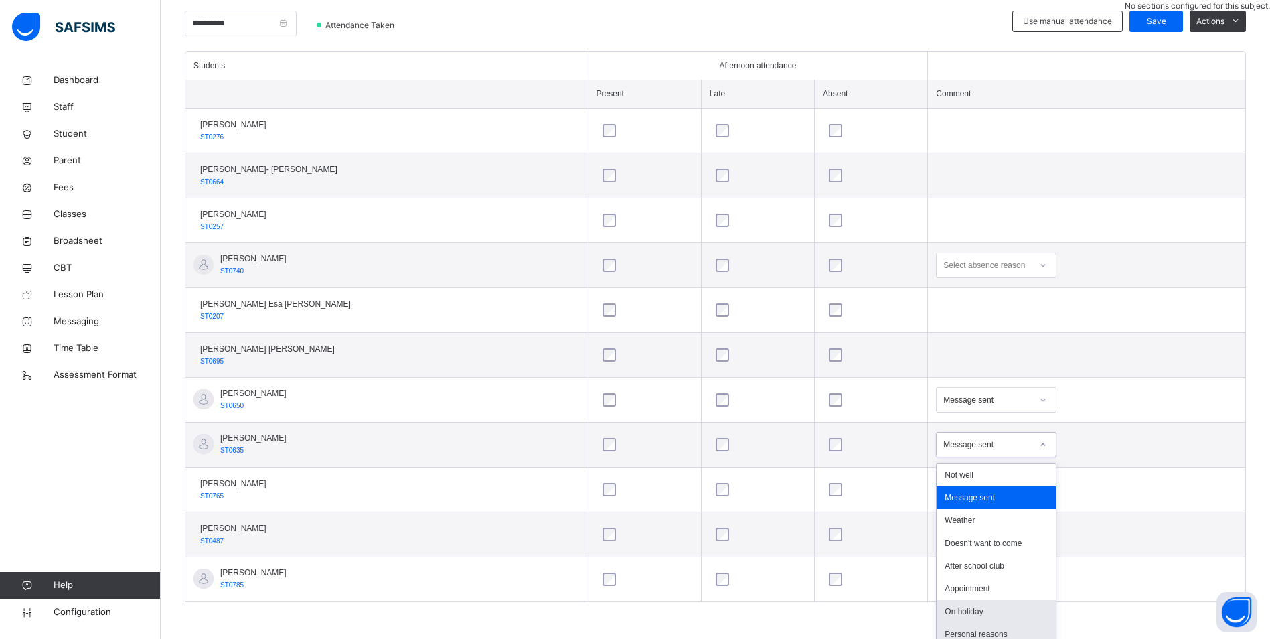
scroll to position [80, 0]
click at [977, 623] on div "Personal reasons" at bounding box center [995, 634] width 119 height 23
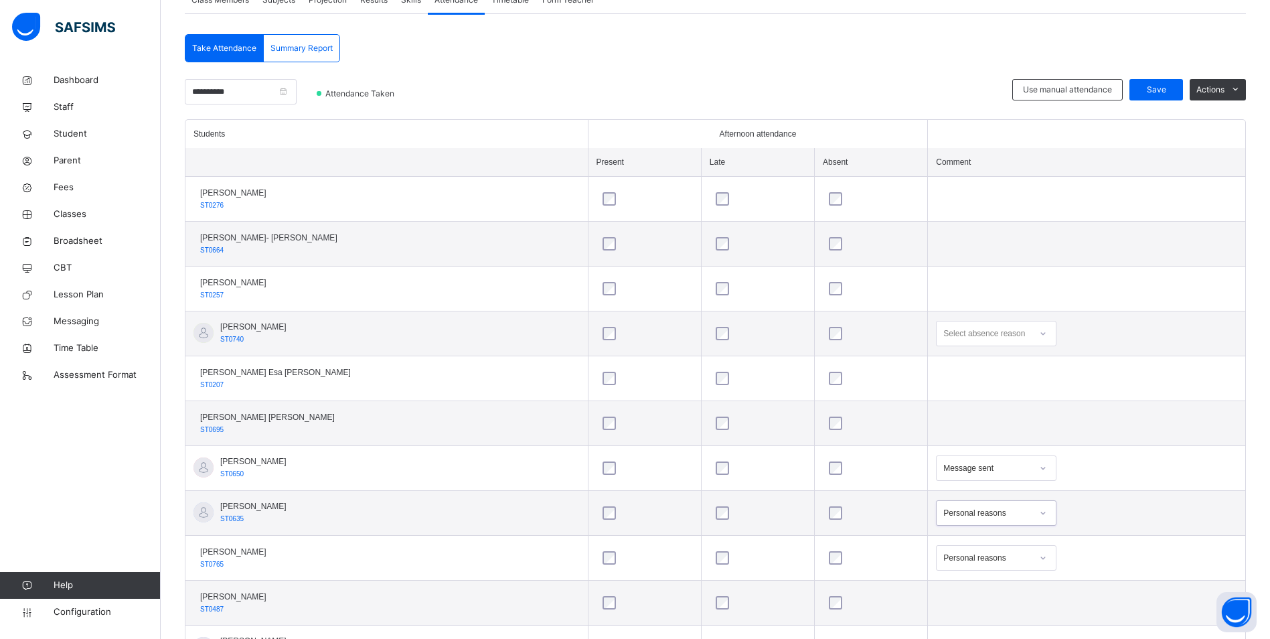
scroll to position [199, 0]
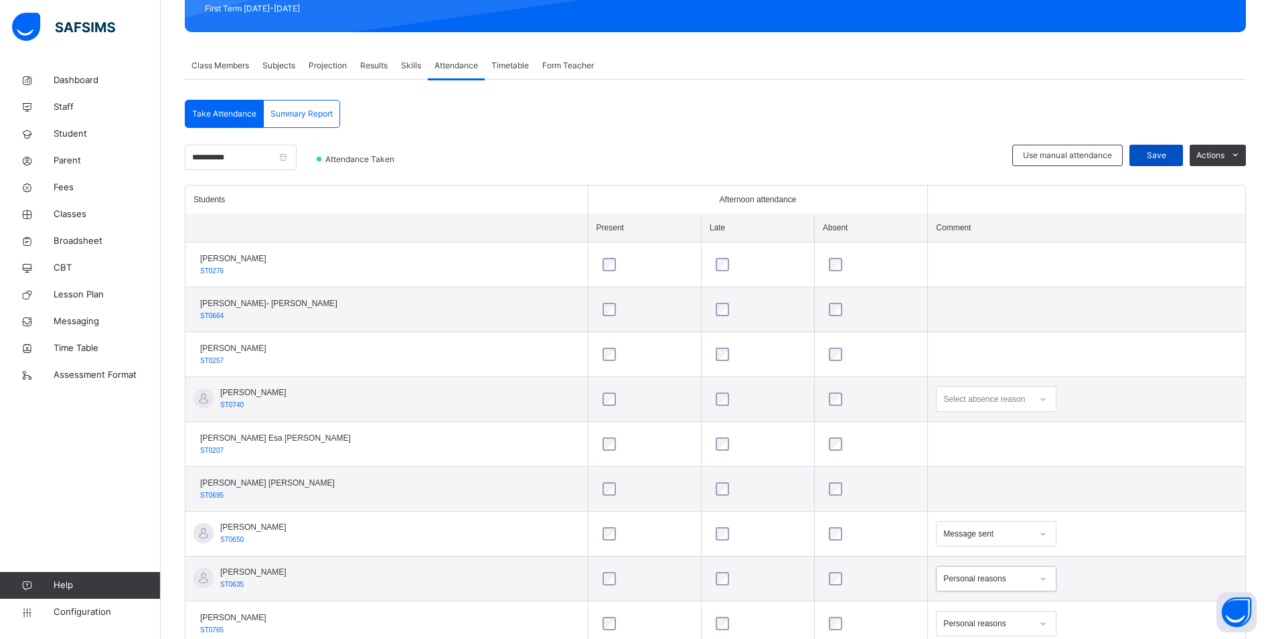
click at [1165, 157] on span "Save" at bounding box center [1155, 155] width 33 height 12
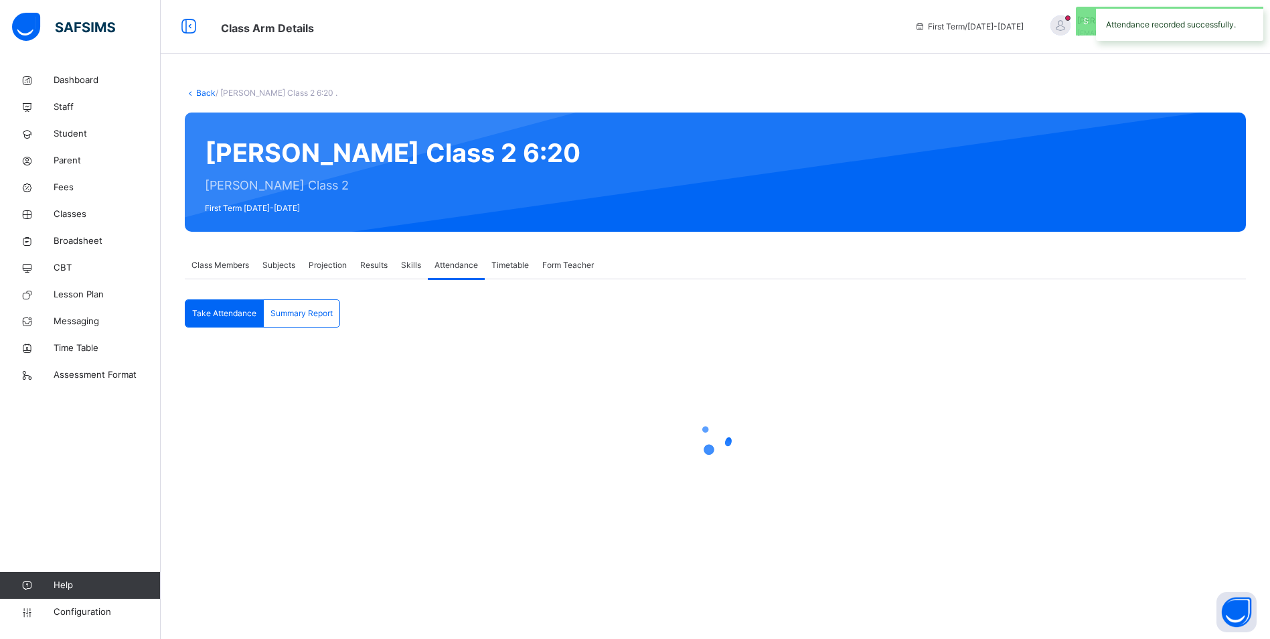
scroll to position [0, 0]
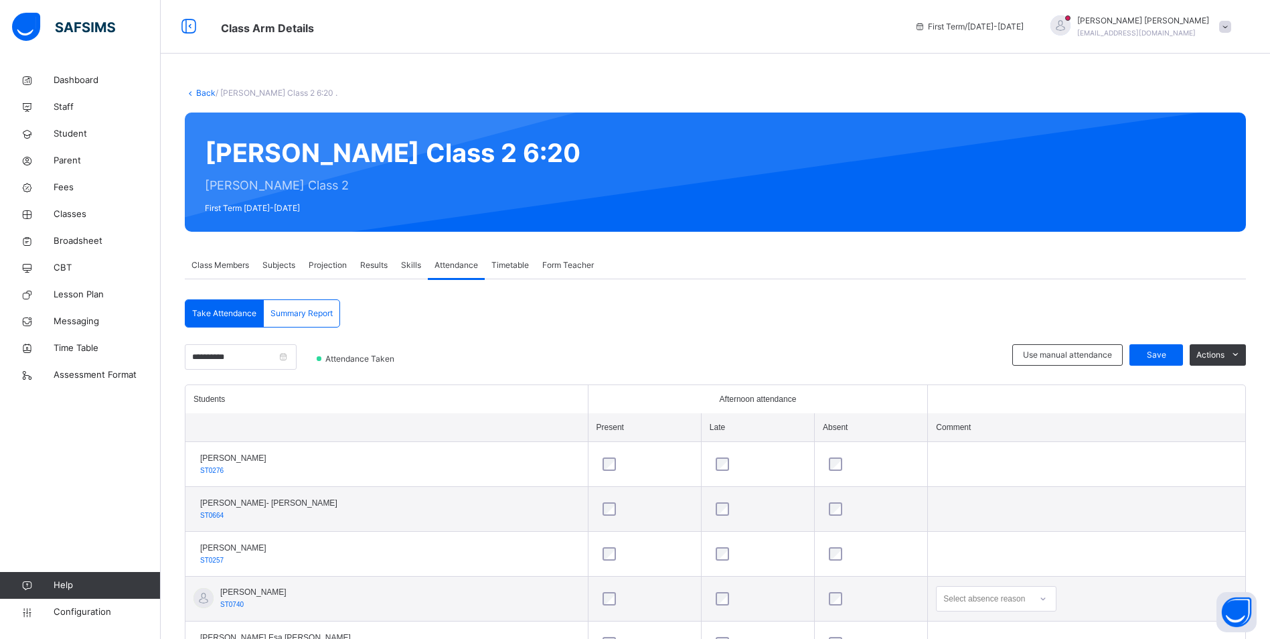
drag, startPoint x: 78, startPoint y: 214, endPoint x: 320, endPoint y: 389, distance: 298.6
click at [78, 214] on span "Classes" at bounding box center [107, 214] width 107 height 13
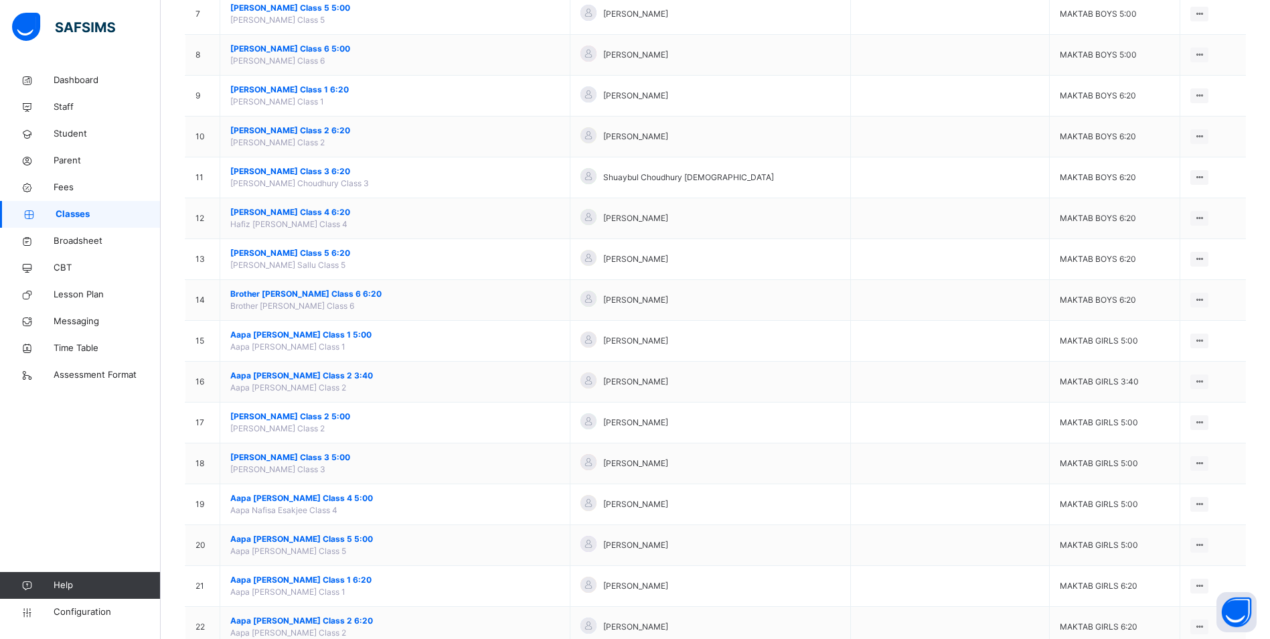
scroll to position [536, 0]
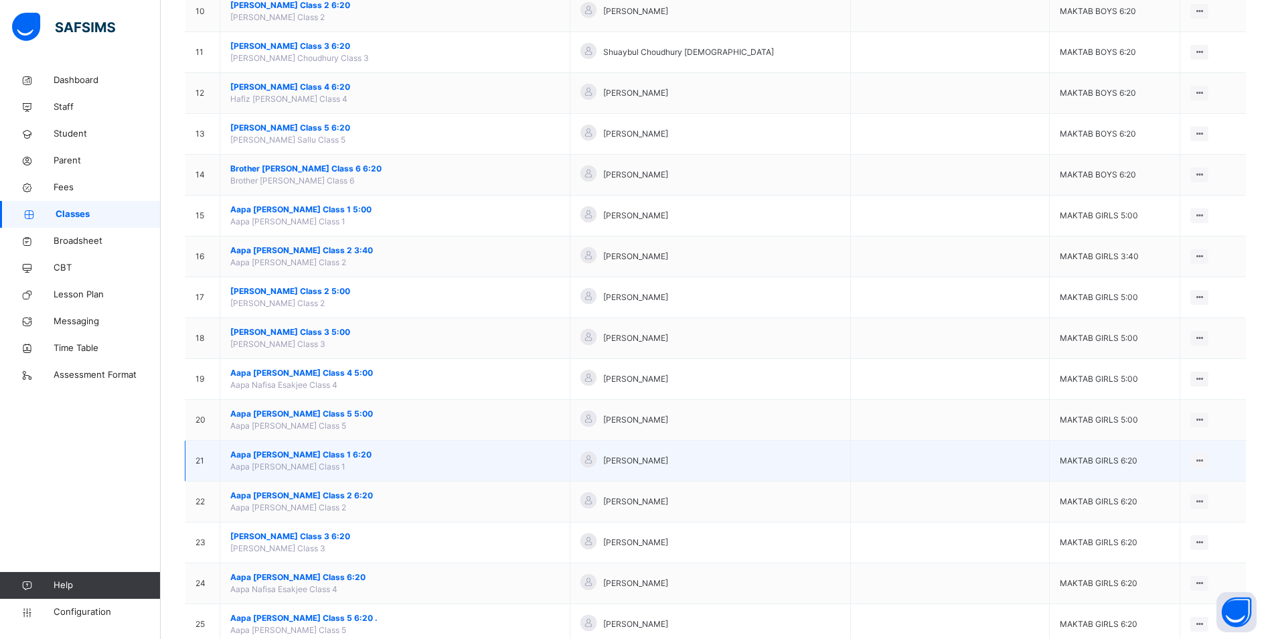
click at [340, 455] on span "Aapa [PERSON_NAME] Class 1 6:20" at bounding box center [394, 455] width 329 height 12
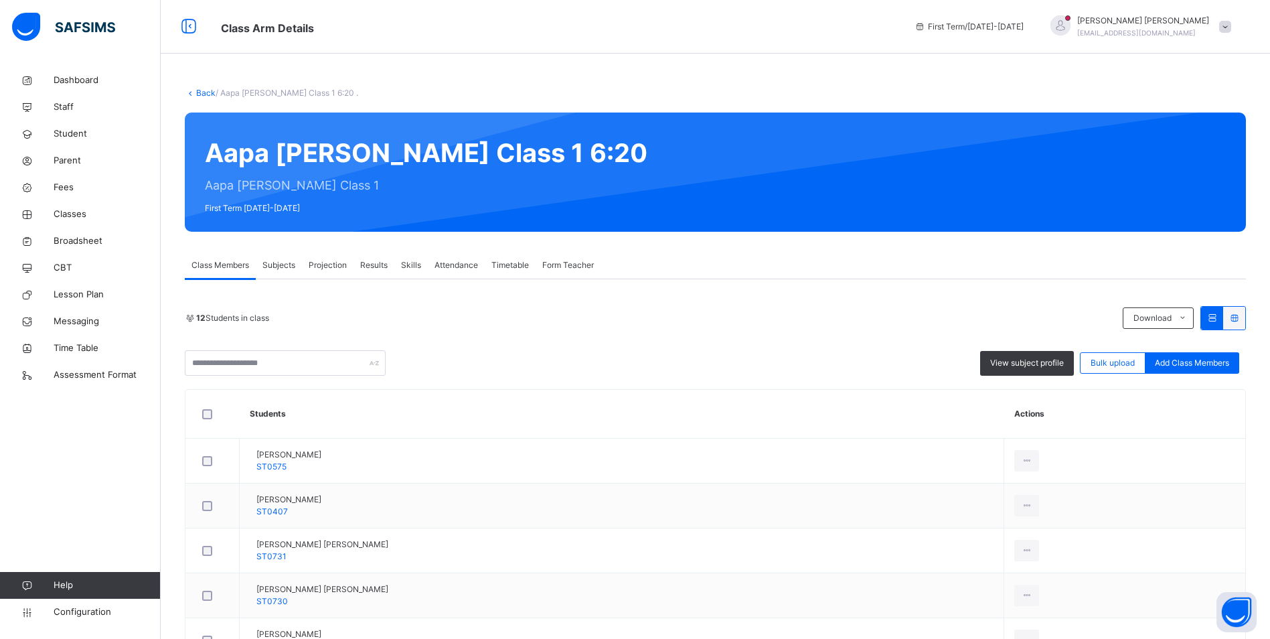
click at [466, 259] on span "Attendance" at bounding box center [456, 265] width 44 height 12
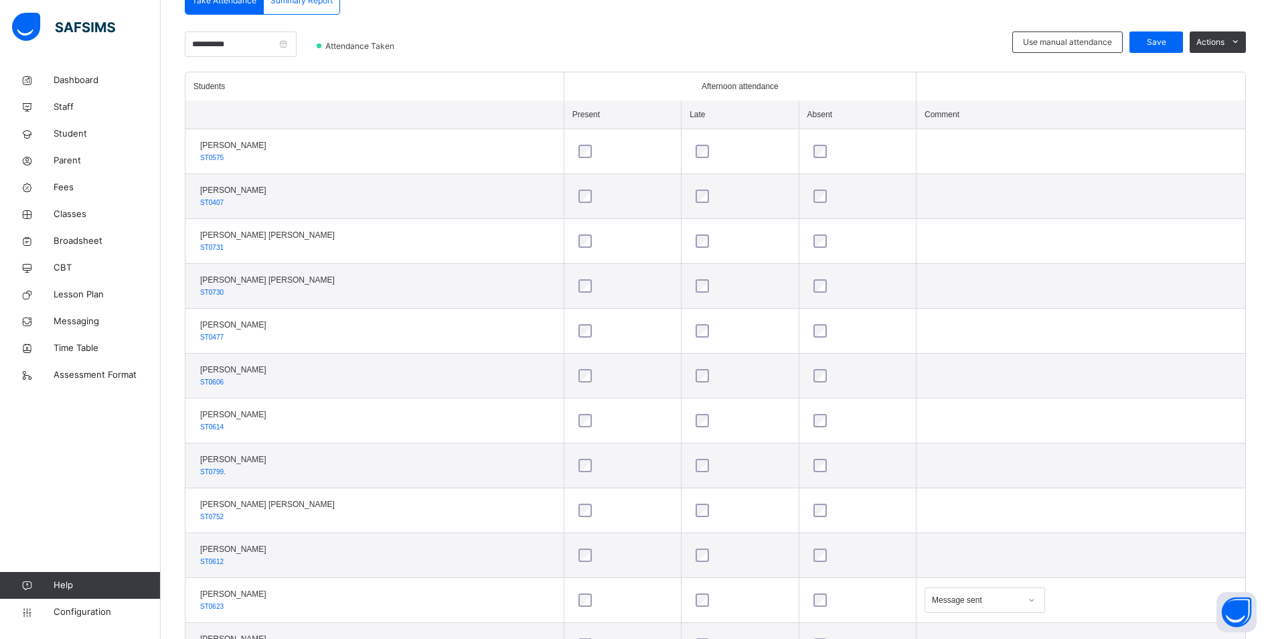
scroll to position [378, 0]
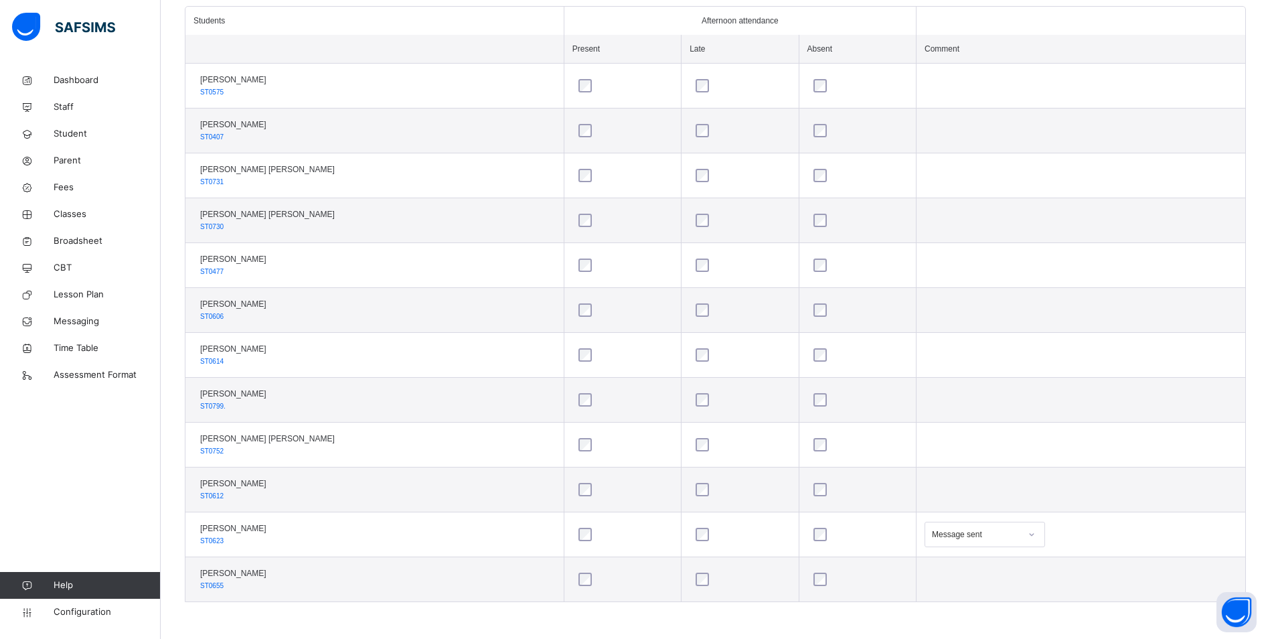
click at [1025, 532] on div "Message sent" at bounding box center [984, 533] width 120 height 25
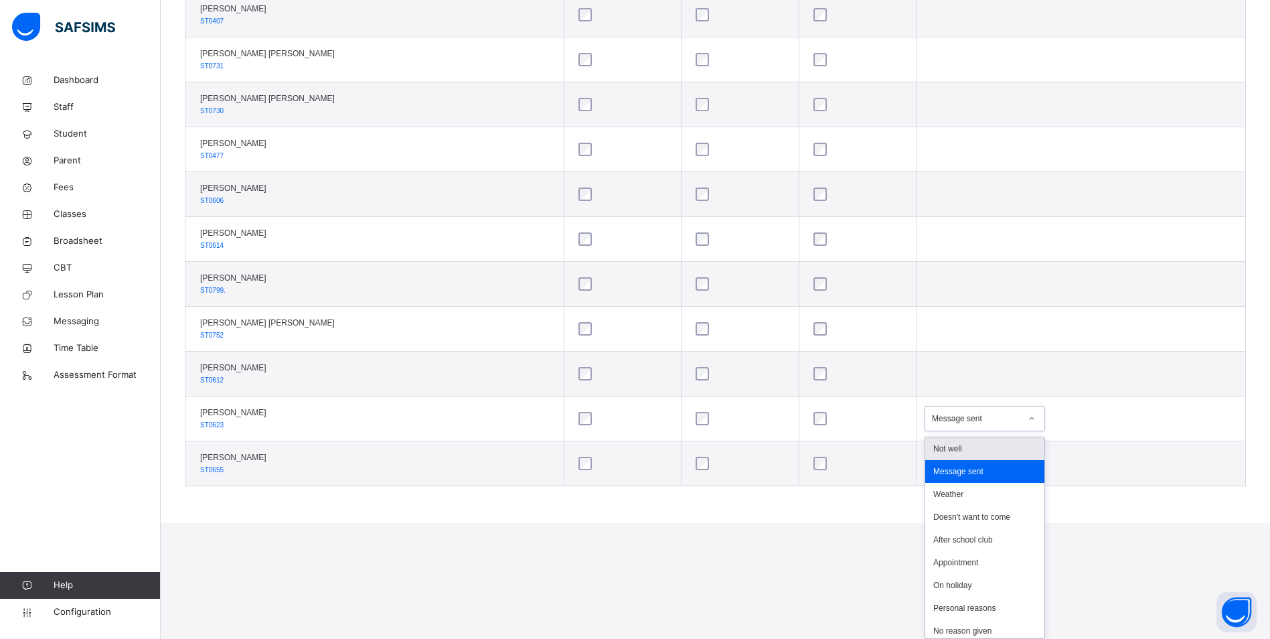
click at [954, 448] on div "Not well" at bounding box center [984, 448] width 119 height 23
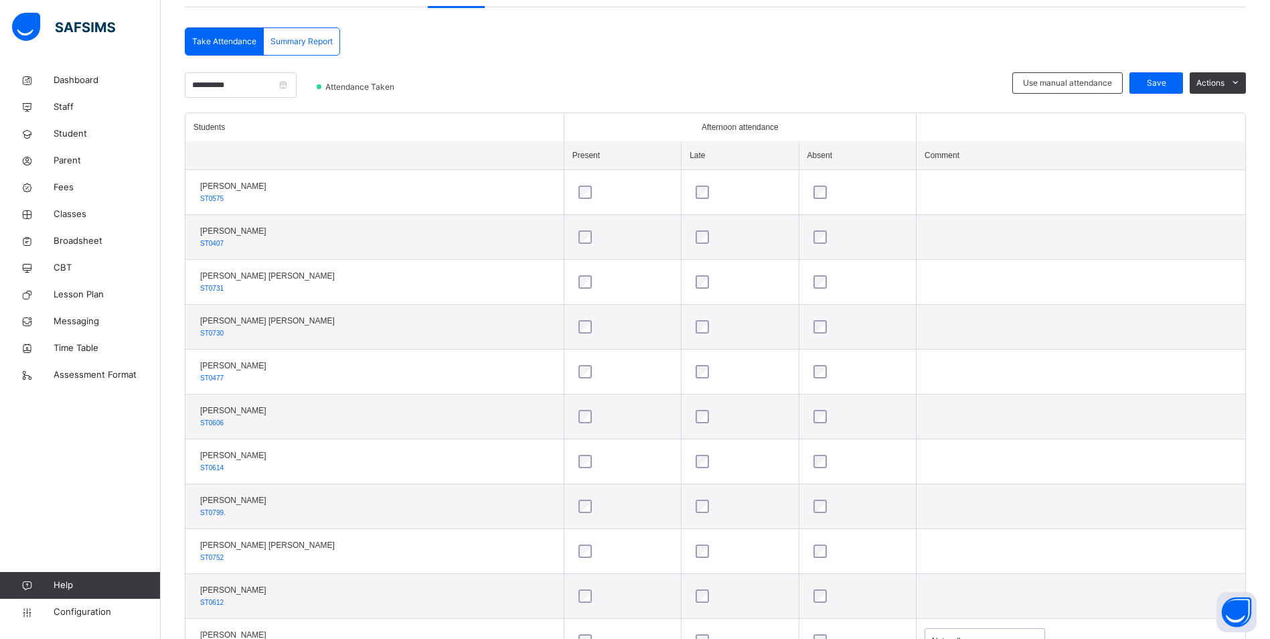
scroll to position [177, 0]
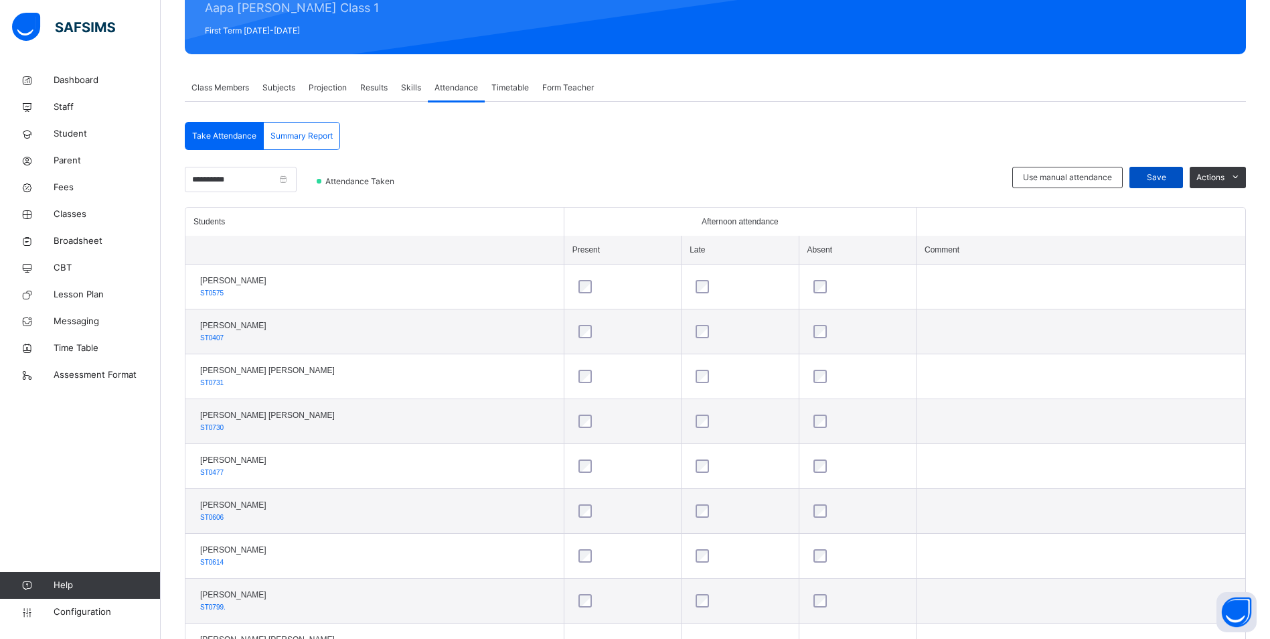
click at [1163, 179] on span "Save" at bounding box center [1155, 177] width 33 height 12
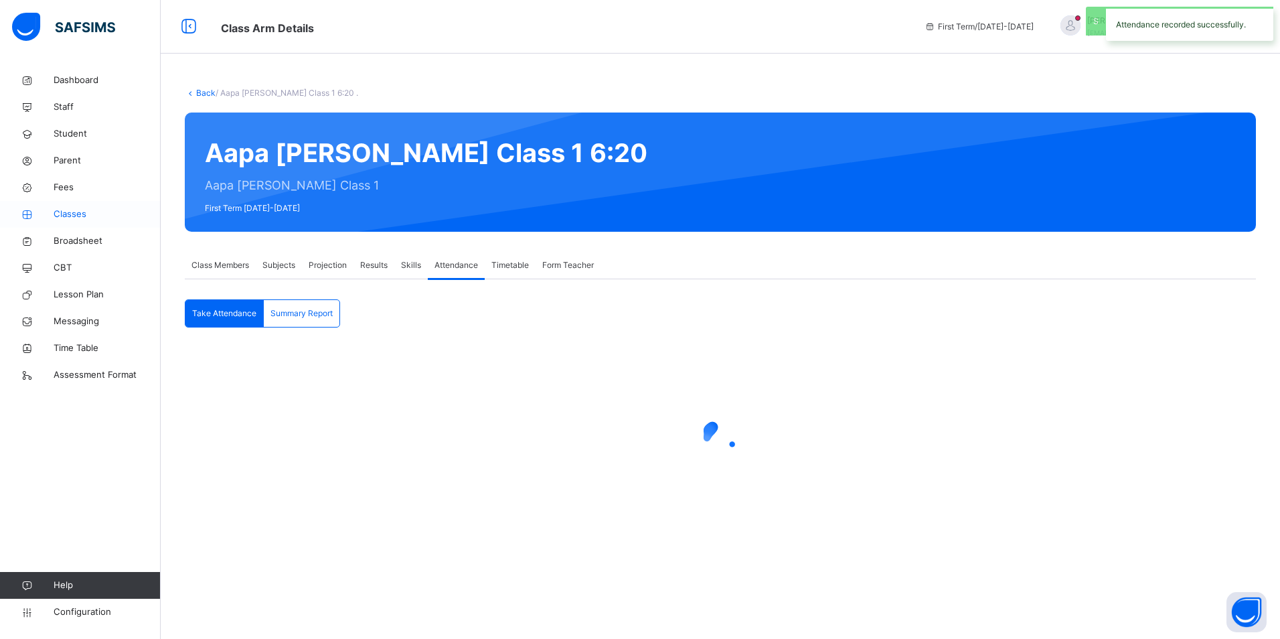
click at [59, 214] on span "Classes" at bounding box center [107, 214] width 107 height 13
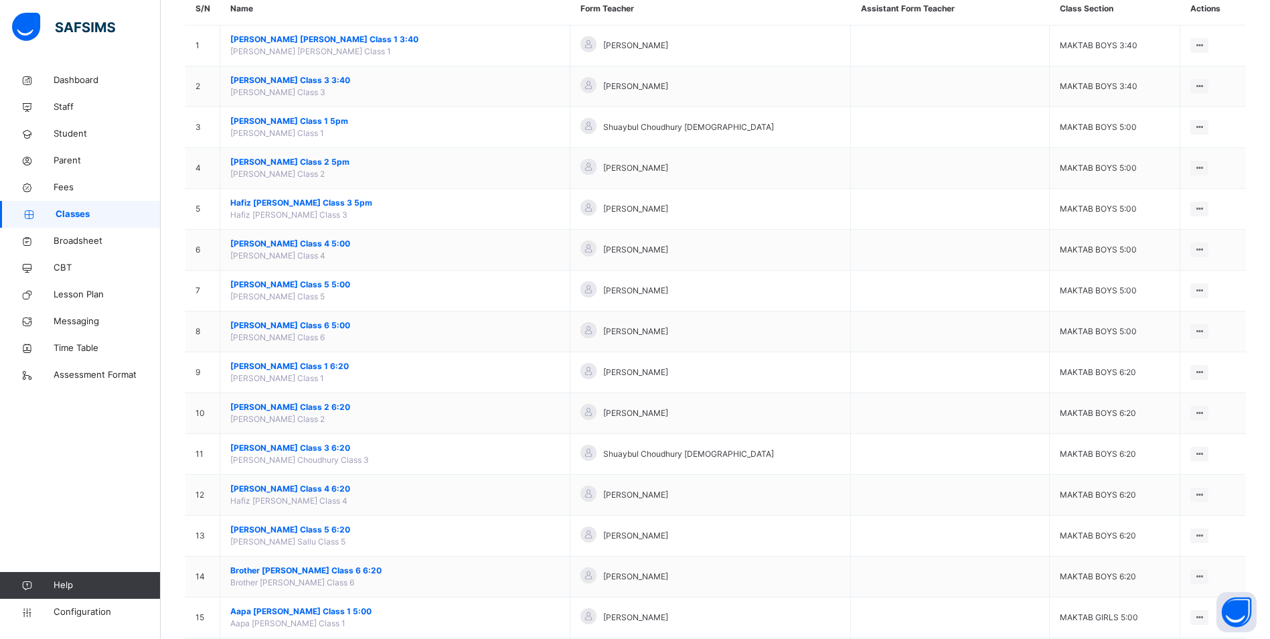
scroll to position [335, 0]
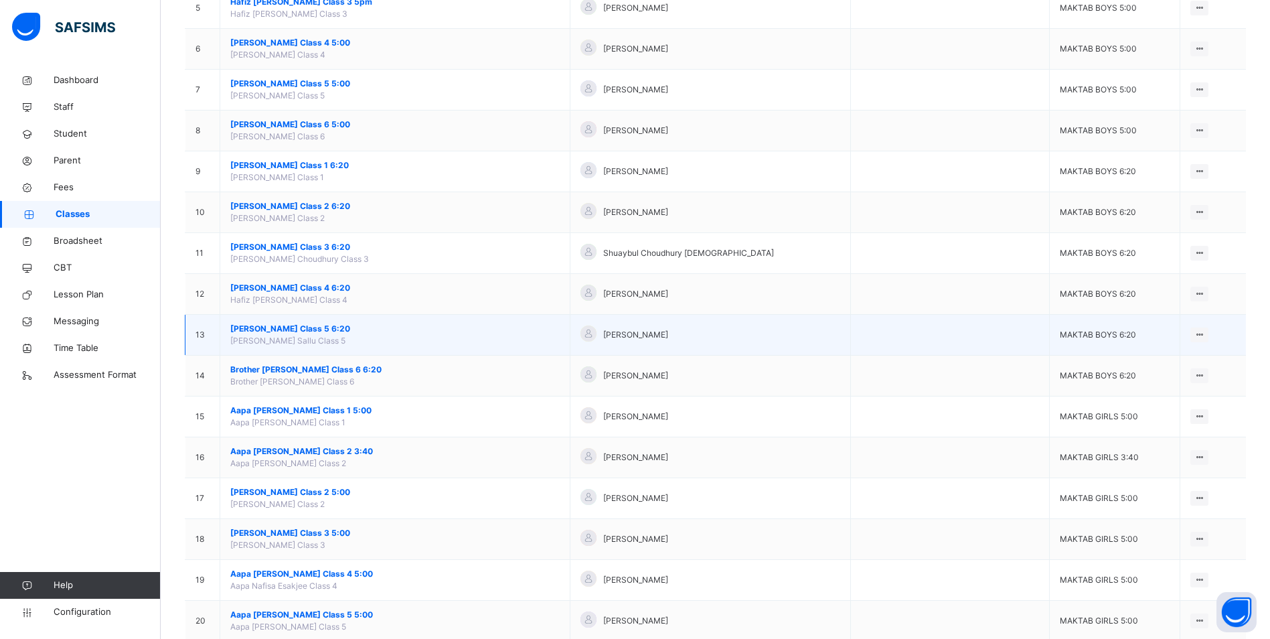
click at [306, 325] on span "[PERSON_NAME] Class 5 6:20" at bounding box center [394, 329] width 329 height 12
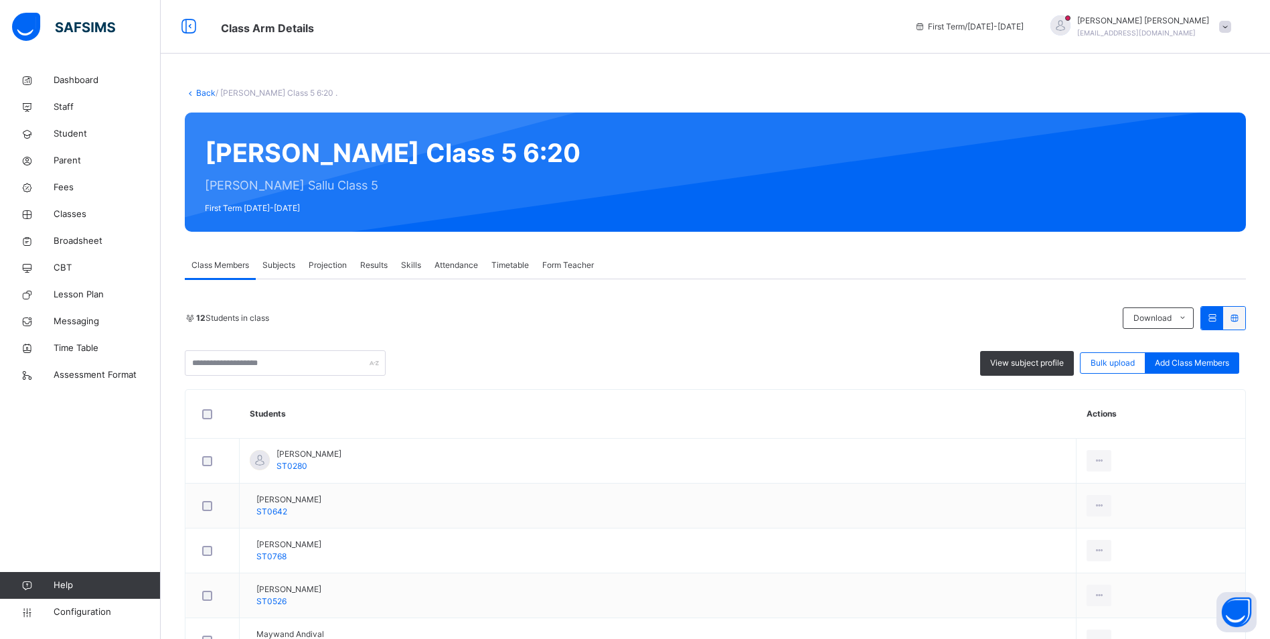
click at [469, 266] on span "Attendance" at bounding box center [456, 265] width 44 height 12
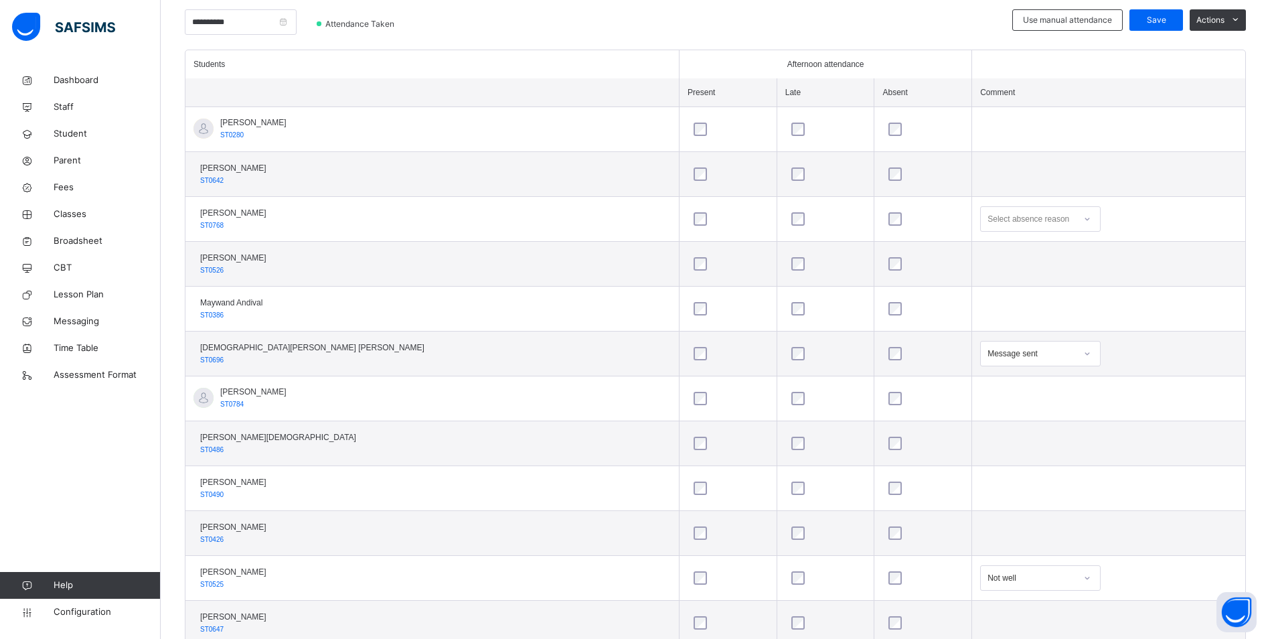
scroll to position [378, 0]
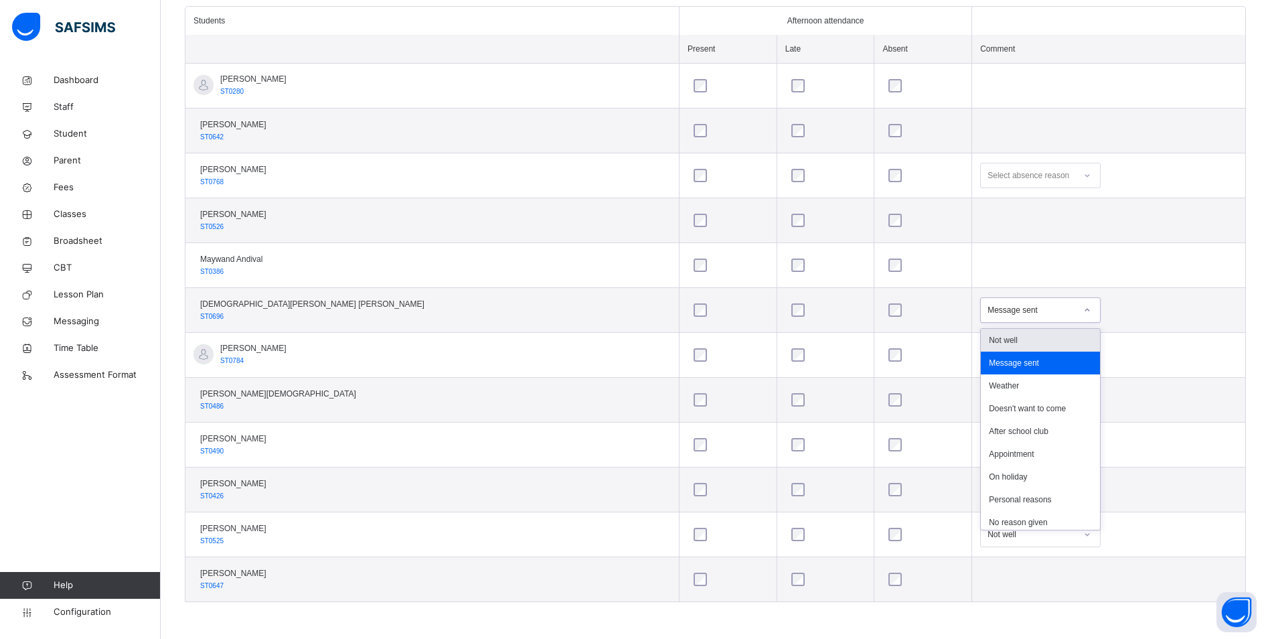
click at [1076, 311] on div at bounding box center [1087, 309] width 23 height 21
click at [981, 343] on div "Not well" at bounding box center [1040, 340] width 119 height 23
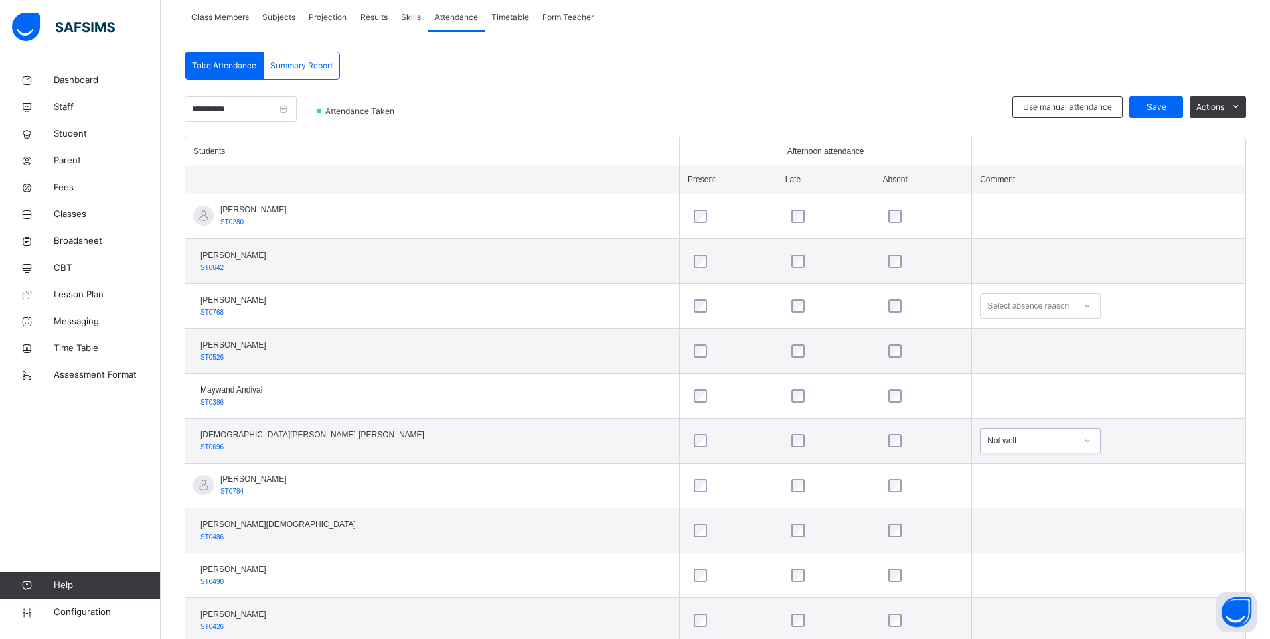
scroll to position [244, 0]
click at [1151, 106] on span "Save" at bounding box center [1155, 110] width 33 height 12
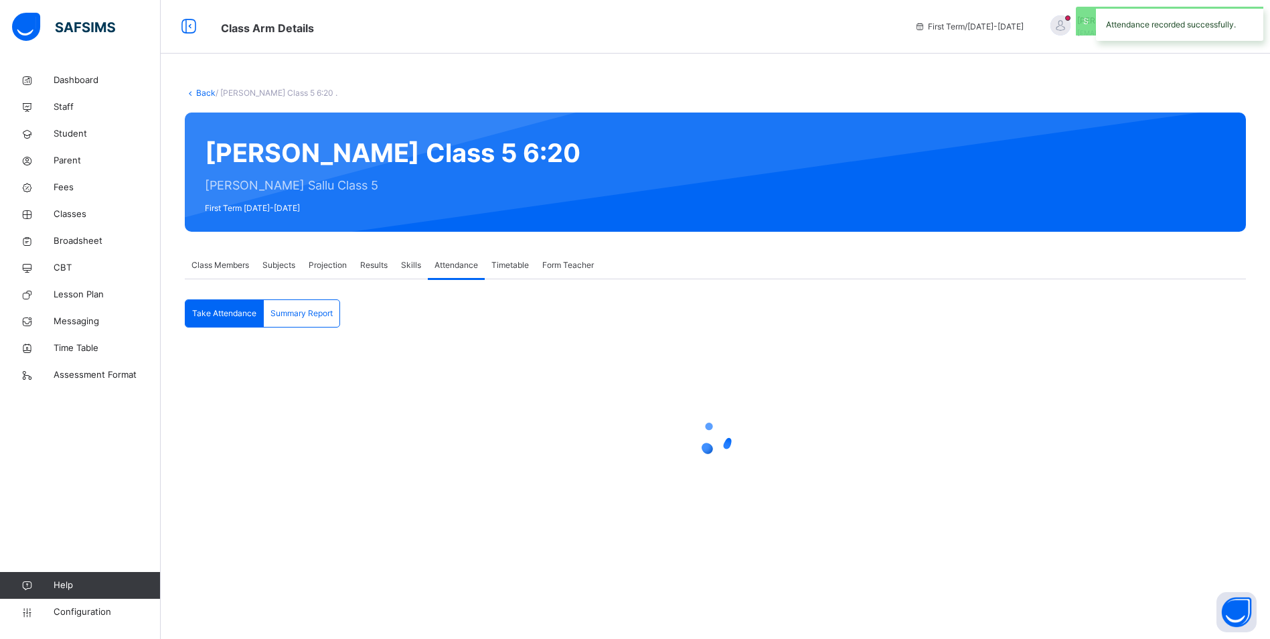
scroll to position [0, 0]
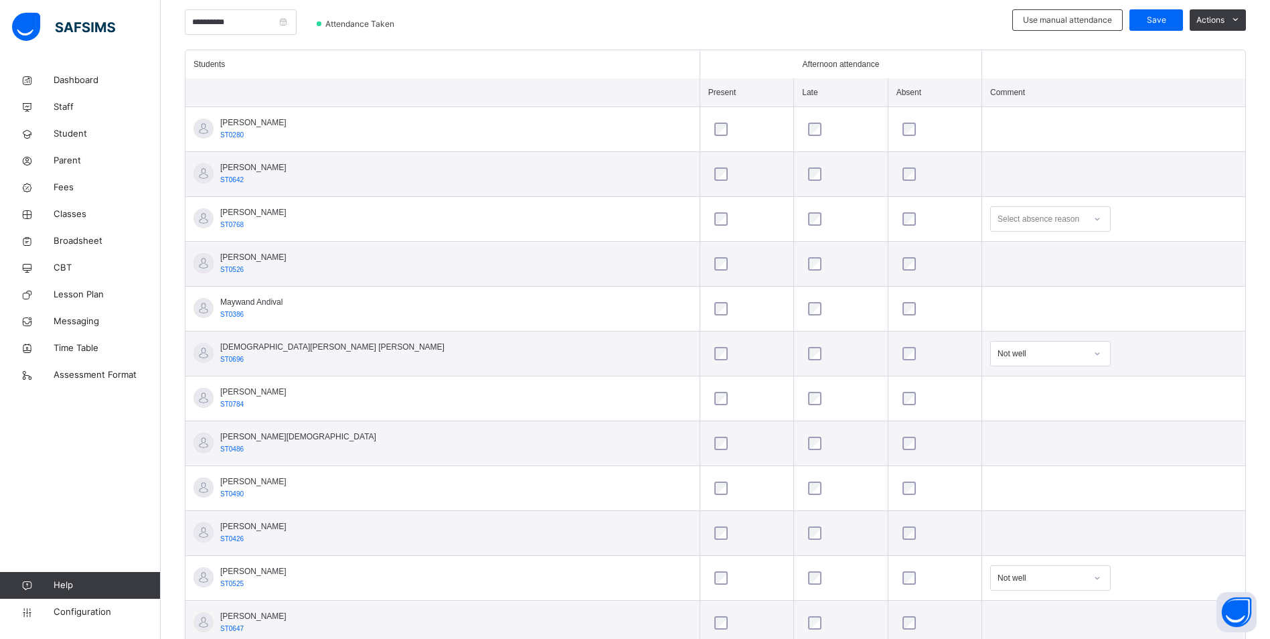
scroll to position [378, 0]
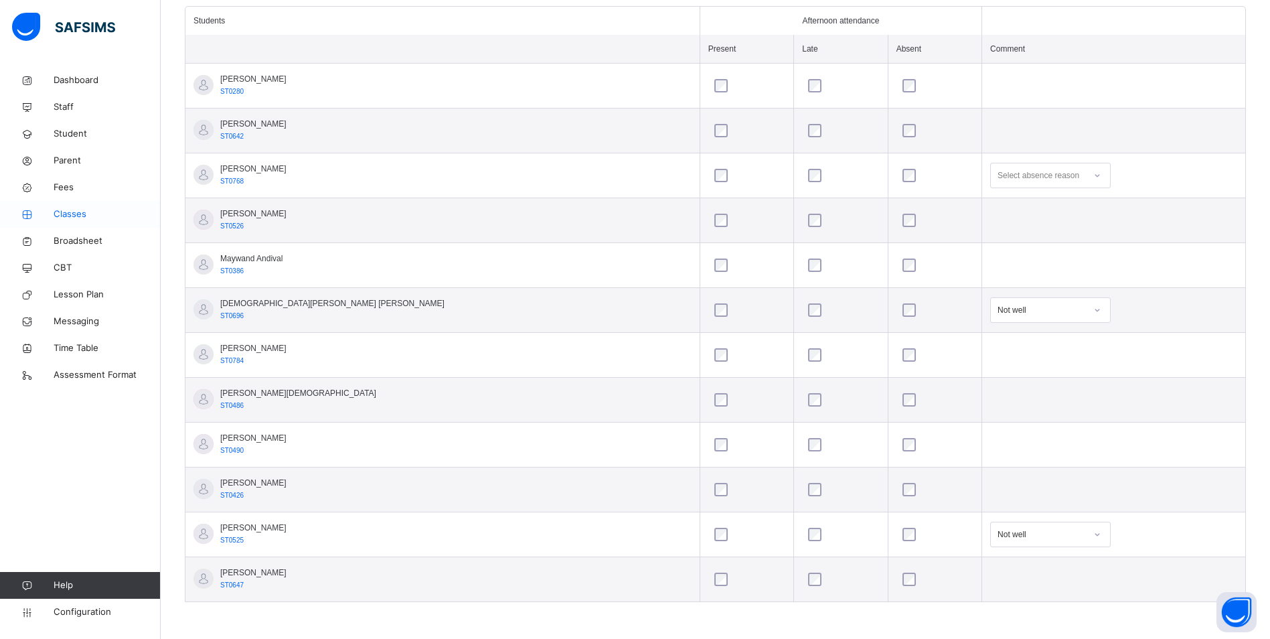
click at [72, 215] on span "Classes" at bounding box center [107, 214] width 107 height 13
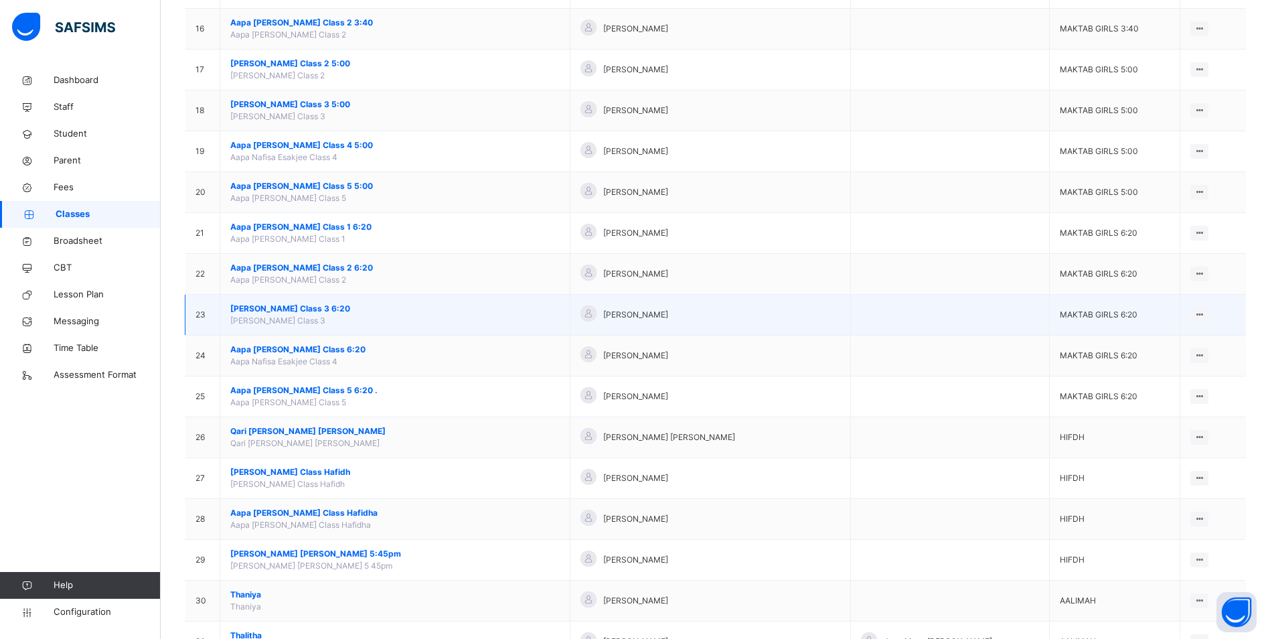
scroll to position [803, 0]
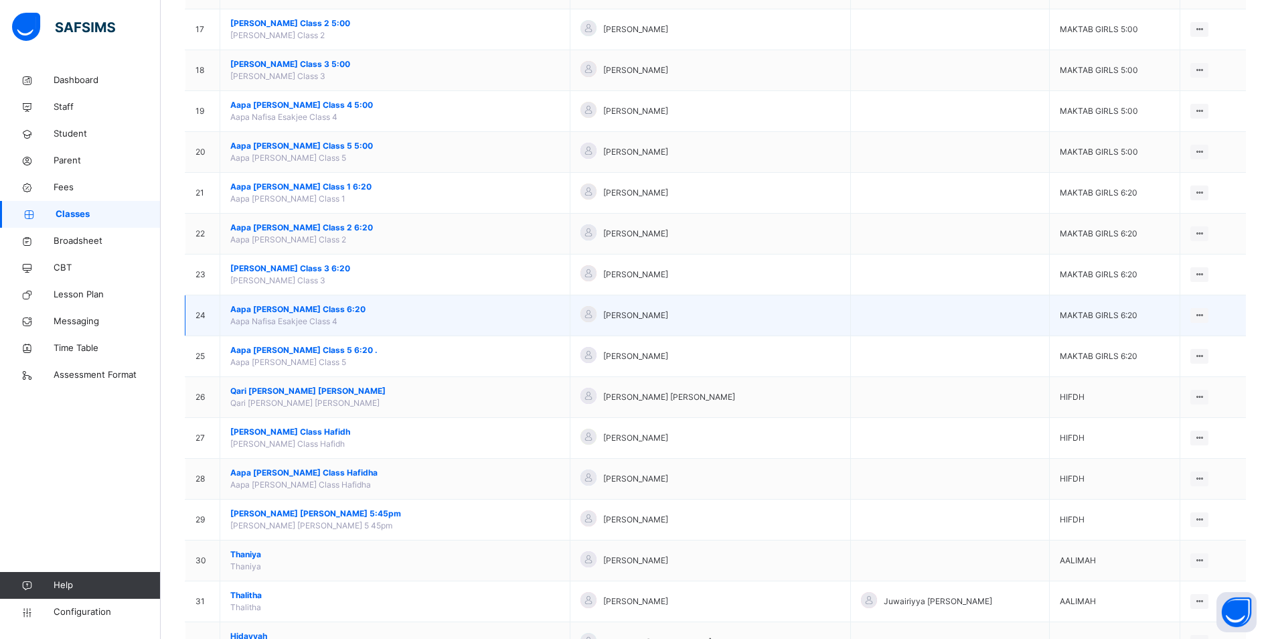
click at [297, 304] on span "Aapa [PERSON_NAME] Class 6:20" at bounding box center [394, 309] width 329 height 12
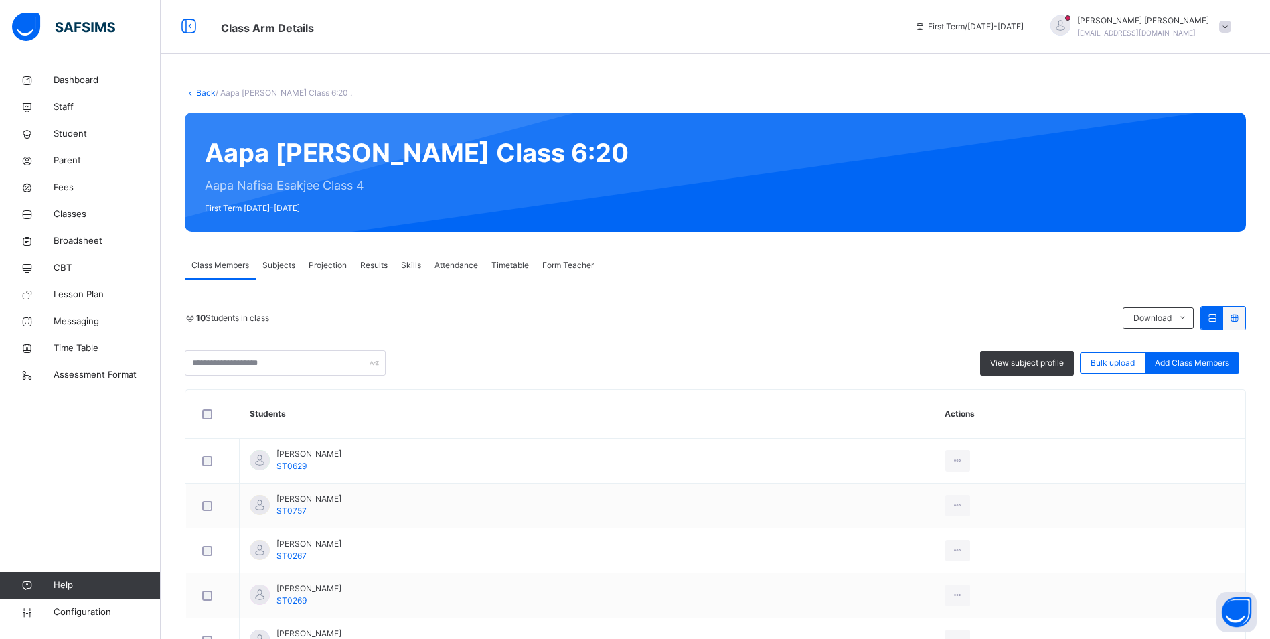
click at [465, 267] on span "Attendance" at bounding box center [456, 265] width 44 height 12
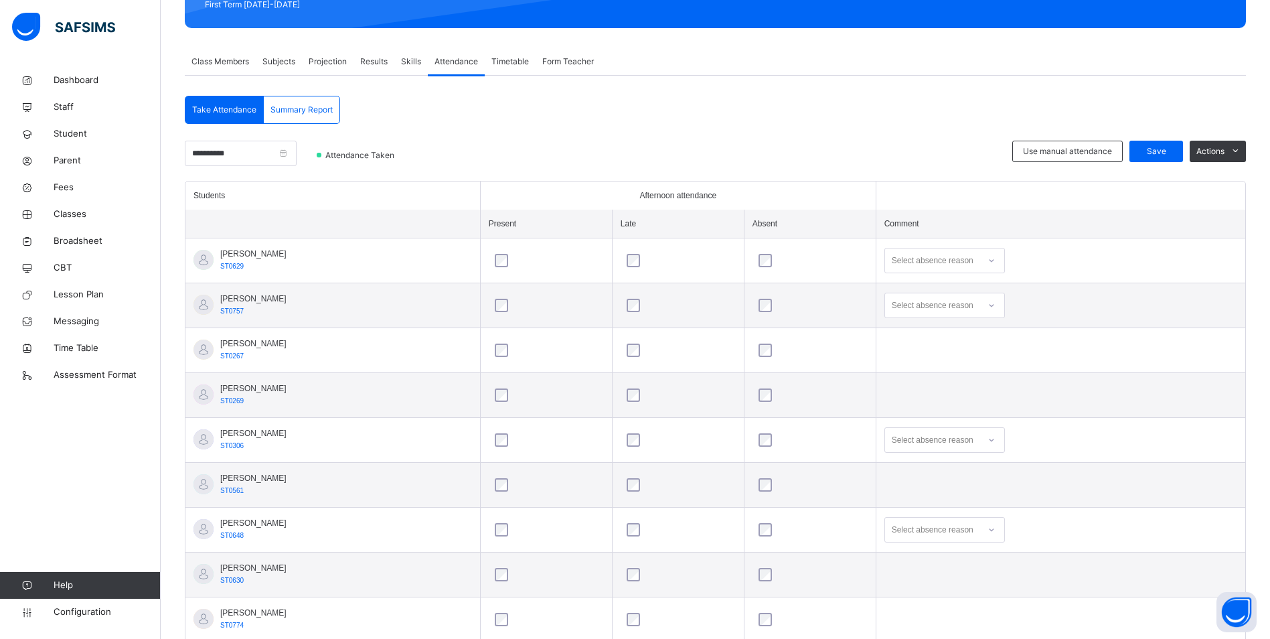
scroll to position [289, 0]
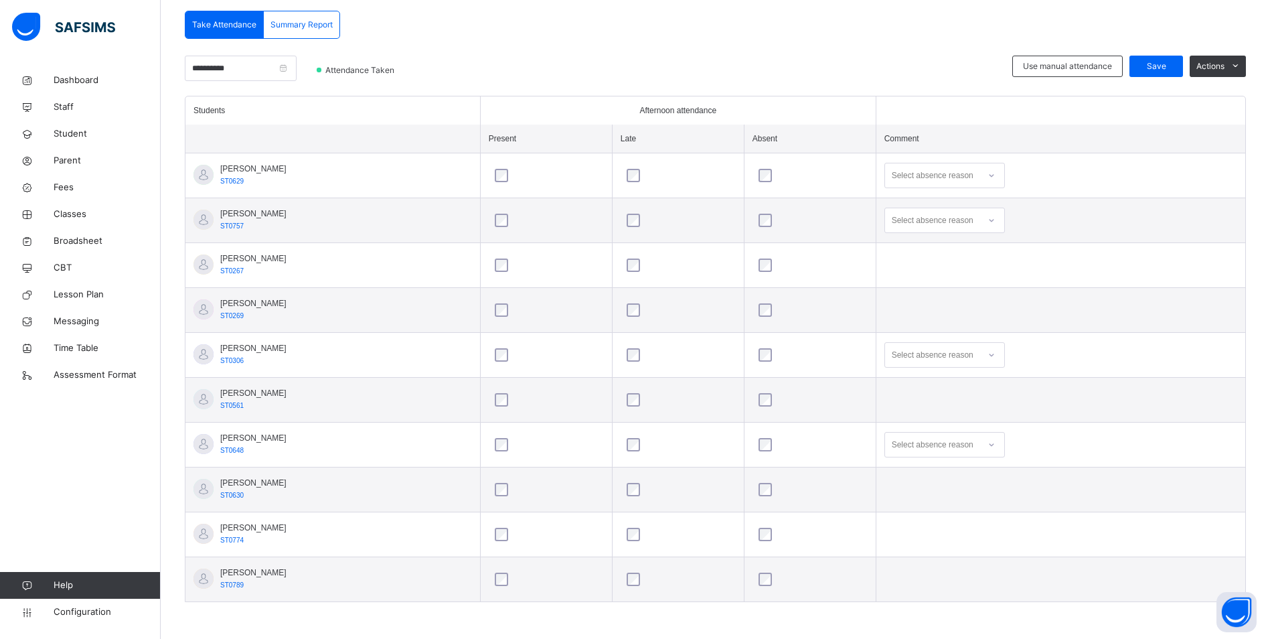
click at [997, 442] on div at bounding box center [991, 444] width 23 height 21
click at [923, 475] on div "Not well" at bounding box center [944, 474] width 119 height 23
click at [1172, 62] on span "Save" at bounding box center [1155, 66] width 33 height 12
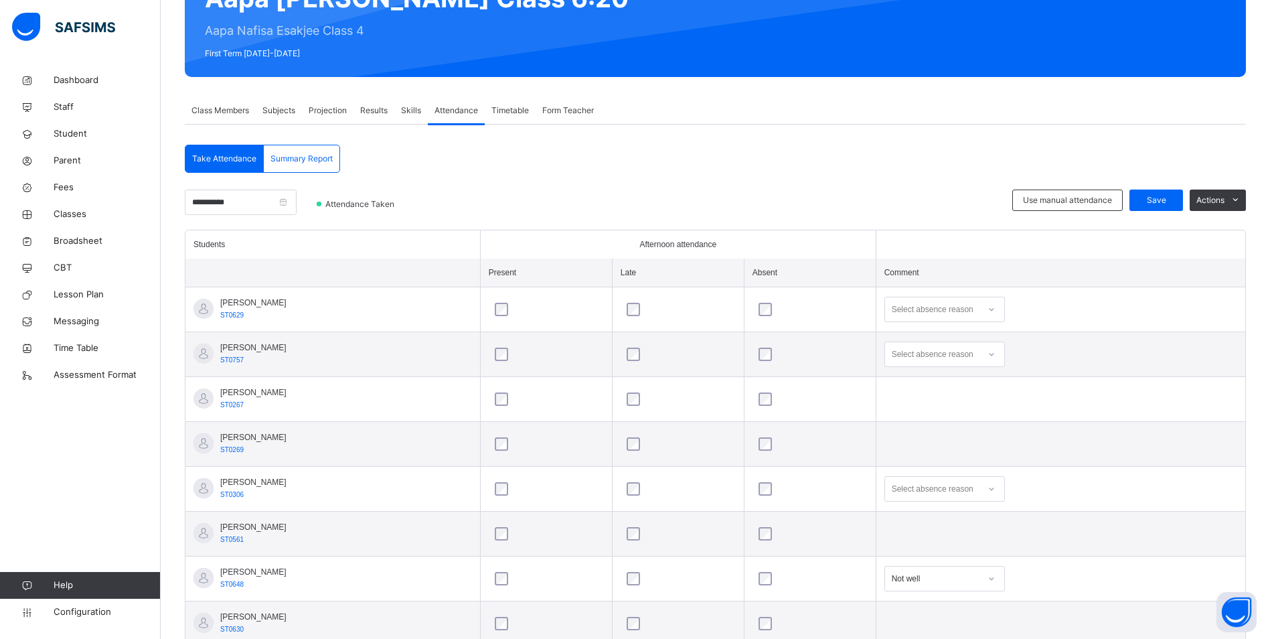
scroll to position [88, 0]
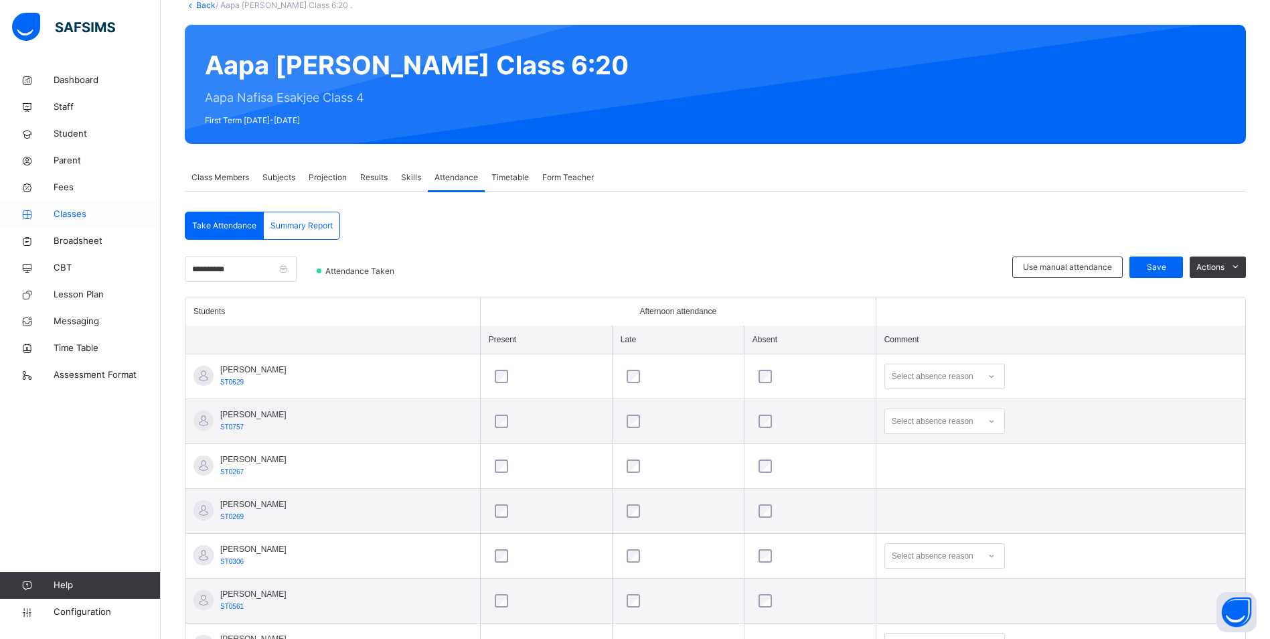
click at [56, 210] on span "Classes" at bounding box center [107, 214] width 107 height 13
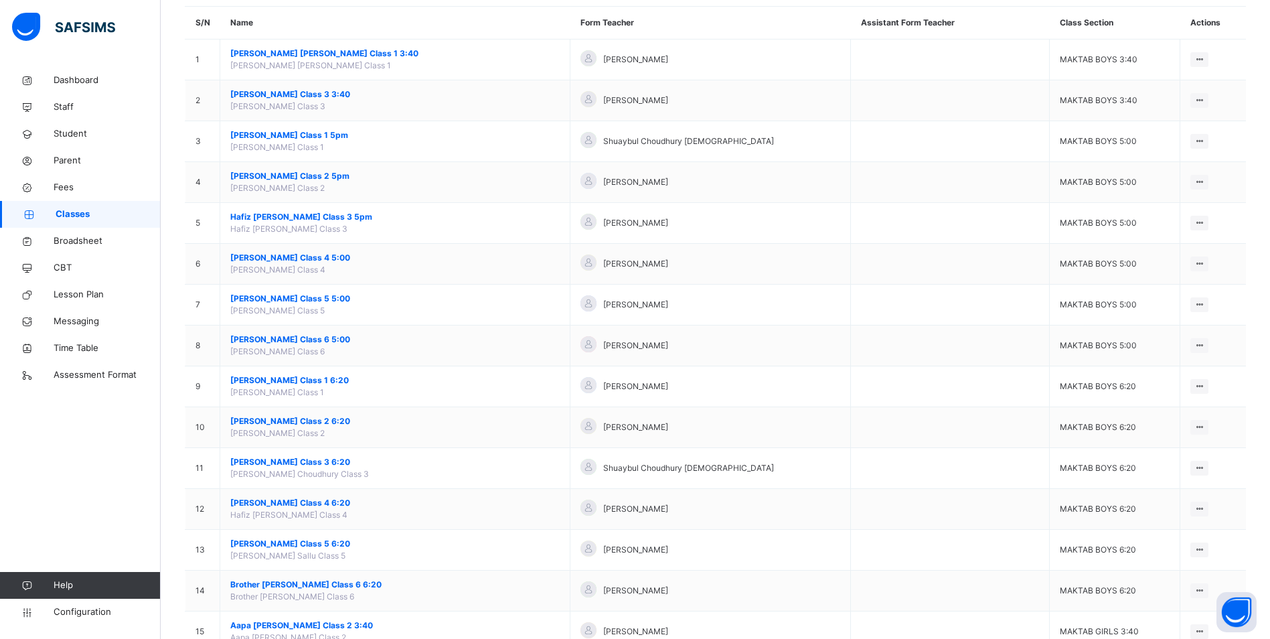
scroll to position [201, 0]
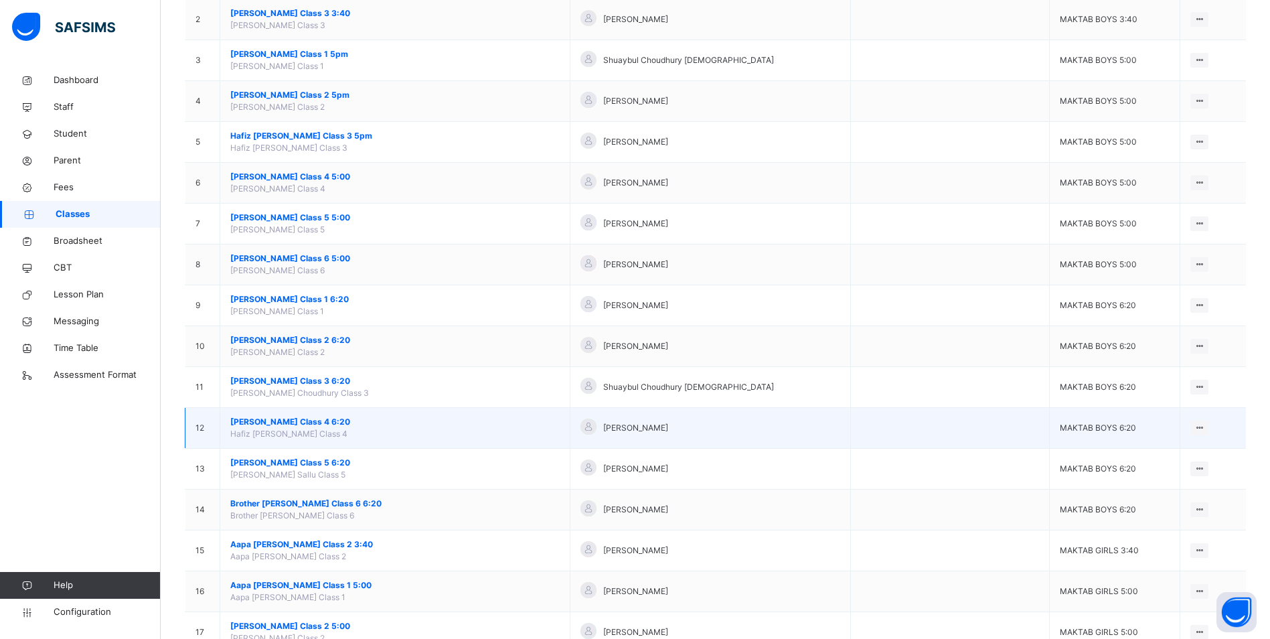
click at [338, 418] on span "[PERSON_NAME] Class 4 6:20" at bounding box center [394, 422] width 329 height 12
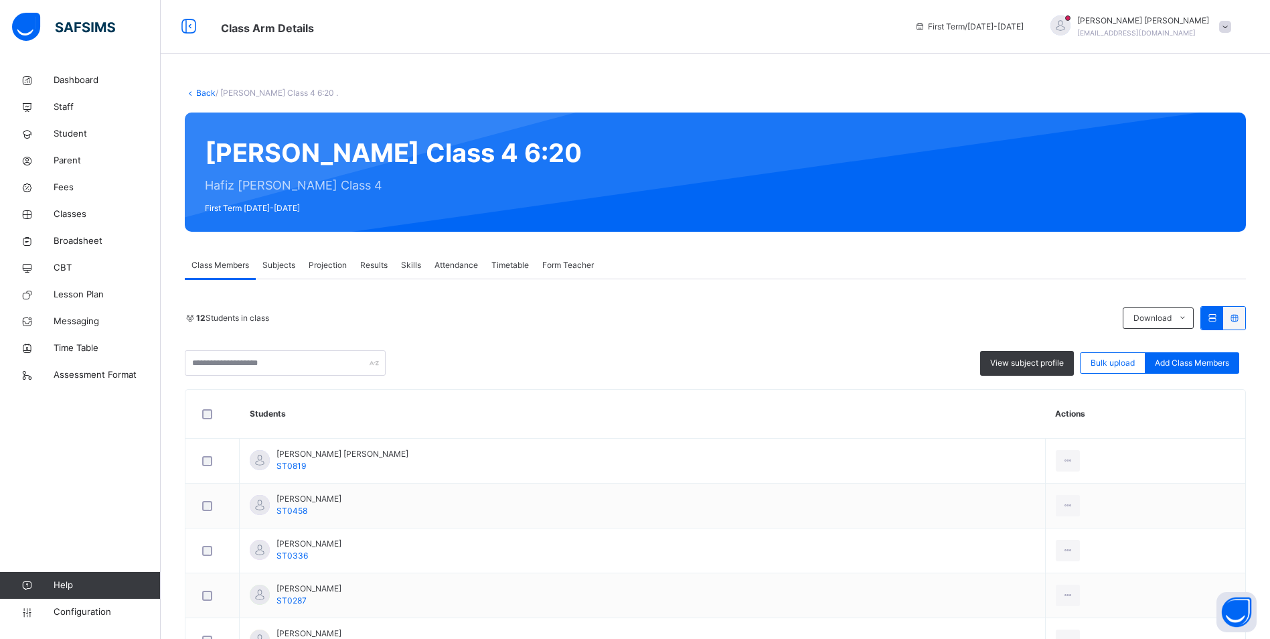
click at [466, 266] on span "Attendance" at bounding box center [456, 265] width 44 height 12
